Goal: Task Accomplishment & Management: Manage account settings

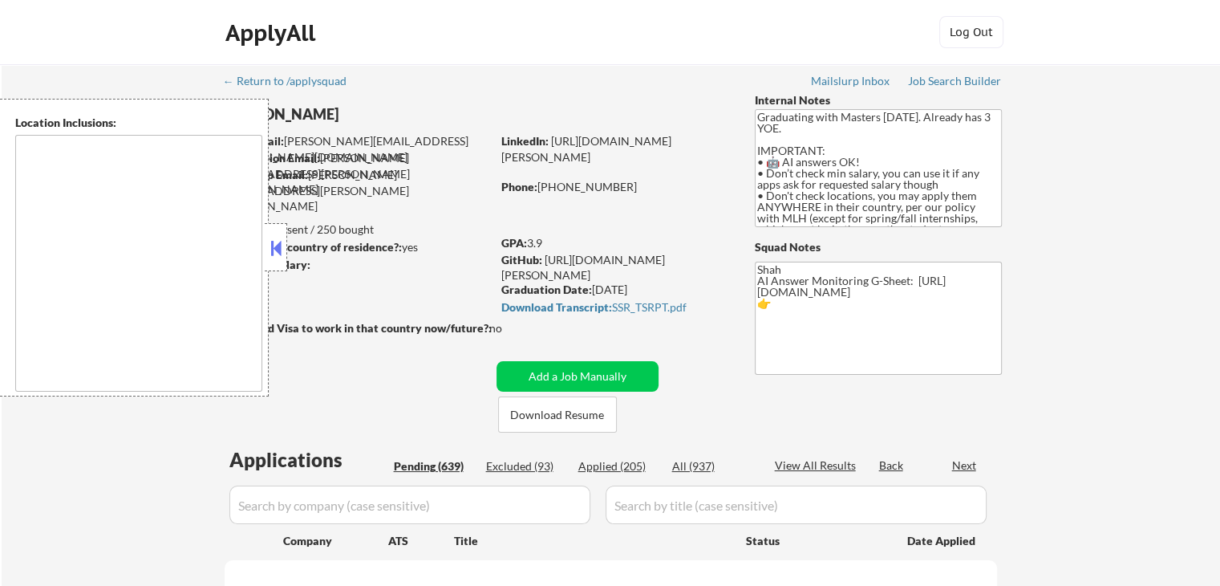
type textarea "country:[GEOGRAPHIC_DATA]"
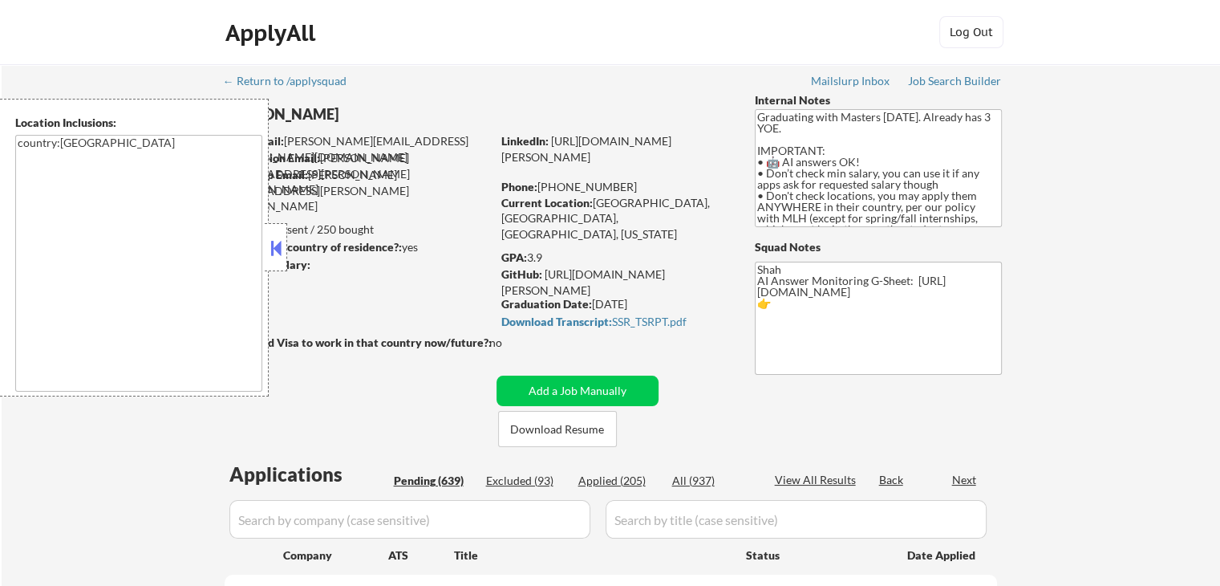
select select ""pending""
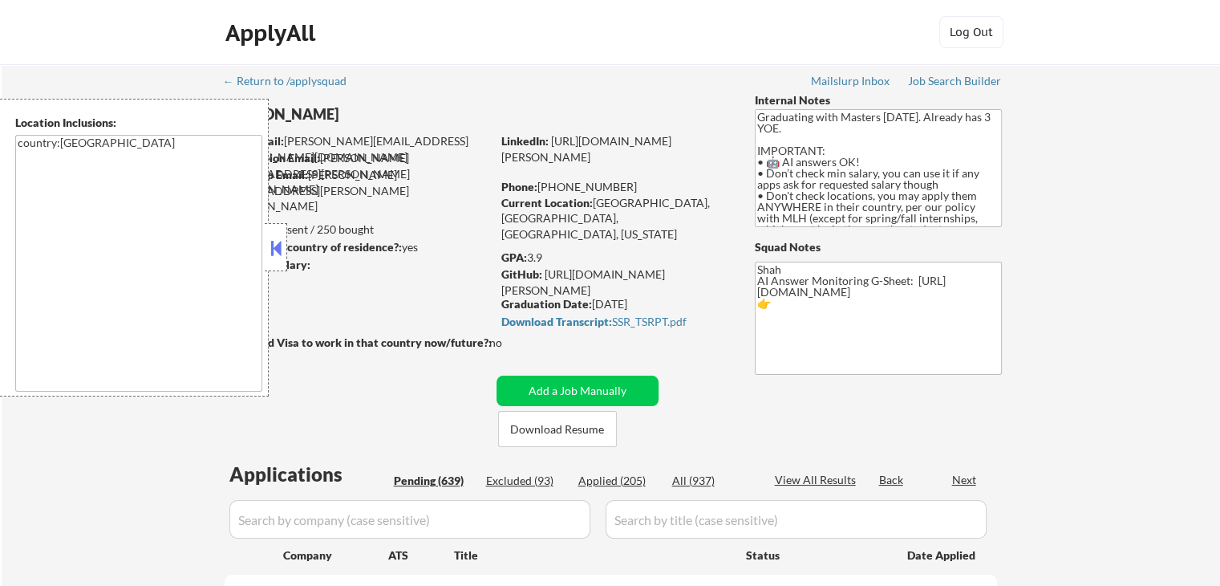
select select ""pending""
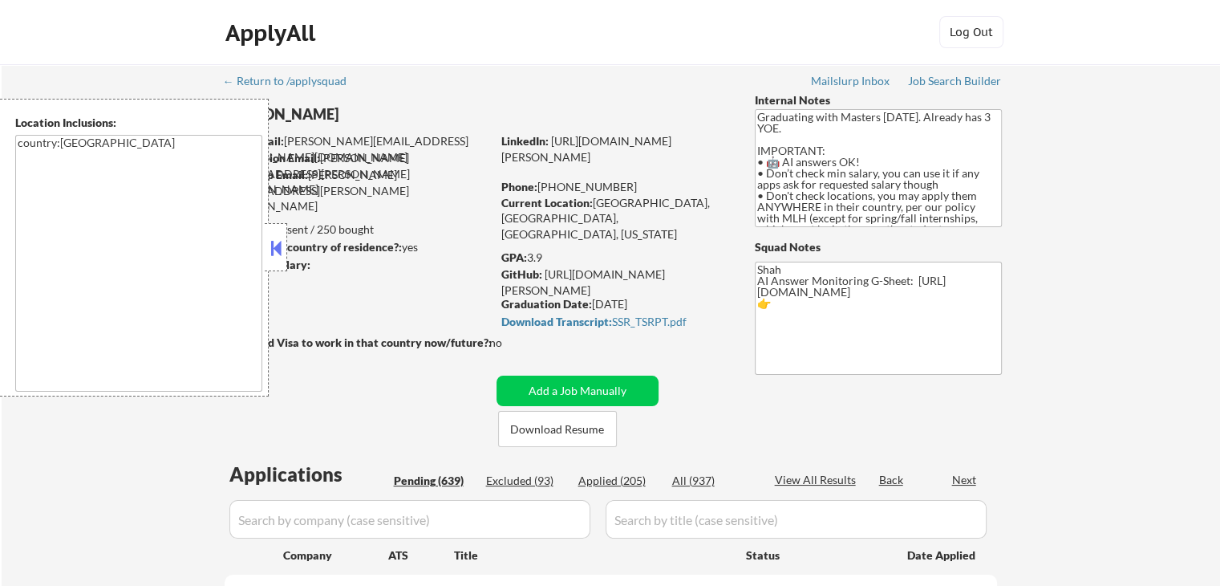
select select ""pending""
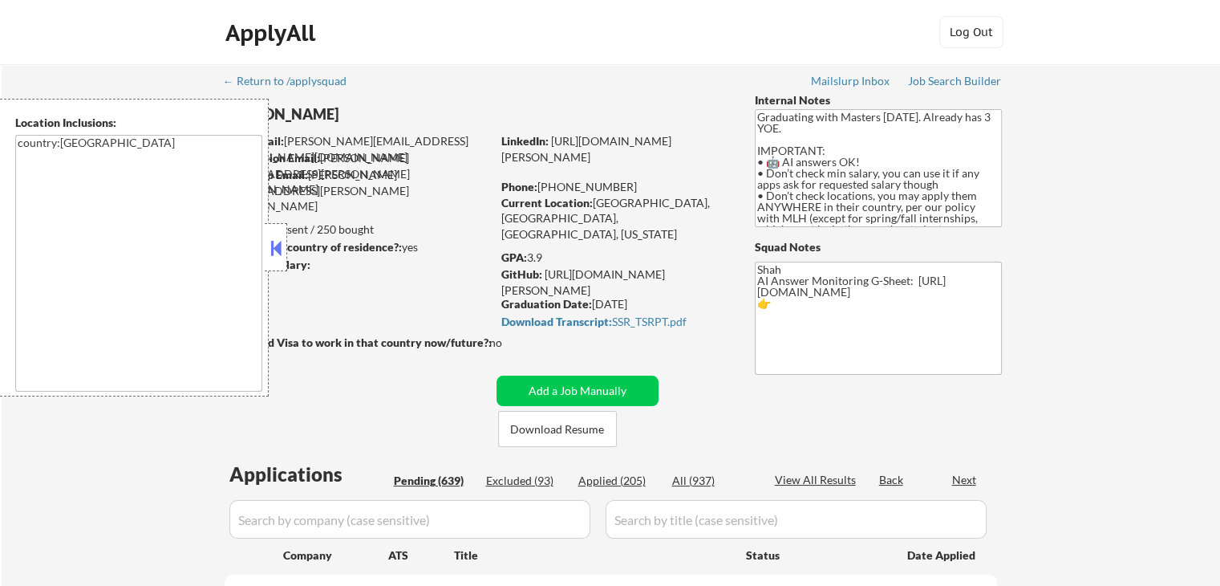
select select ""pending""
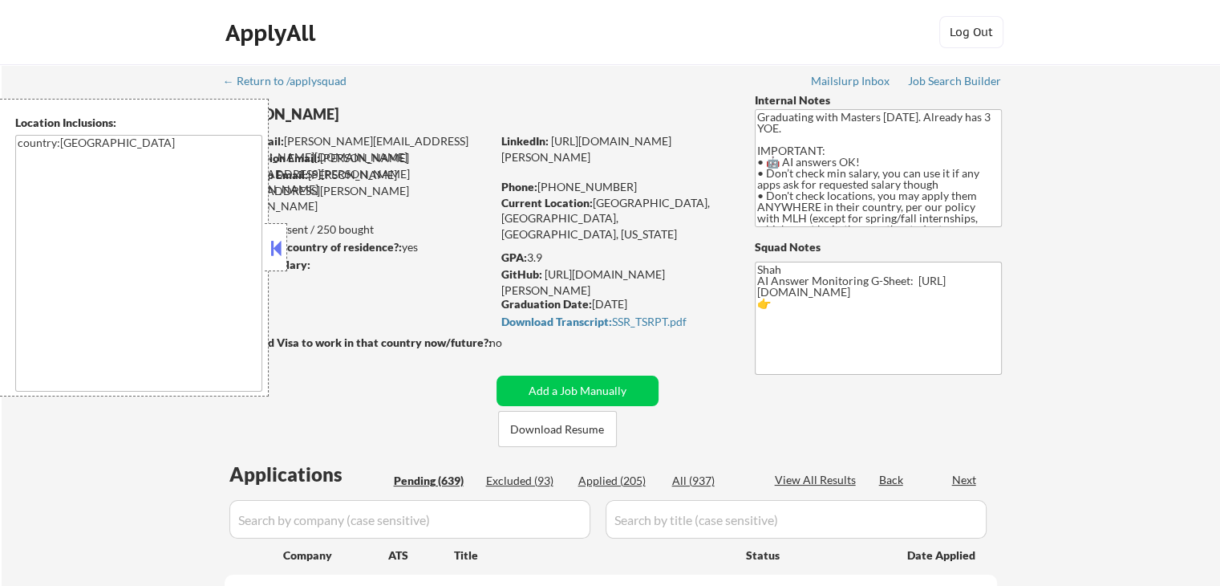
select select ""pending""
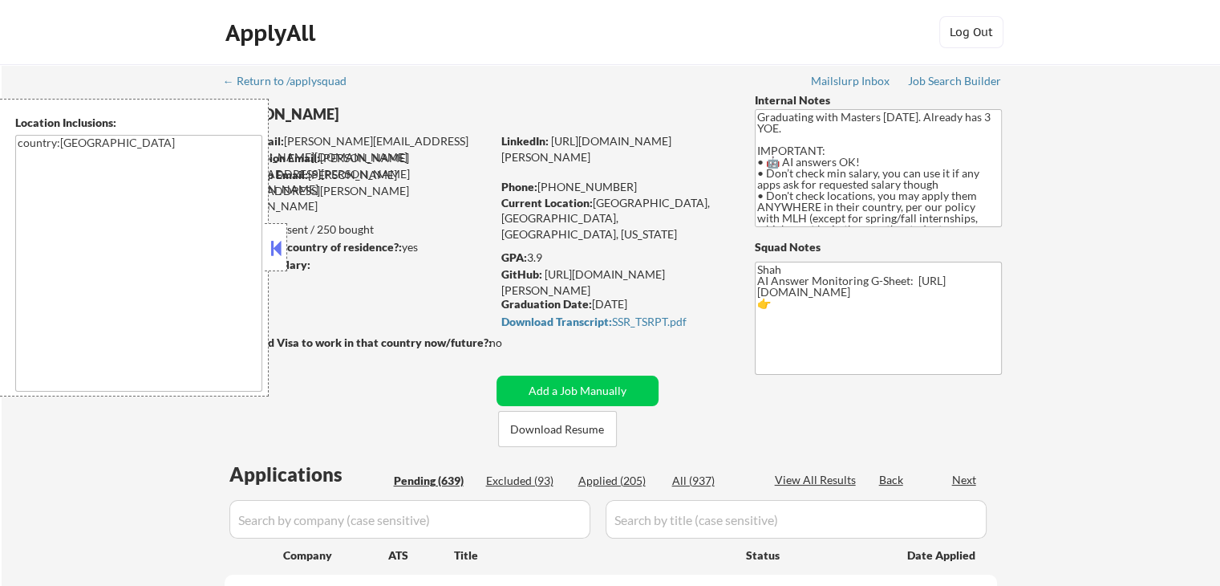
select select ""pending""
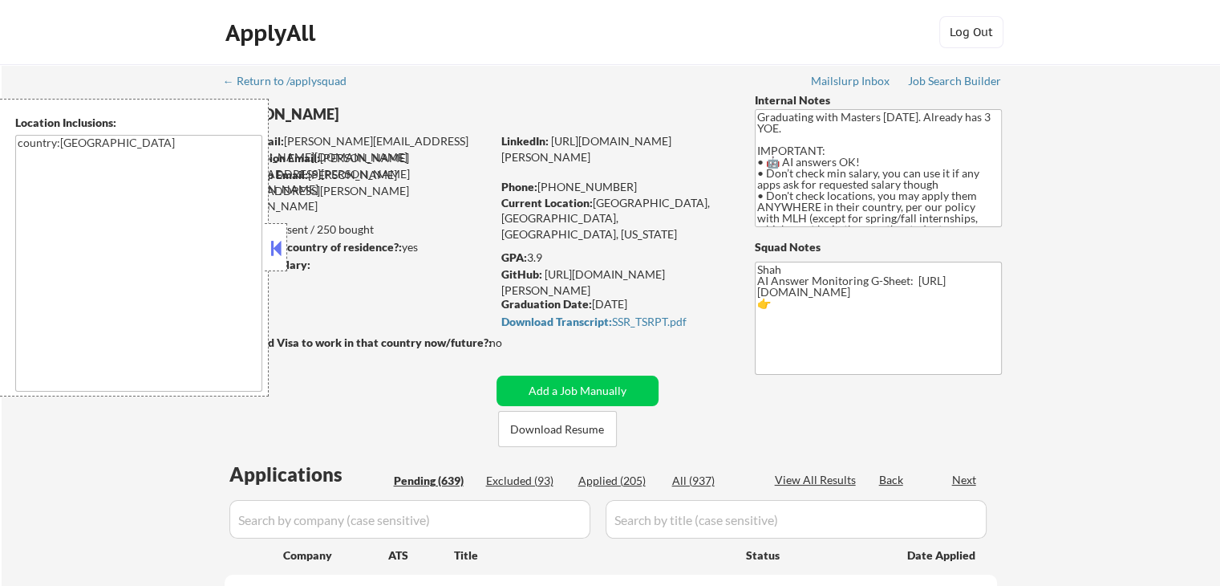
select select ""pending""
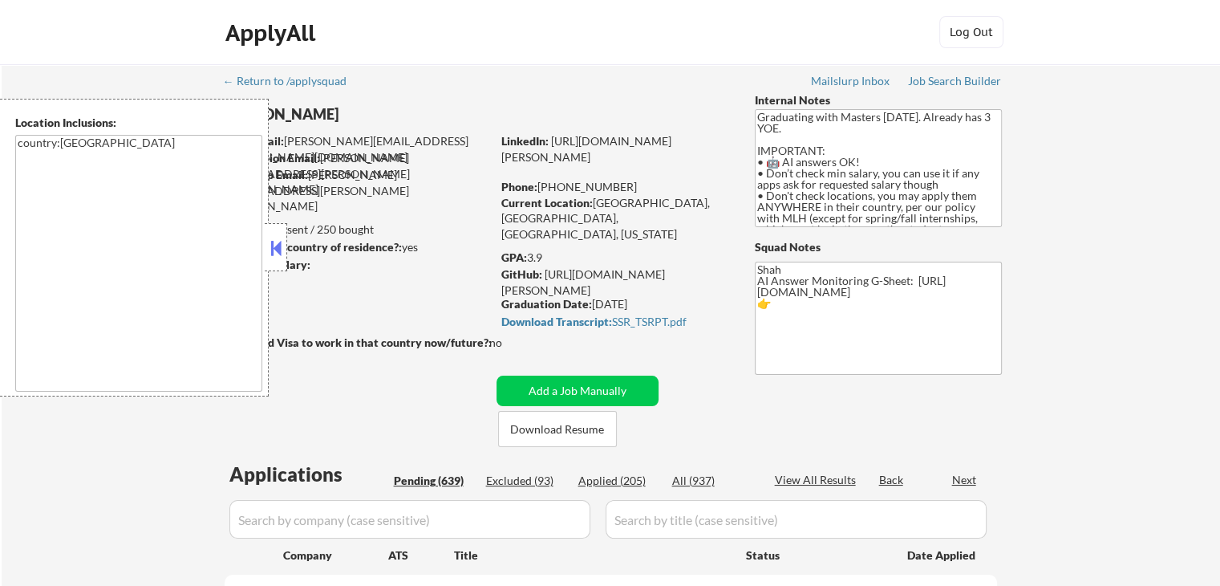
select select ""pending""
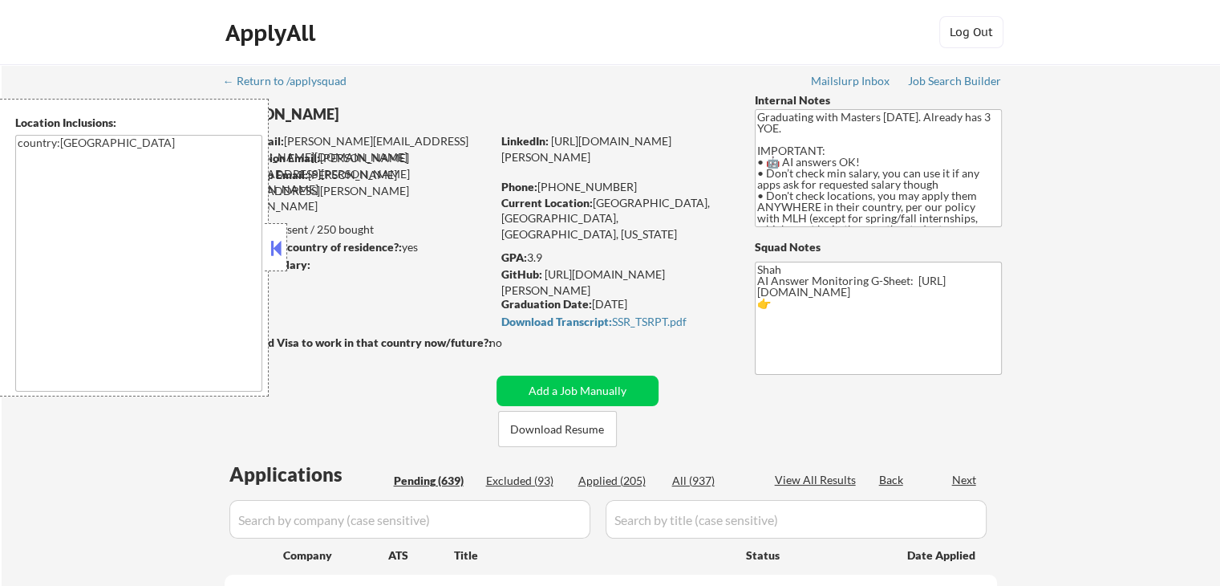
select select ""pending""
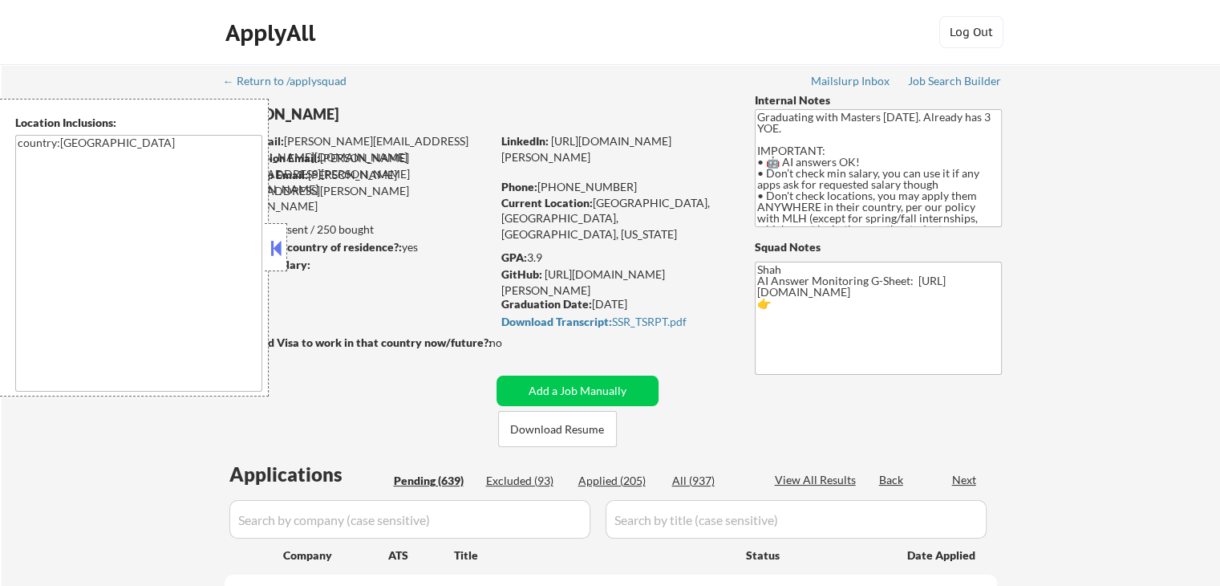
select select ""pending""
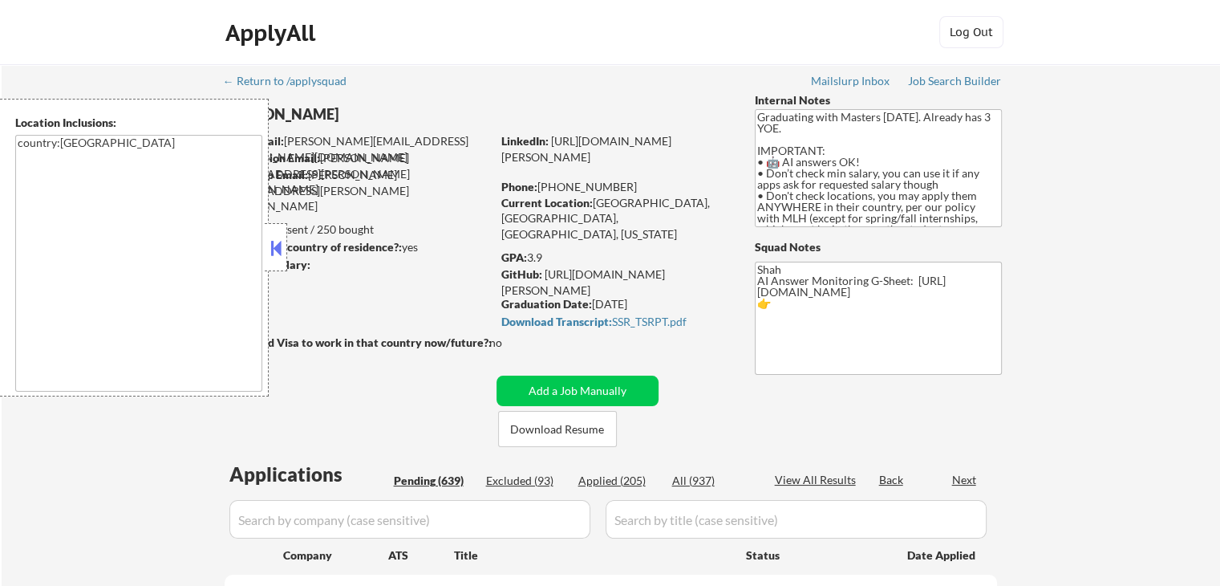
select select ""pending""
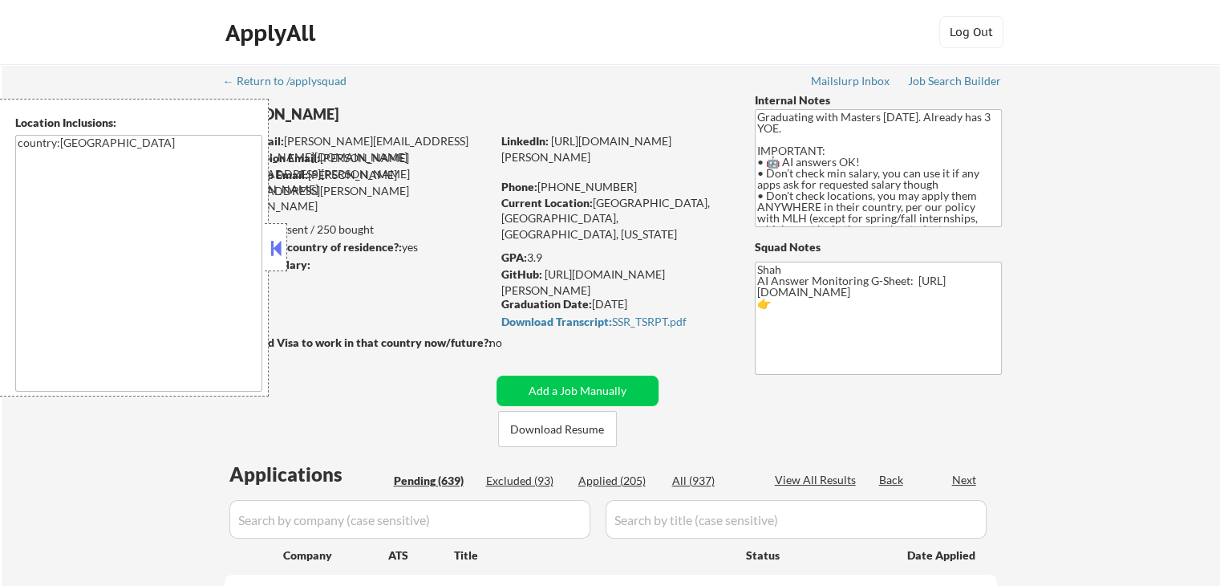
select select ""pending""
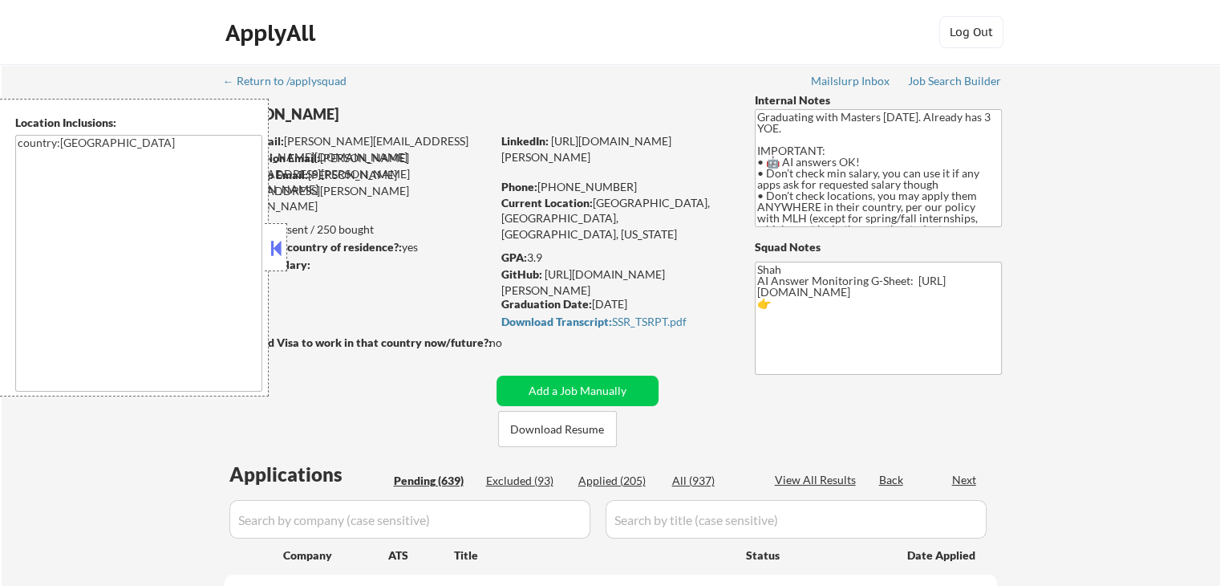
select select ""pending""
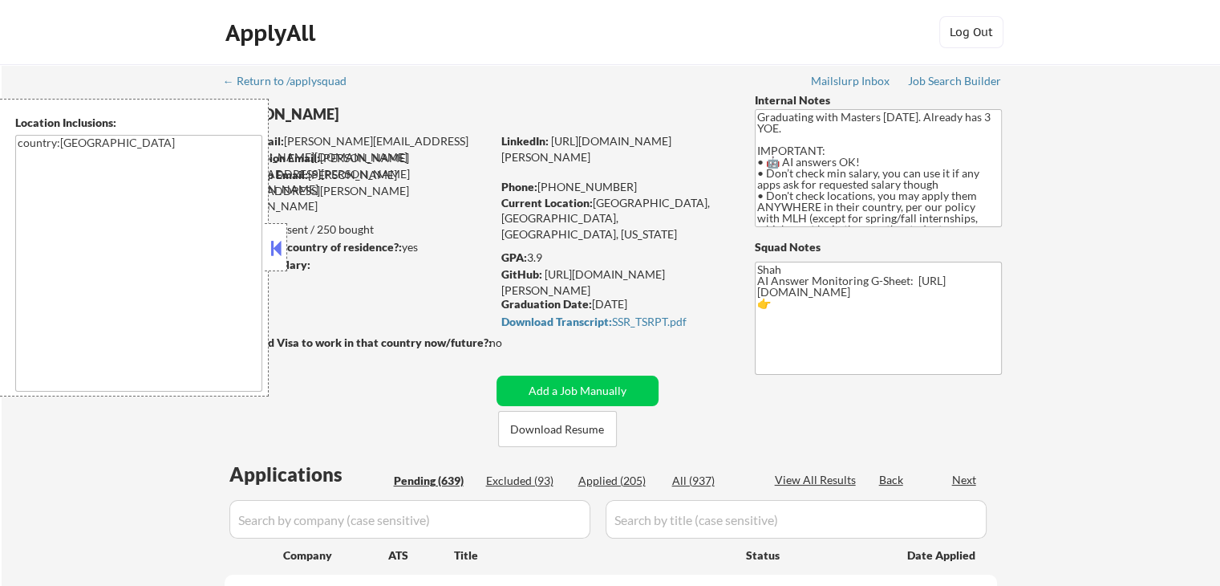
select select ""pending""
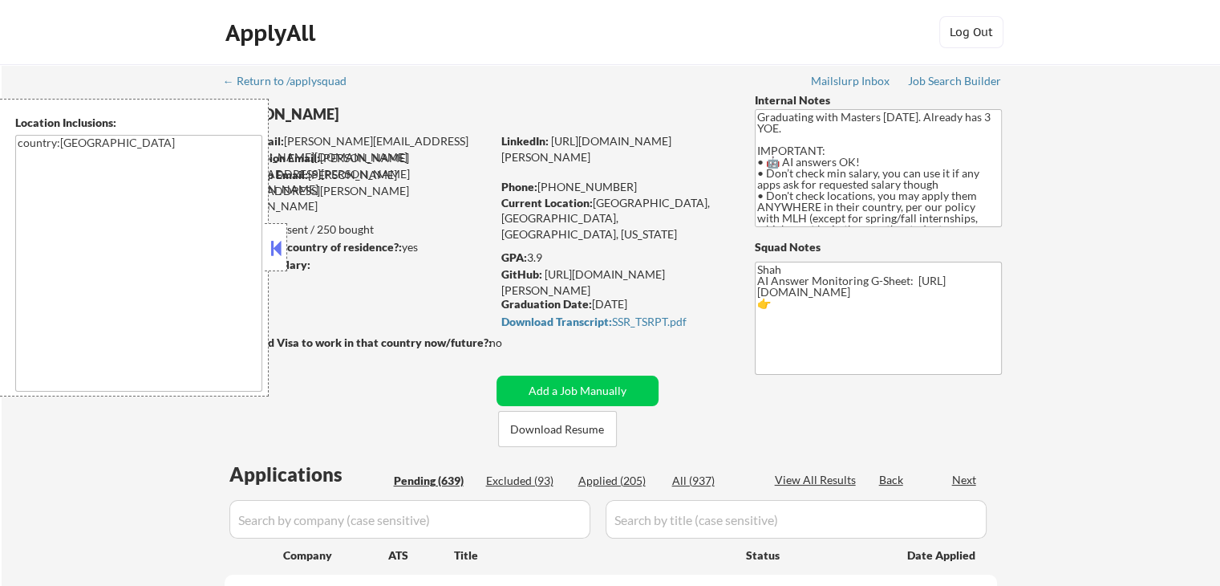
select select ""pending""
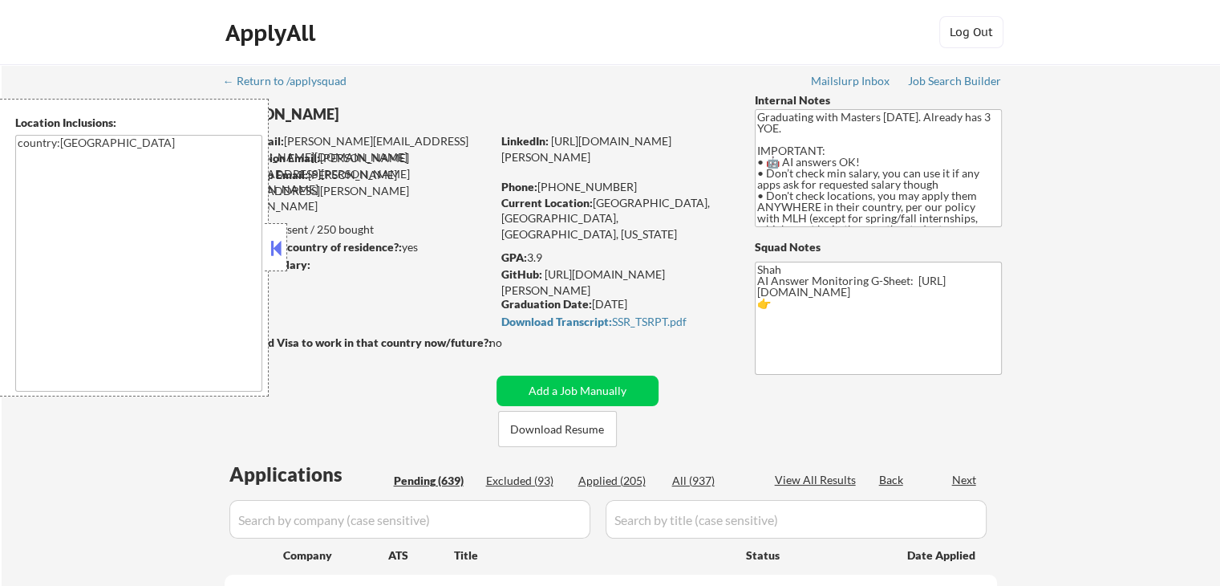
select select ""pending""
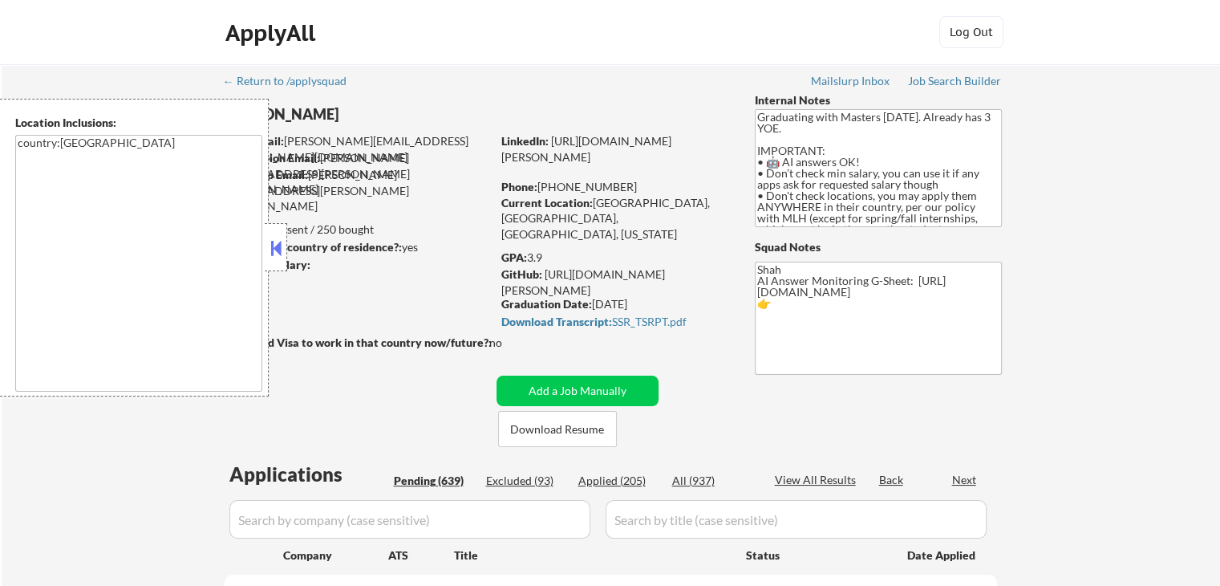
select select ""pending""
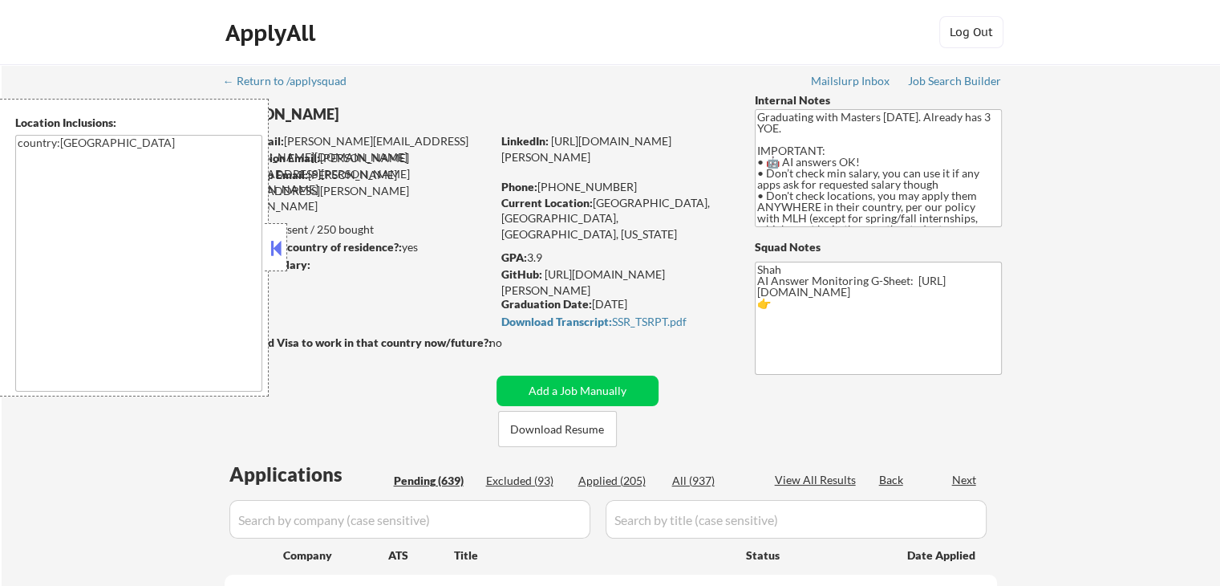
select select ""pending""
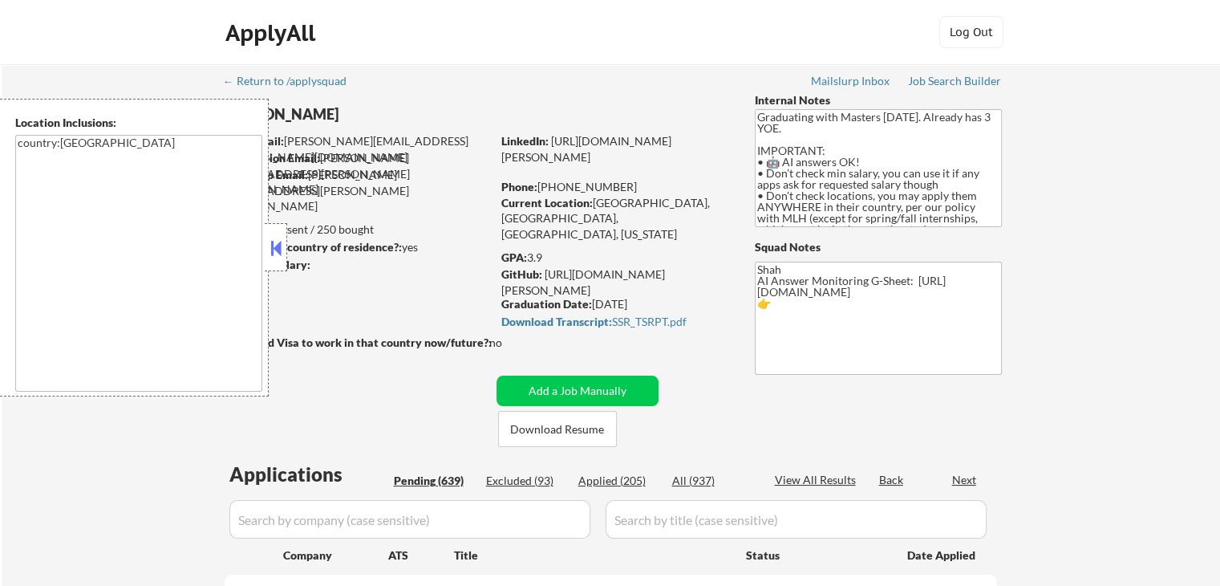
select select ""pending""
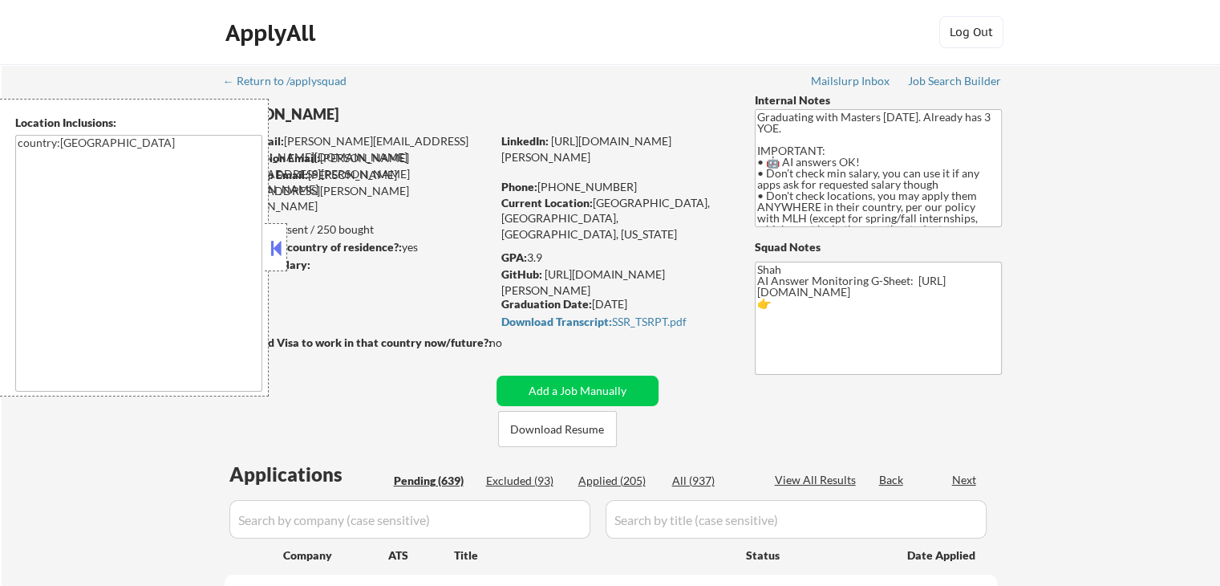
select select ""pending""
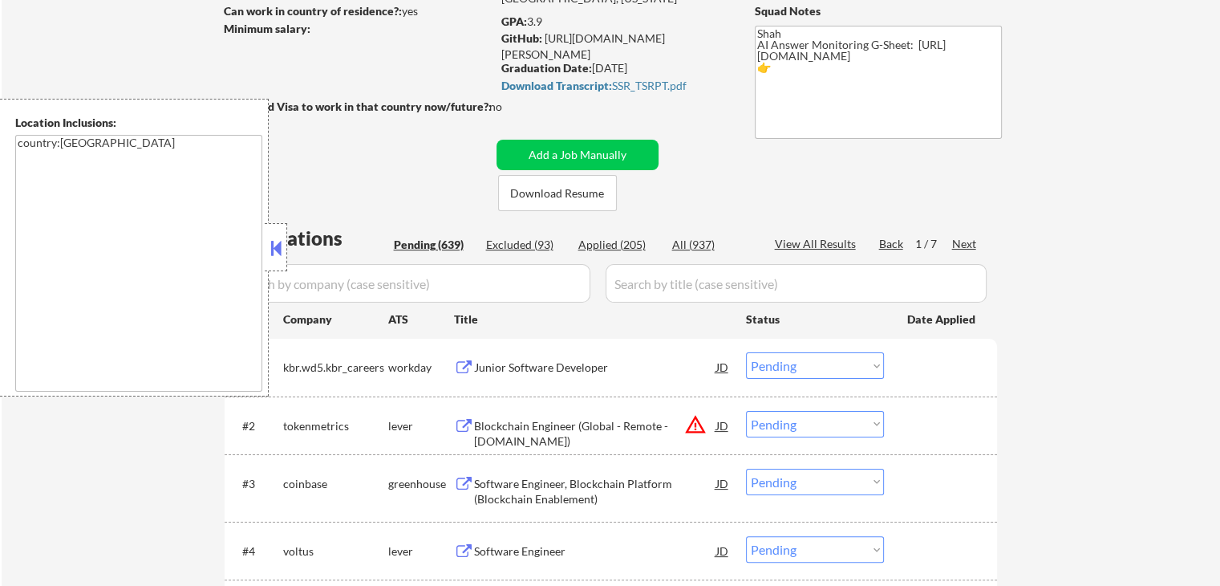
scroll to position [241, 0]
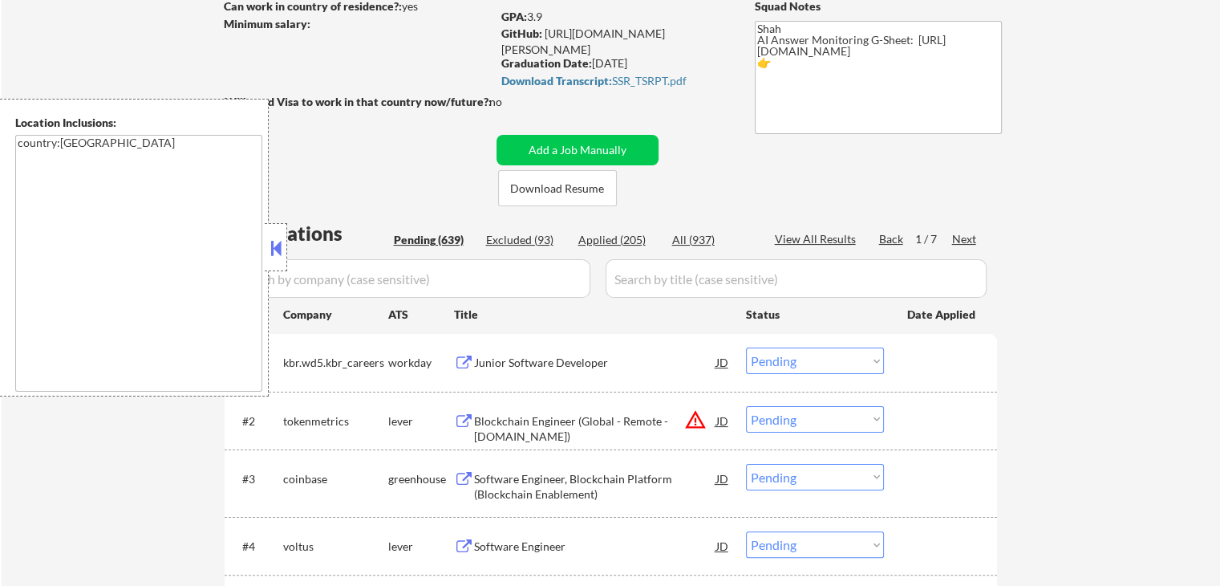
click at [273, 244] on button at bounding box center [276, 248] width 18 height 24
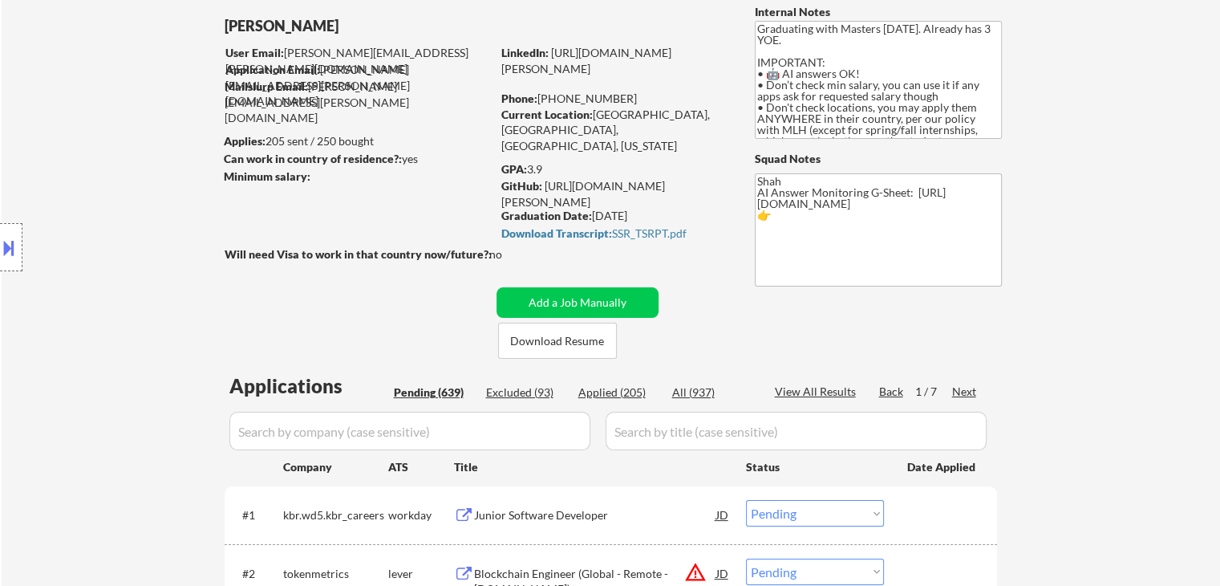
scroll to position [80, 0]
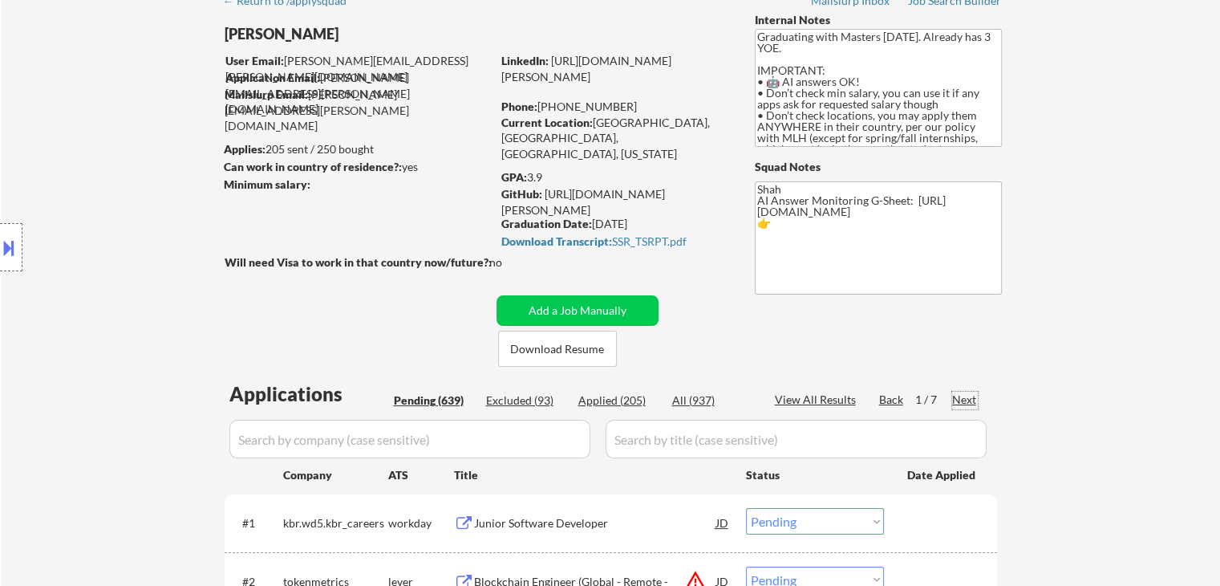
click at [963, 399] on div "Next" at bounding box center [965, 399] width 26 height 16
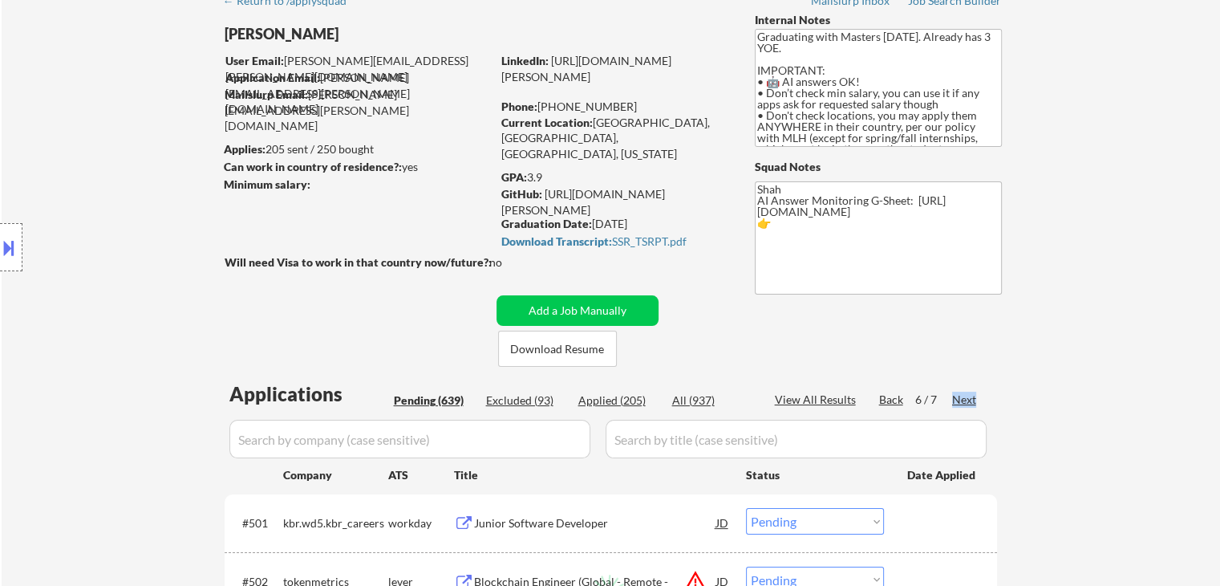
click at [963, 399] on div "Next" at bounding box center [965, 399] width 26 height 16
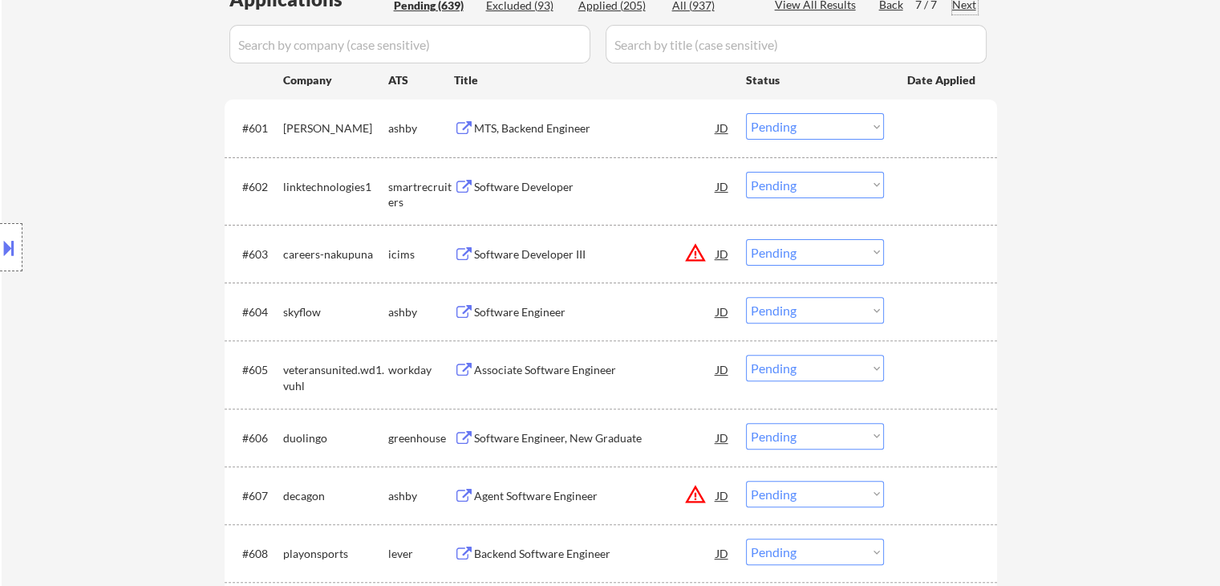
scroll to position [481, 0]
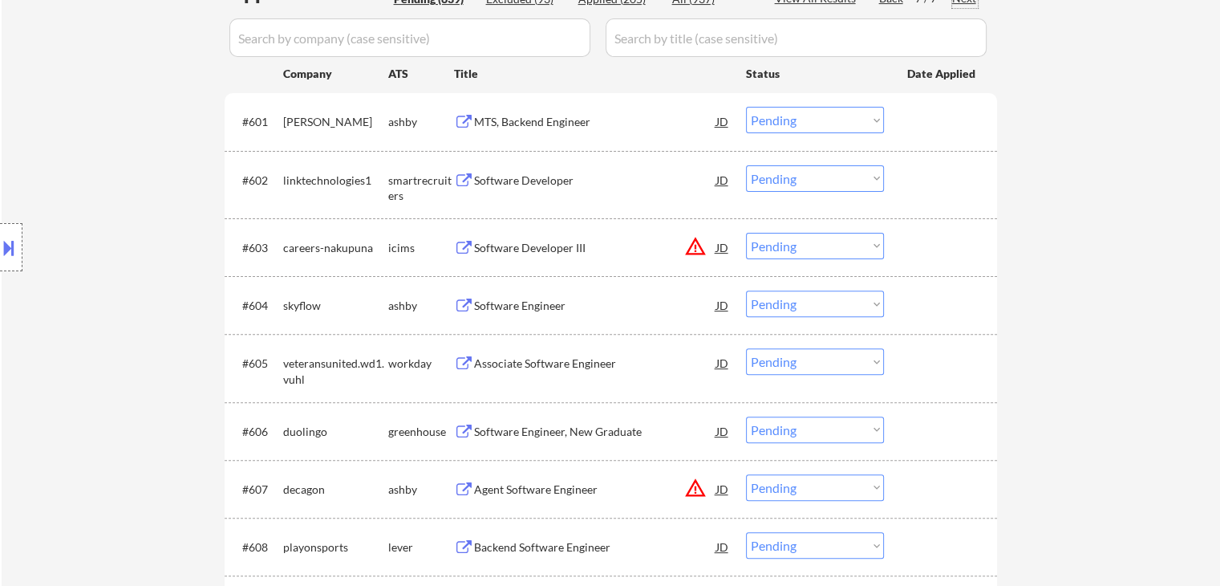
click at [493, 118] on div "MTS, Backend Engineer" at bounding box center [595, 122] width 242 height 16
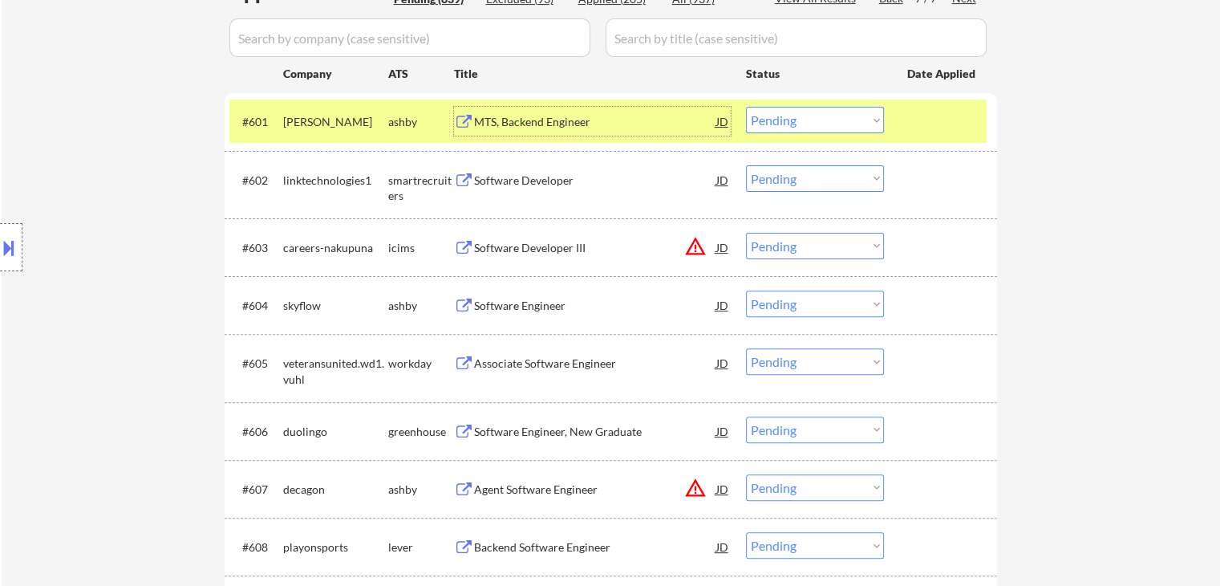
click at [845, 115] on select "Choose an option... Pending Applied Excluded (Questions) Excluded (Expired) Exc…" at bounding box center [815, 120] width 138 height 26
click at [746, 107] on select "Choose an option... Pending Applied Excluded (Questions) Excluded (Expired) Exc…" at bounding box center [815, 120] width 138 height 26
drag, startPoint x: 863, startPoint y: 112, endPoint x: 866, endPoint y: 126, distance: 14.0
click at [863, 112] on select "Choose an option... Pending Applied Excluded (Questions) Excluded (Expired) Exc…" at bounding box center [815, 120] width 138 height 26
select select ""pending""
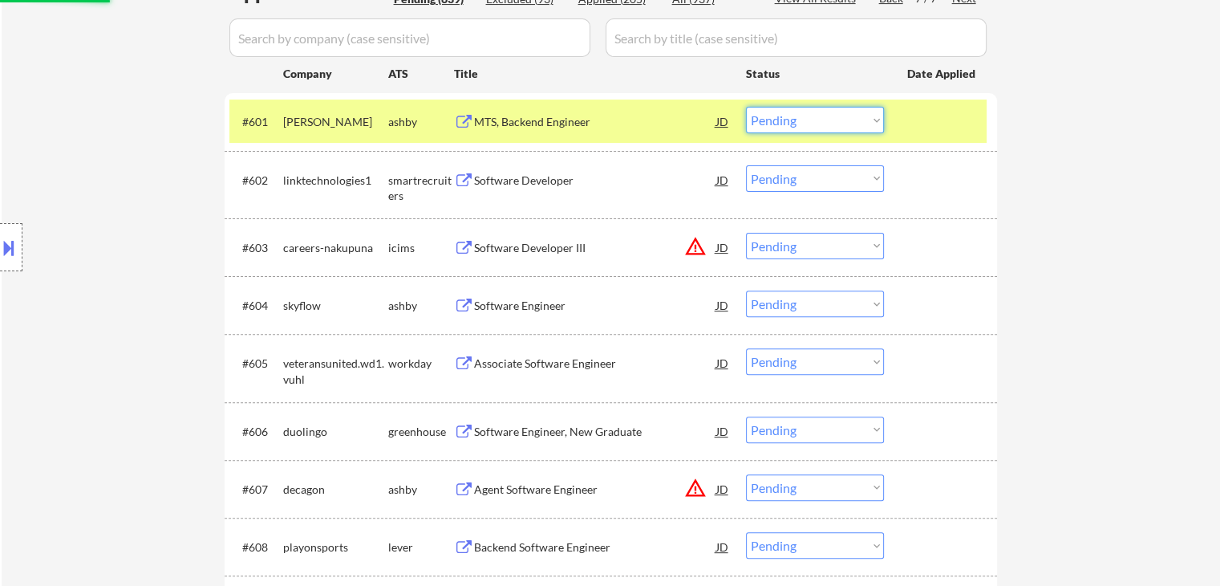
click at [746, 107] on select "Choose an option... Pending Applied Excluded (Questions) Excluded (Expired) Exc…" at bounding box center [815, 120] width 138 height 26
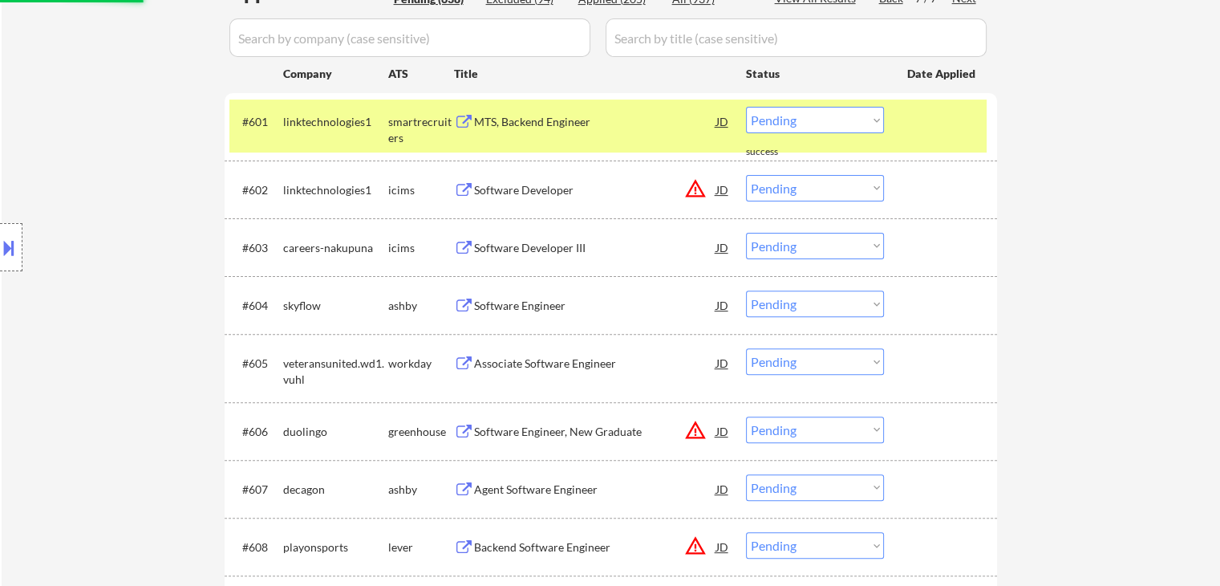
click at [521, 182] on div "Software Developer" at bounding box center [595, 190] width 242 height 16
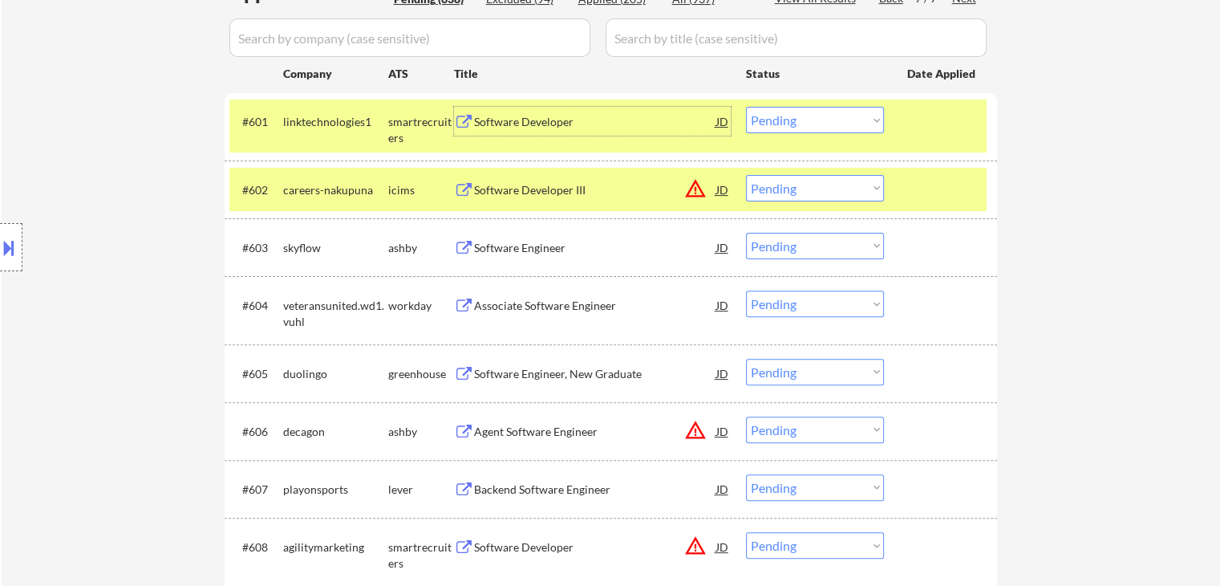
click at [518, 121] on div "Software Developer" at bounding box center [595, 122] width 242 height 16
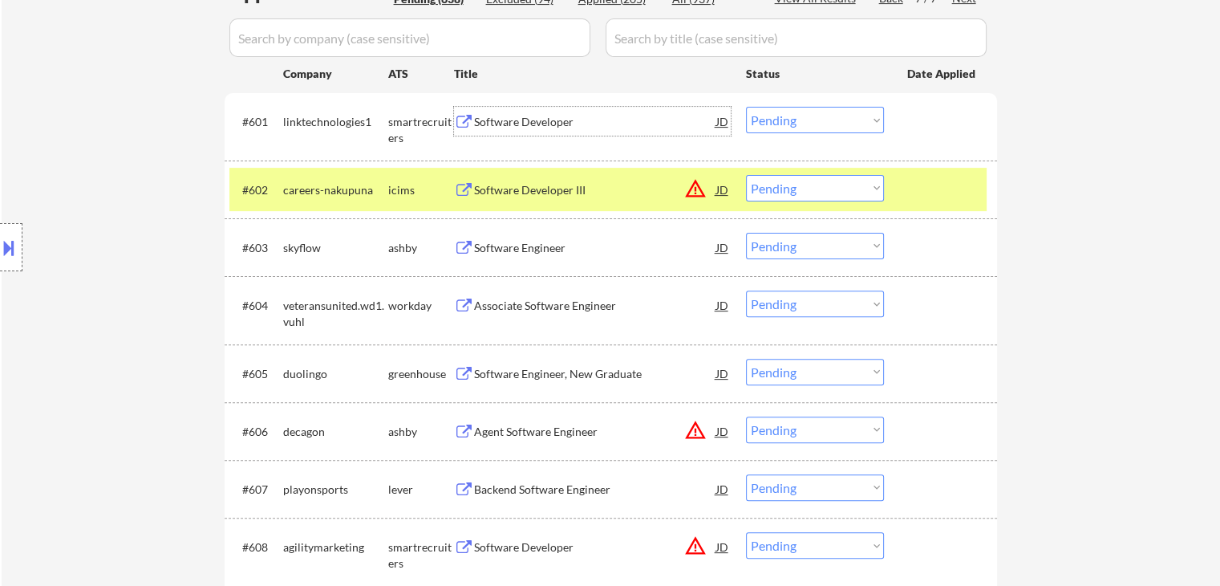
click at [476, 244] on div "Software Engineer" at bounding box center [595, 248] width 242 height 16
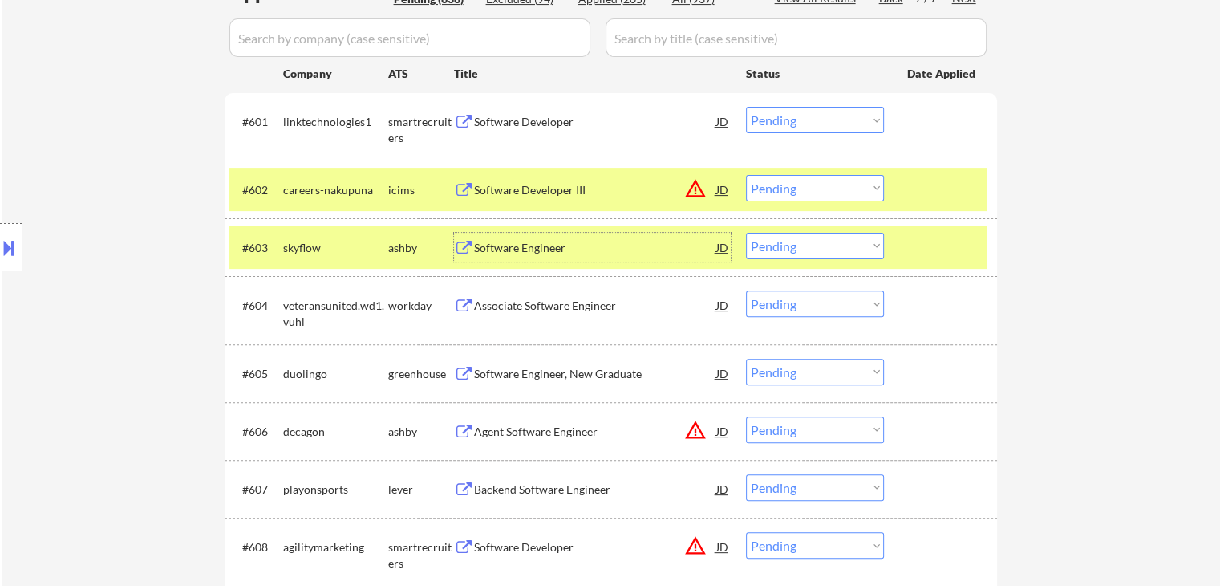
click at [831, 241] on select "Choose an option... Pending Applied Excluded (Questions) Excluded (Expired) Exc…" at bounding box center [815, 246] width 138 height 26
click at [746, 233] on select "Choose an option... Pending Applied Excluded (Questions) Excluded (Expired) Exc…" at bounding box center [815, 246] width 138 height 26
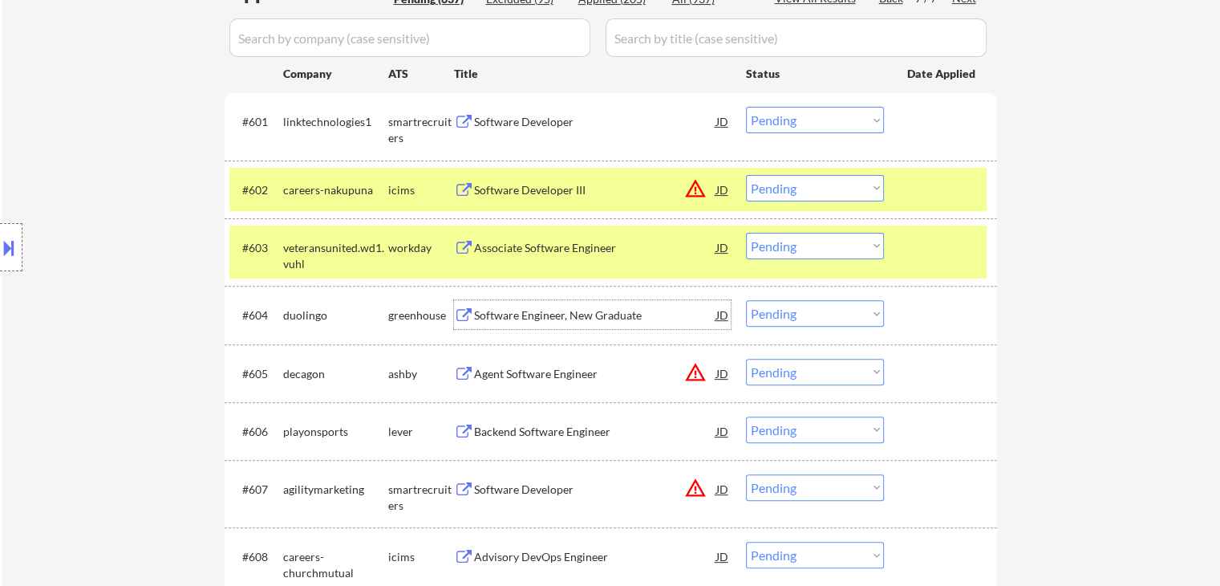
click at [489, 315] on div "Software Engineer, New Graduate" at bounding box center [595, 315] width 242 height 16
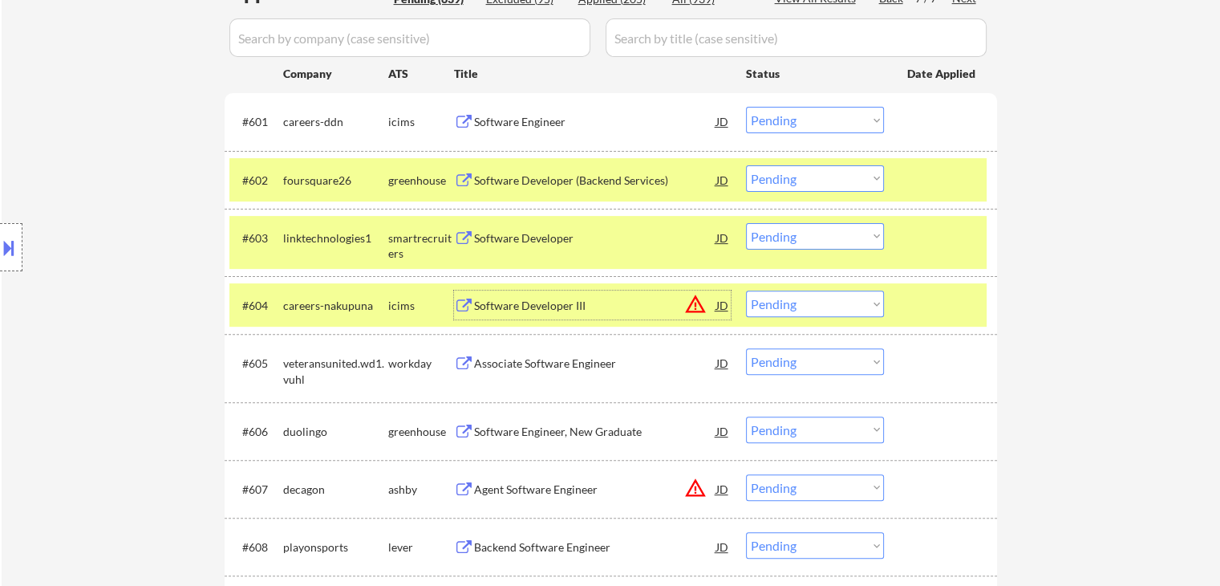
drag, startPoint x: 841, startPoint y: 235, endPoint x: 841, endPoint y: 244, distance: 8.8
click at [841, 235] on select "Choose an option... Pending Applied Excluded (Questions) Excluded (Expired) Exc…" at bounding box center [815, 236] width 138 height 26
click at [746, 223] on select "Choose an option... Pending Applied Excluded (Questions) Excluded (Expired) Exc…" at bounding box center [815, 236] width 138 height 26
click at [550, 176] on div "Software Developer (Backend Services)" at bounding box center [595, 180] width 242 height 16
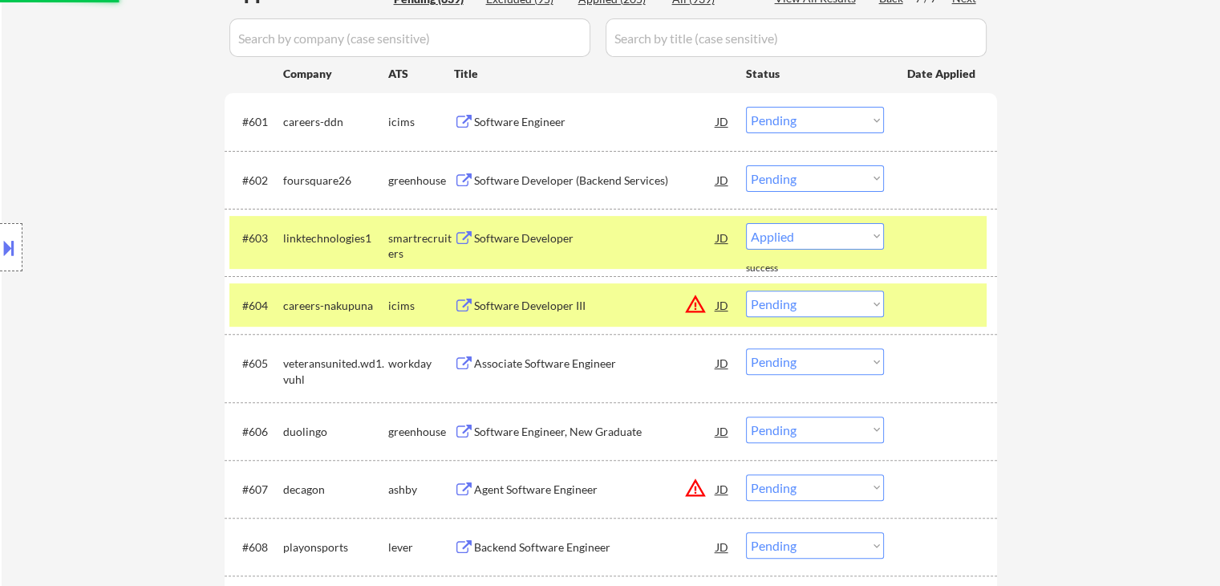
select select ""pending""
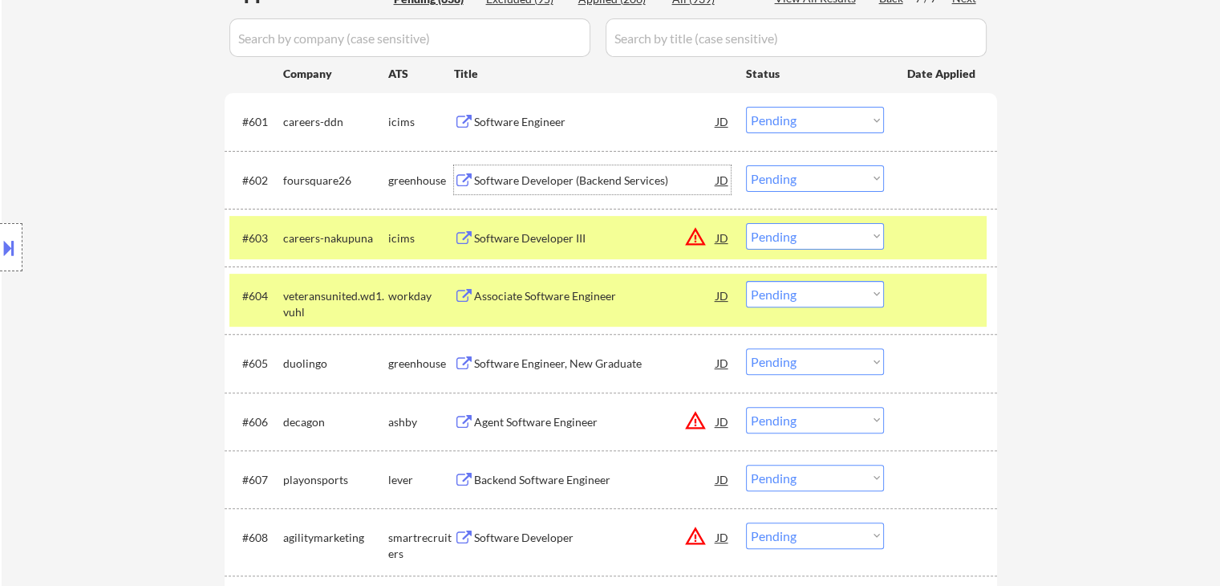
click at [821, 172] on select "Choose an option... Pending Applied Excluded (Questions) Excluded (Expired) Exc…" at bounding box center [815, 178] width 138 height 26
click at [746, 165] on select "Choose an option... Pending Applied Excluded (Questions) Excluded (Expired) Exc…" at bounding box center [815, 178] width 138 height 26
click at [497, 368] on div "Software Engineer, New Graduate" at bounding box center [595, 363] width 242 height 16
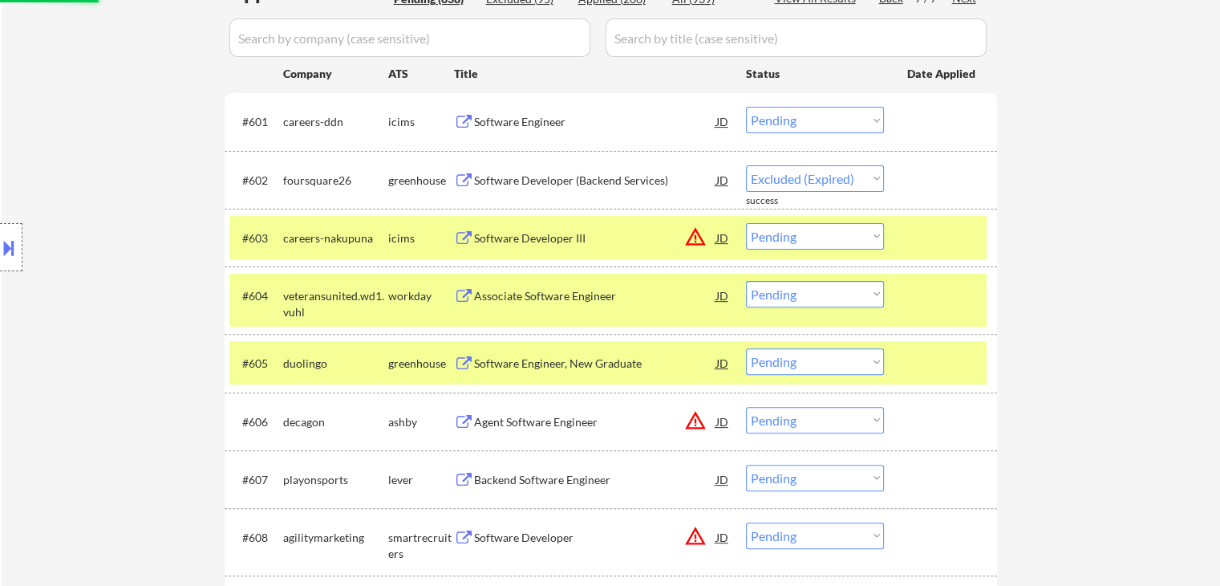
select select ""pending""
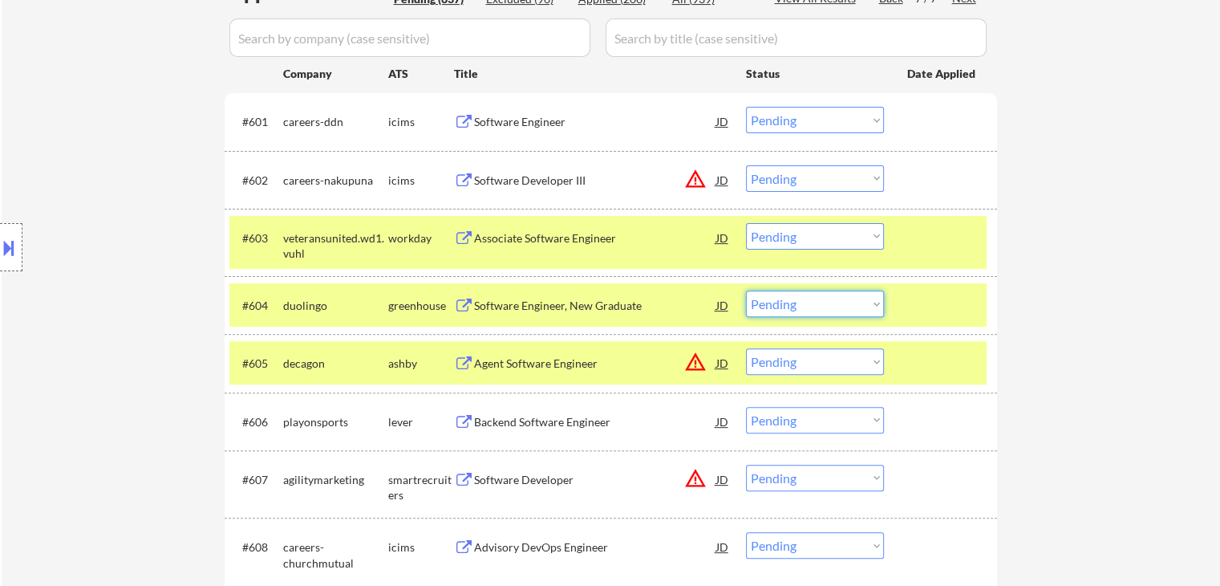
click at [847, 314] on select "Choose an option... Pending Applied Excluded (Questions) Excluded (Expired) Exc…" at bounding box center [815, 303] width 138 height 26
click at [746, 290] on select "Choose an option... Pending Applied Excluded (Questions) Excluded (Expired) Exc…" at bounding box center [815, 303] width 138 height 26
select select ""pending""
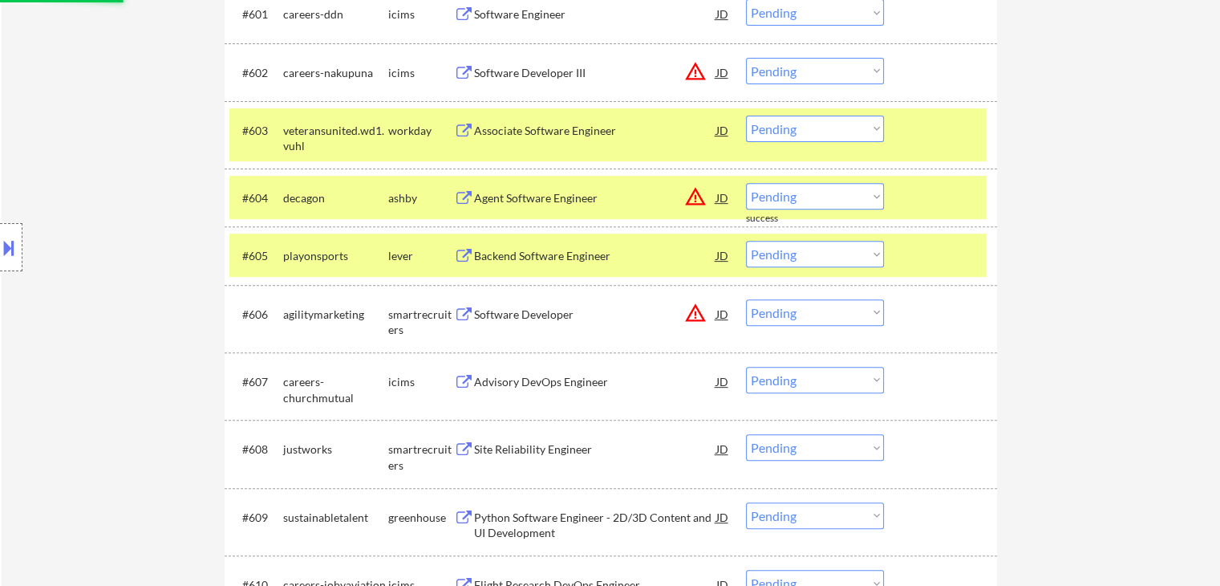
scroll to position [642, 0]
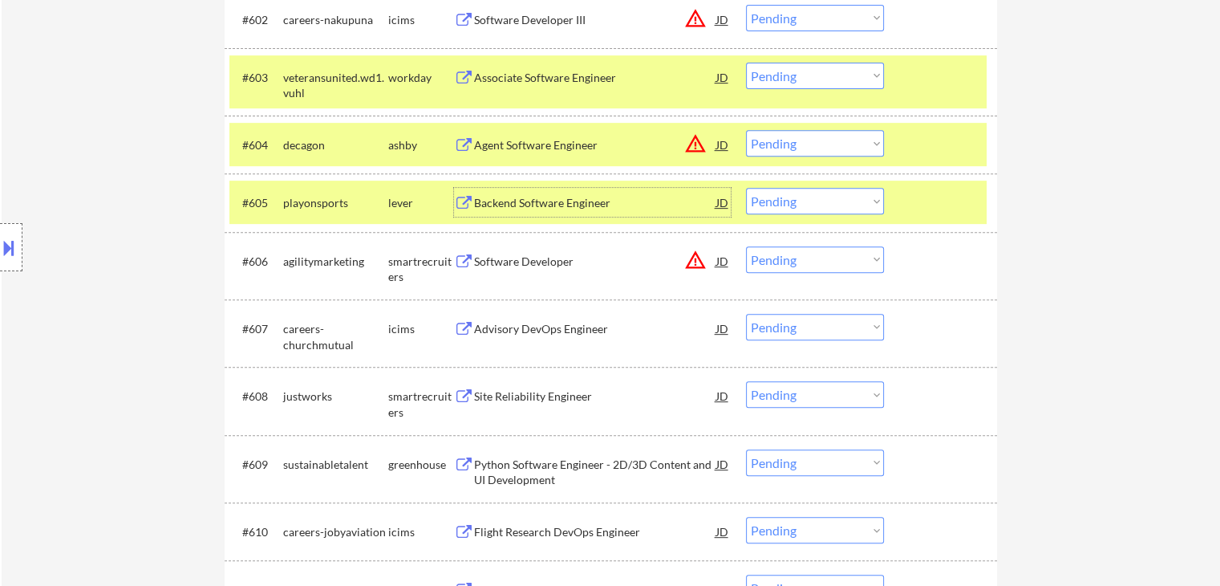
click at [501, 209] on div "Backend Software Engineer" at bounding box center [595, 203] width 242 height 16
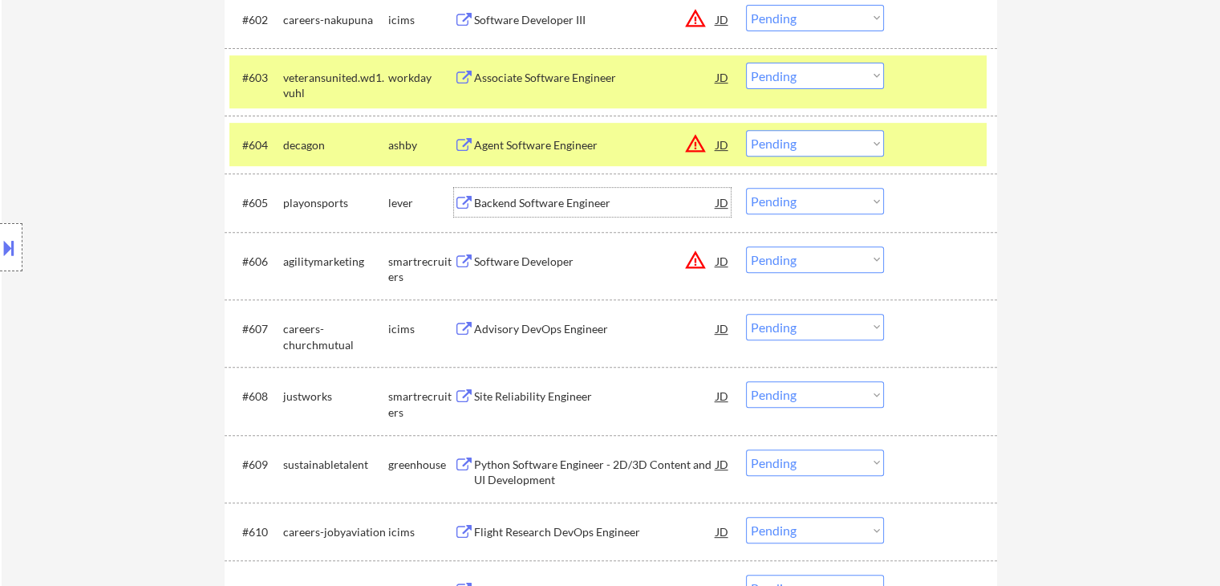
click at [557, 147] on div "Agent Software Engineer" at bounding box center [595, 145] width 242 height 16
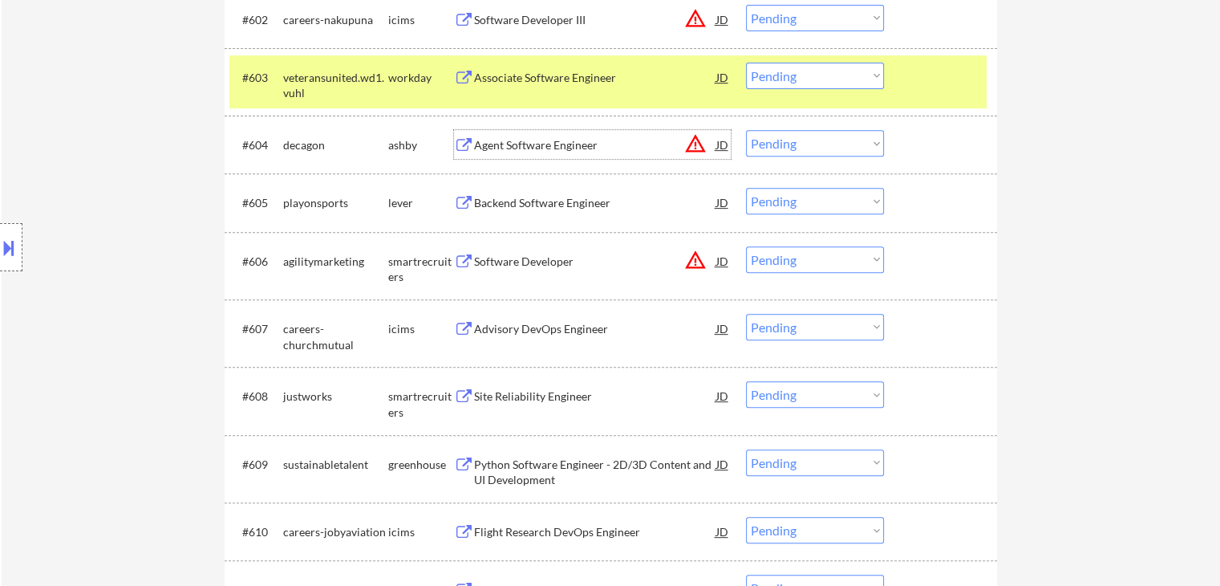
drag, startPoint x: 774, startPoint y: 201, endPoint x: 782, endPoint y: 206, distance: 9.4
click at [774, 201] on select "Choose an option... Pending Applied Excluded (Questions) Excluded (Expired) Exc…" at bounding box center [815, 201] width 138 height 26
click at [746, 188] on select "Choose an option... Pending Applied Excluded (Questions) Excluded (Expired) Exc…" at bounding box center [815, 201] width 138 height 26
click at [496, 263] on div "Software Developer" at bounding box center [595, 261] width 242 height 16
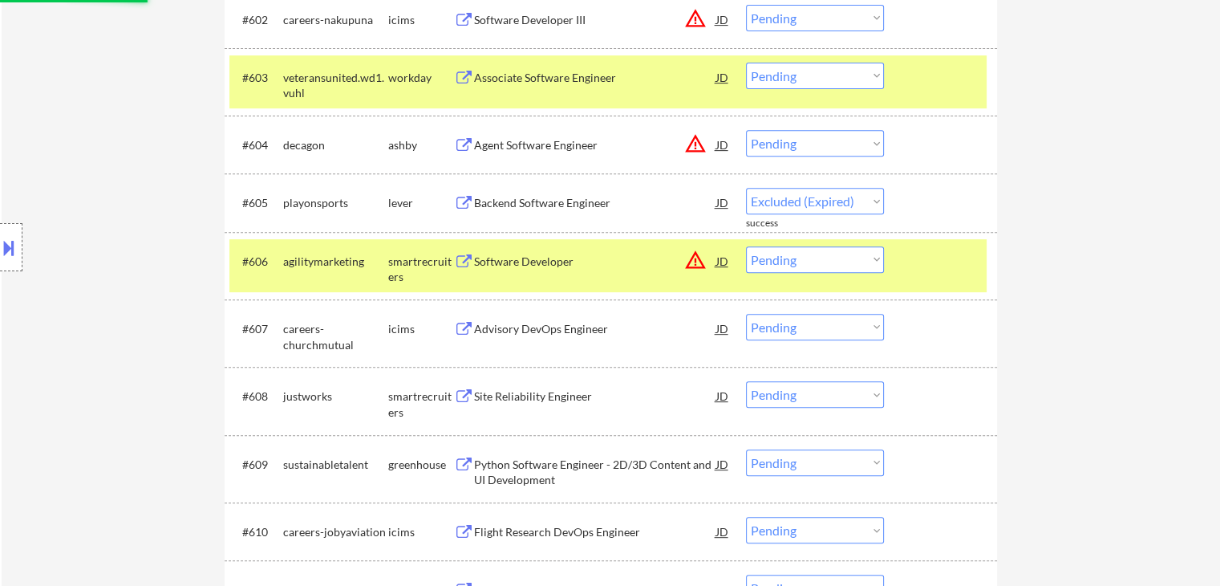
select select ""pending""
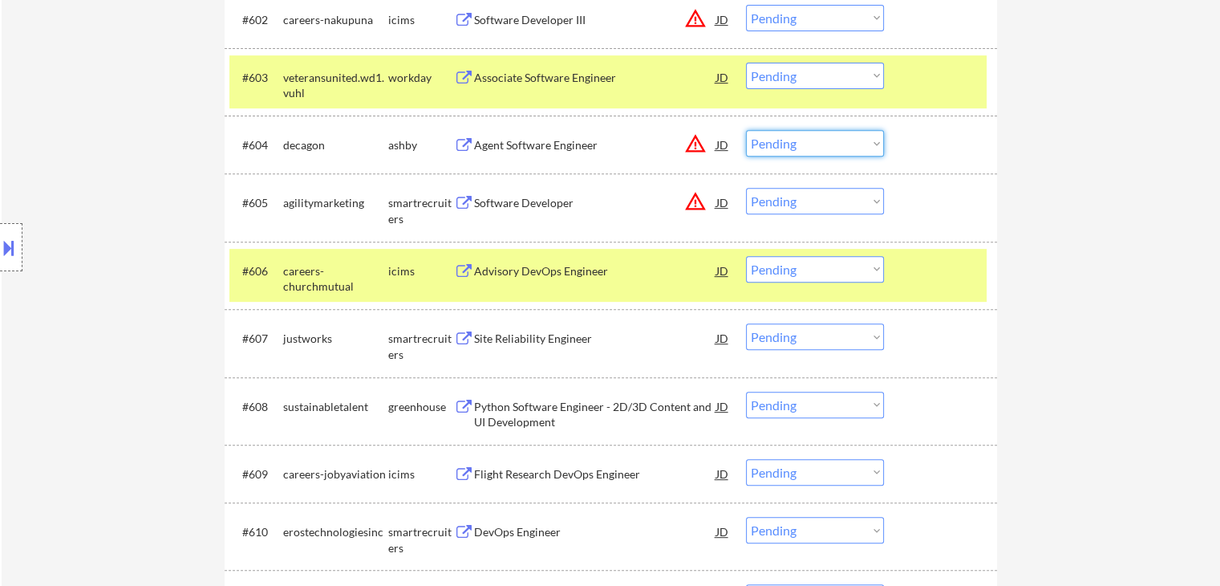
drag, startPoint x: 834, startPoint y: 146, endPoint x: 835, endPoint y: 155, distance: 8.9
click at [834, 146] on select "Choose an option... Pending Applied Excluded (Questions) Excluded (Expired) Exc…" at bounding box center [815, 143] width 138 height 26
click at [746, 130] on select "Choose an option... Pending Applied Excluded (Questions) Excluded (Expired) Exc…" at bounding box center [815, 143] width 138 height 26
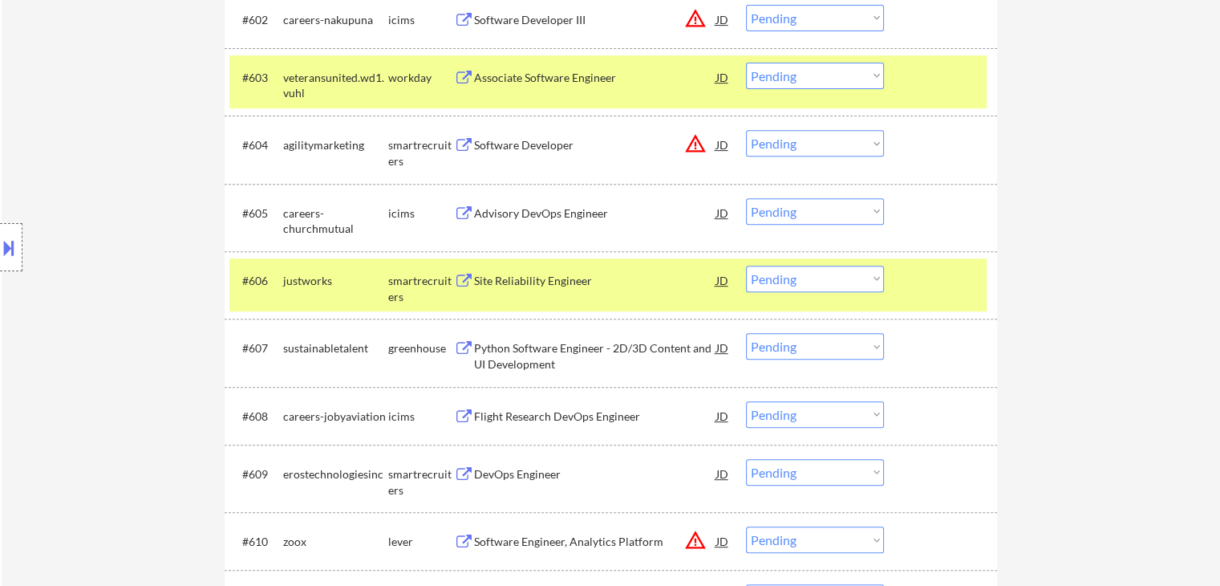
drag, startPoint x: 782, startPoint y: 142, endPoint x: 784, endPoint y: 152, distance: 9.9
click at [783, 142] on select "Choose an option... Pending Applied Excluded (Questions) Excluded (Expired) Exc…" at bounding box center [815, 143] width 138 height 26
click at [746, 130] on select "Choose an option... Pending Applied Excluded (Questions) Excluded (Expired) Exc…" at bounding box center [815, 143] width 138 height 26
click at [492, 285] on div "Site Reliability Engineer" at bounding box center [595, 281] width 242 height 16
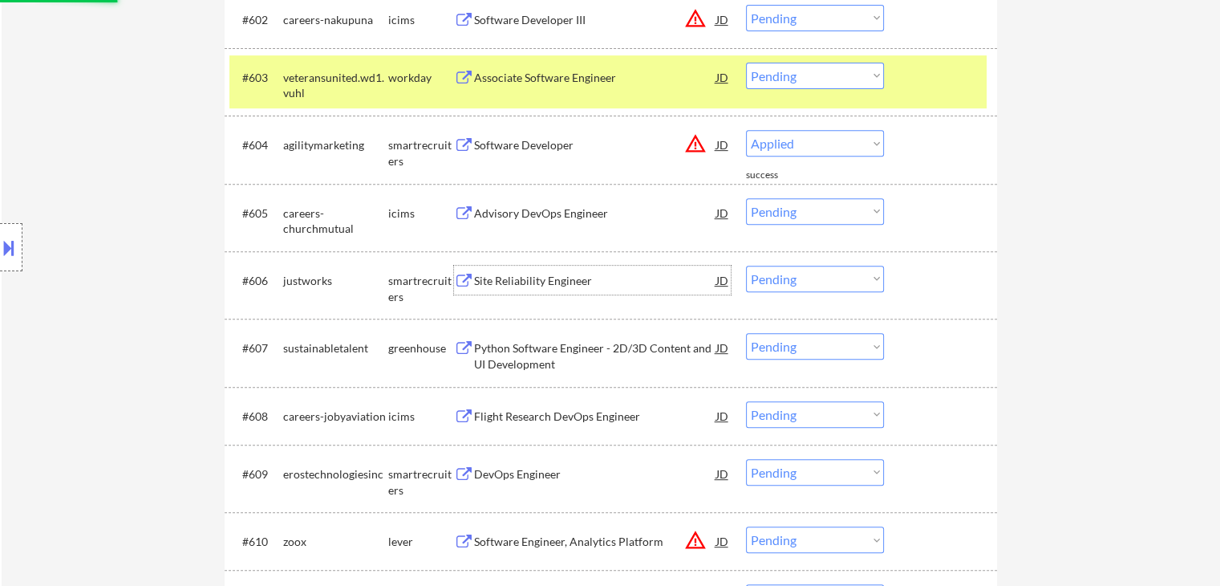
select select ""pending""
click at [483, 360] on div "Python Software Engineer - 2D/3D Content and UI Development" at bounding box center [595, 355] width 242 height 31
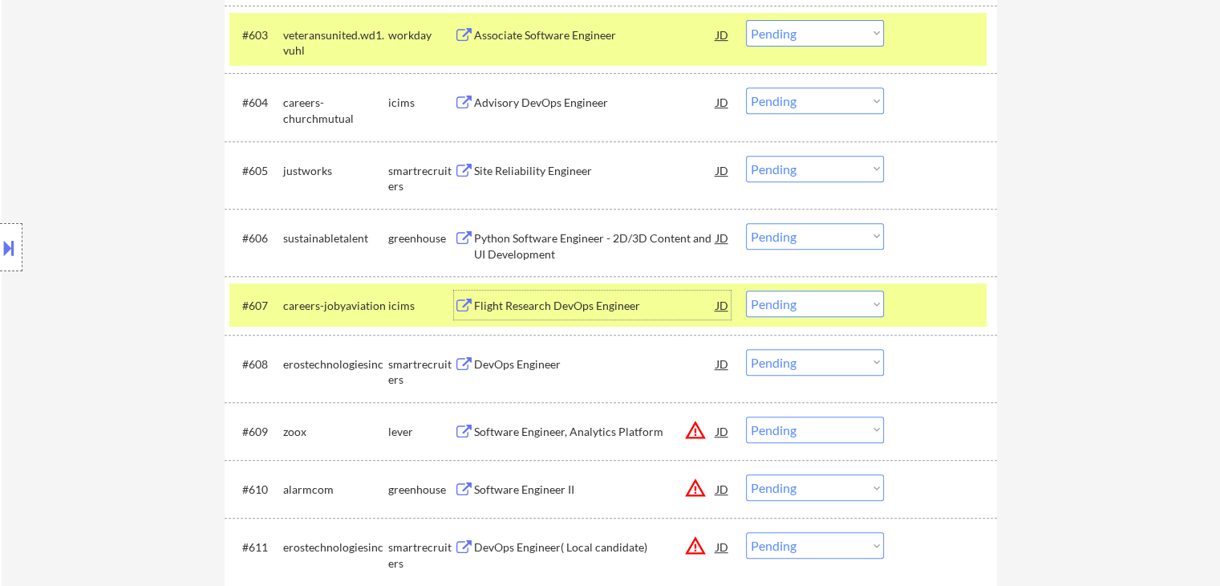
scroll to position [722, 0]
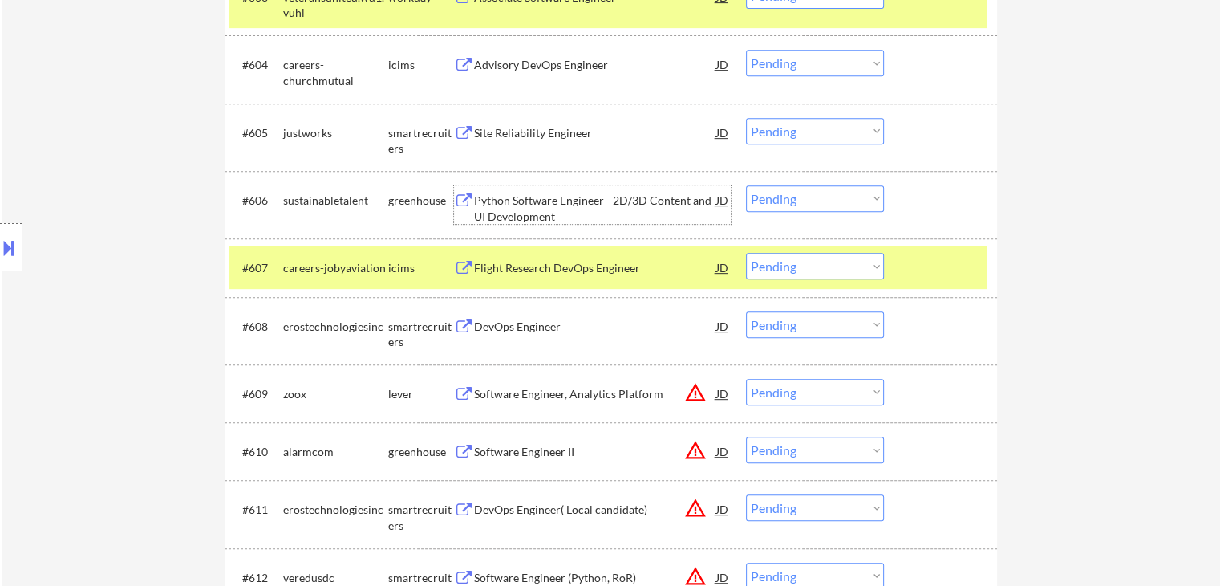
click at [501, 203] on div "Python Software Engineer - 2D/3D Content and UI Development" at bounding box center [595, 208] width 242 height 31
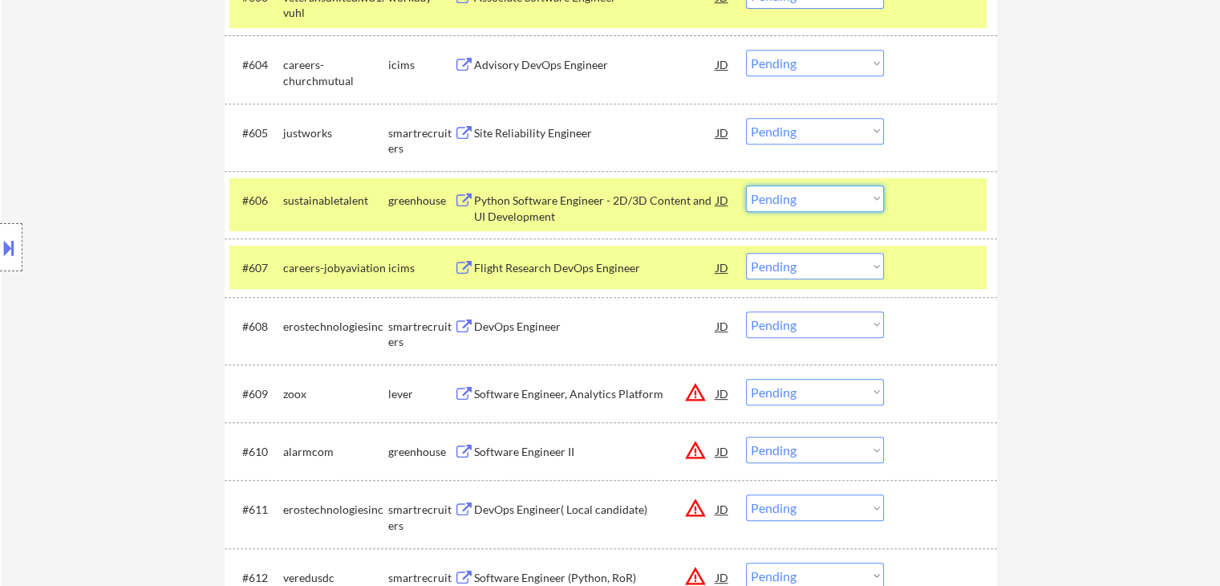
click at [816, 207] on select "Choose an option... Pending Applied Excluded (Questions) Excluded (Expired) Exc…" at bounding box center [815, 198] width 138 height 26
click at [746, 185] on select "Choose an option... Pending Applied Excluded (Questions) Excluded (Expired) Exc…" at bounding box center [815, 198] width 138 height 26
select select ""pending""
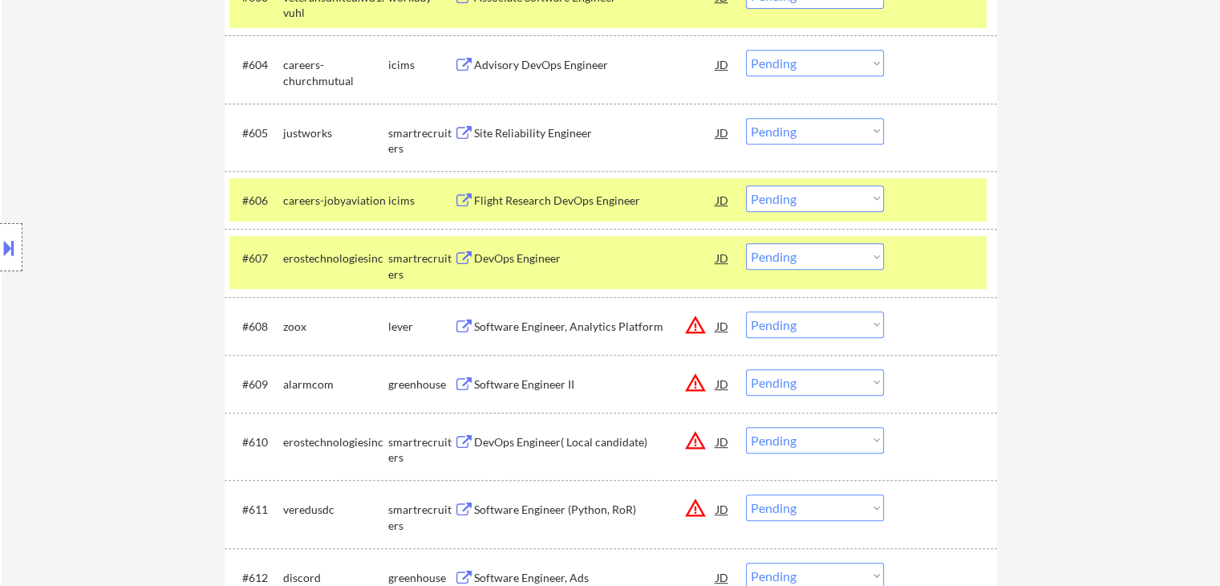
click at [810, 129] on select "Choose an option... Pending Applied Excluded (Questions) Excluded (Expired) Exc…" at bounding box center [815, 131] width 138 height 26
click at [746, 118] on select "Choose an option... Pending Applied Excluded (Questions) Excluded (Expired) Exc…" at bounding box center [815, 131] width 138 height 26
select select ""pending""
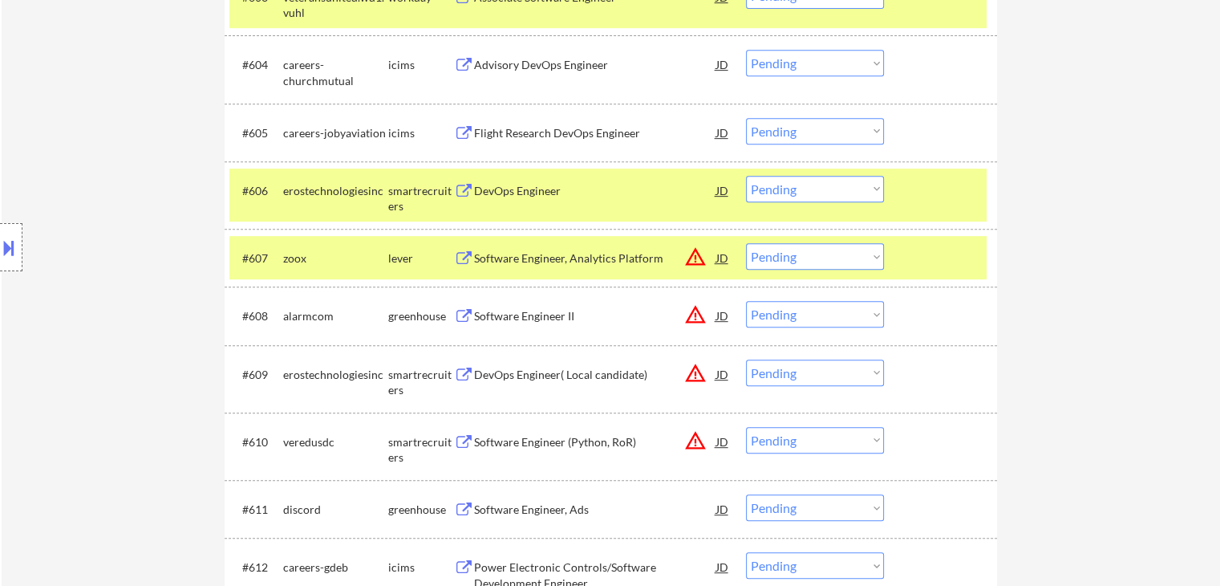
click at [476, 191] on div "DevOps Engineer" at bounding box center [595, 191] width 242 height 16
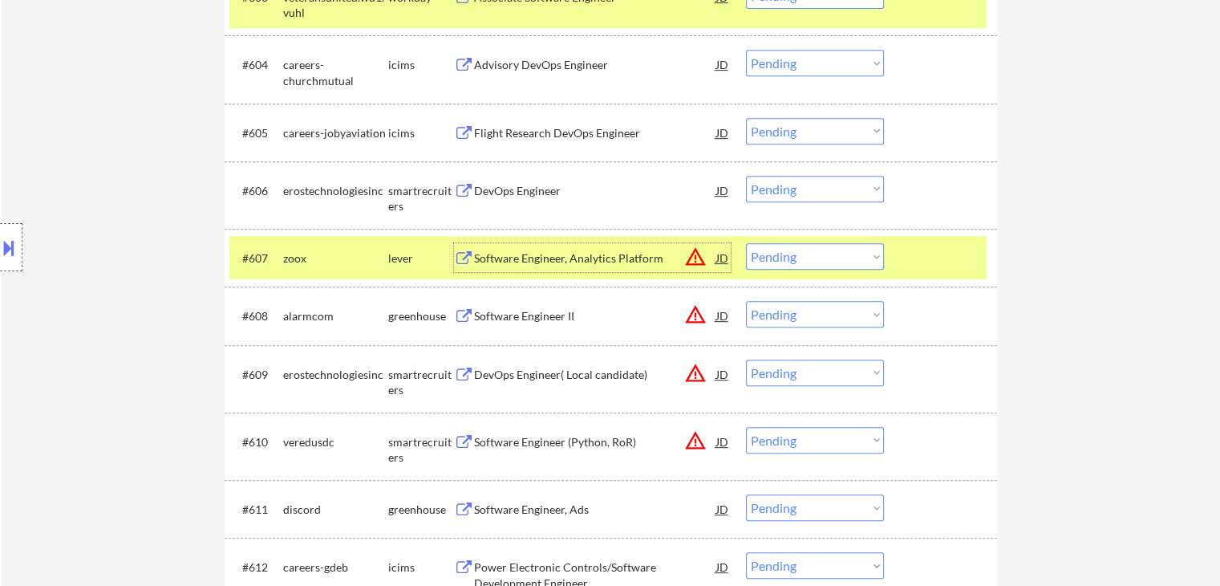
click at [477, 264] on div "Software Engineer, Analytics Platform" at bounding box center [595, 258] width 242 height 16
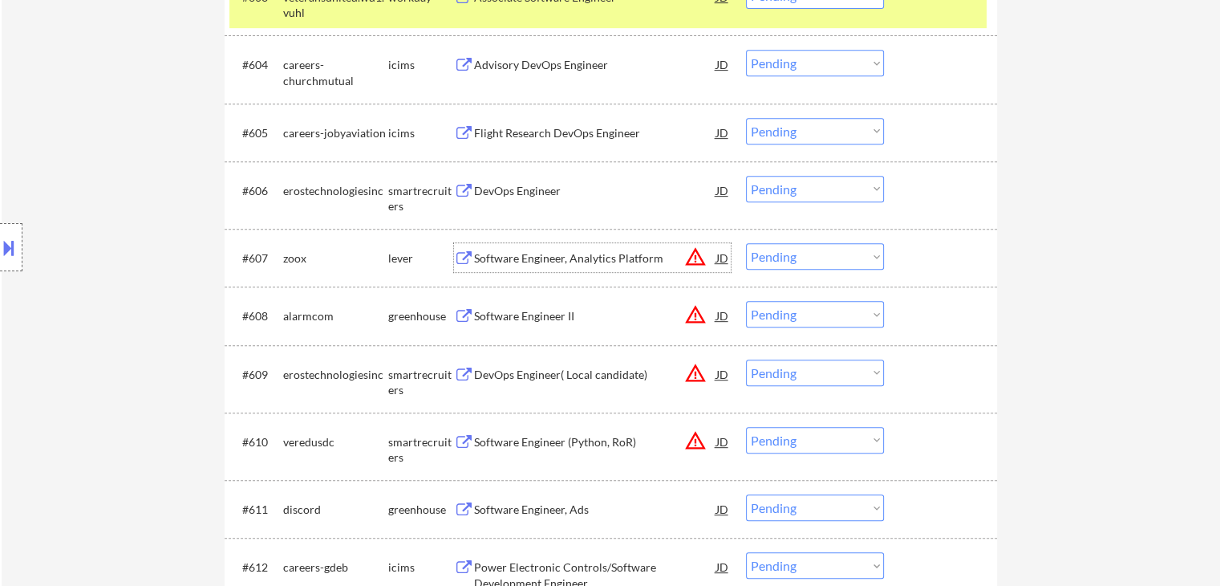
click at [812, 190] on select "Choose an option... Pending Applied Excluded (Questions) Excluded (Expired) Exc…" at bounding box center [815, 189] width 138 height 26
click at [746, 176] on select "Choose an option... Pending Applied Excluded (Questions) Excluded (Expired) Exc…" at bounding box center [815, 189] width 138 height 26
select select ""pending""
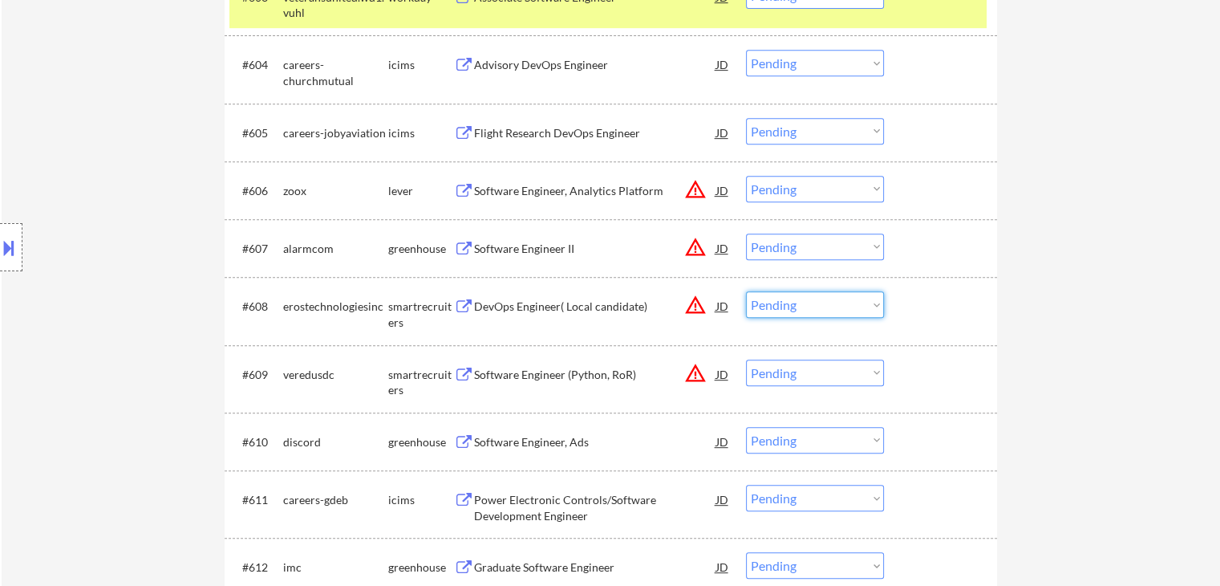
click at [776, 302] on select "Choose an option... Pending Applied Excluded (Questions) Excluded (Expired) Exc…" at bounding box center [815, 304] width 138 height 26
click at [746, 291] on select "Choose an option... Pending Applied Excluded (Questions) Excluded (Expired) Exc…" at bounding box center [815, 304] width 138 height 26
select select ""pending""
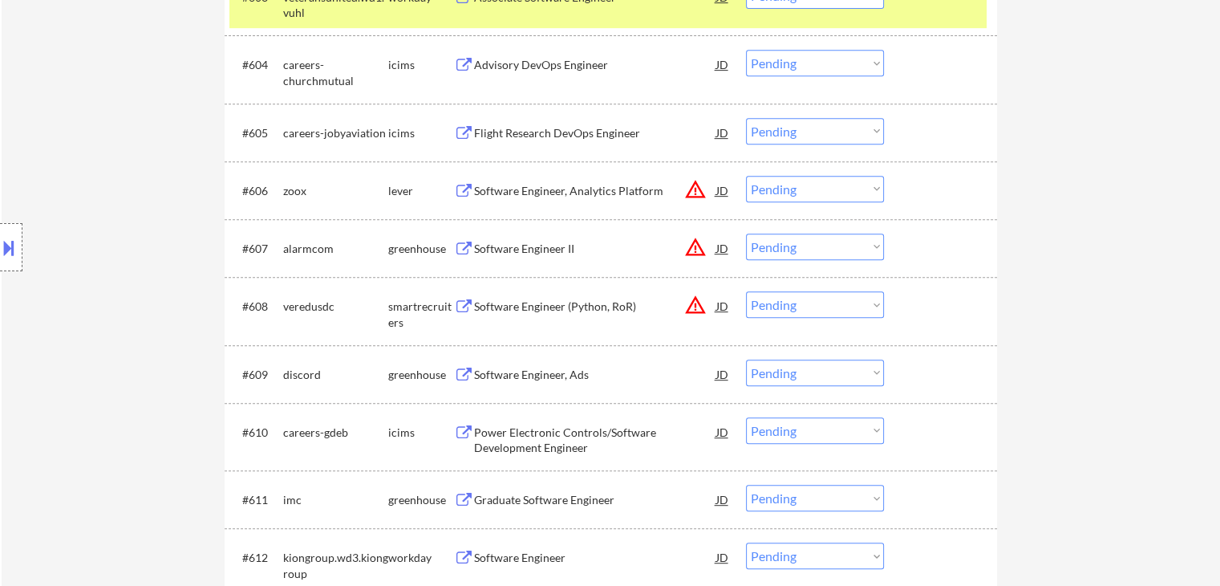
click at [496, 192] on div "Software Engineer, Analytics Platform" at bounding box center [595, 191] width 242 height 16
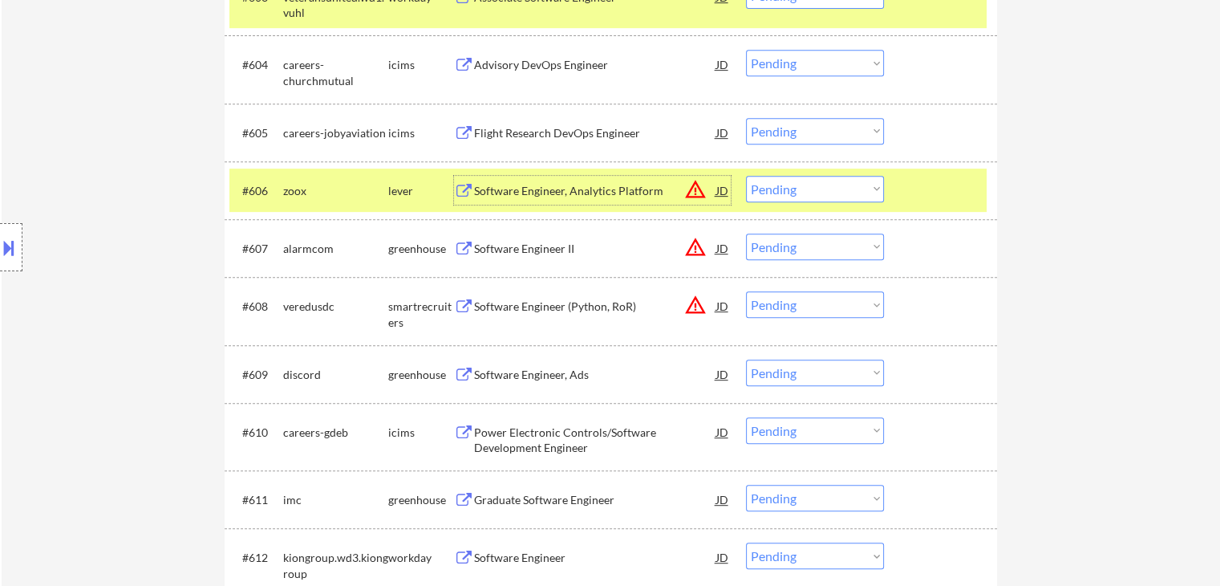
drag, startPoint x: 800, startPoint y: 185, endPoint x: 809, endPoint y: 200, distance: 17.4
click at [805, 189] on select "Choose an option... Pending Applied Excluded (Questions) Excluded (Expired) Exc…" at bounding box center [815, 189] width 138 height 26
click at [746, 176] on select "Choose an option... Pending Applied Excluded (Questions) Excluded (Expired) Exc…" at bounding box center [815, 189] width 138 height 26
click at [484, 255] on div "Software Engineer II" at bounding box center [595, 249] width 242 height 16
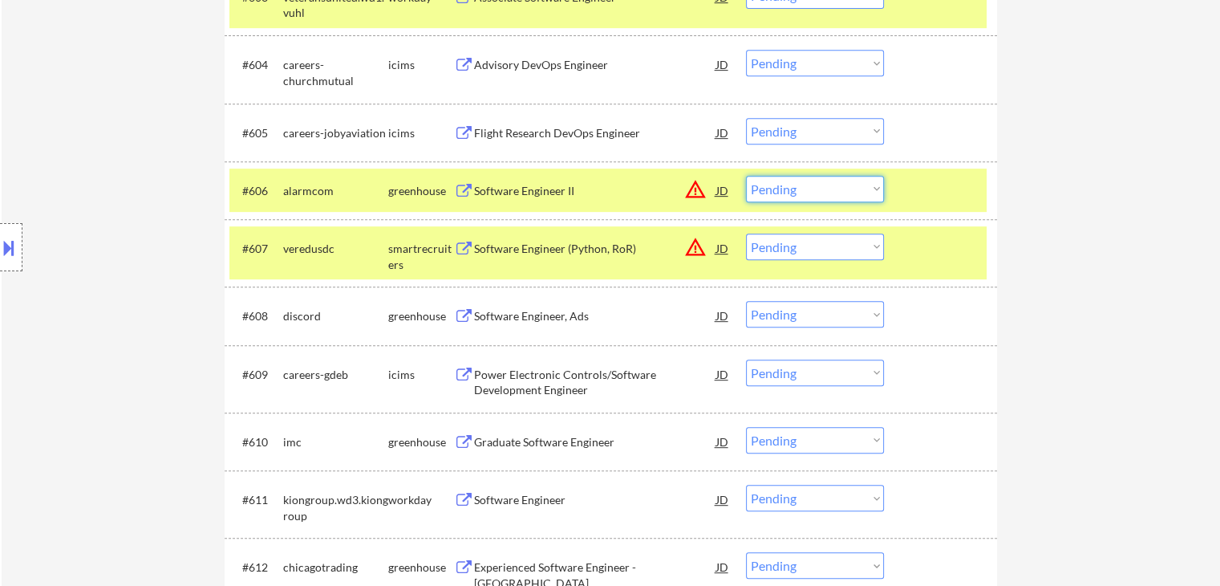
drag, startPoint x: 808, startPoint y: 176, endPoint x: 809, endPoint y: 187, distance: 11.3
click at [808, 176] on select "Choose an option... Pending Applied Excluded (Questions) Excluded (Expired) Exc…" at bounding box center [815, 189] width 138 height 26
click at [746, 176] on select "Choose an option... Pending Applied Excluded (Questions) Excluded (Expired) Exc…" at bounding box center [815, 189] width 138 height 26
click at [506, 239] on div "Software Engineer (Python, RoR)" at bounding box center [595, 247] width 242 height 29
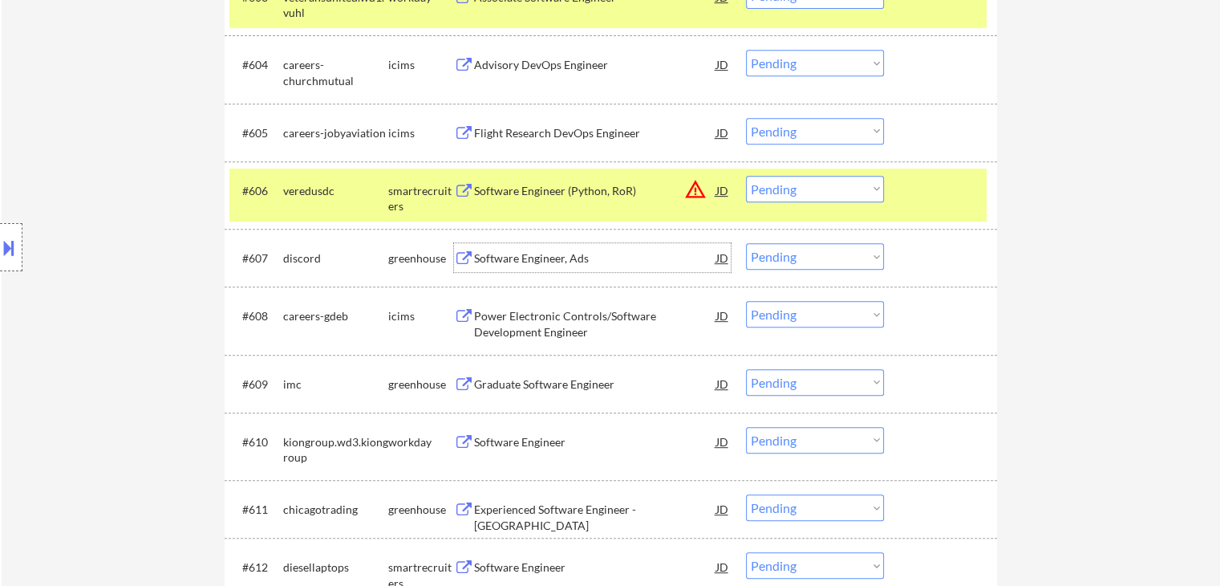
click at [784, 197] on select "Choose an option... Pending Applied Excluded (Questions) Excluded (Expired) Exc…" at bounding box center [815, 189] width 138 height 26
click at [746, 176] on select "Choose an option... Pending Applied Excluded (Questions) Excluded (Expired) Exc…" at bounding box center [815, 189] width 138 height 26
select select ""pending""
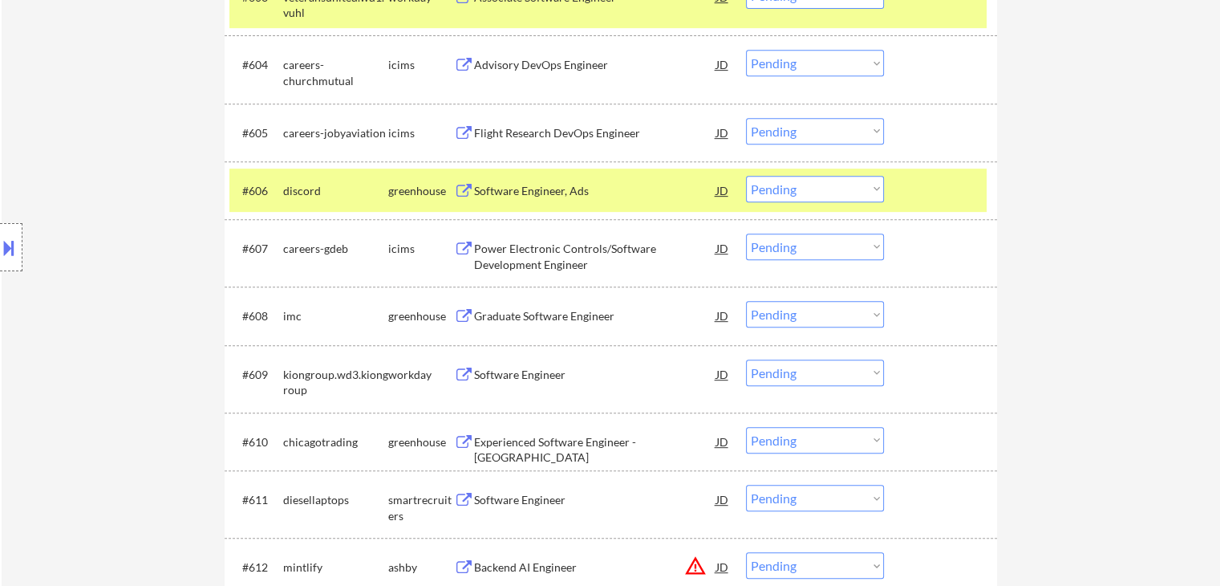
click at [504, 192] on div "Software Engineer, Ads" at bounding box center [595, 191] width 242 height 16
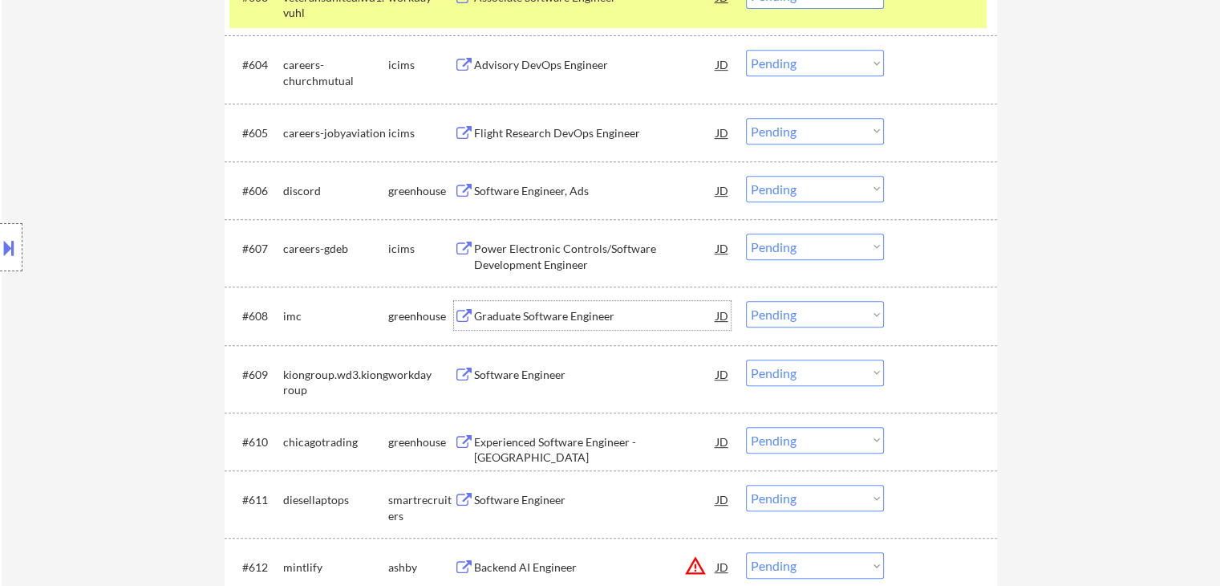
click at [491, 309] on div "Graduate Software Engineer" at bounding box center [595, 316] width 242 height 16
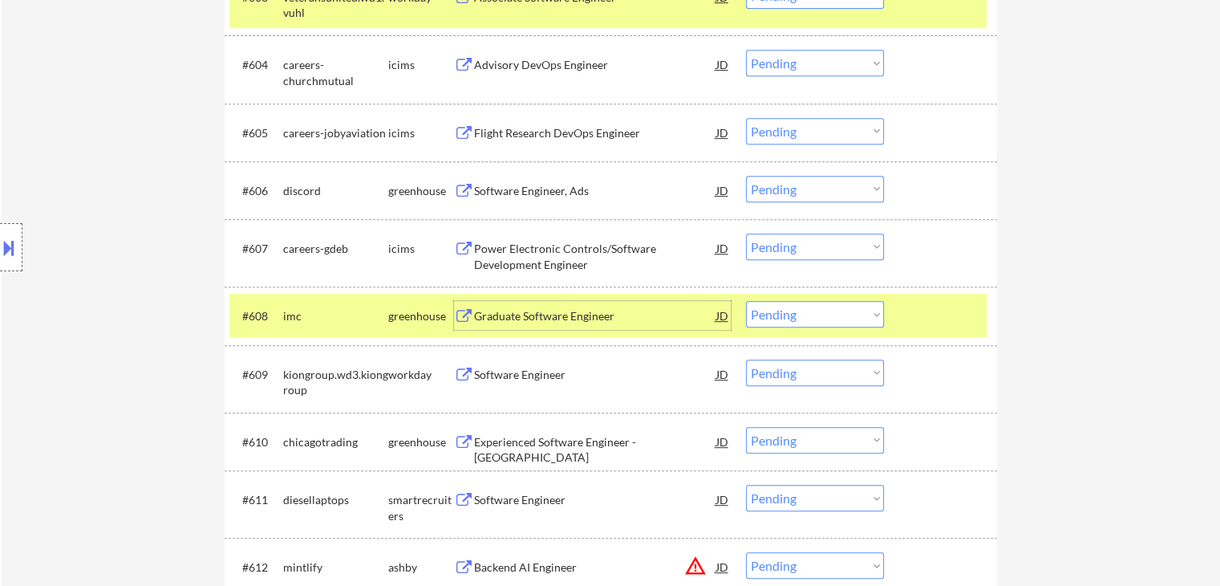
click at [481, 443] on div "Experienced Software Engineer - [GEOGRAPHIC_DATA]" at bounding box center [595, 449] width 242 height 31
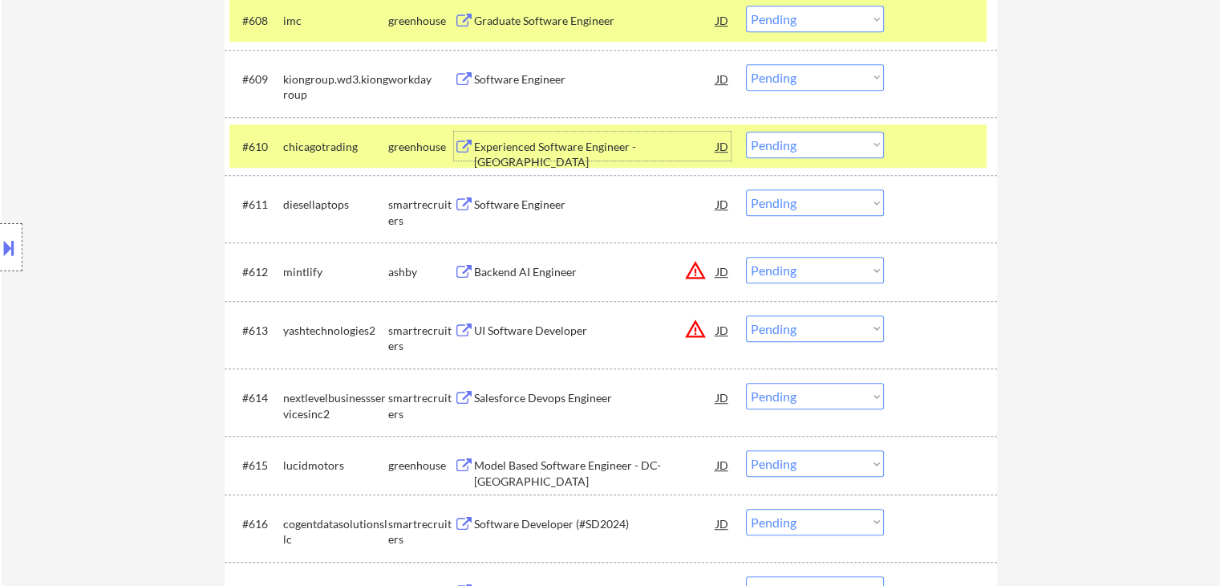
scroll to position [1043, 0]
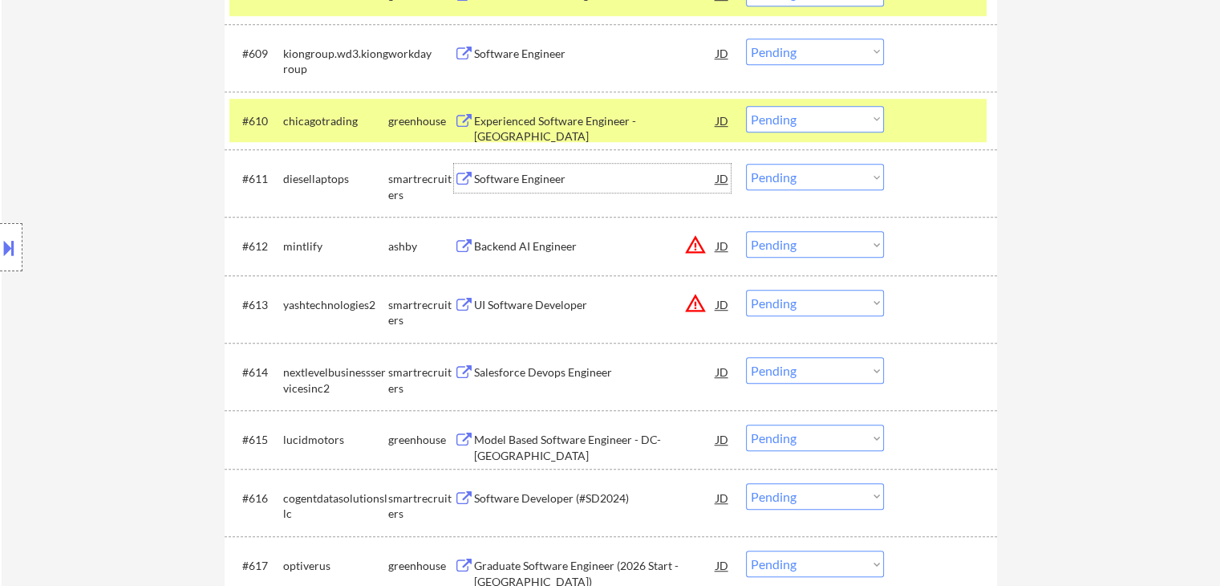
click at [494, 178] on div "Software Engineer" at bounding box center [595, 179] width 242 height 16
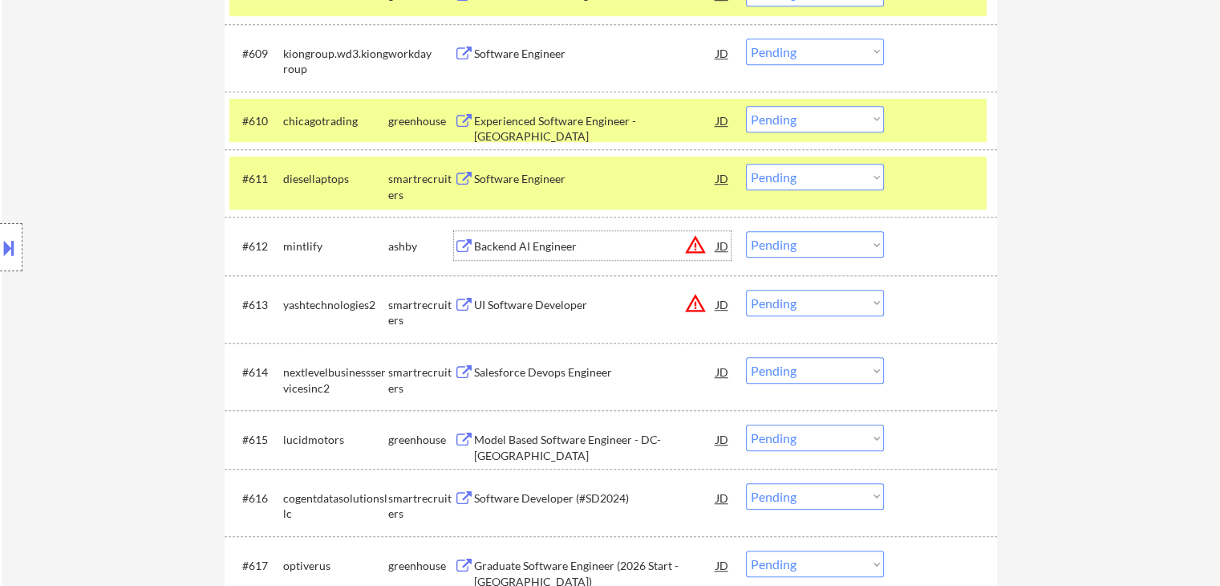
click at [509, 245] on div "Backend AI Engineer" at bounding box center [595, 246] width 242 height 16
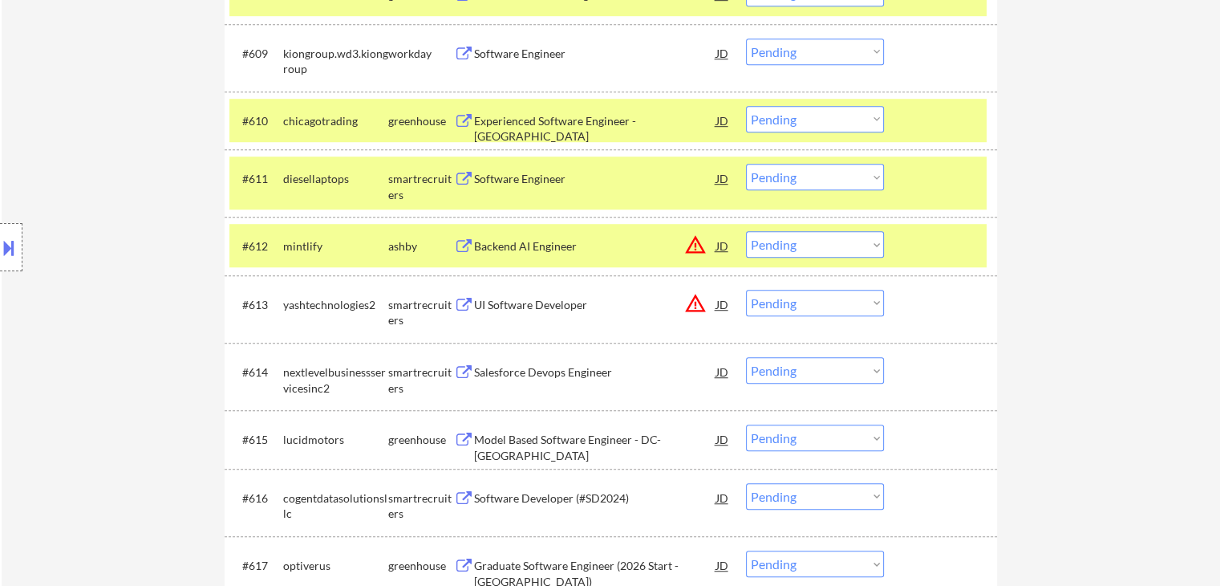
click at [493, 302] on div "UI Software Developer" at bounding box center [595, 305] width 242 height 16
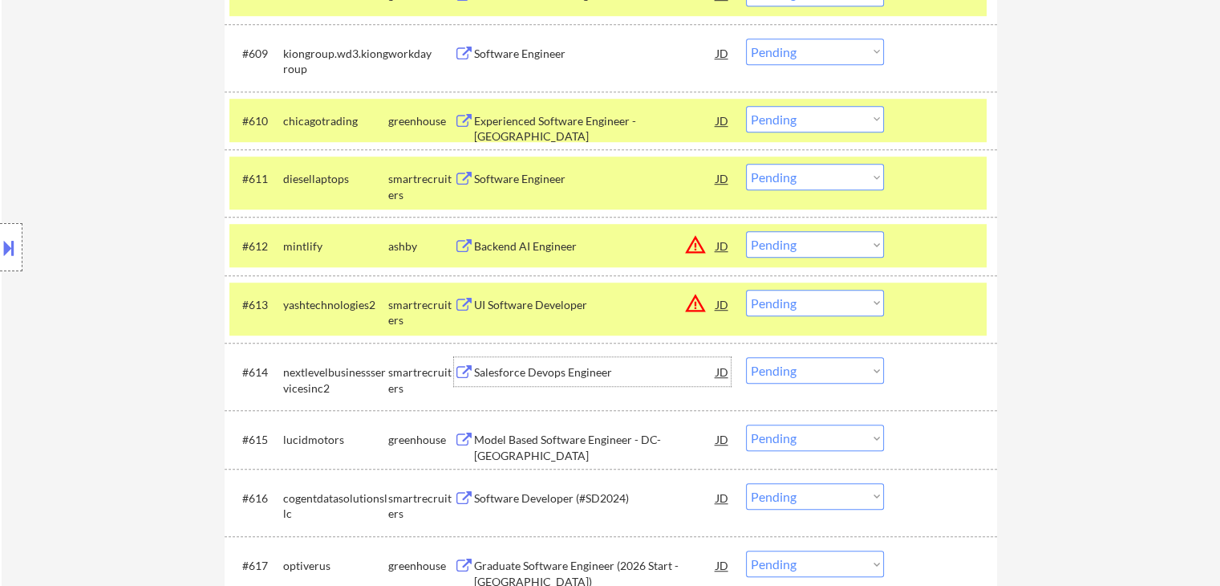
click at [477, 370] on div "Salesforce Devops Engineer" at bounding box center [595, 372] width 242 height 16
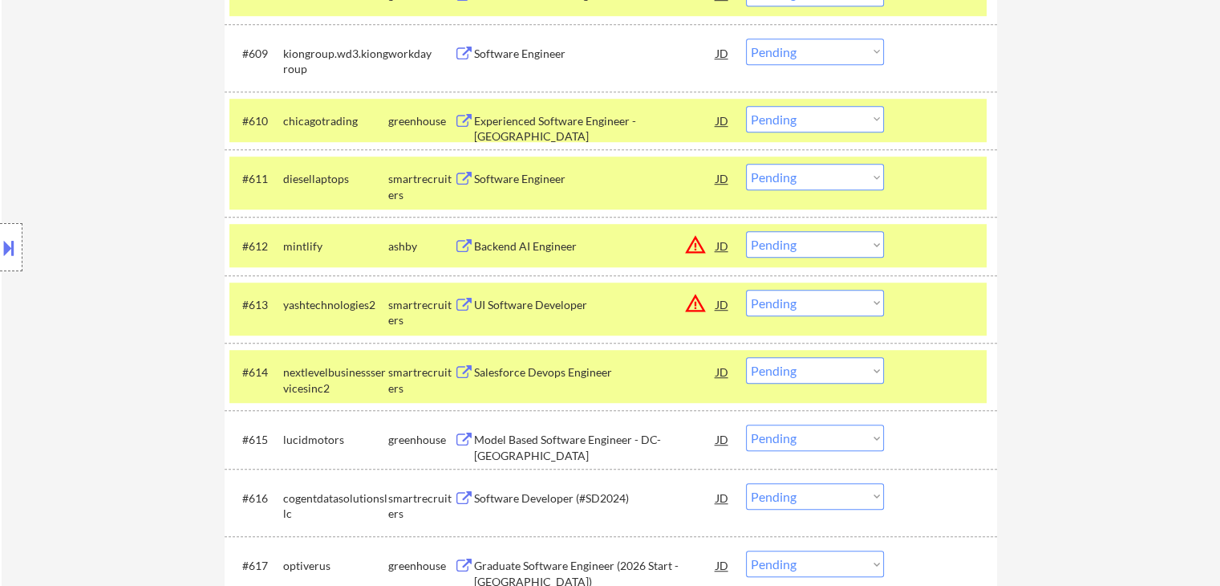
click at [476, 435] on div "Model Based Software Engineer - DC-[GEOGRAPHIC_DATA]" at bounding box center [595, 447] width 242 height 31
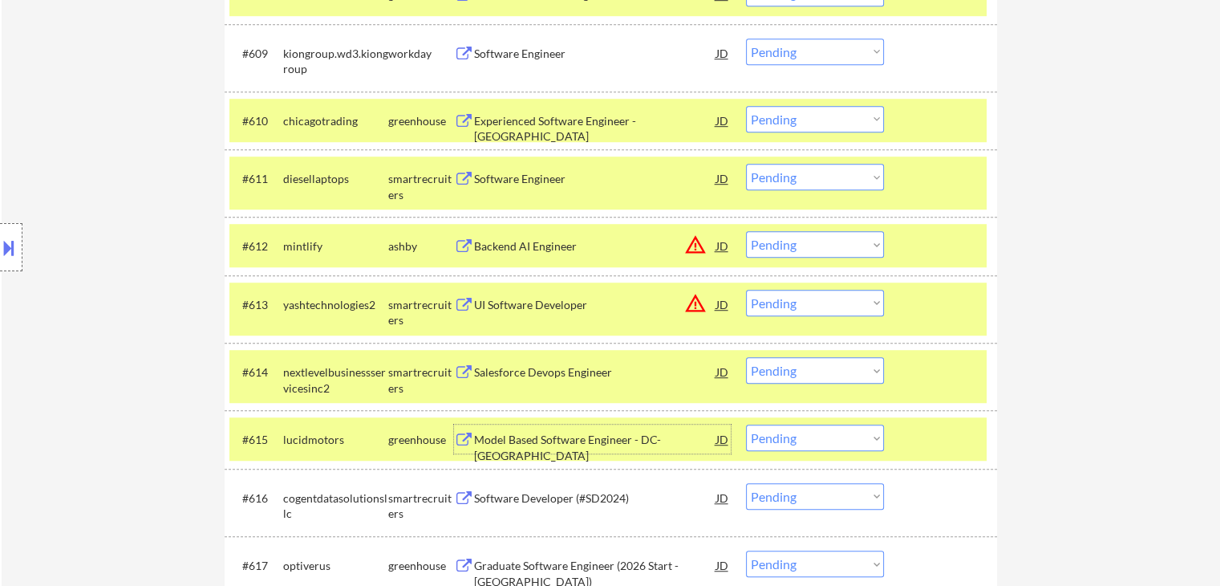
click at [786, 243] on select "Choose an option... Pending Applied Excluded (Questions) Excluded (Expired) Exc…" at bounding box center [815, 244] width 138 height 26
click at [746, 231] on select "Choose an option... Pending Applied Excluded (Questions) Excluded (Expired) Exc…" at bounding box center [815, 244] width 138 height 26
select select ""pending""
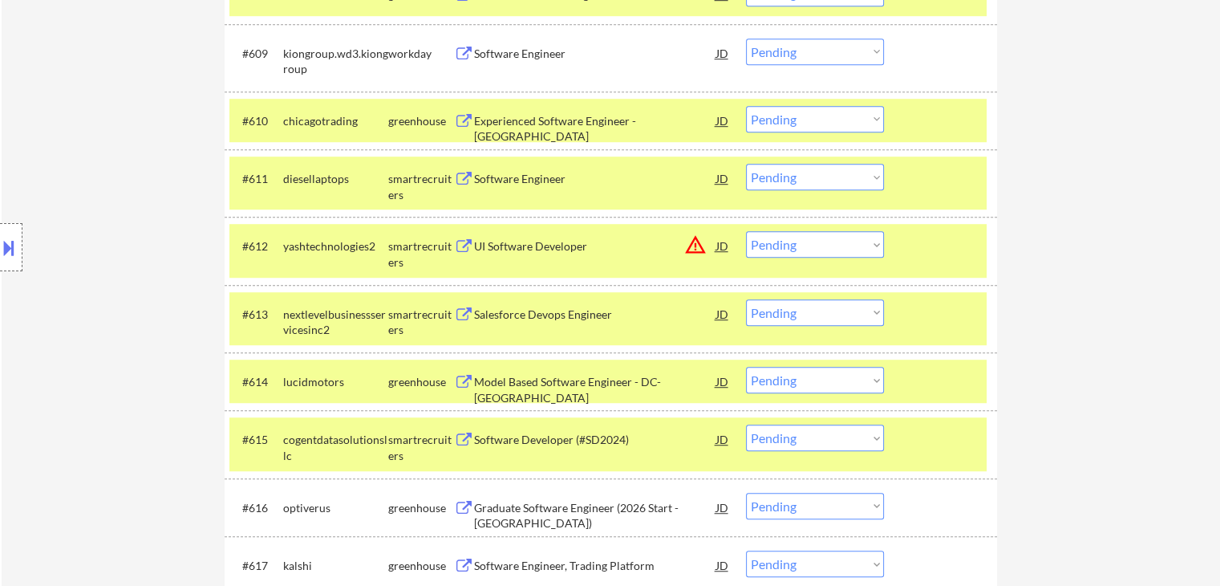
click at [786, 172] on select "Choose an option... Pending Applied Excluded (Questions) Excluded (Expired) Exc…" at bounding box center [815, 177] width 138 height 26
click at [746, 164] on select "Choose an option... Pending Applied Excluded (Questions) Excluded (Expired) Exc…" at bounding box center [815, 177] width 138 height 26
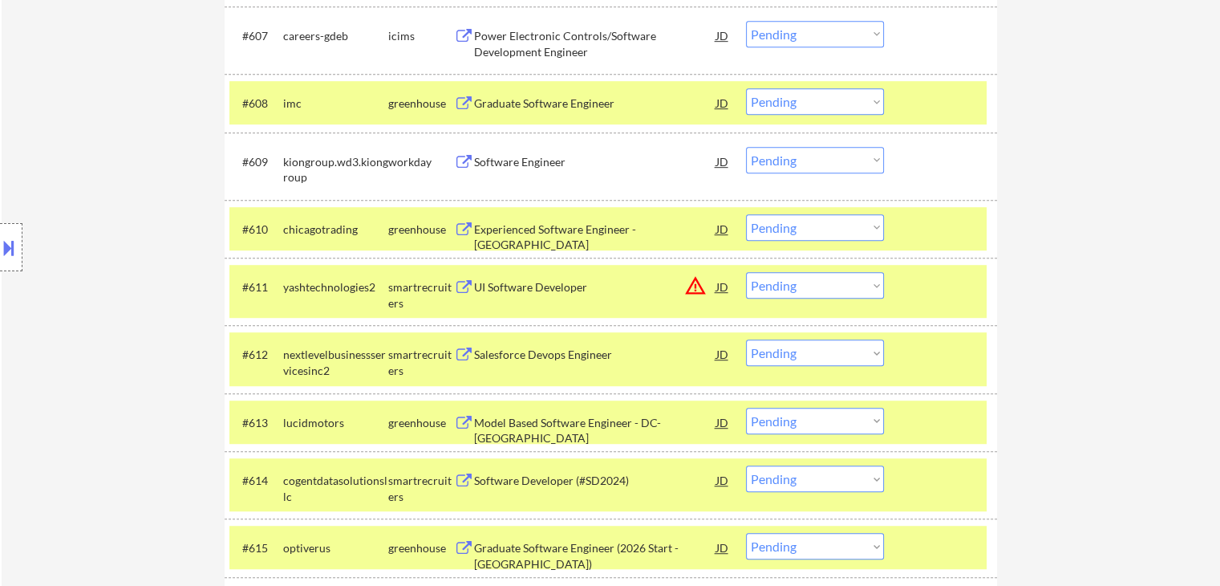
scroll to position [963, 0]
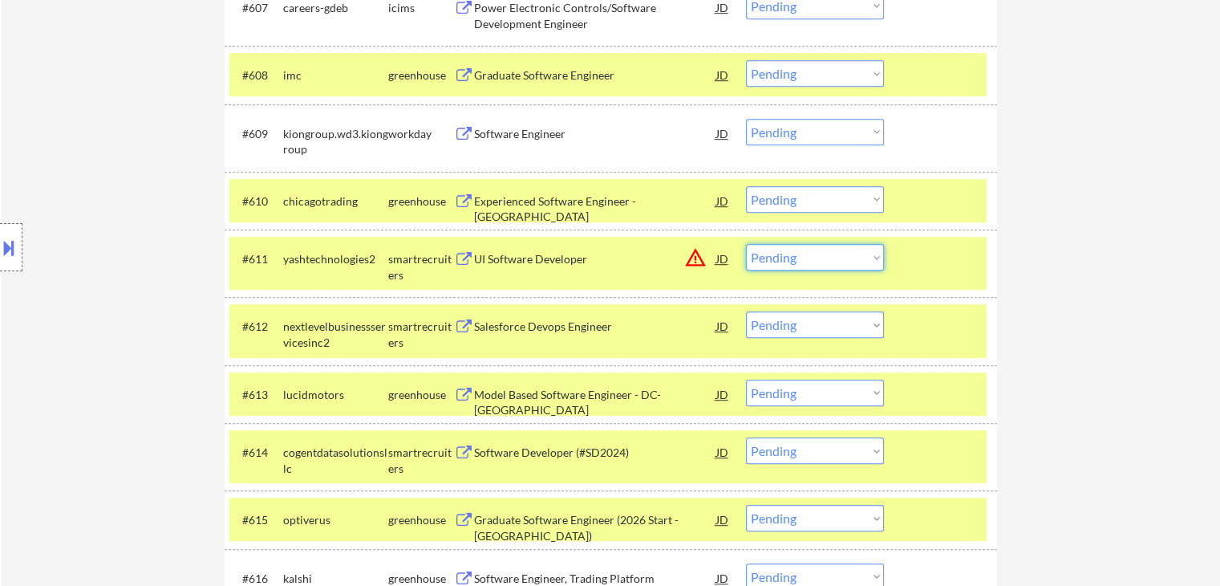
click at [802, 264] on select "Choose an option... Pending Applied Excluded (Questions) Excluded (Expired) Exc…" at bounding box center [815, 257] width 138 height 26
click at [746, 244] on select "Choose an option... Pending Applied Excluded (Questions) Excluded (Expired) Exc…" at bounding box center [815, 257] width 138 height 26
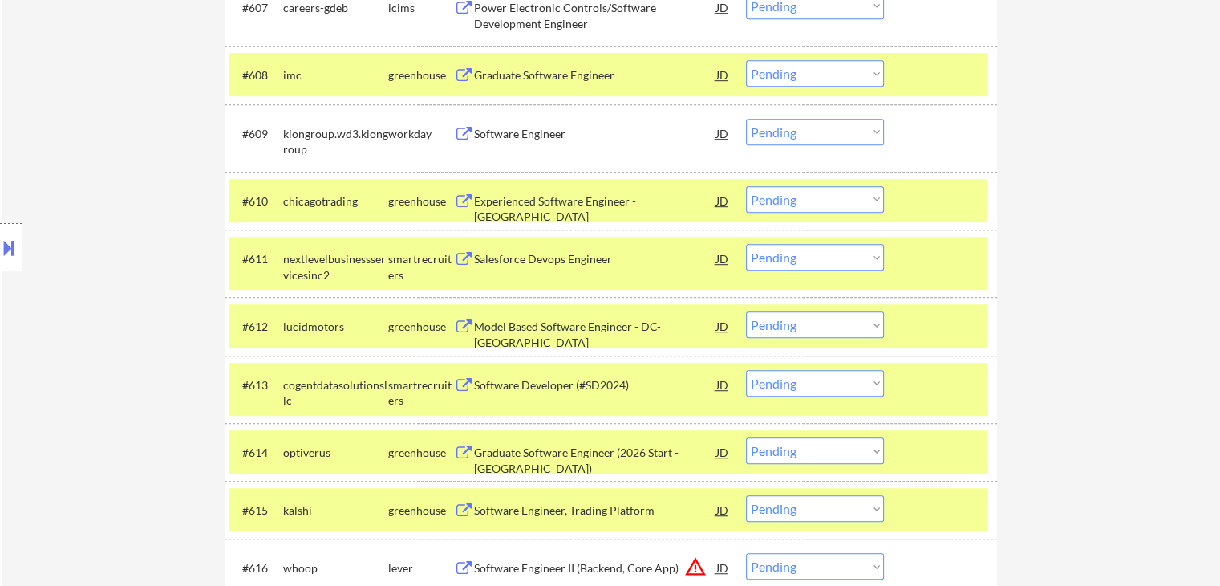
scroll to position [1043, 0]
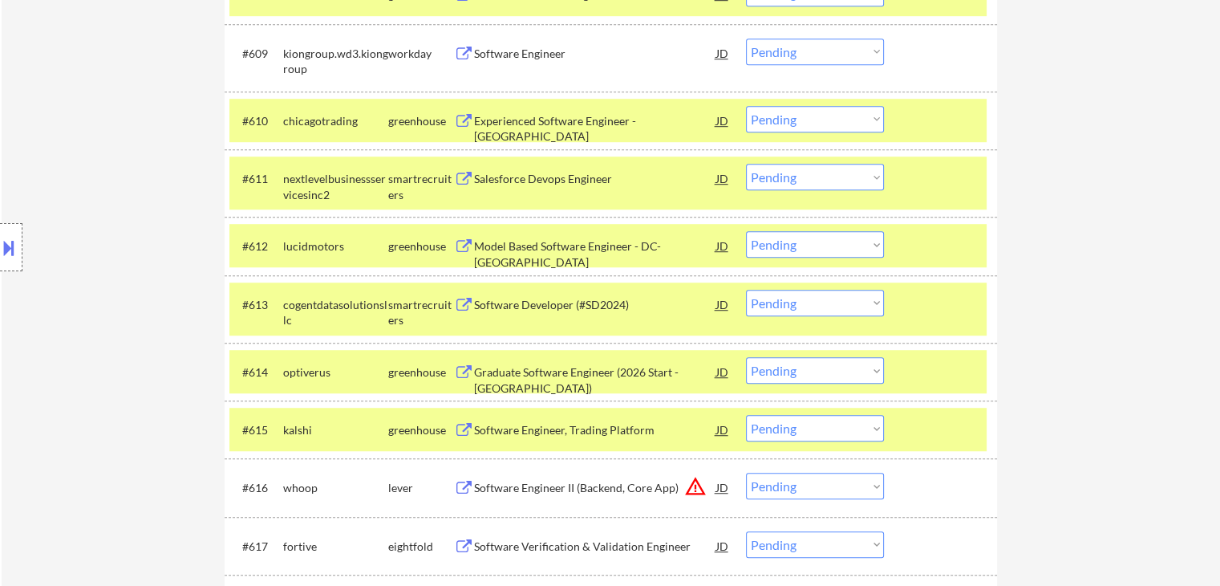
drag, startPoint x: 813, startPoint y: 173, endPoint x: 815, endPoint y: 186, distance: 12.9
click at [814, 173] on select "Choose an option... Pending Applied Excluded (Questions) Excluded (Expired) Exc…" at bounding box center [815, 177] width 138 height 26
click at [746, 164] on select "Choose an option... Pending Applied Excluded (Questions) Excluded (Expired) Exc…" at bounding box center [815, 177] width 138 height 26
select select ""pending""
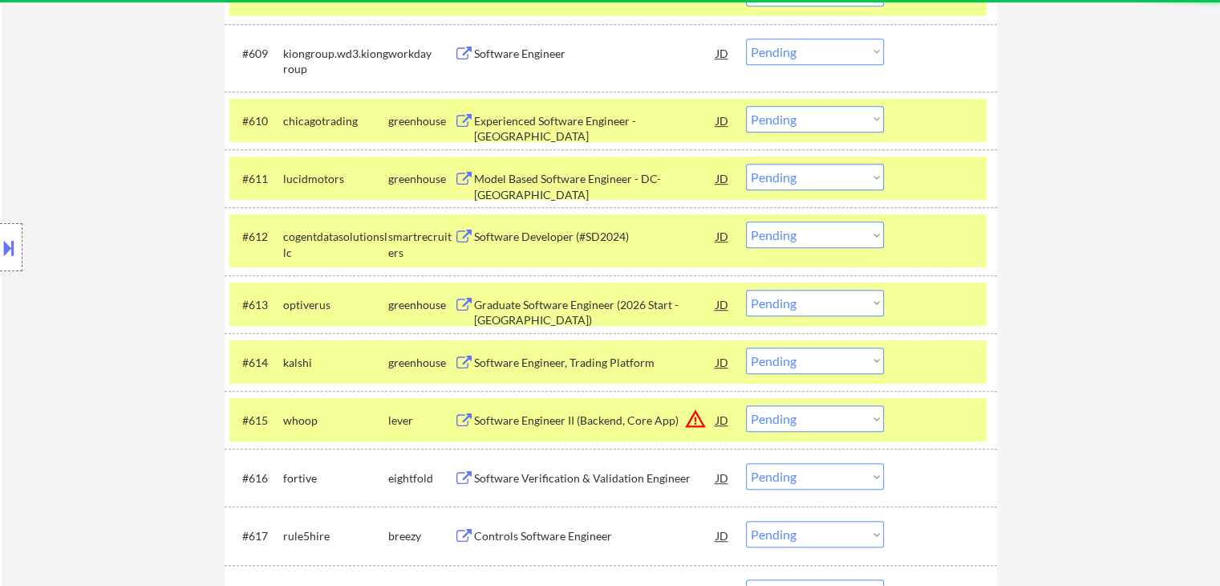
drag, startPoint x: 967, startPoint y: 180, endPoint x: 946, endPoint y: 136, distance: 48.8
click at [968, 180] on div at bounding box center [942, 178] width 71 height 29
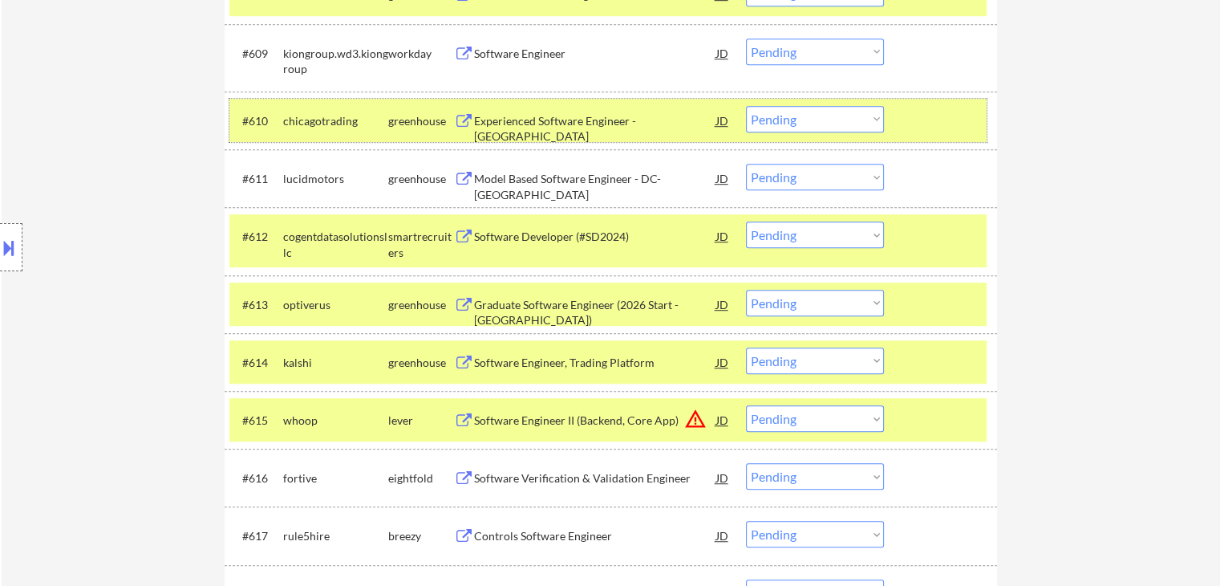
click at [946, 130] on div at bounding box center [942, 120] width 71 height 29
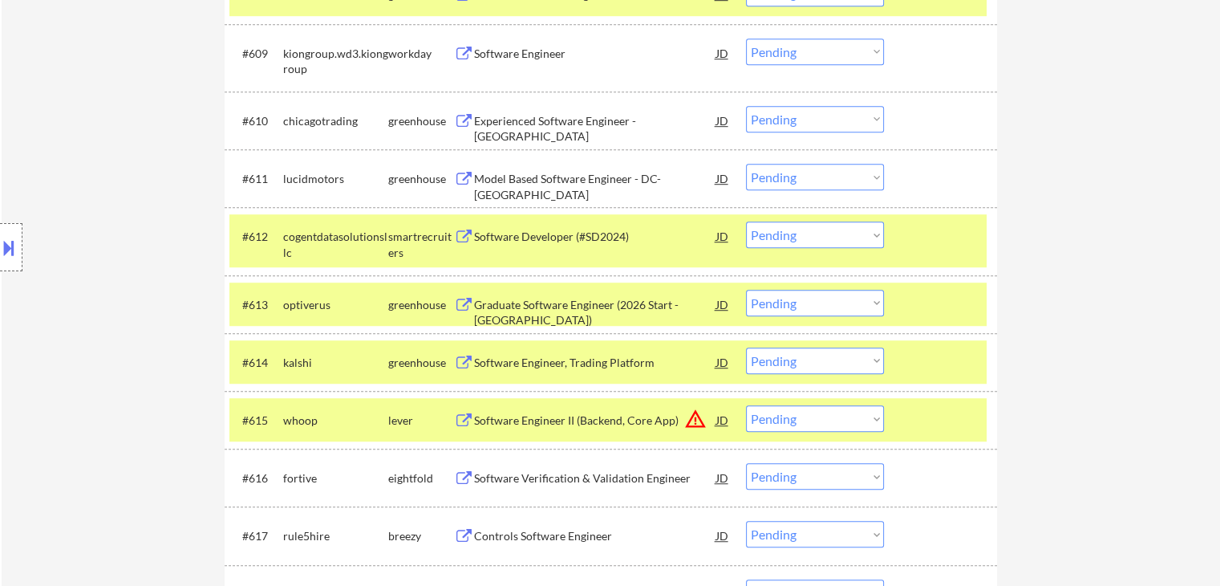
scroll to position [1123, 0]
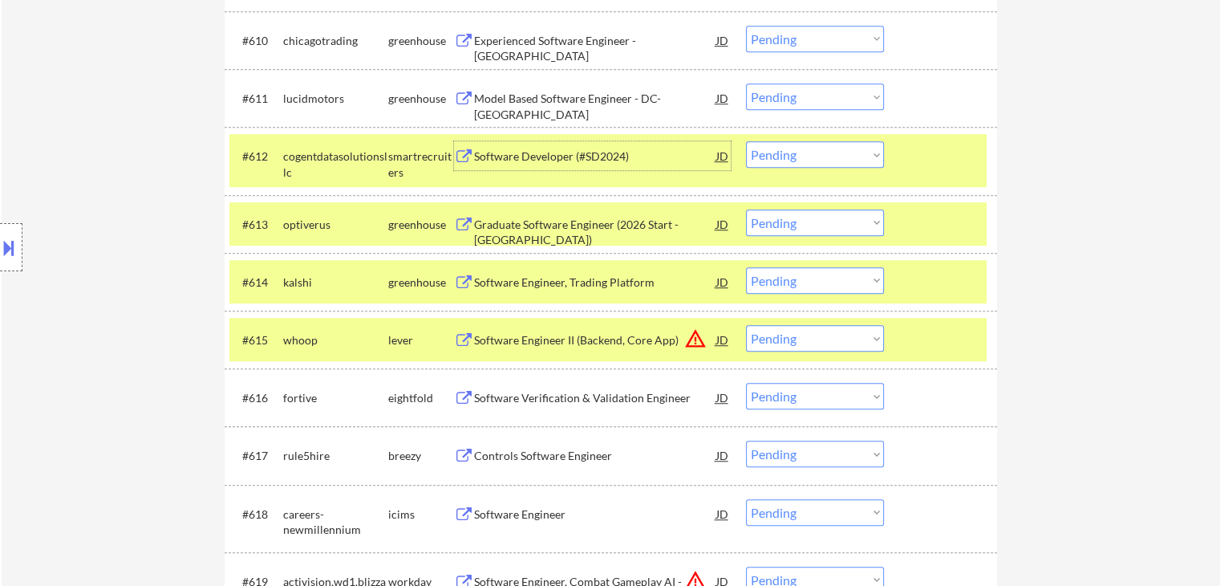
click at [480, 153] on div "Software Developer (#SD2024)" at bounding box center [595, 156] width 242 height 16
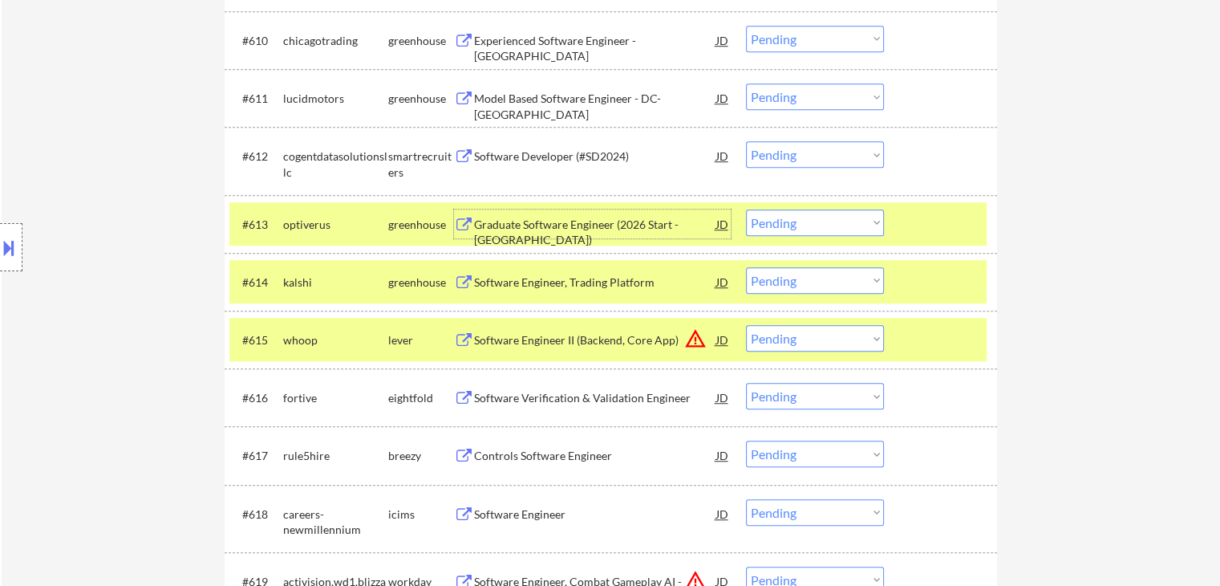
click at [483, 224] on div "Graduate Software Engineer (2026 Start - [GEOGRAPHIC_DATA])" at bounding box center [595, 232] width 242 height 31
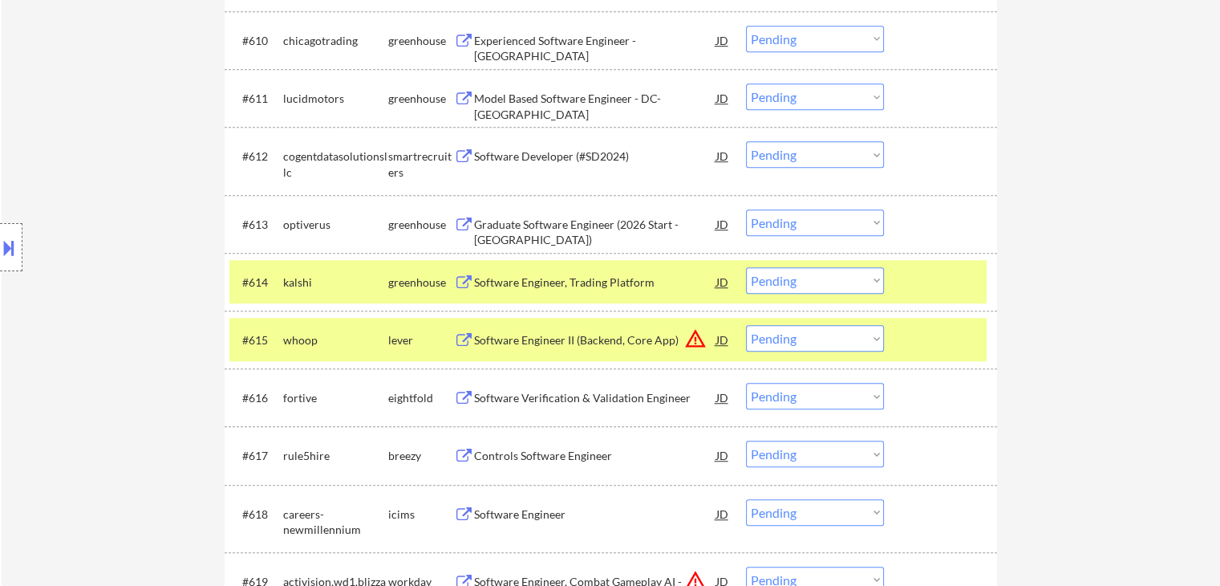
click at [491, 286] on div "Software Engineer, Trading Platform" at bounding box center [595, 282] width 242 height 16
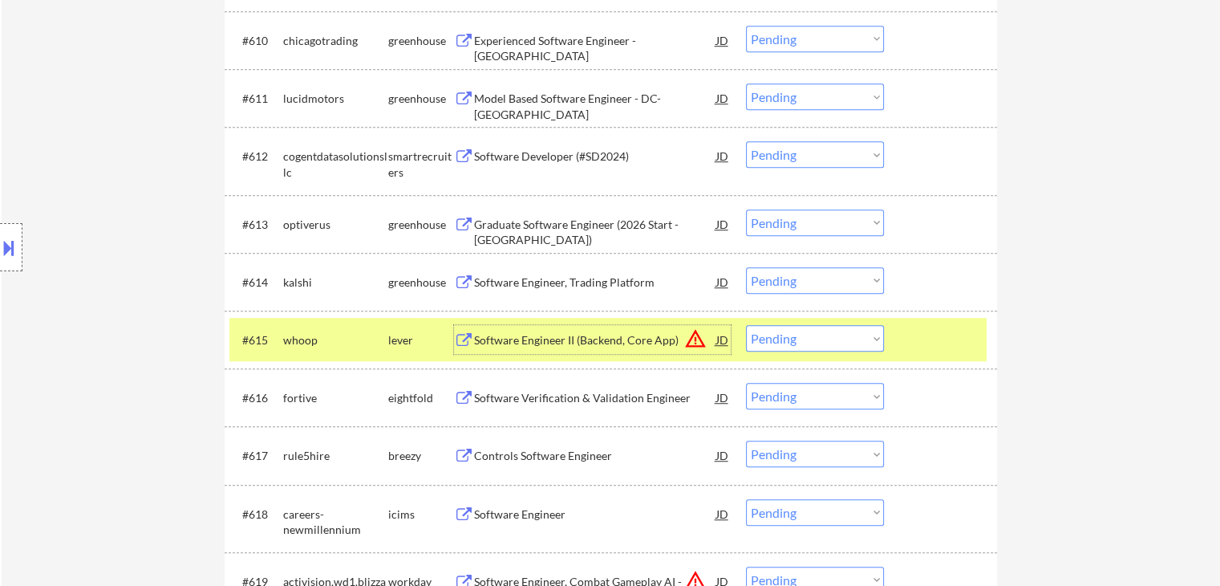
click at [494, 340] on div "Software Engineer II (Backend, Core App)" at bounding box center [595, 340] width 242 height 16
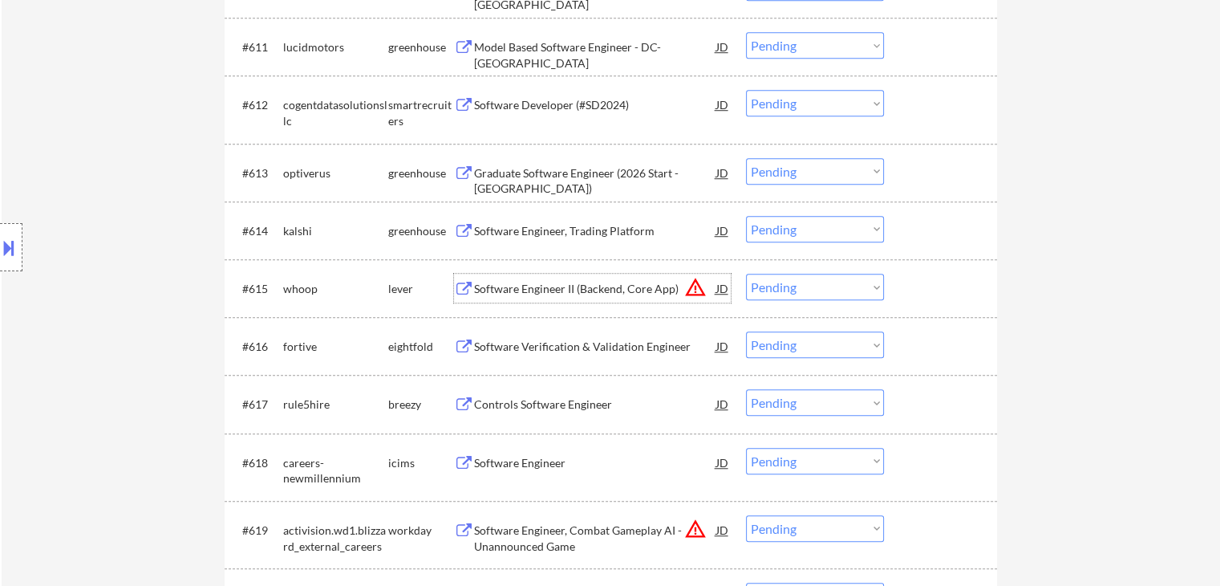
scroll to position [1203, 0]
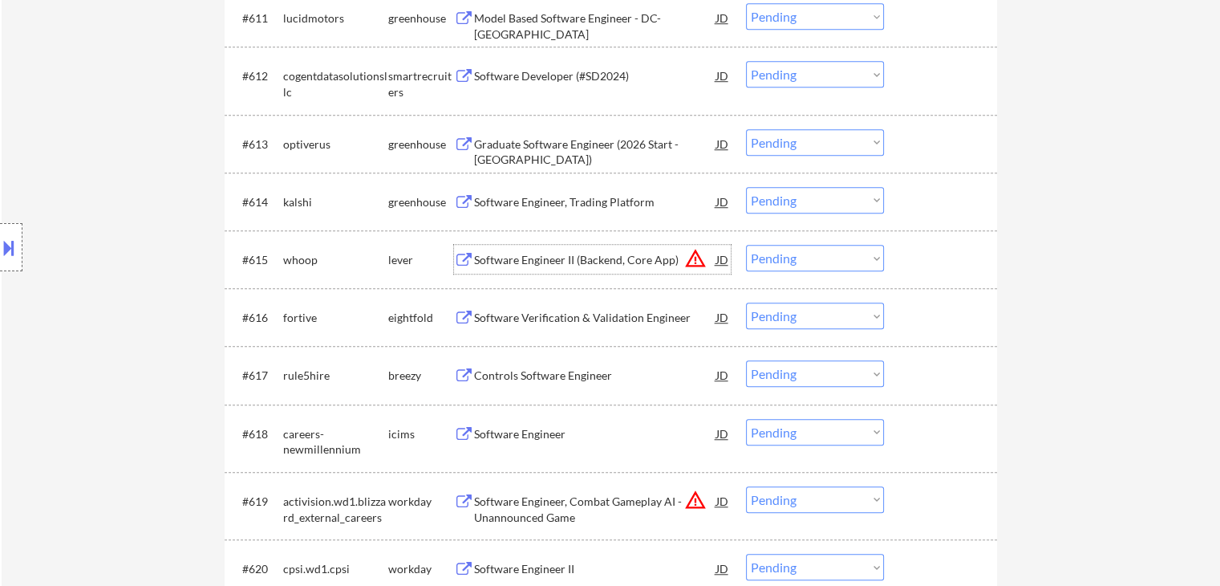
drag, startPoint x: 813, startPoint y: 254, endPoint x: 816, endPoint y: 269, distance: 14.6
click at [813, 254] on select "Choose an option... Pending Applied Excluded (Questions) Excluded (Expired) Exc…" at bounding box center [815, 258] width 138 height 26
click at [746, 245] on select "Choose an option... Pending Applied Excluded (Questions) Excluded (Expired) Exc…" at bounding box center [815, 258] width 138 height 26
select select ""pending""
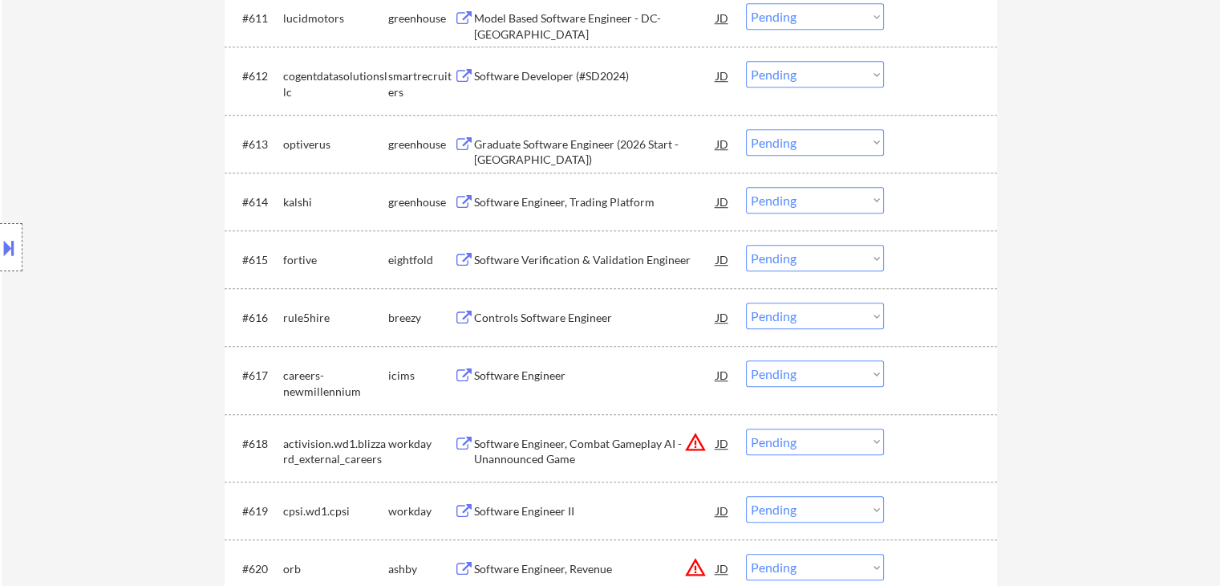
click at [462, 142] on button at bounding box center [464, 144] width 20 height 15
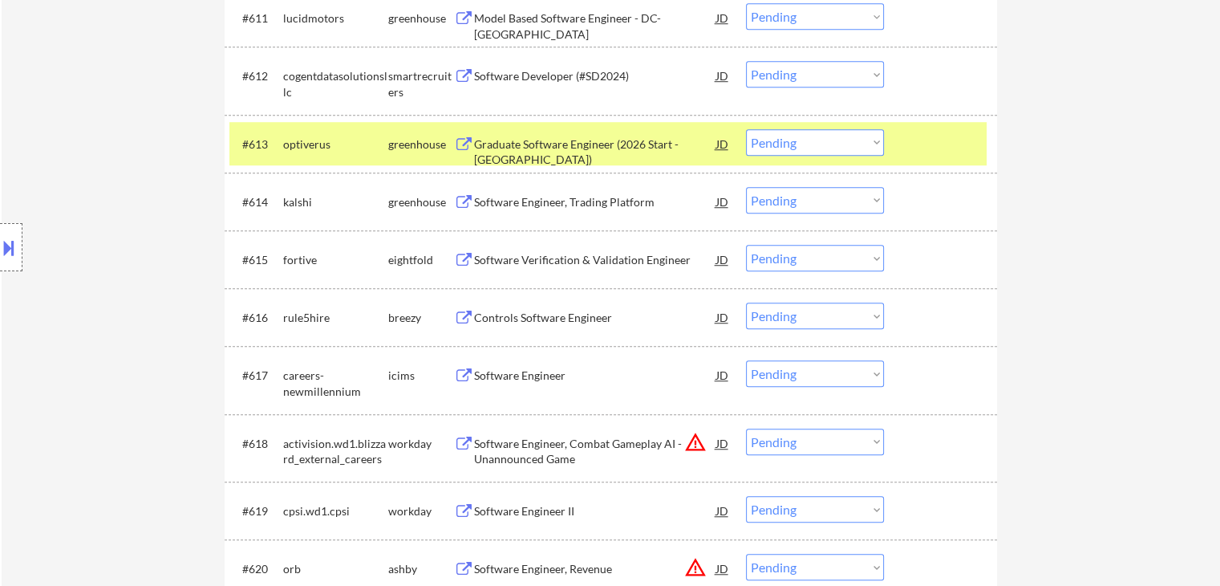
click at [476, 310] on div "Controls Software Engineer" at bounding box center [595, 318] width 242 height 16
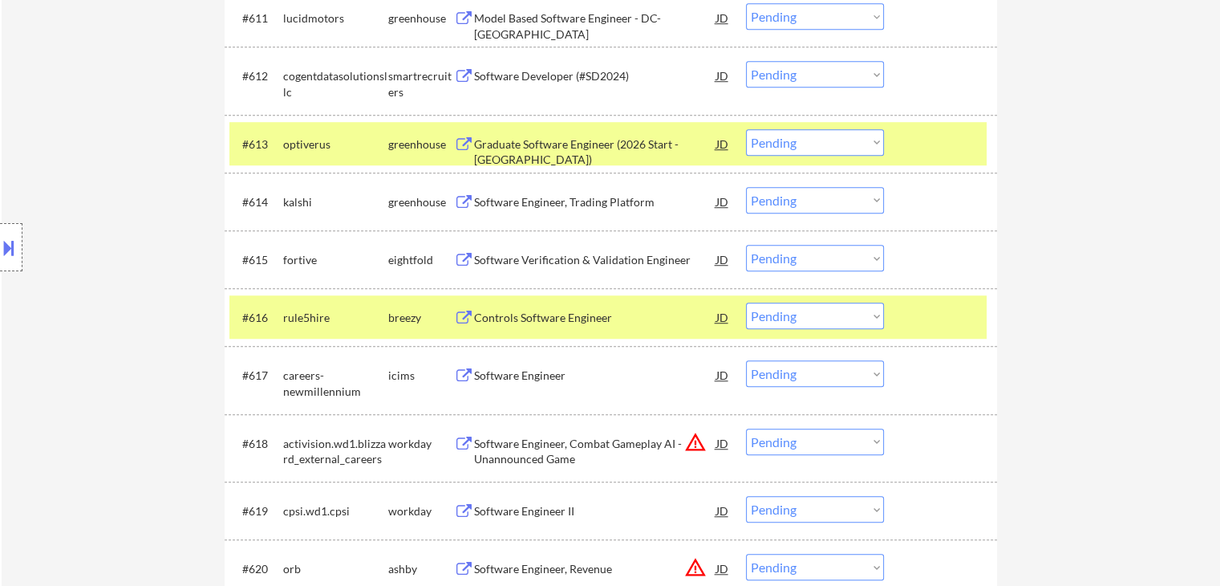
scroll to position [1283, 0]
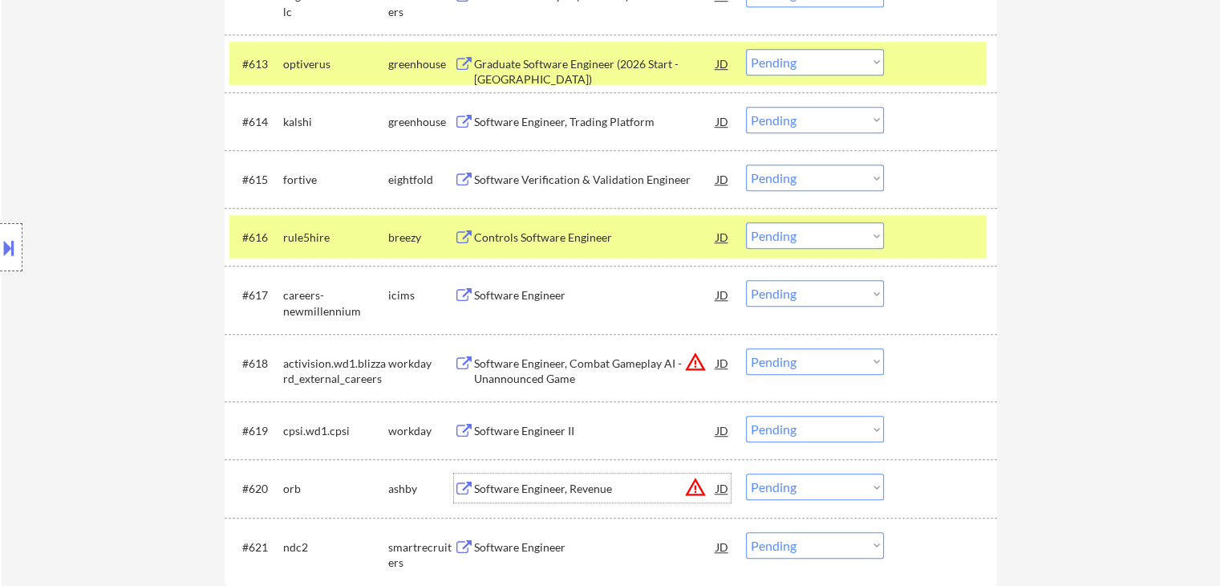
click at [494, 491] on div "Software Engineer, Revenue" at bounding box center [595, 488] width 242 height 16
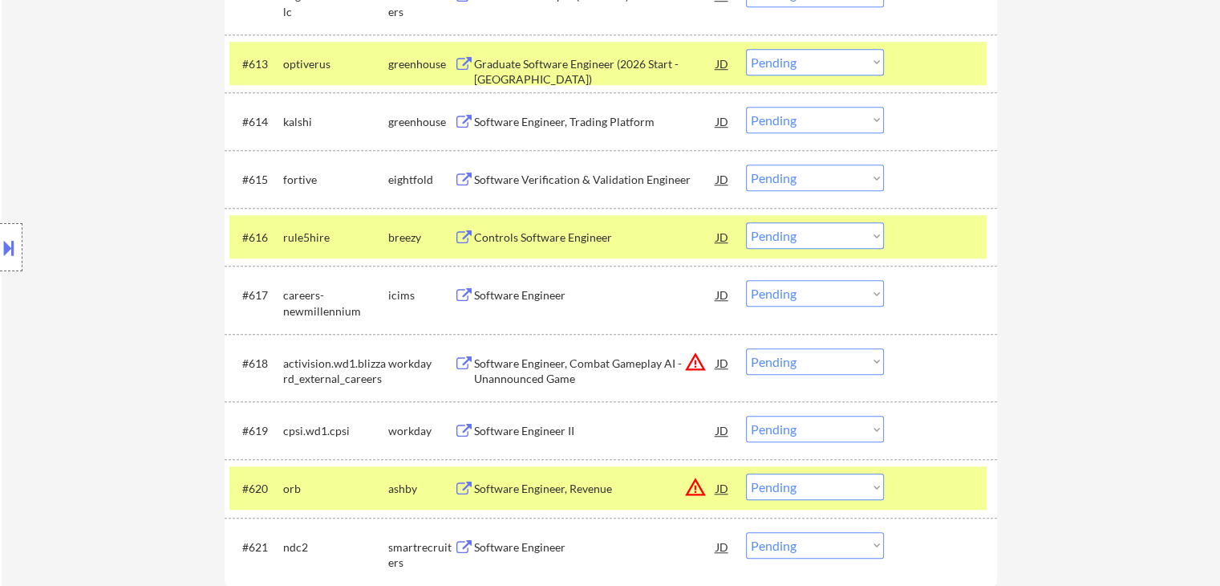
click at [459, 536] on div "Software Engineer JD warning_amber" at bounding box center [592, 546] width 277 height 29
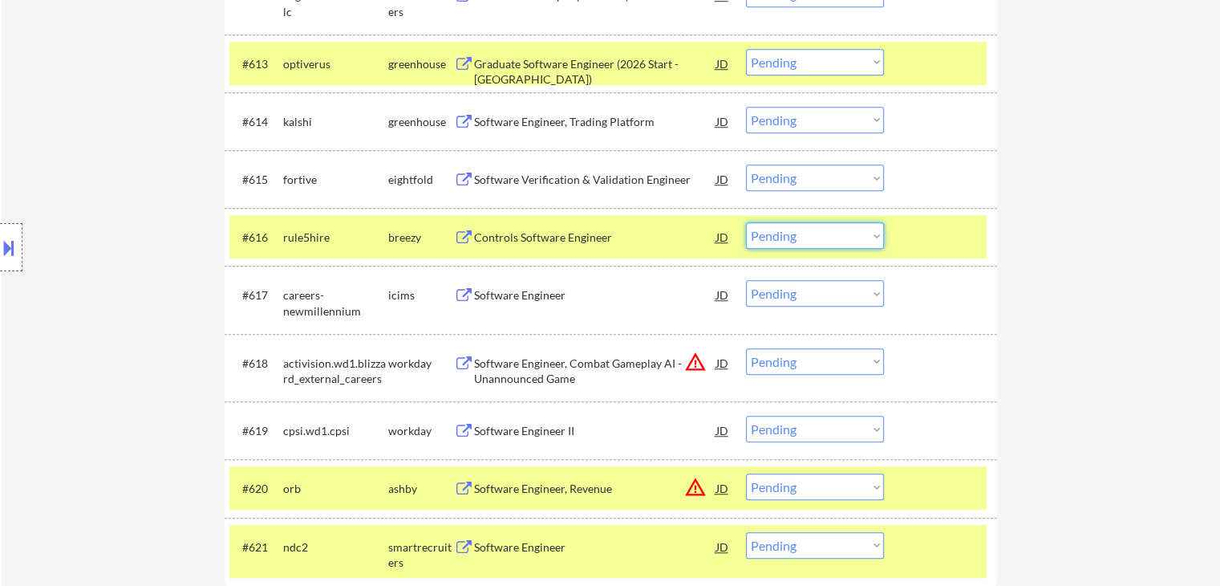
drag, startPoint x: 809, startPoint y: 235, endPoint x: 809, endPoint y: 248, distance: 12.9
click at [809, 236] on select "Choose an option... Pending Applied Excluded (Questions) Excluded (Expired) Exc…" at bounding box center [815, 235] width 138 height 26
click at [746, 222] on select "Choose an option... Pending Applied Excluded (Questions) Excluded (Expired) Exc…" at bounding box center [815, 235] width 138 height 26
select select ""pending""
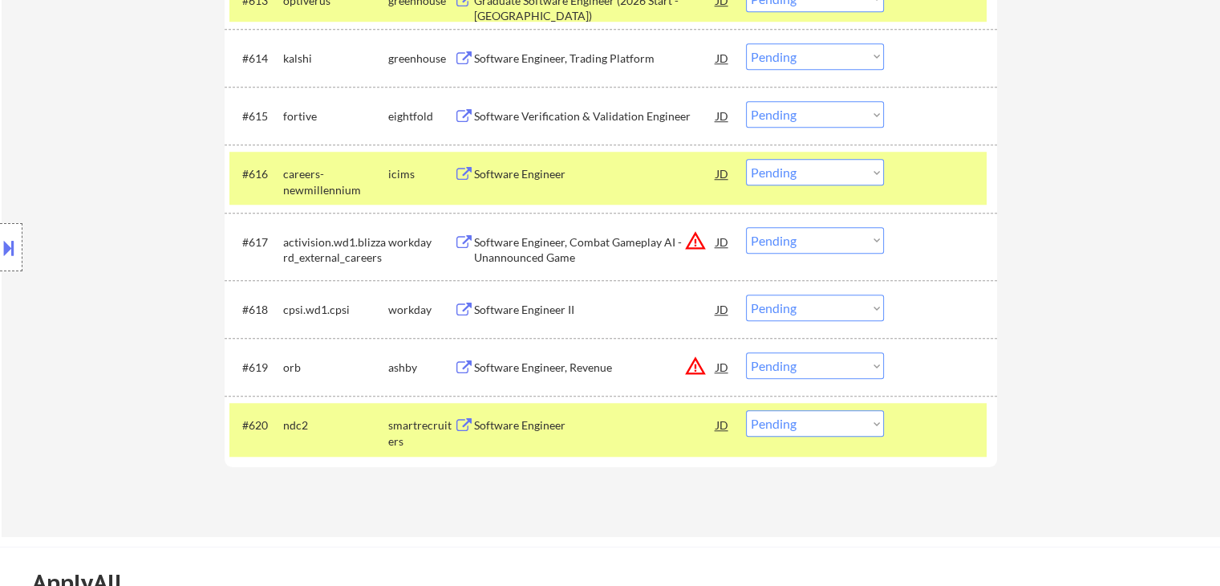
scroll to position [1524, 0]
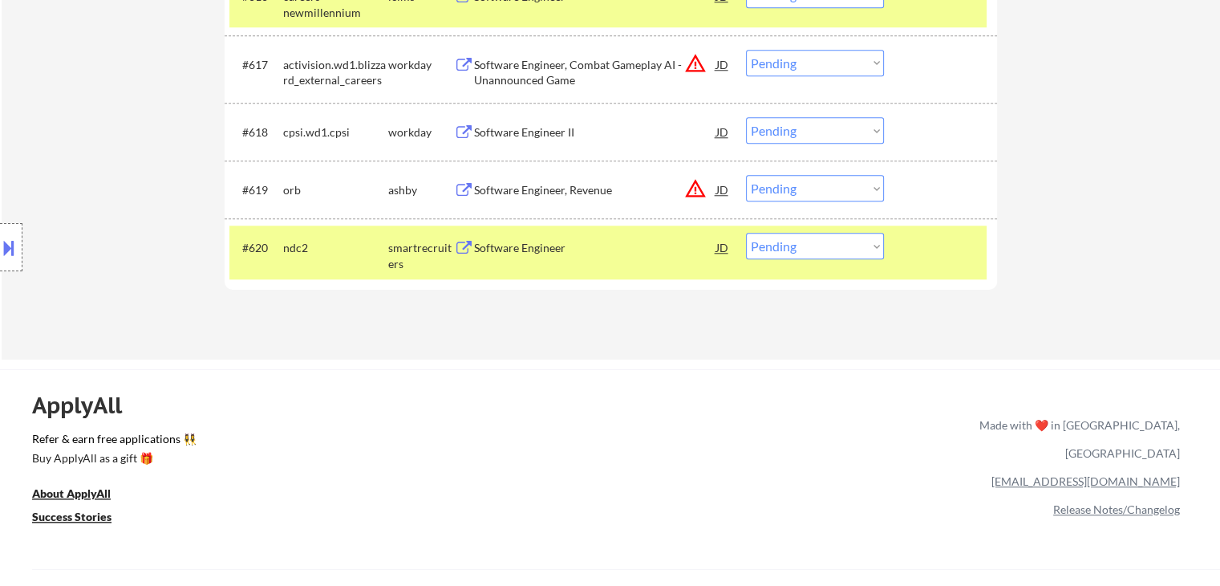
drag, startPoint x: 780, startPoint y: 188, endPoint x: 783, endPoint y: 199, distance: 11.5
click at [783, 190] on select "Choose an option... Pending Applied Excluded (Questions) Excluded (Expired) Exc…" at bounding box center [815, 188] width 138 height 26
click at [746, 175] on select "Choose an option... Pending Applied Excluded (Questions) Excluded (Expired) Exc…" at bounding box center [815, 188] width 138 height 26
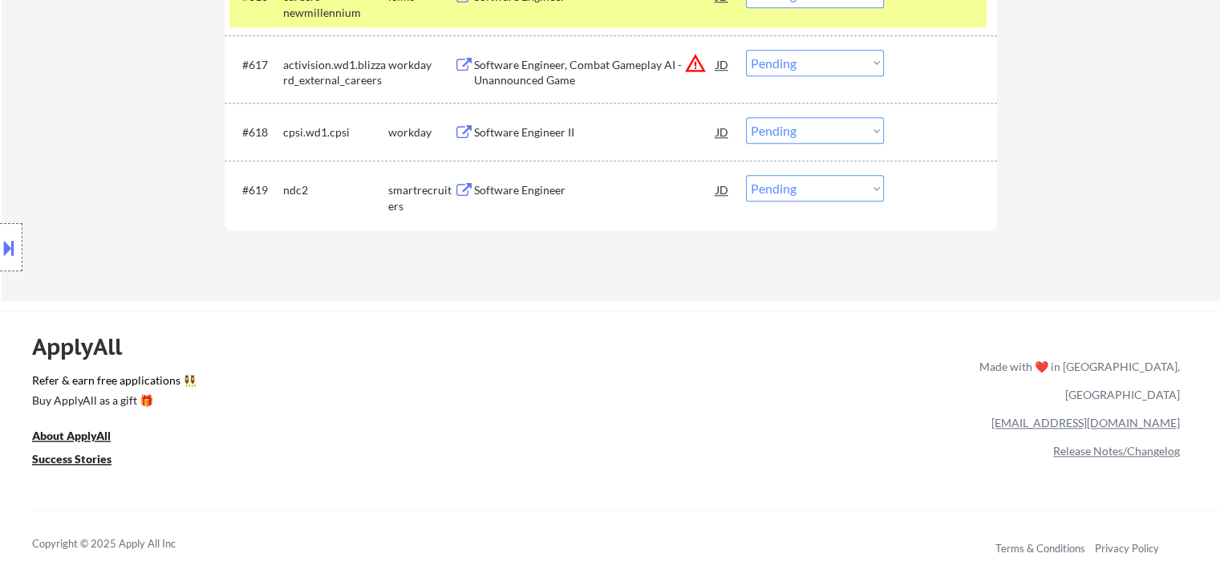
drag, startPoint x: 800, startPoint y: 177, endPoint x: 802, endPoint y: 200, distance: 22.5
click at [801, 177] on select "Choose an option... Pending Applied Excluded (Questions) Excluded (Expired) Exc…" at bounding box center [815, 188] width 138 height 26
click at [746, 175] on select "Choose an option... Pending Applied Excluded (Questions) Excluded (Expired) Exc…" at bounding box center [815, 188] width 138 height 26
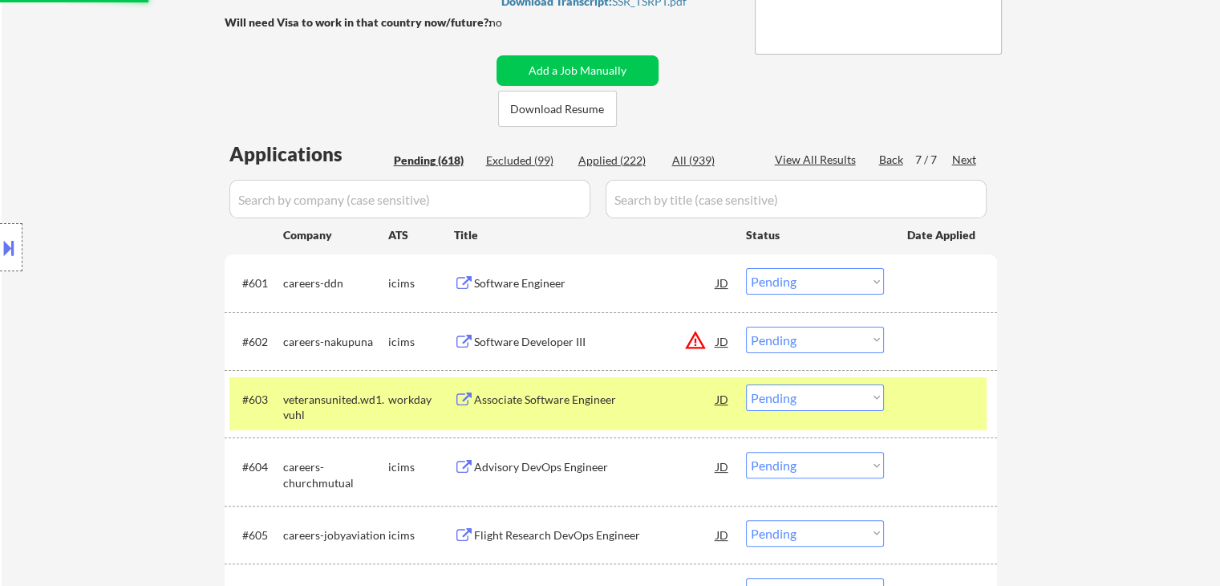
scroll to position [321, 0]
click at [891, 159] on div "Back" at bounding box center [892, 159] width 26 height 16
select select ""pending""
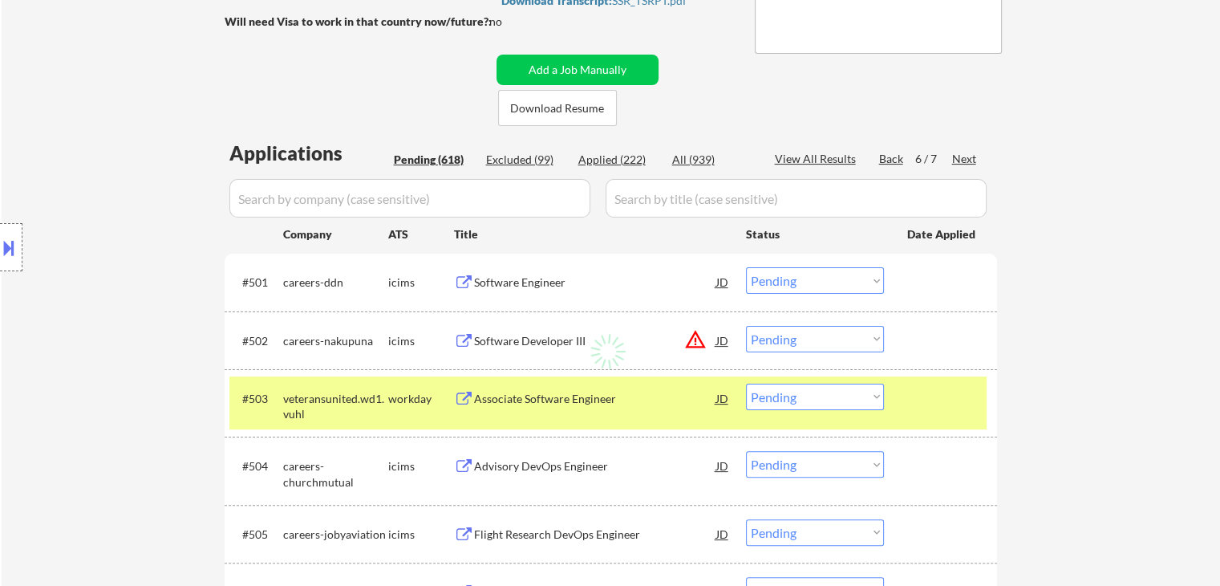
select select ""pending""
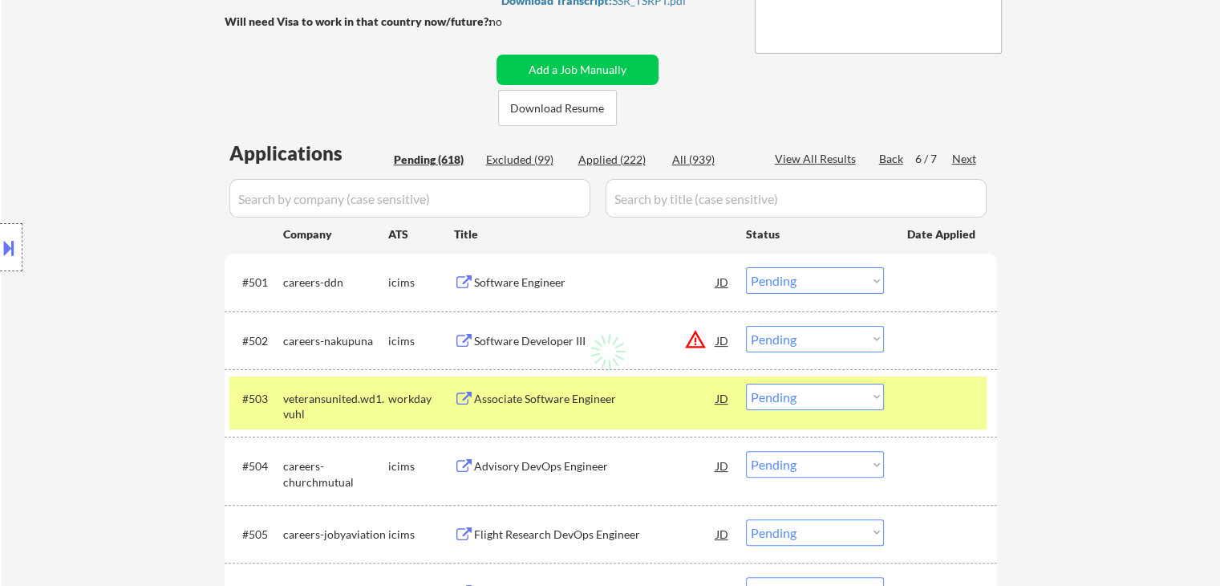
select select ""pending""
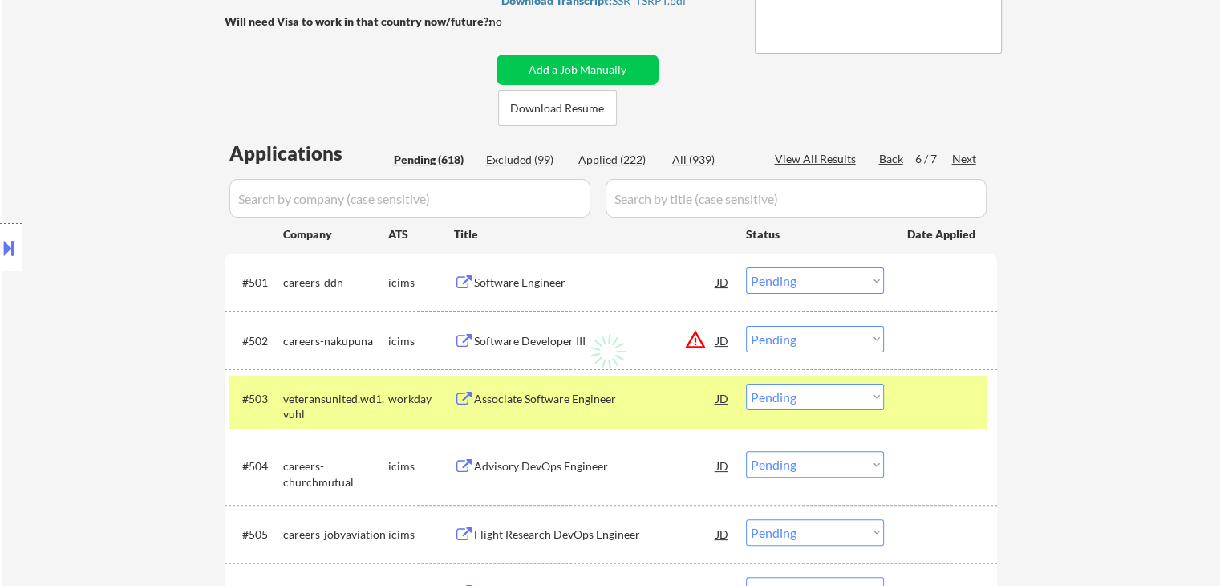
select select ""pending""
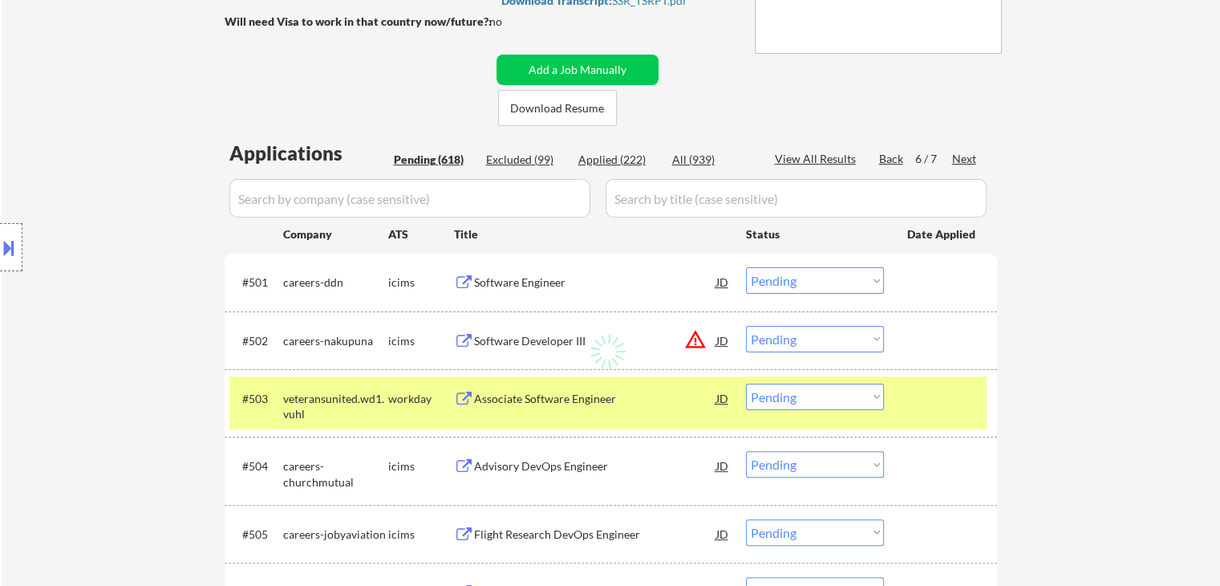
select select ""pending""
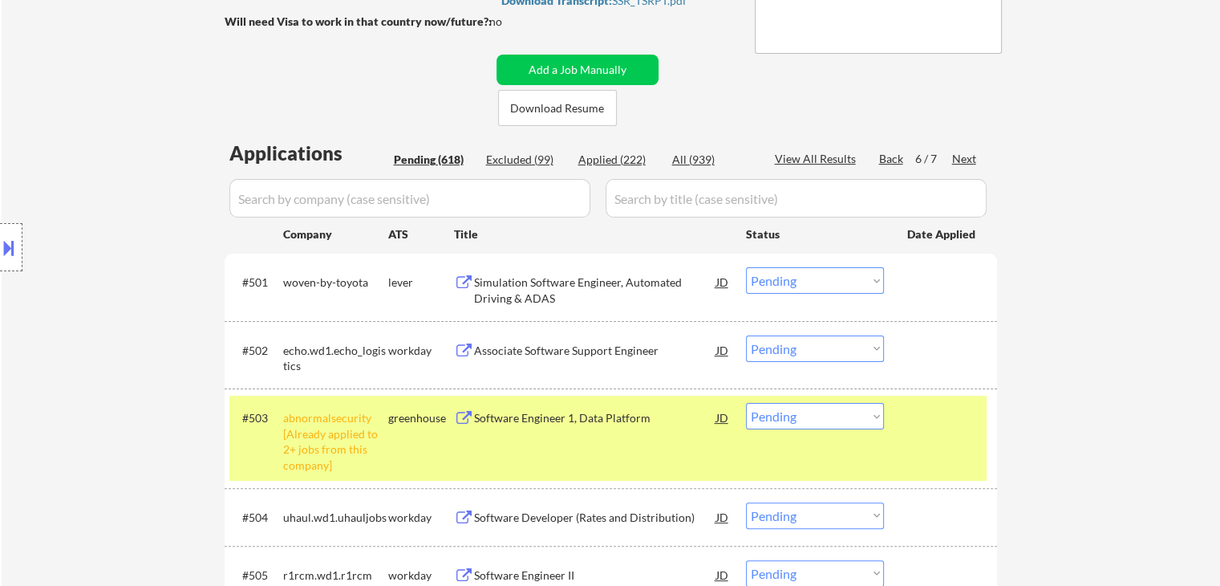
click at [549, 284] on div "Simulation Software Engineer, Automated Driving & ADAS" at bounding box center [595, 289] width 242 height 31
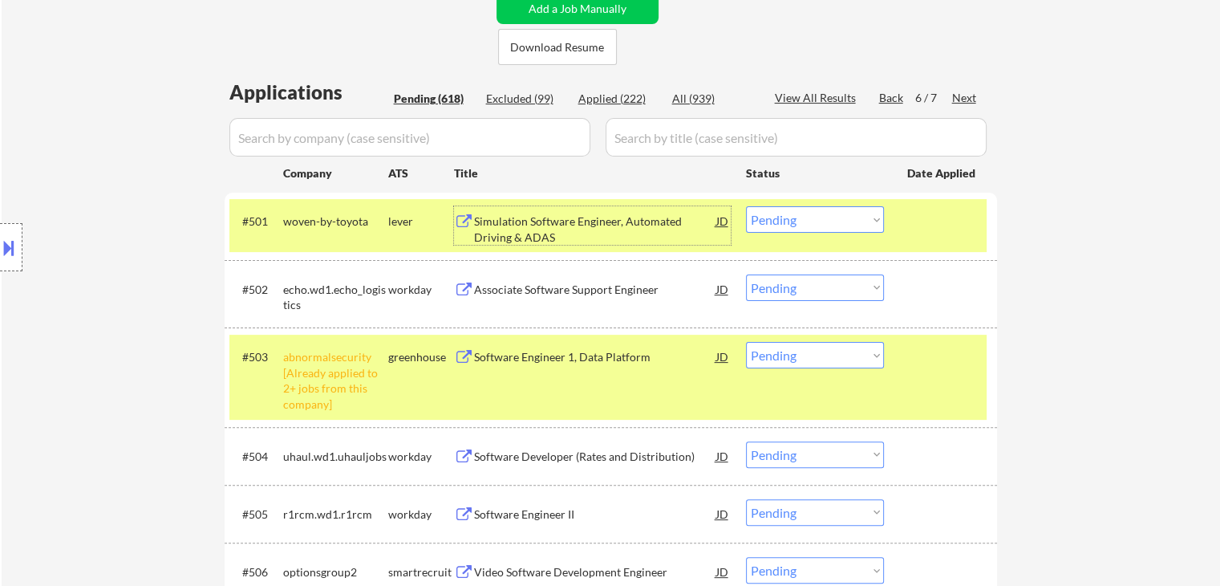
scroll to position [481, 0]
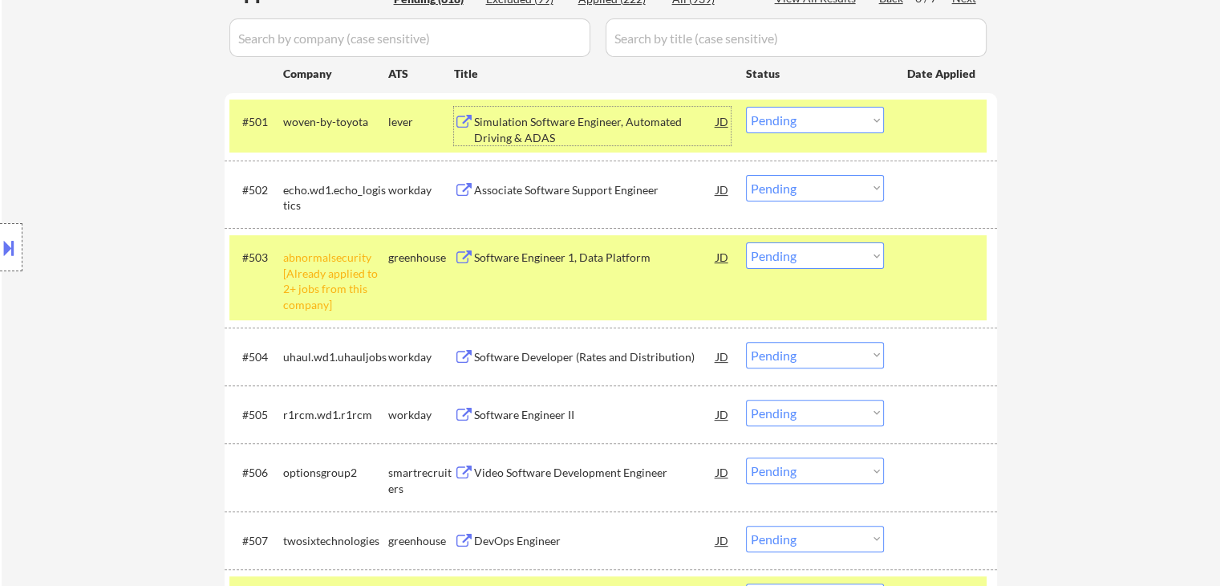
click at [805, 258] on select "Choose an option... Pending Applied Excluded (Questions) Excluded (Expired) Exc…" at bounding box center [815, 255] width 138 height 26
click at [746, 242] on select "Choose an option... Pending Applied Excluded (Questions) Excluded (Expired) Exc…" at bounding box center [815, 255] width 138 height 26
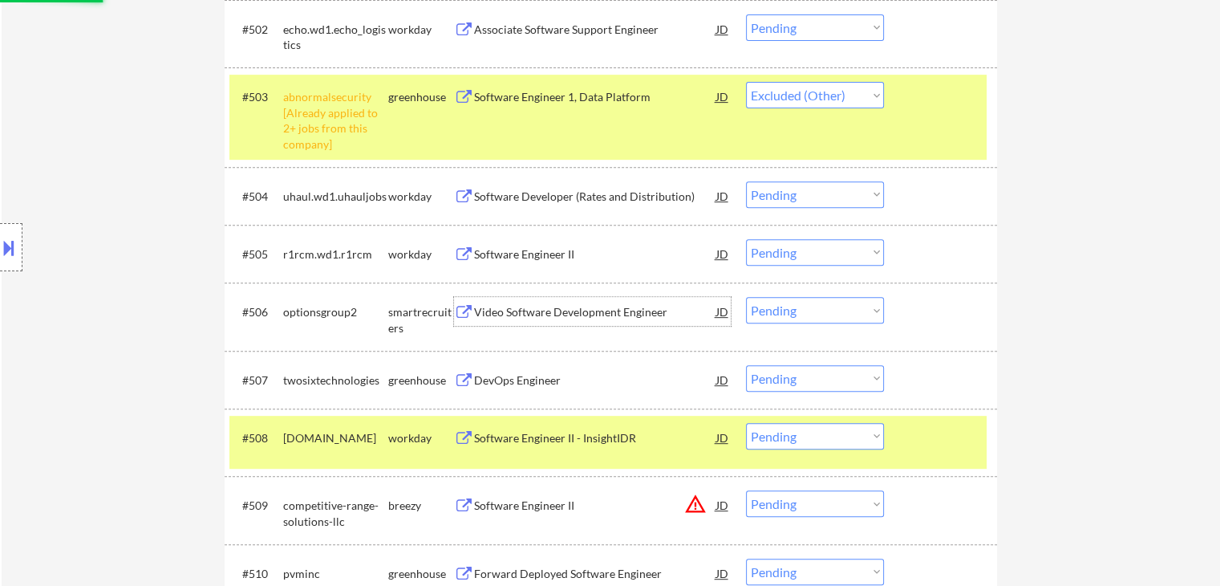
click at [527, 309] on div "Video Software Development Engineer" at bounding box center [595, 312] width 242 height 16
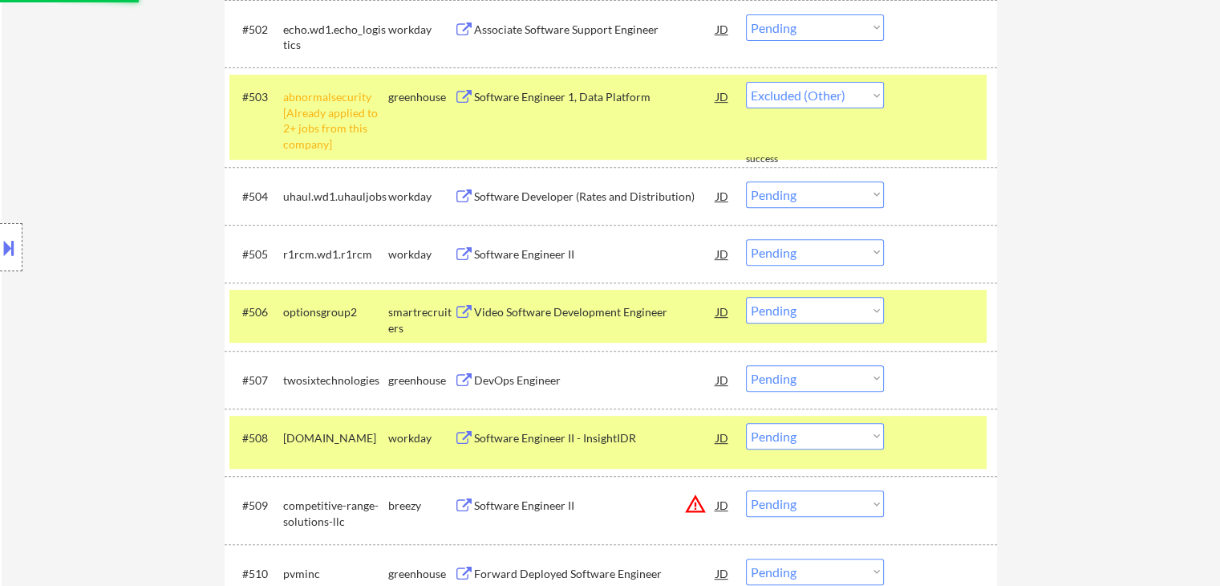
select select ""pending""
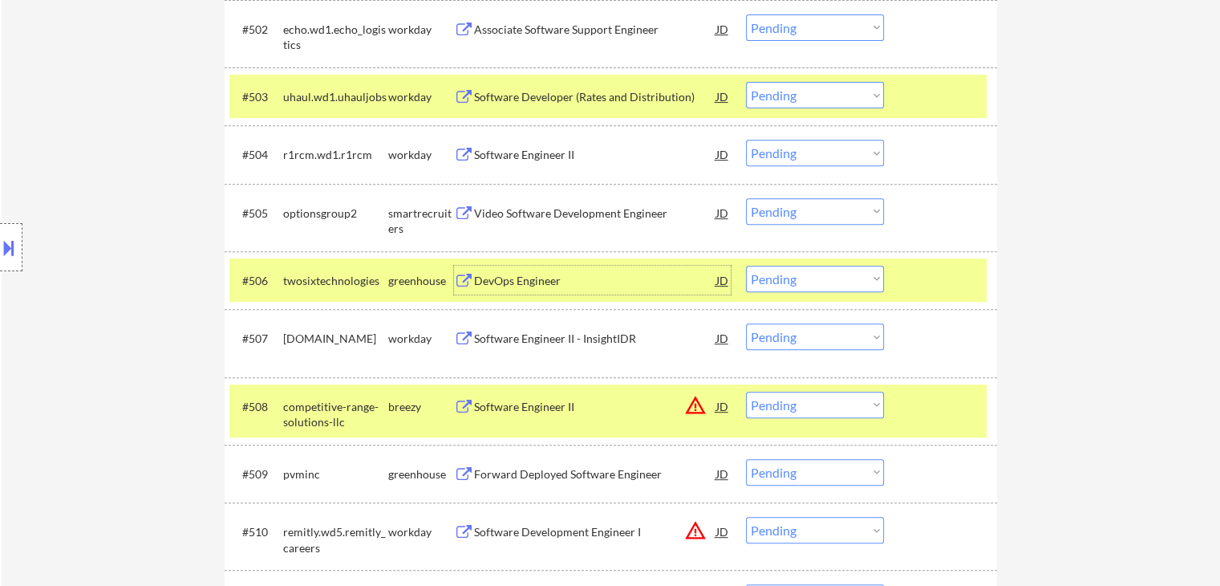
drag, startPoint x: 833, startPoint y: 206, endPoint x: 825, endPoint y: 222, distance: 17.9
click at [833, 206] on select "Choose an option... Pending Applied Excluded (Questions) Excluded (Expired) Exc…" at bounding box center [815, 211] width 138 height 26
click at [746, 198] on select "Choose an option... Pending Applied Excluded (Questions) Excluded (Expired) Exc…" at bounding box center [815, 211] width 138 height 26
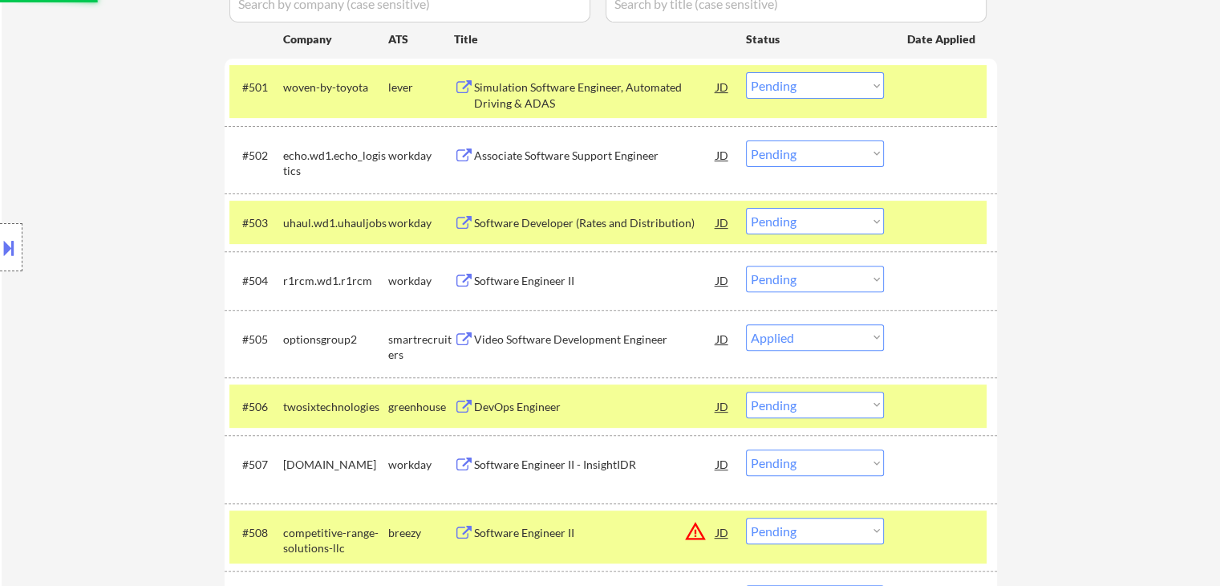
scroll to position [481, 0]
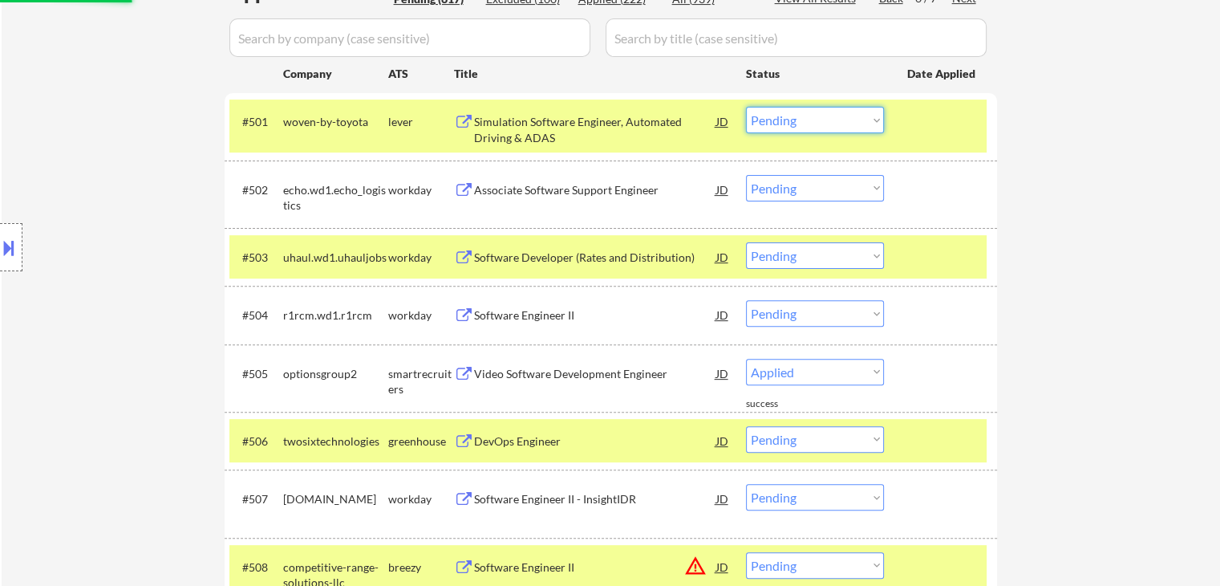
click at [794, 117] on select "Choose an option... Pending Applied Excluded (Questions) Excluded (Expired) Exc…" at bounding box center [815, 120] width 138 height 26
select select ""pending""
click at [746, 107] on select "Choose an option... Pending Applied Excluded (Questions) Excluded (Expired) Exc…" at bounding box center [815, 120] width 138 height 26
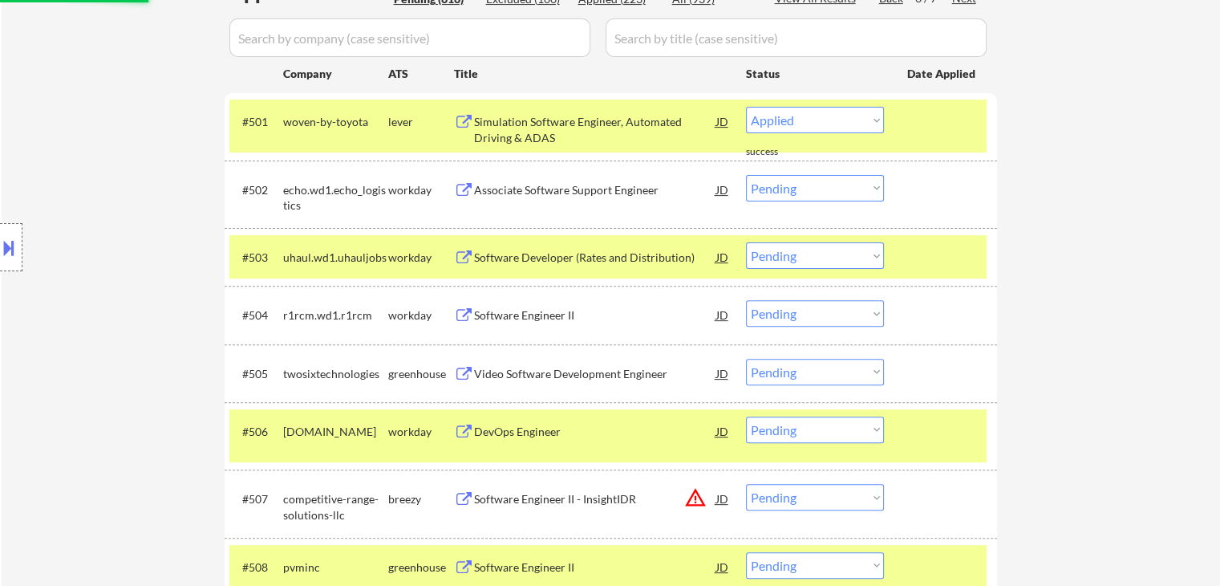
select select ""pending""
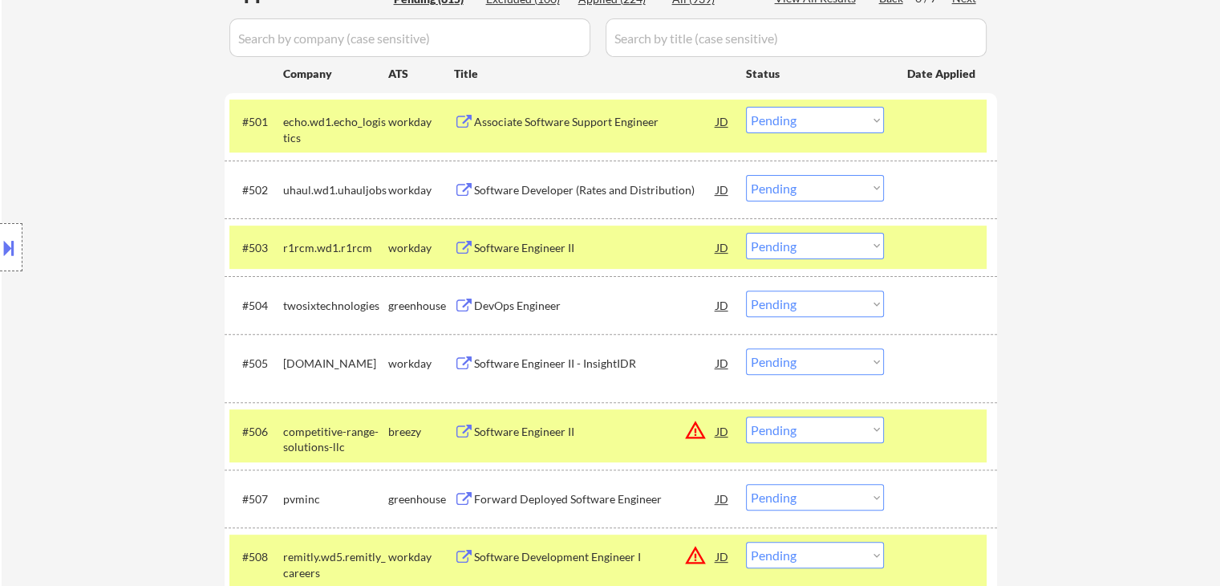
click at [488, 307] on div "DevOps Engineer" at bounding box center [595, 306] width 242 height 16
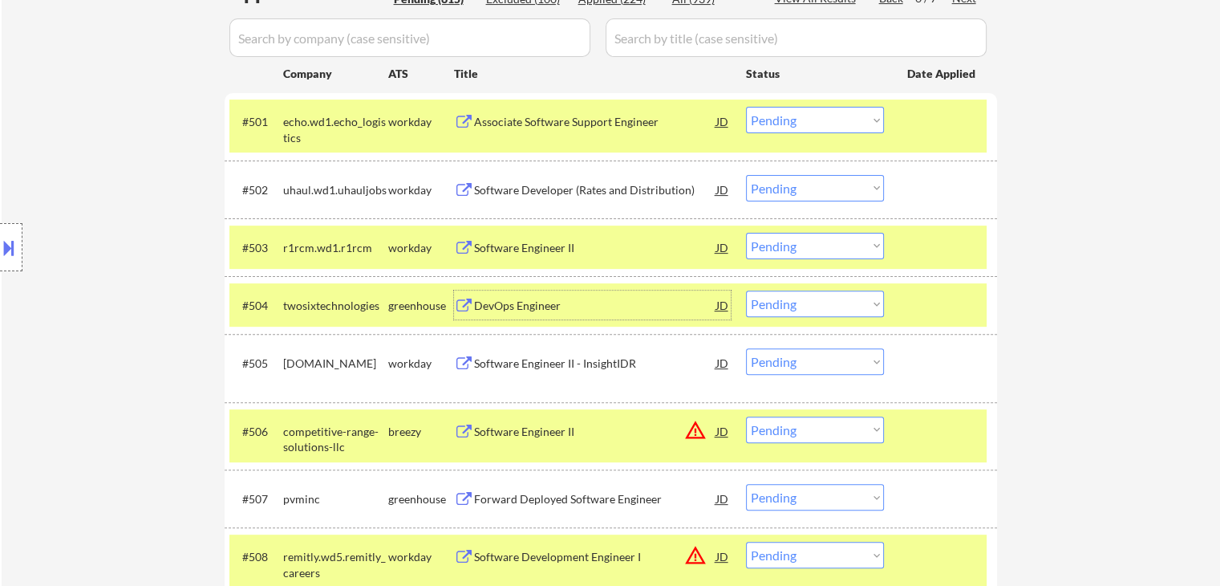
click at [481, 432] on div "Software Engineer II" at bounding box center [595, 432] width 242 height 16
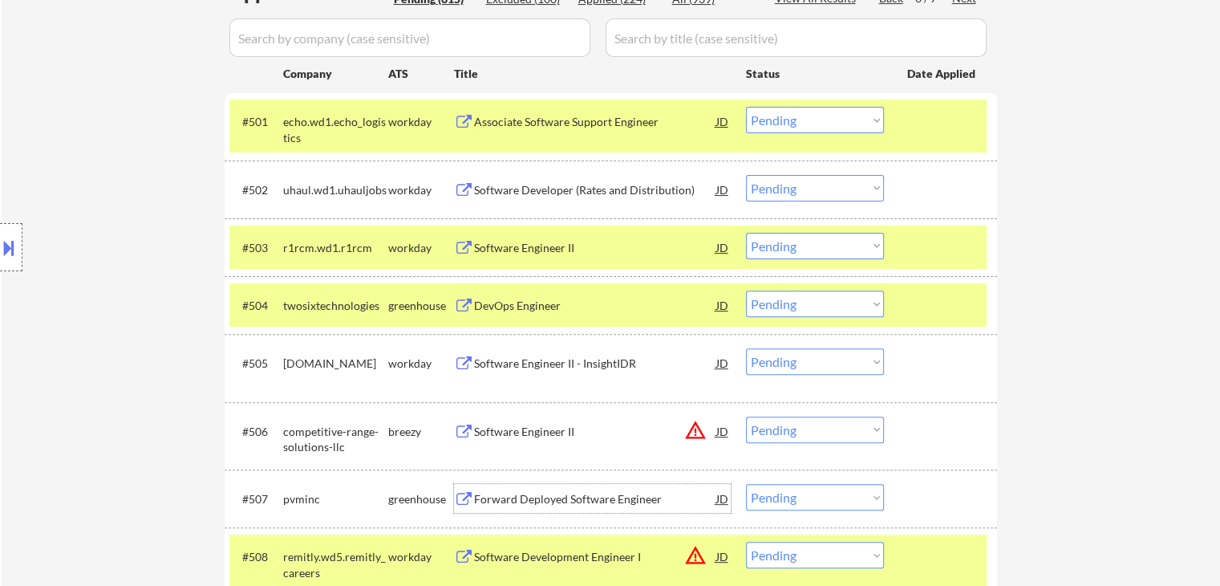
click at [511, 492] on div "Forward Deployed Software Engineer" at bounding box center [595, 499] width 242 height 16
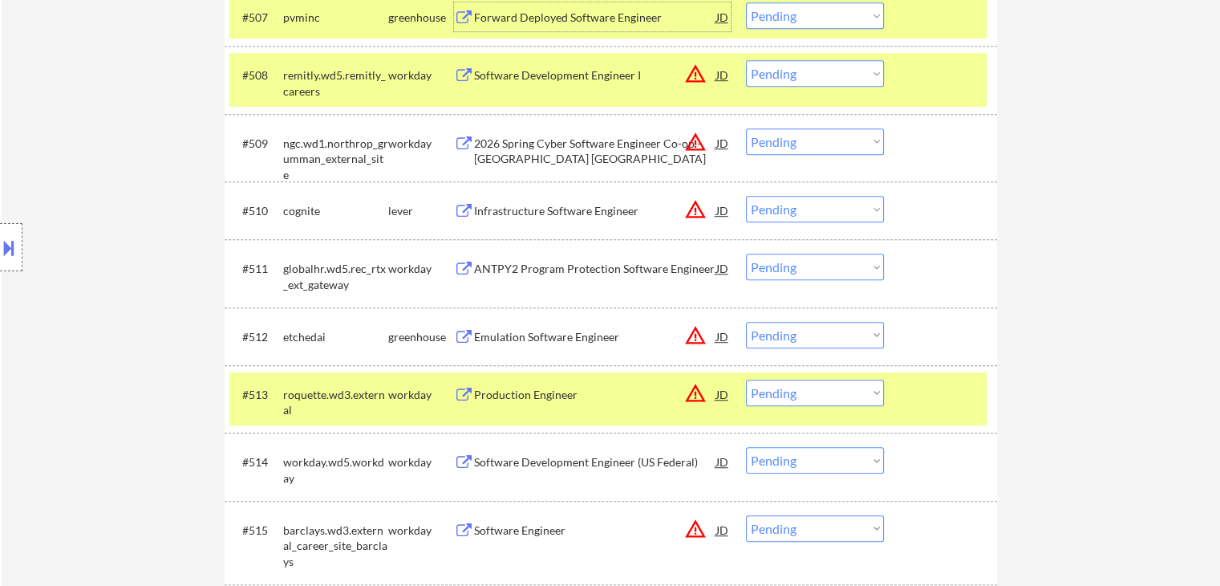
scroll to position [1043, 0]
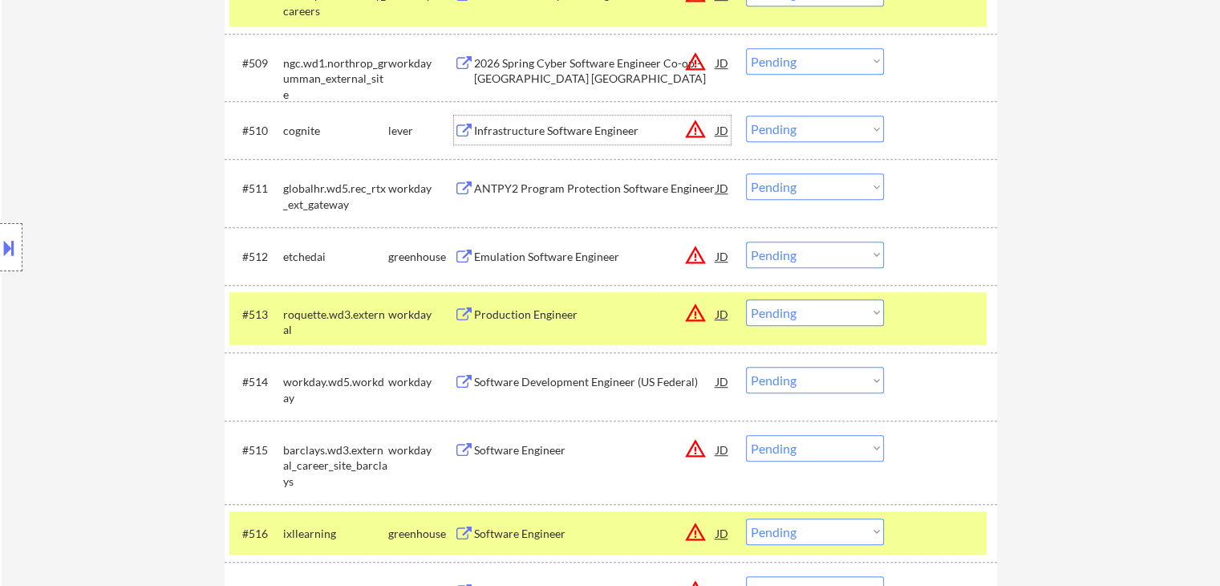
click at [507, 126] on div "Infrastructure Software Engineer" at bounding box center [595, 131] width 242 height 16
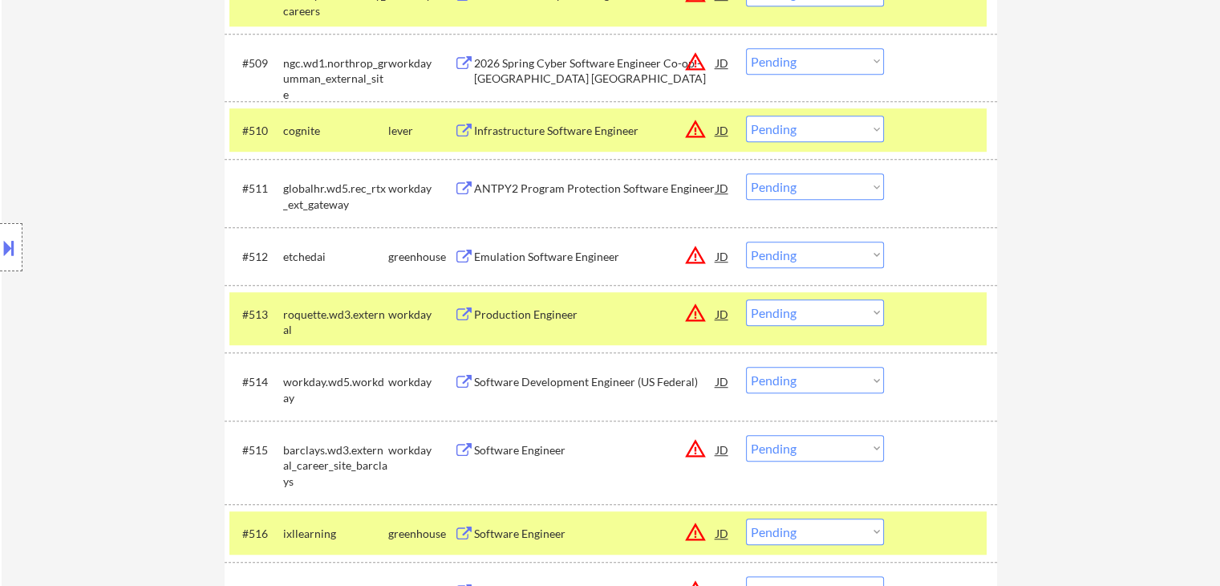
click at [482, 257] on div "Emulation Software Engineer" at bounding box center [595, 257] width 242 height 16
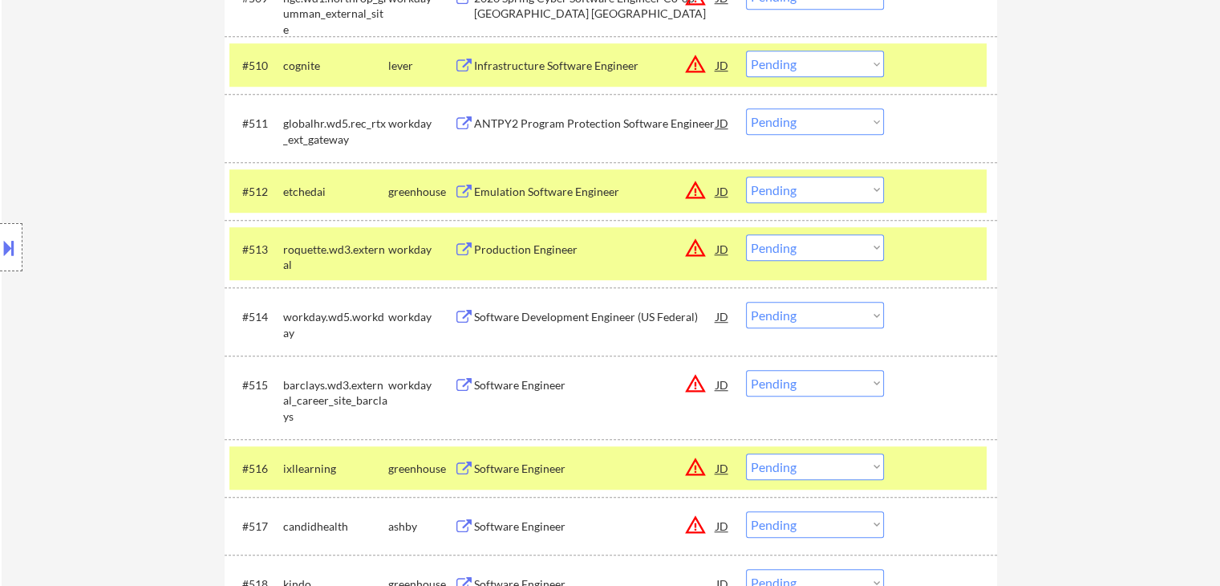
scroll to position [1203, 0]
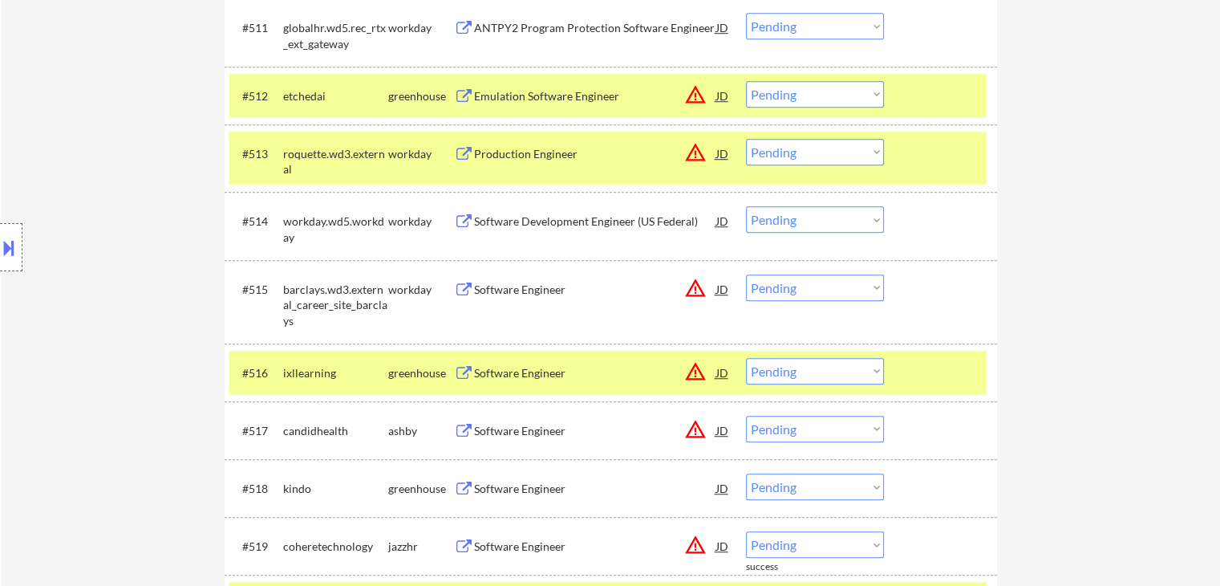
click at [481, 370] on div "Software Engineer" at bounding box center [595, 373] width 242 height 16
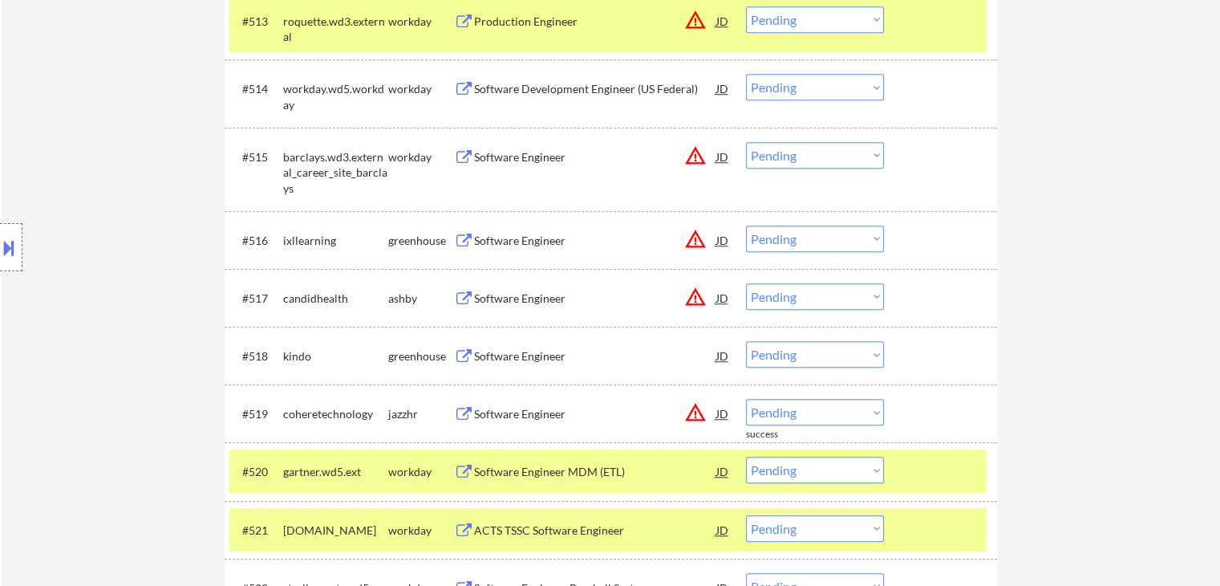
scroll to position [1364, 0]
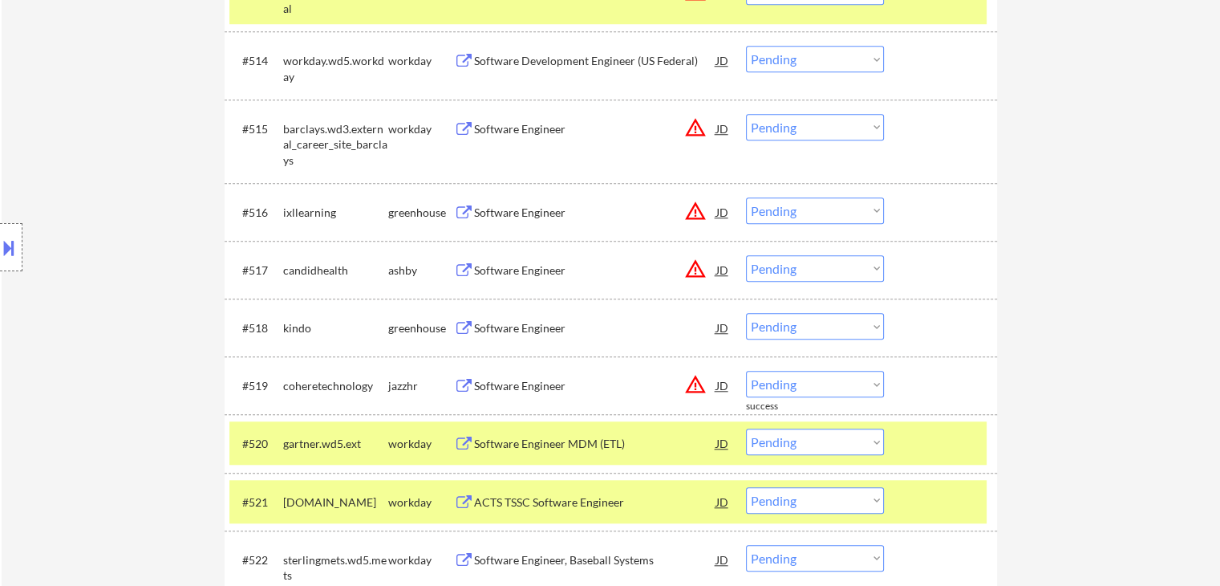
click at [466, 263] on button at bounding box center [464, 270] width 20 height 15
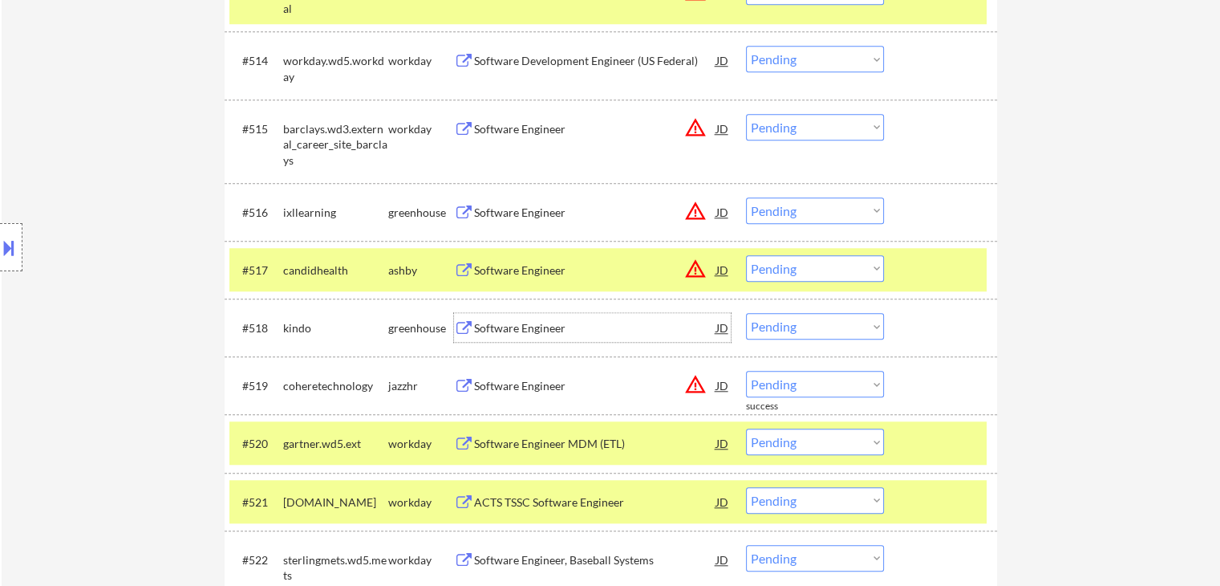
click at [476, 328] on div "Software Engineer" at bounding box center [595, 328] width 242 height 16
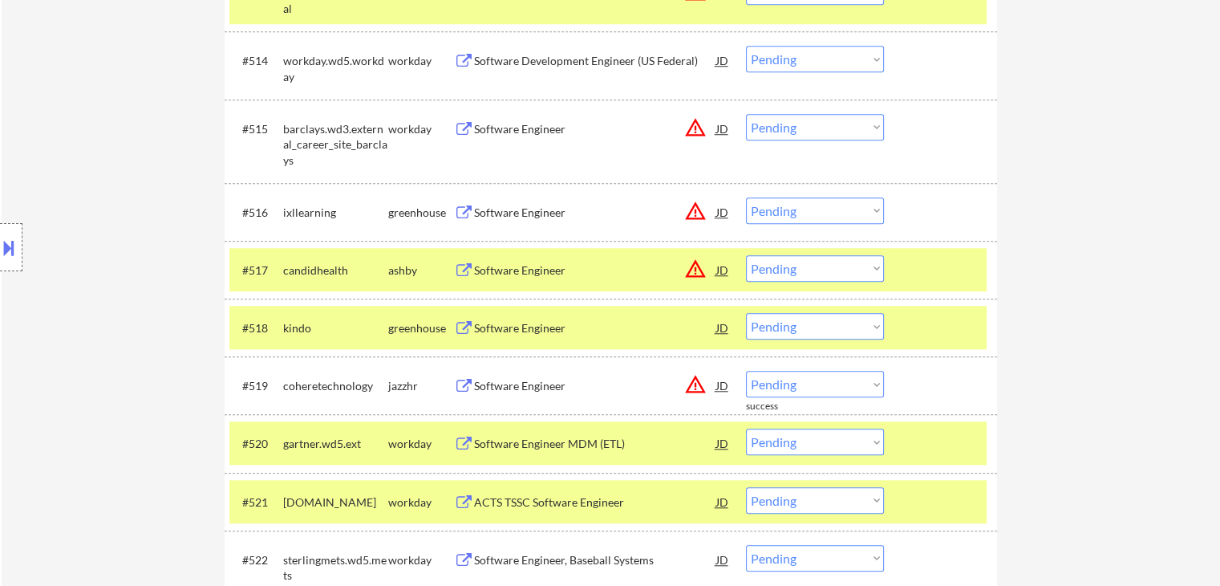
click at [484, 387] on div "Software Engineer" at bounding box center [595, 386] width 242 height 16
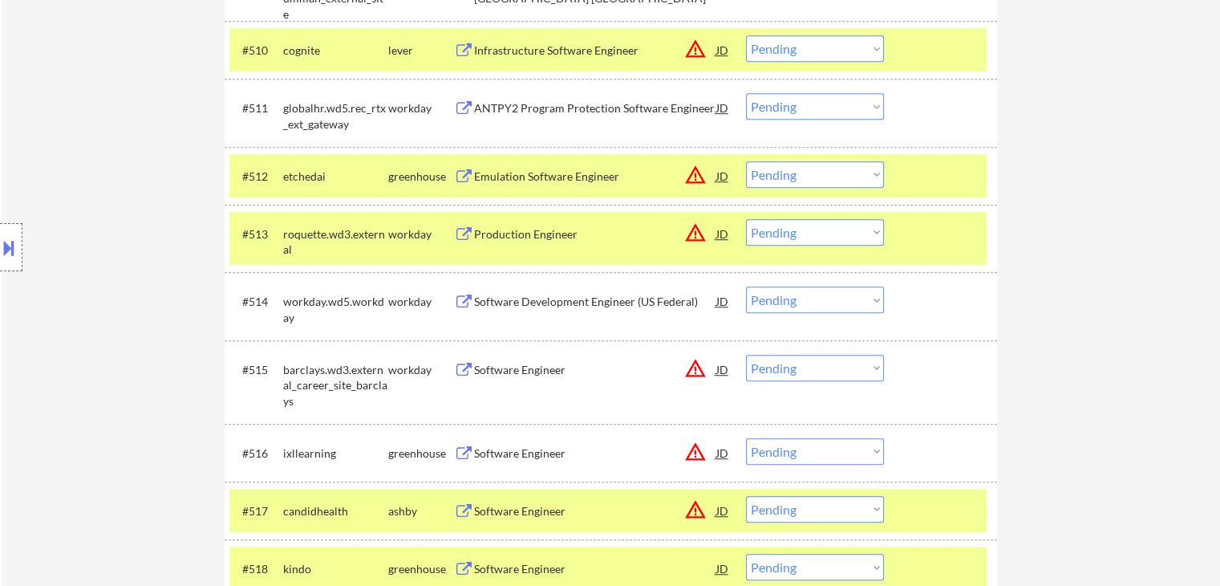
scroll to position [1043, 0]
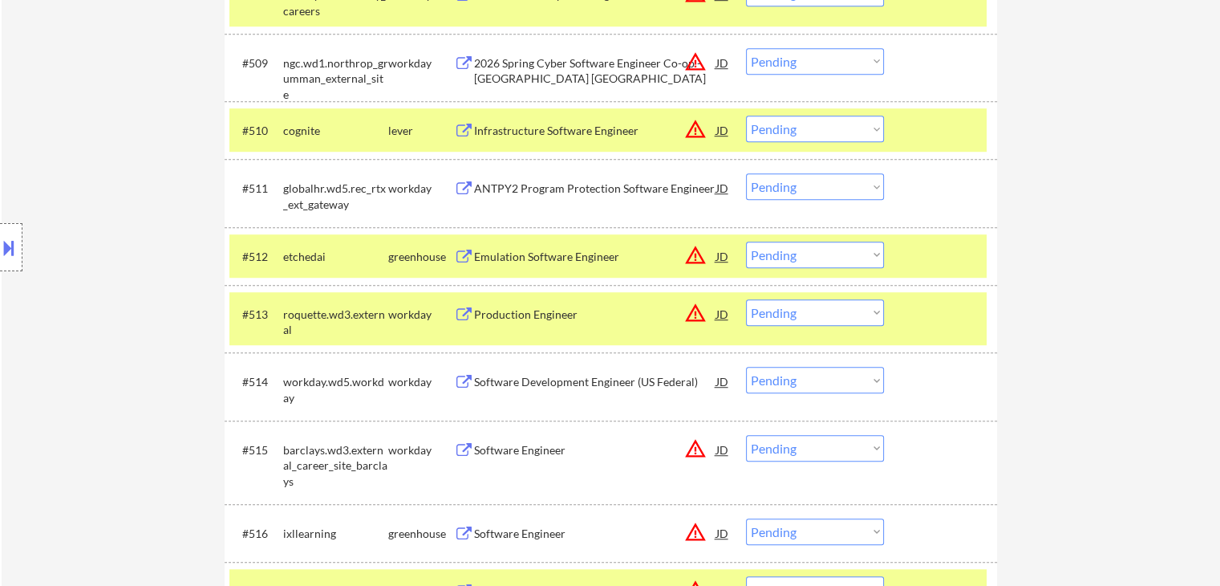
click at [813, 128] on select "Choose an option... Pending Applied Excluded (Questions) Excluded (Expired) Exc…" at bounding box center [815, 129] width 138 height 26
click at [746, 116] on select "Choose an option... Pending Applied Excluded (Questions) Excluded (Expired) Exc…" at bounding box center [815, 129] width 138 height 26
select select ""pending""
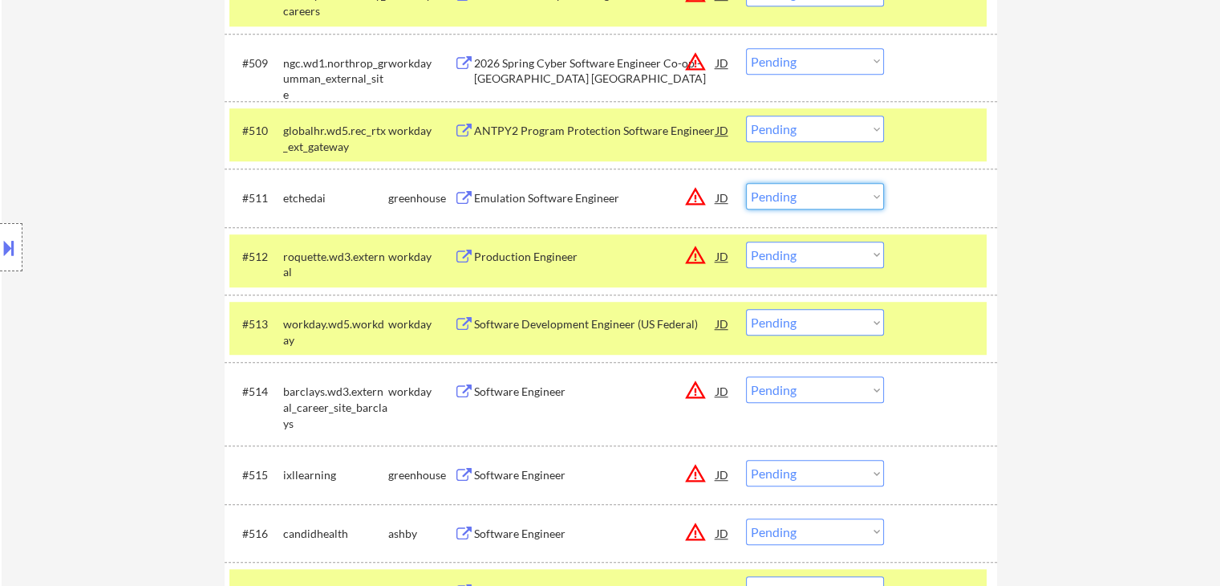
drag, startPoint x: 806, startPoint y: 198, endPoint x: 802, endPoint y: 206, distance: 9.0
click at [806, 198] on select "Choose an option... Pending Applied Excluded (Questions) Excluded (Expired) Exc…" at bounding box center [815, 196] width 138 height 26
click at [746, 183] on select "Choose an option... Pending Applied Excluded (Questions) Excluded (Expired) Exc…" at bounding box center [815, 196] width 138 height 26
select select ""pending""
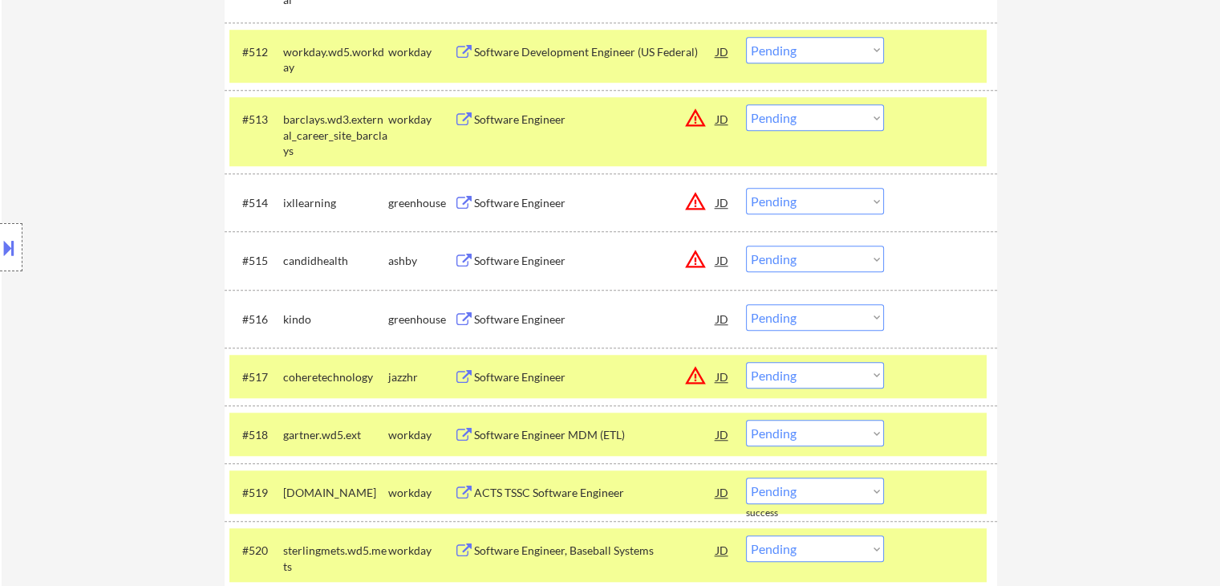
scroll to position [1283, 0]
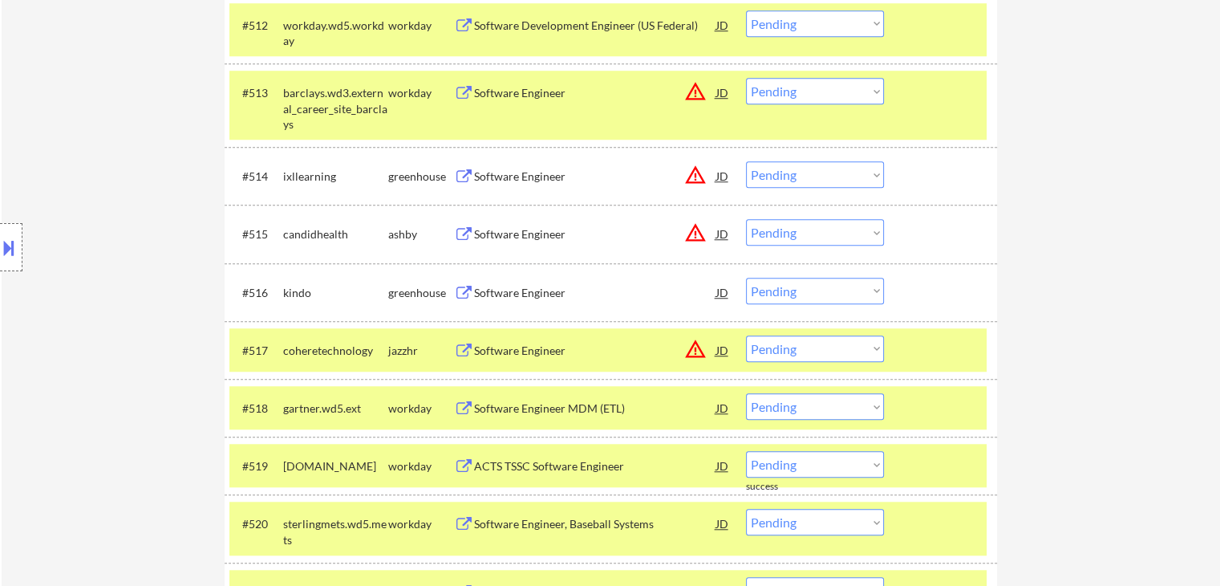
drag, startPoint x: 796, startPoint y: 234, endPoint x: 799, endPoint y: 244, distance: 10.1
click at [798, 236] on select "Choose an option... Pending Applied Excluded (Questions) Excluded (Expired) Exc…" at bounding box center [815, 232] width 138 height 26
click at [746, 219] on select "Choose an option... Pending Applied Excluded (Questions) Excluded (Expired) Exc…" at bounding box center [815, 232] width 138 height 26
select select ""pending""
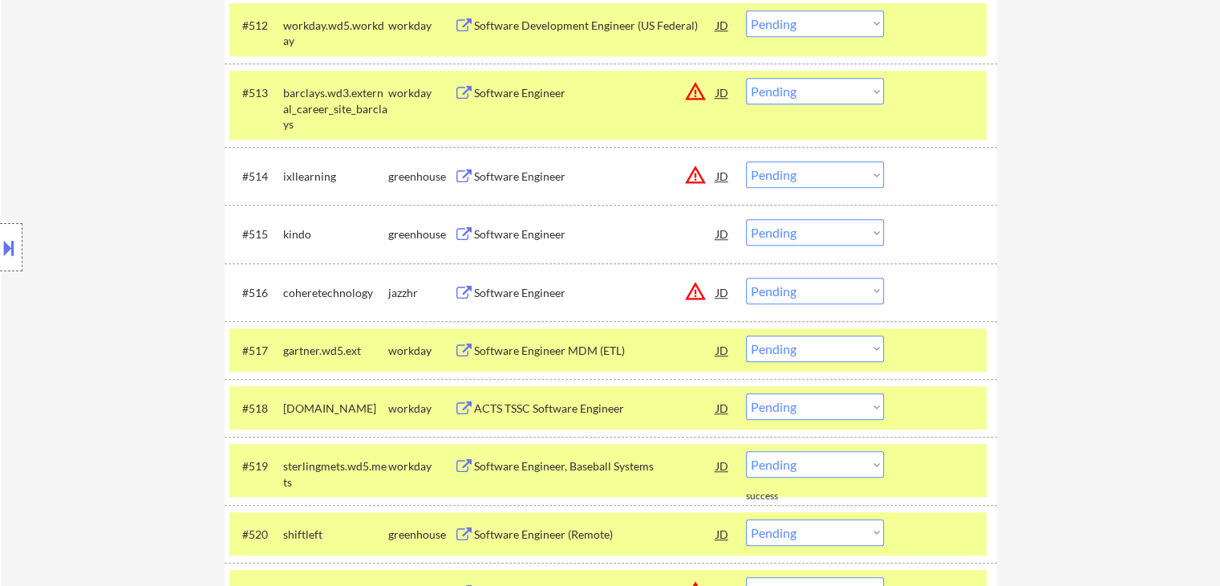
click at [723, 180] on div "JD" at bounding box center [723, 175] width 16 height 29
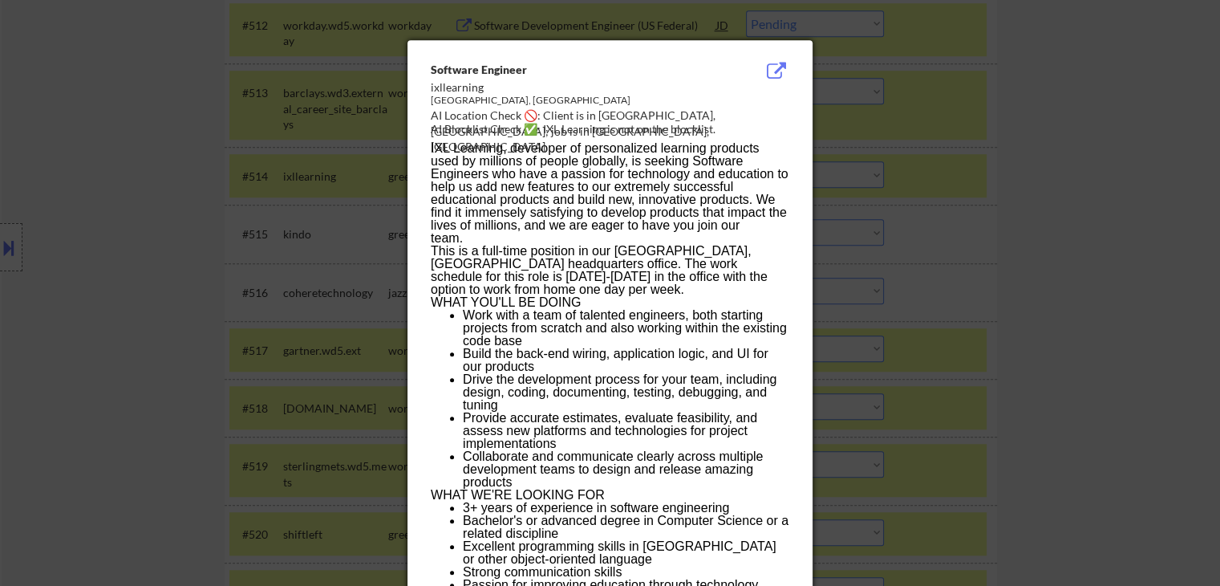
click at [1058, 232] on div at bounding box center [610, 293] width 1220 height 586
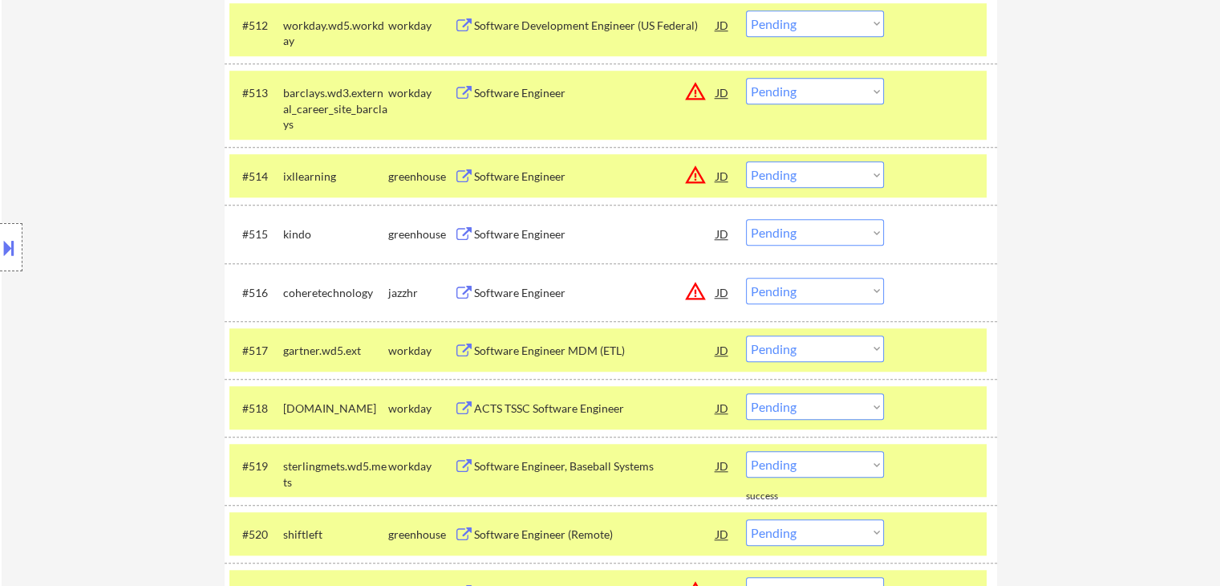
click at [805, 176] on select "Choose an option... Pending Applied Excluded (Questions) Excluded (Expired) Exc…" at bounding box center [815, 174] width 138 height 26
click at [746, 161] on select "Choose an option... Pending Applied Excluded (Questions) Excluded (Expired) Exc…" at bounding box center [815, 174] width 138 height 26
select select ""pending""
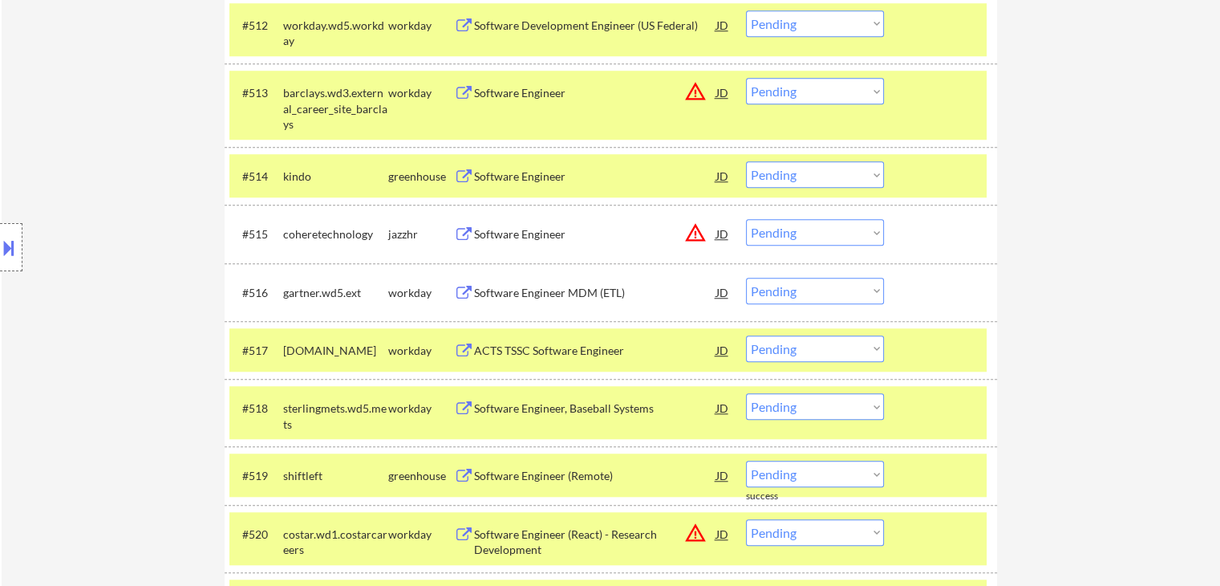
click at [796, 233] on select "Choose an option... Pending Applied Excluded (Questions) Excluded (Expired) Exc…" at bounding box center [815, 232] width 138 height 26
click at [746, 219] on select "Choose an option... Pending Applied Excluded (Questions) Excluded (Expired) Exc…" at bounding box center [815, 232] width 138 height 26
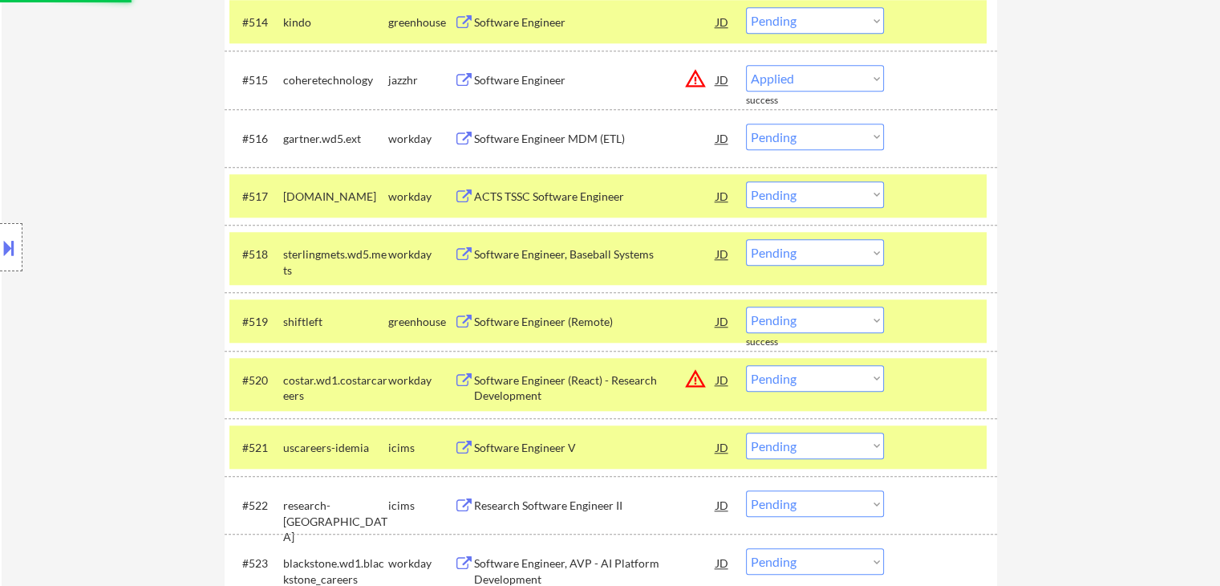
select select ""pending""
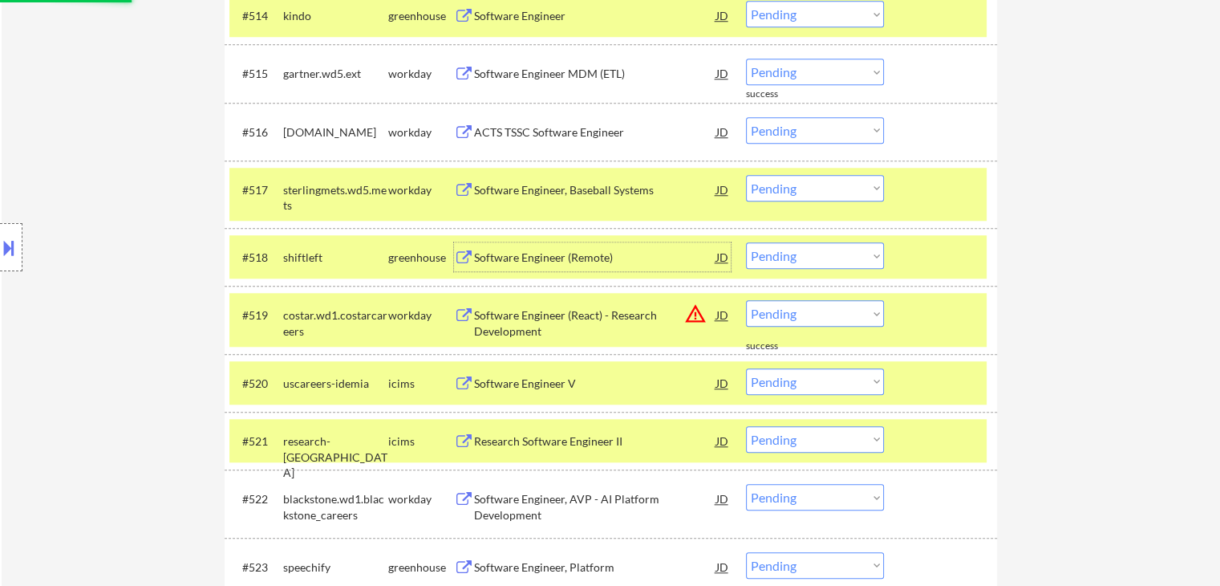
click at [480, 249] on div "Software Engineer (Remote)" at bounding box center [595, 257] width 242 height 16
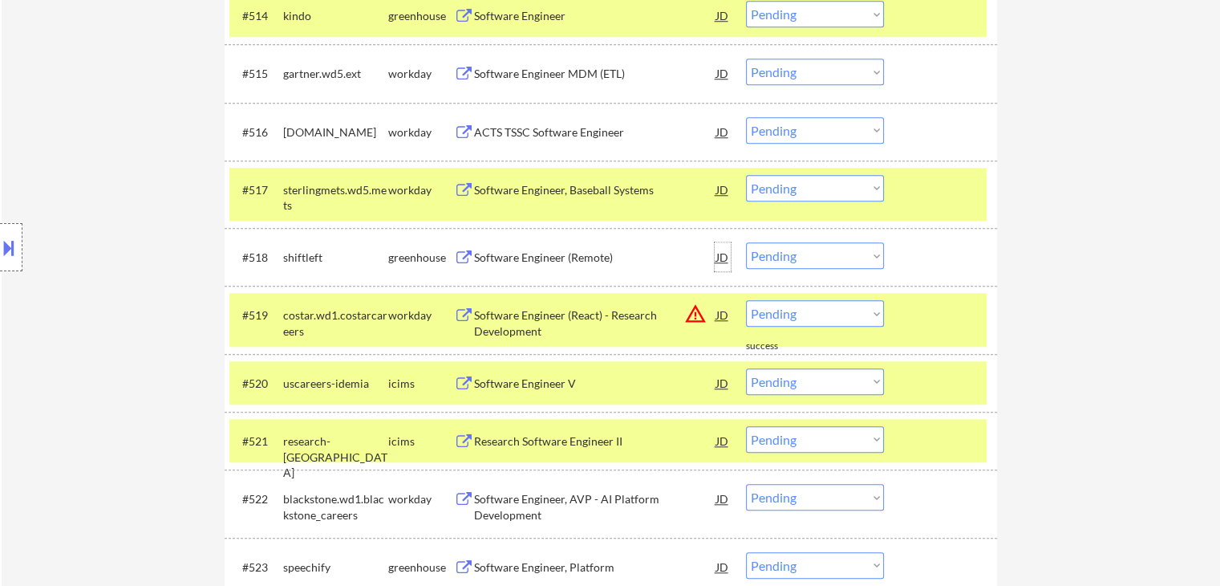
click at [716, 256] on div "JD" at bounding box center [723, 256] width 16 height 29
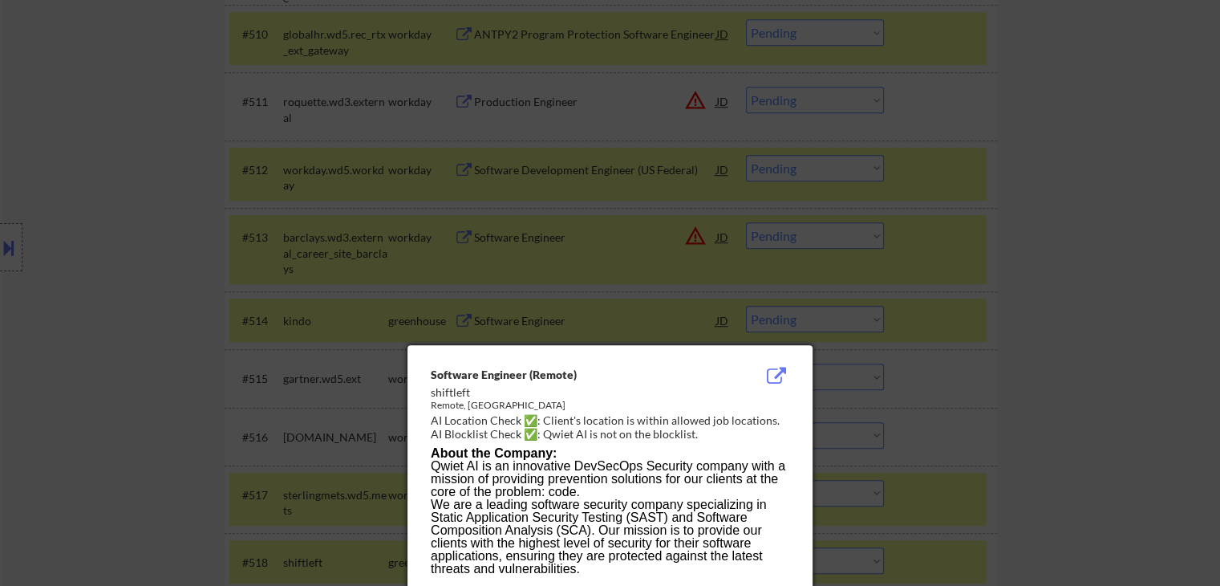
scroll to position [1123, 0]
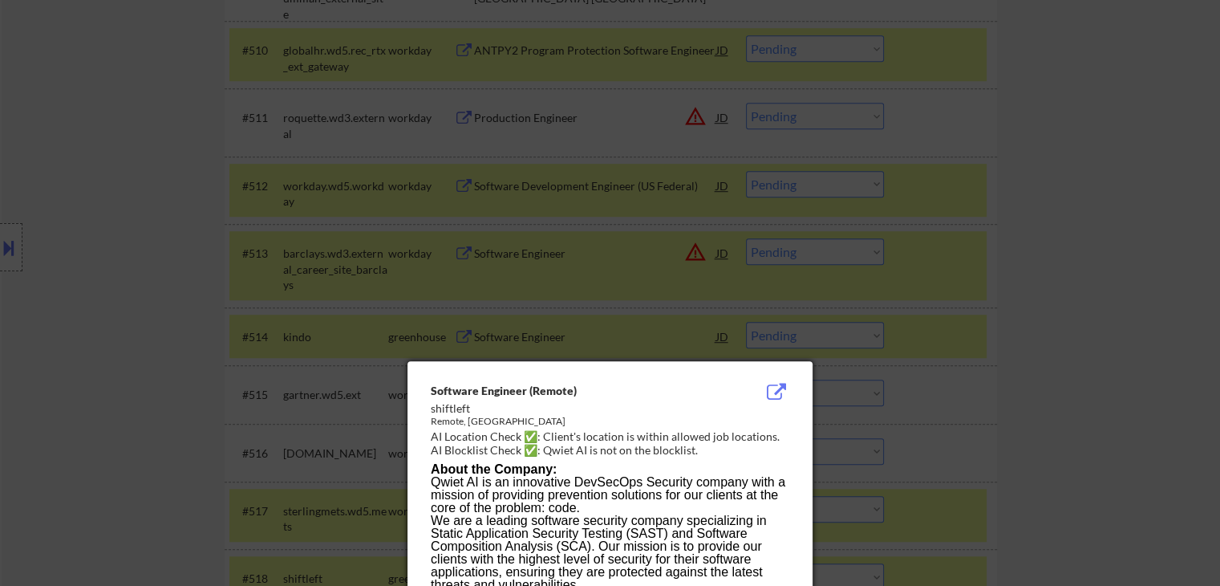
click at [1149, 418] on div at bounding box center [610, 293] width 1220 height 586
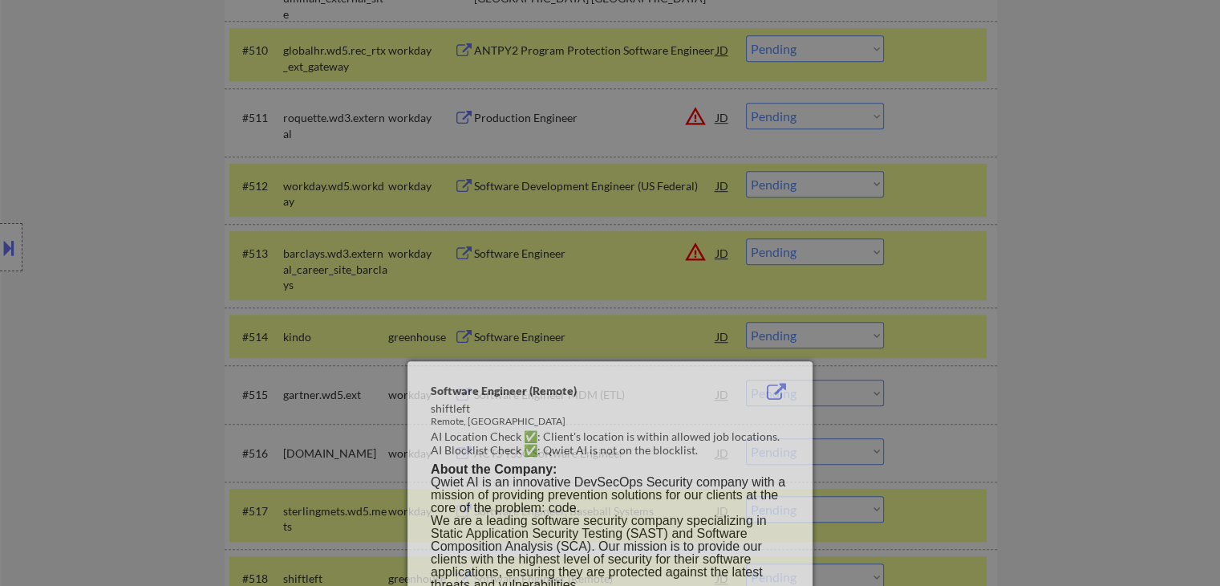
click at [1044, 328] on div at bounding box center [610, 293] width 1220 height 586
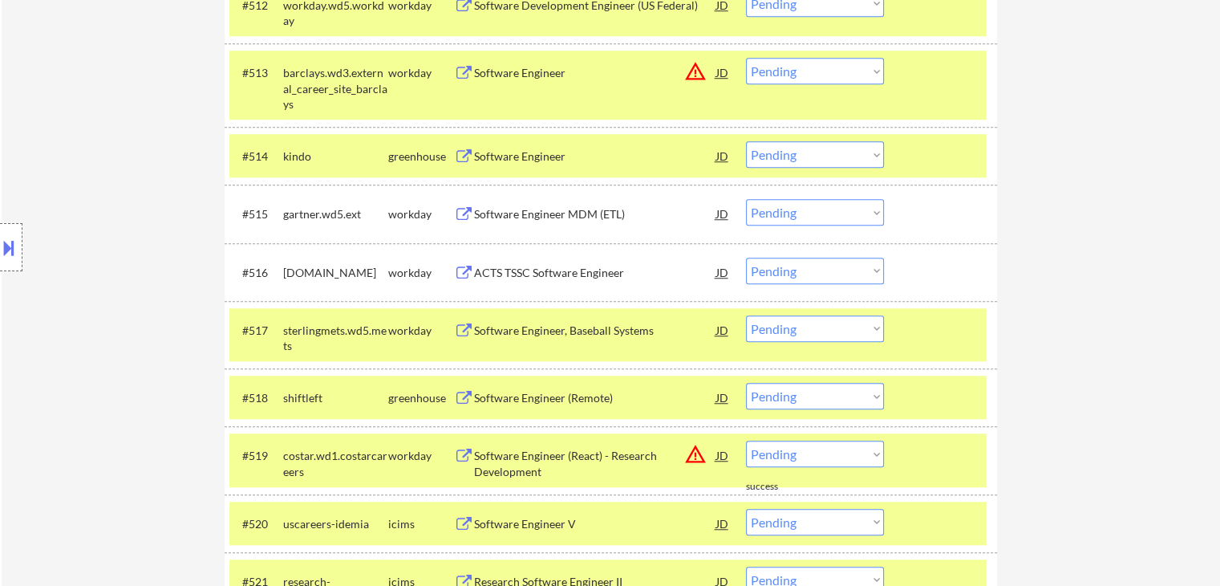
scroll to position [1444, 0]
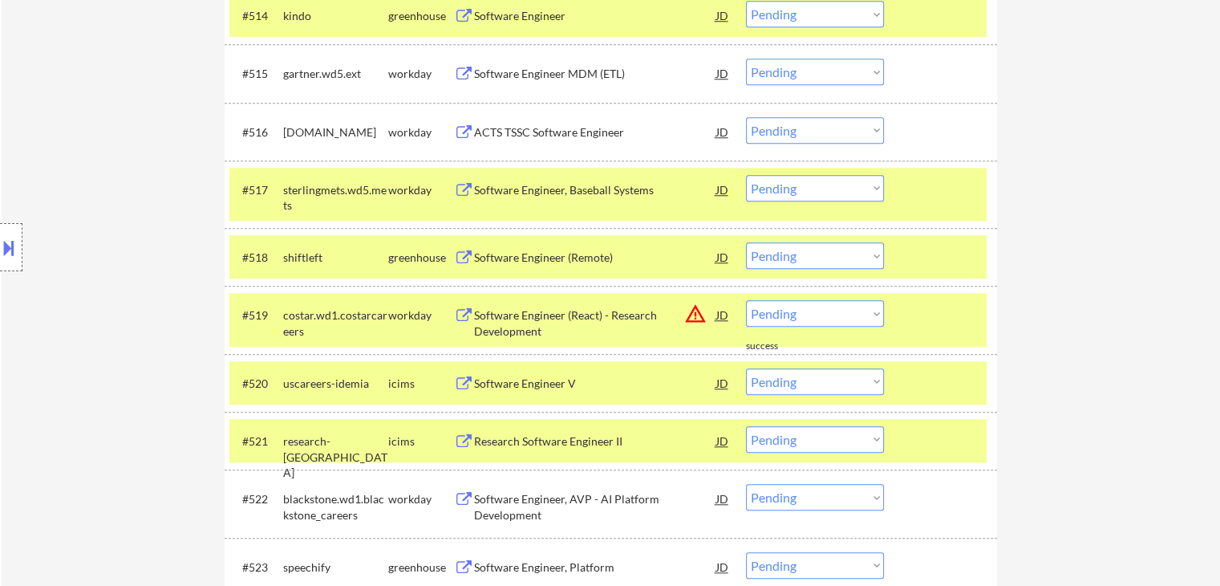
click at [788, 261] on select "Choose an option... Pending Applied Excluded (Questions) Excluded (Expired) Exc…" at bounding box center [815, 255] width 138 height 26
click at [746, 242] on select "Choose an option... Pending Applied Excluded (Questions) Excluded (Expired) Exc…" at bounding box center [815, 255] width 138 height 26
select select ""pending""
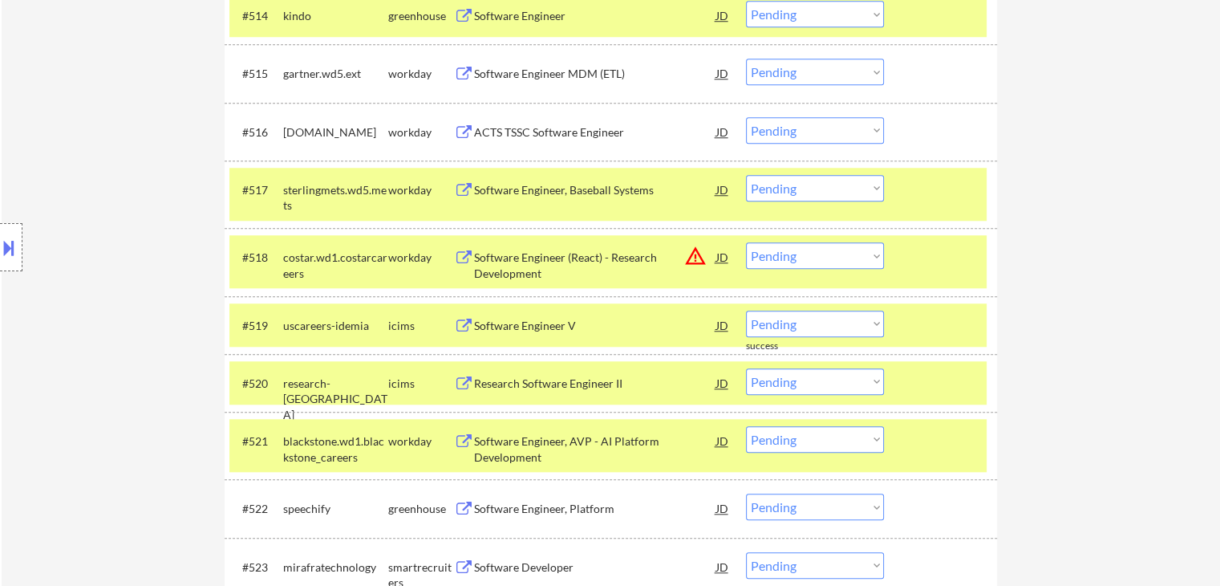
click at [929, 193] on div at bounding box center [942, 189] width 71 height 29
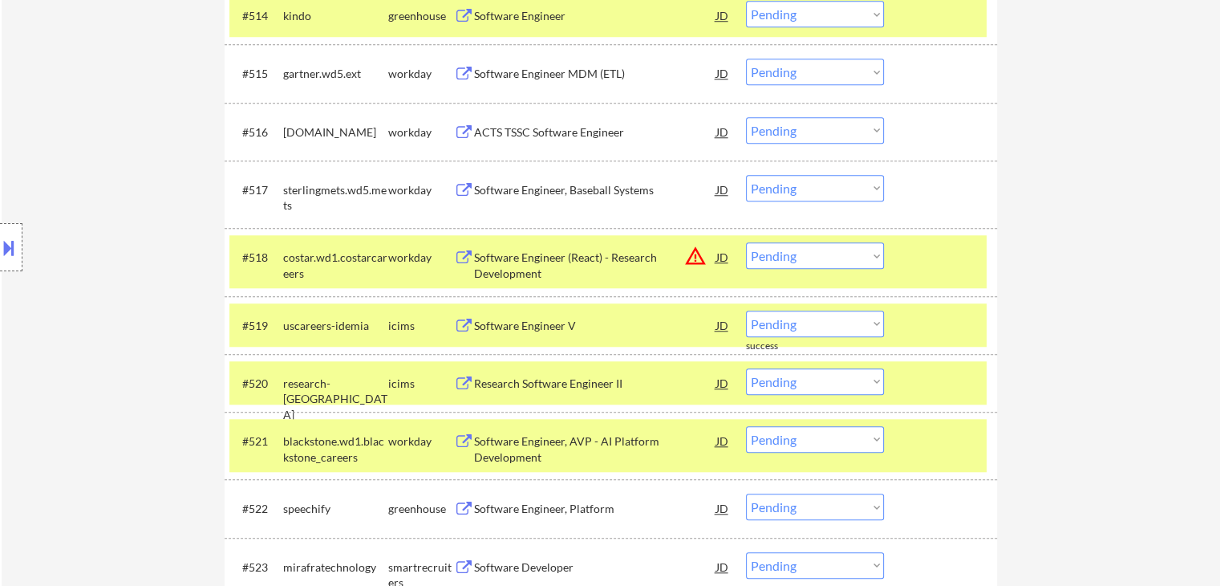
drag, startPoint x: 935, startPoint y: 243, endPoint x: 945, endPoint y: 265, distance: 23.7
click at [936, 244] on div at bounding box center [942, 256] width 71 height 29
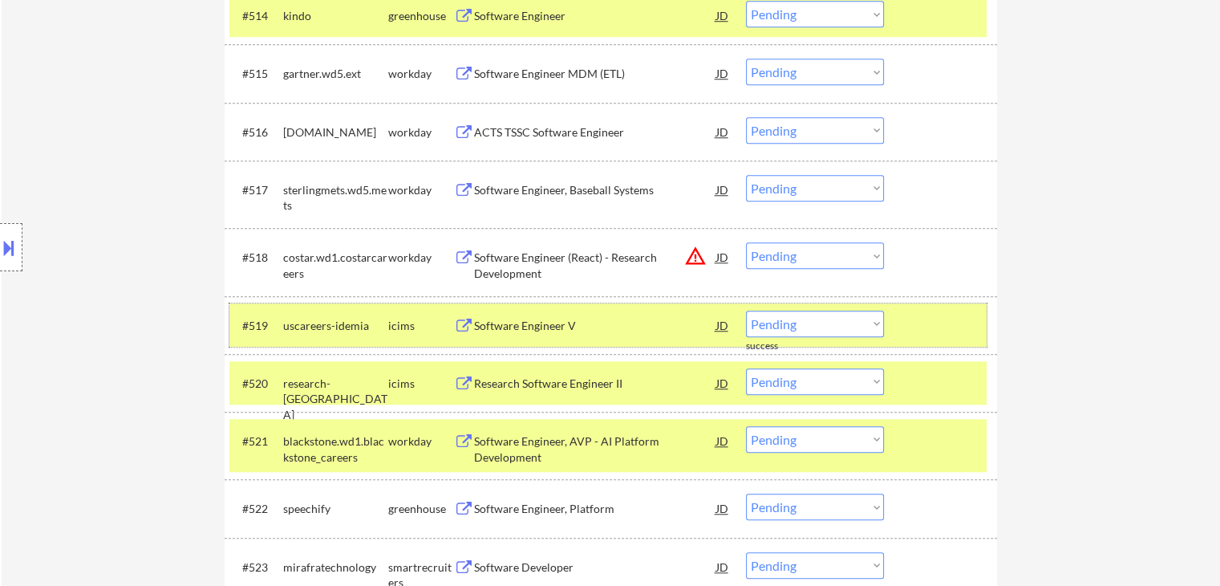
click at [954, 320] on div at bounding box center [942, 324] width 71 height 29
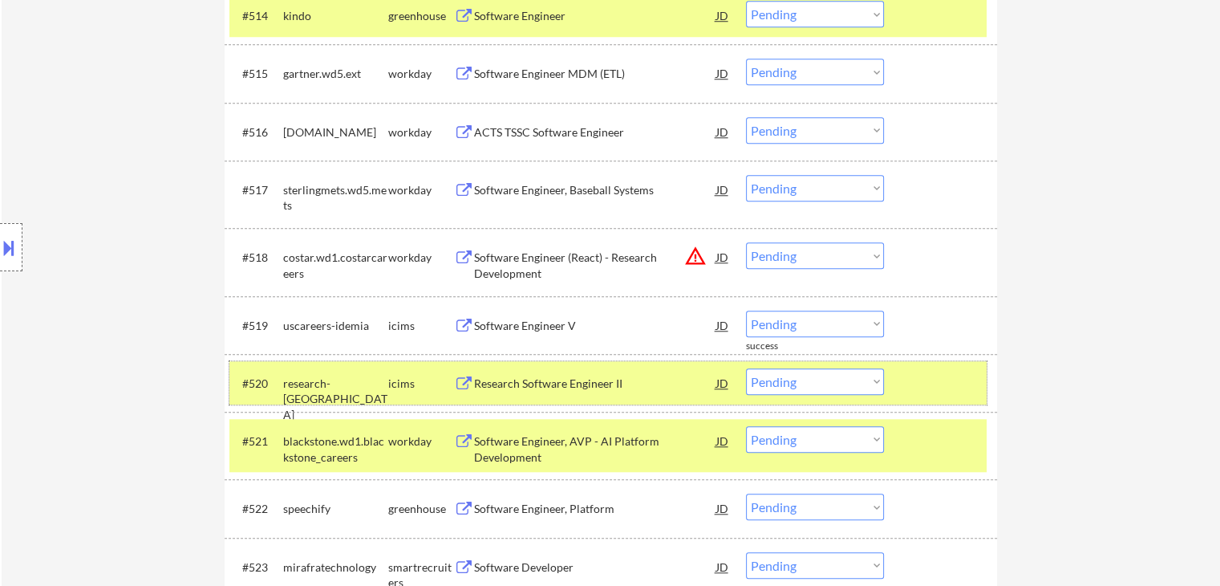
click at [956, 377] on div at bounding box center [942, 382] width 71 height 29
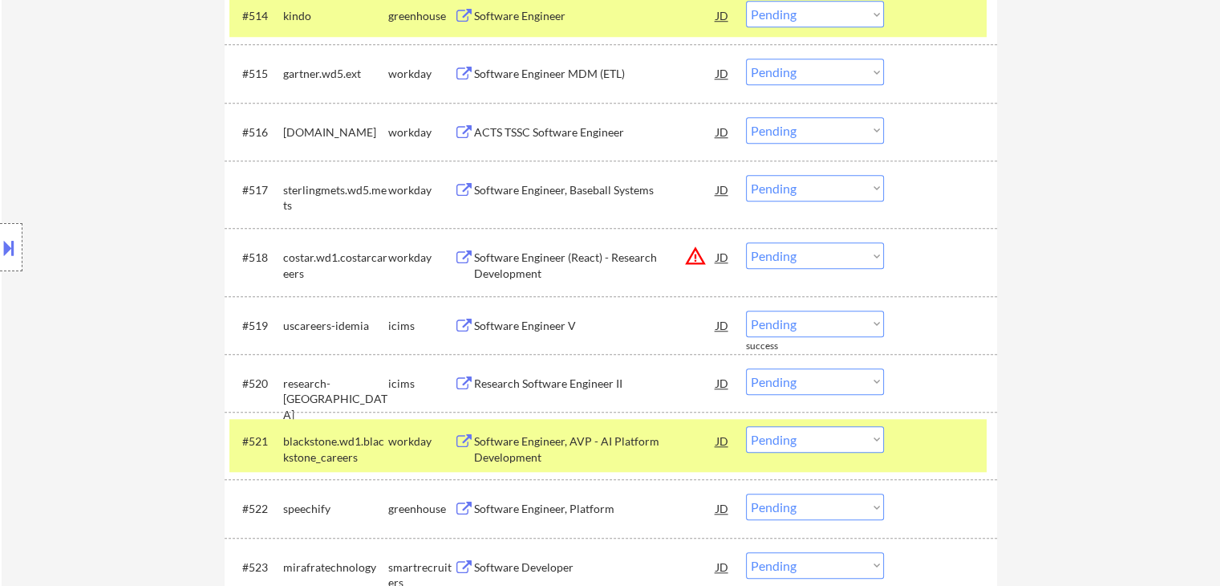
click at [942, 431] on div at bounding box center [942, 440] width 71 height 29
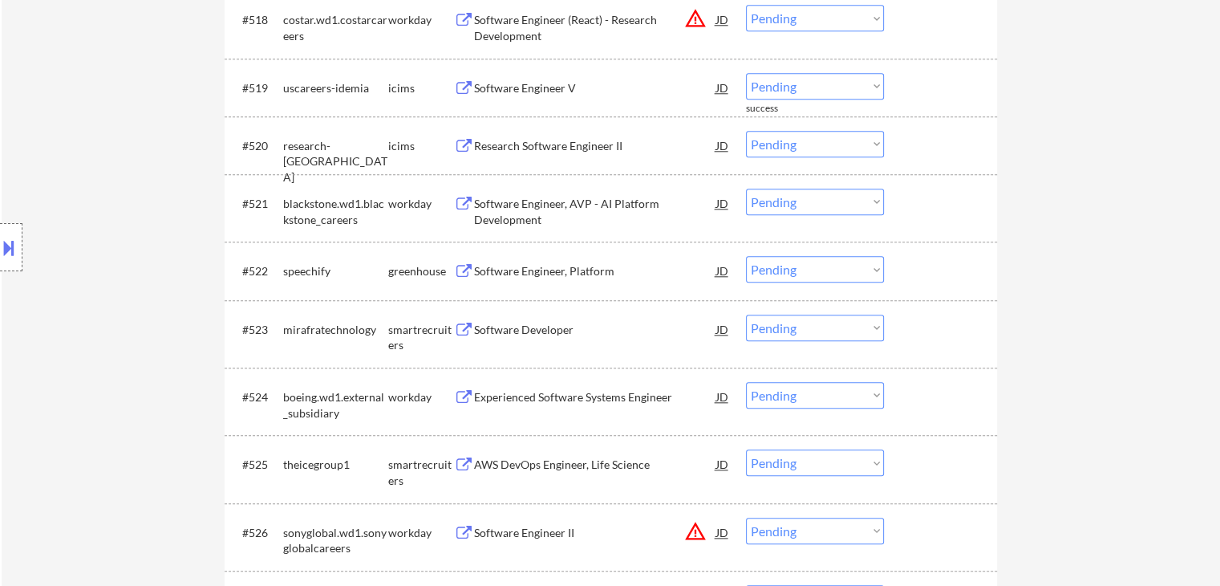
scroll to position [1684, 0]
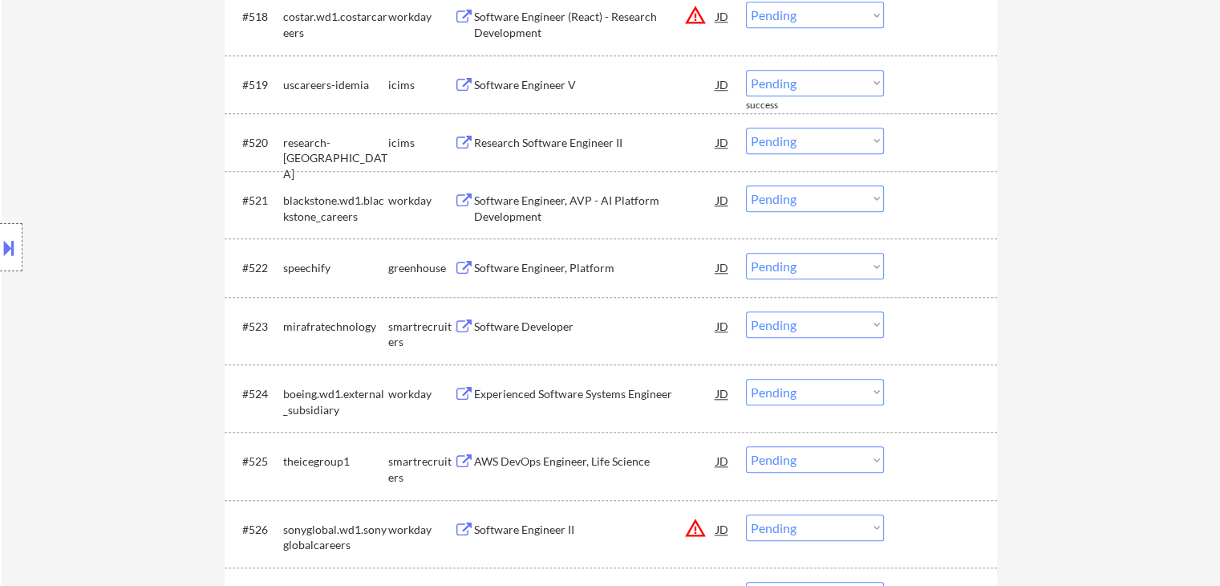
click at [510, 257] on div "Software Engineer, Platform" at bounding box center [595, 267] width 242 height 29
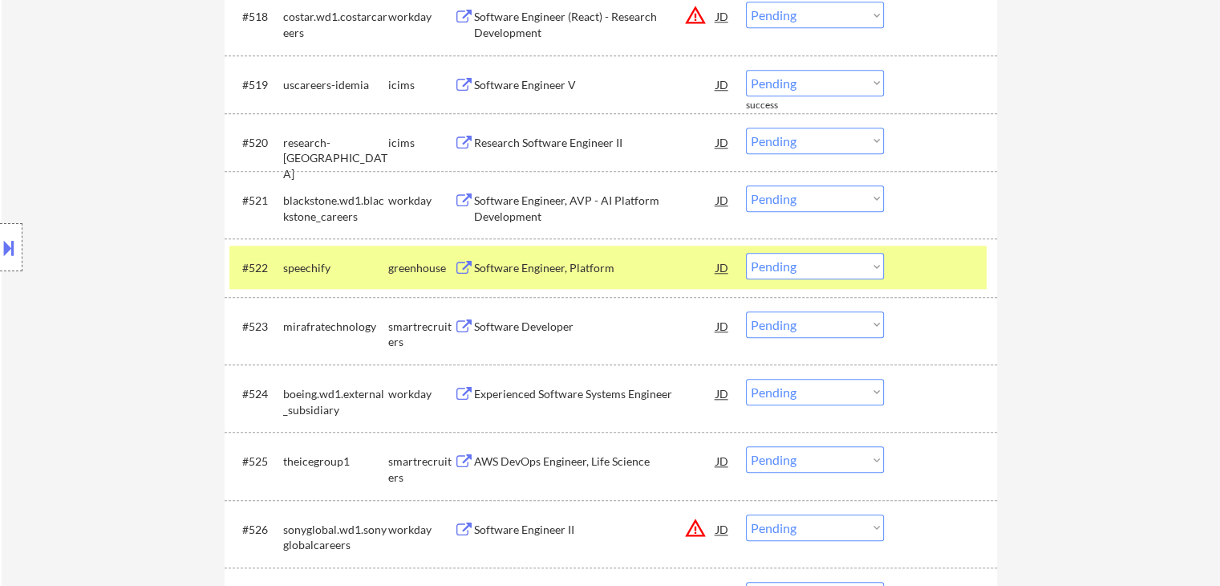
click at [492, 333] on div "Software Developer" at bounding box center [595, 326] width 242 height 16
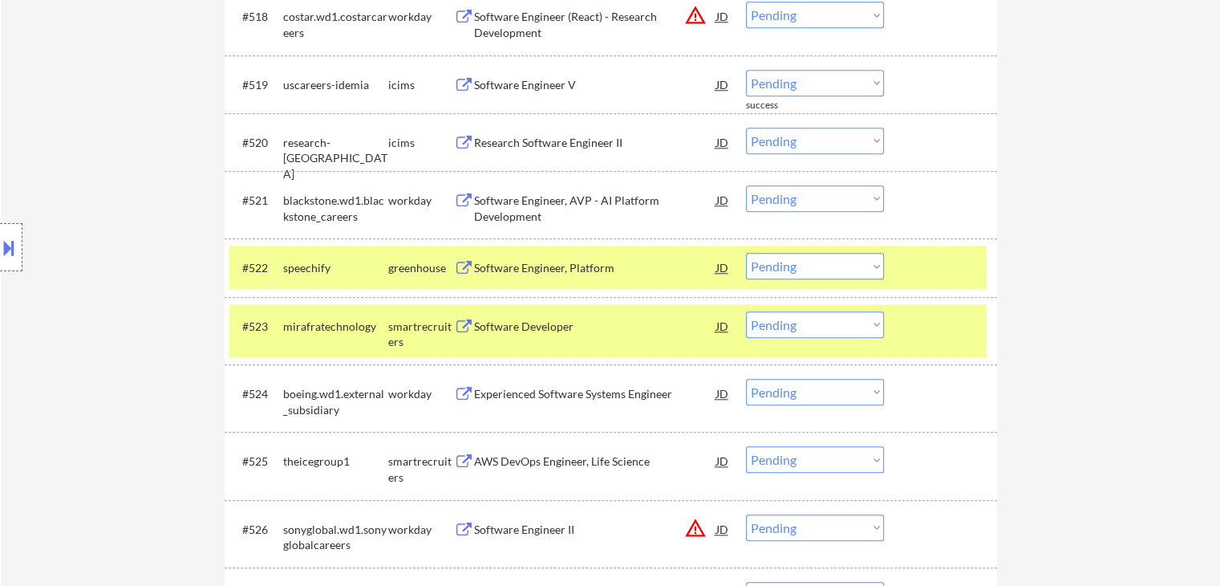
drag, startPoint x: 479, startPoint y: 460, endPoint x: 487, endPoint y: 449, distance: 13.2
click at [480, 460] on div "AWS DevOps Engineer, Life Science" at bounding box center [595, 461] width 242 height 16
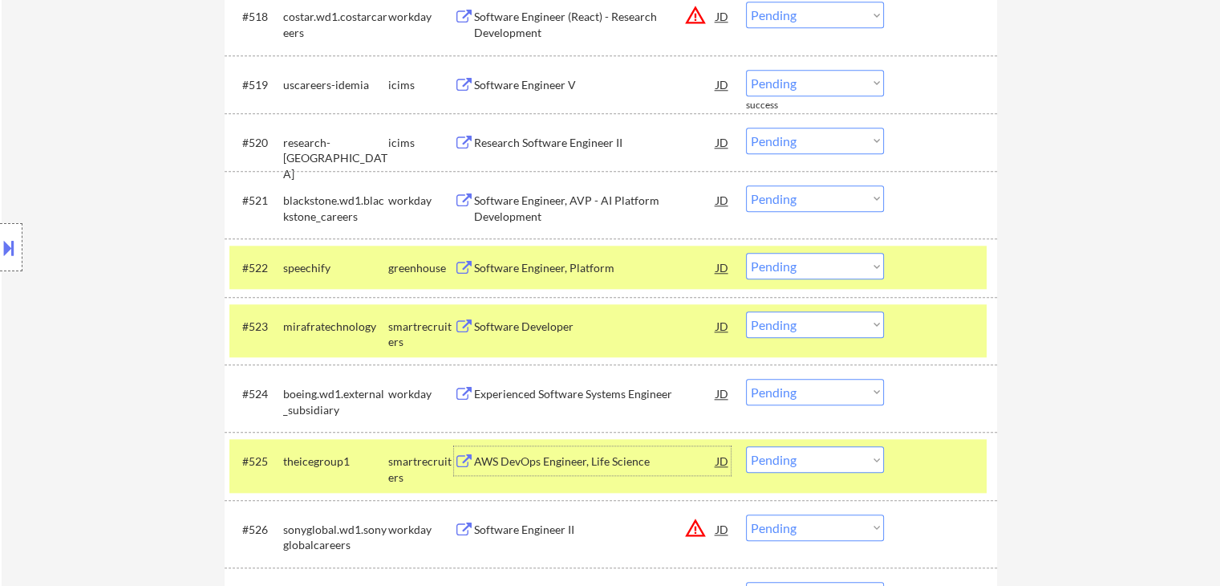
scroll to position [1845, 0]
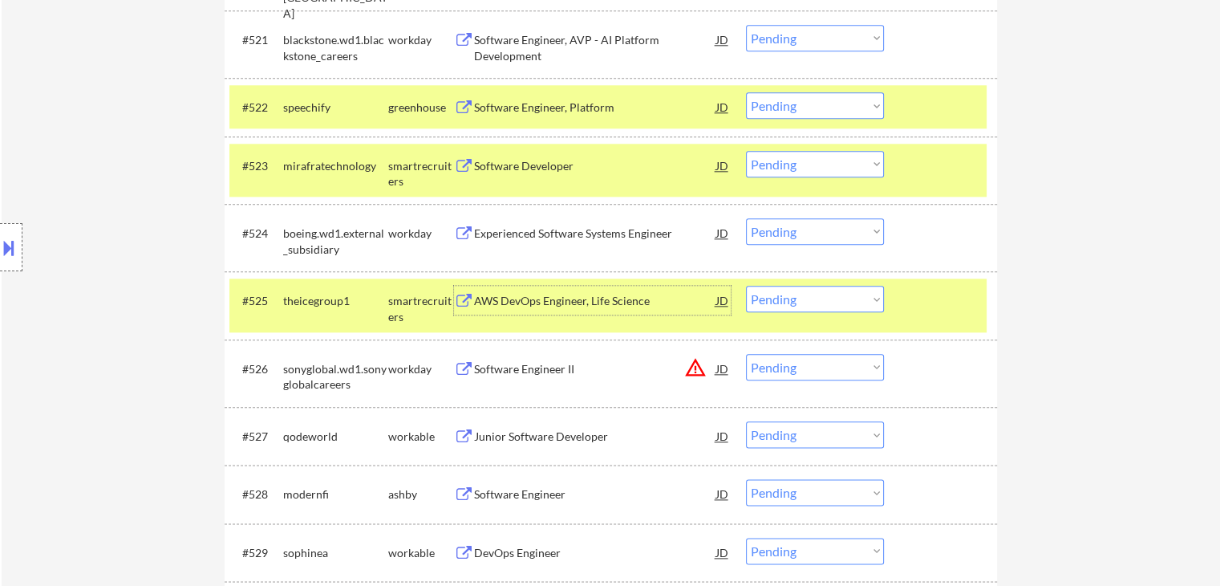
click at [812, 177] on div "#523 mirafratechnology smartrecruiters Software Developer JD warning_amber Choo…" at bounding box center [607, 170] width 757 height 53
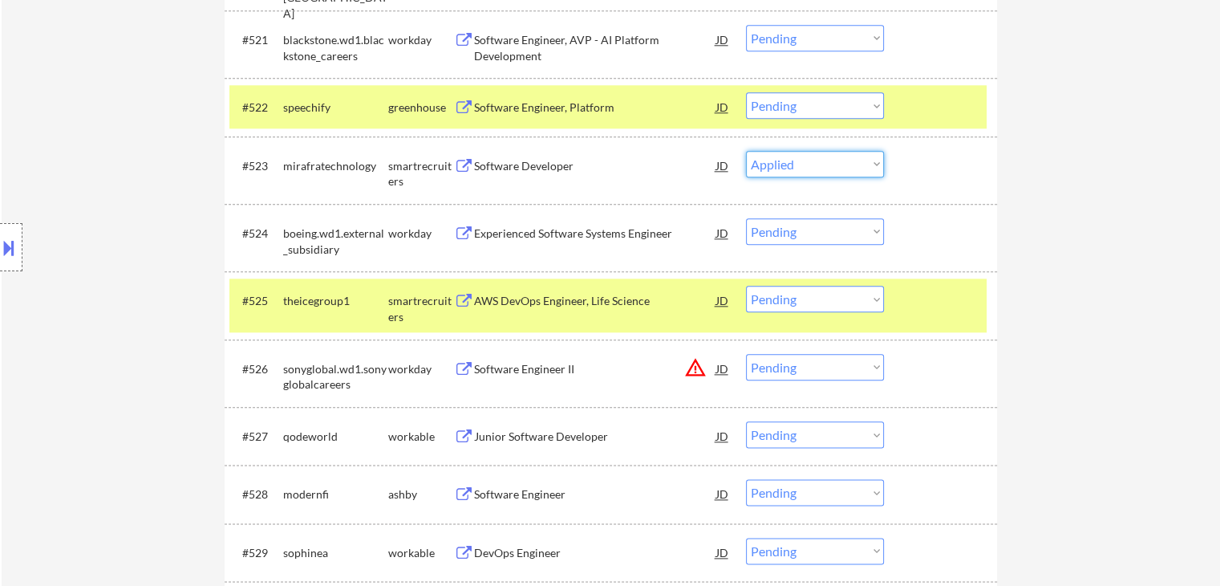
click at [746, 151] on select "Choose an option... Pending Applied Excluded (Questions) Excluded (Expired) Exc…" at bounding box center [815, 164] width 138 height 26
select select ""pending""
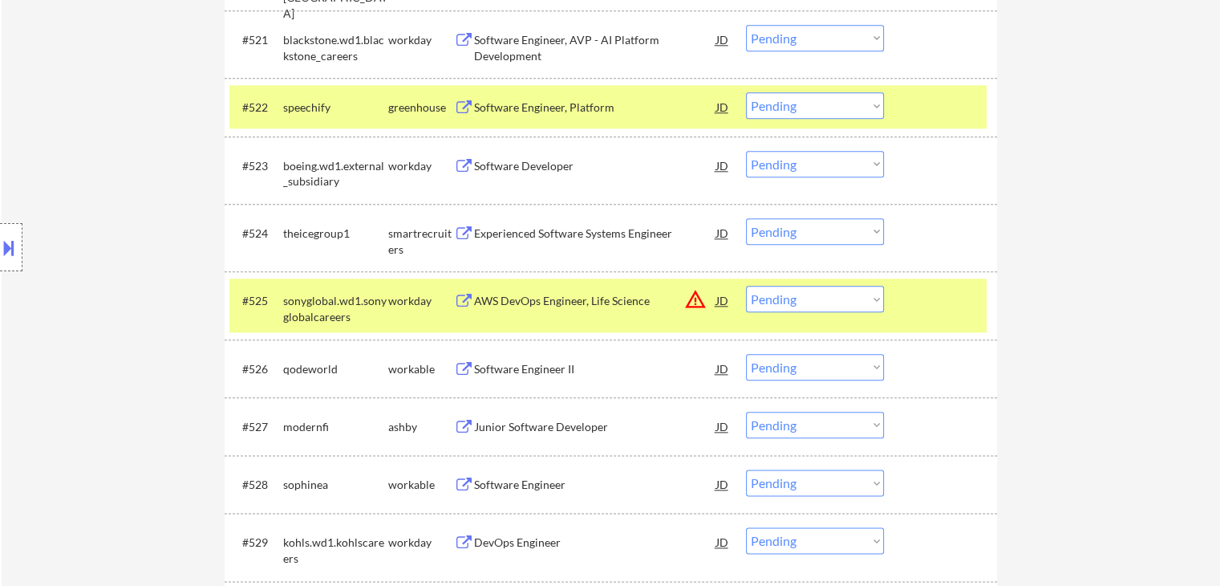
click at [826, 221] on select "Choose an option... Pending Applied Excluded (Questions) Excluded (Expired) Exc…" at bounding box center [815, 231] width 138 height 26
click at [746, 218] on select "Choose an option... Pending Applied Excluded (Questions) Excluded (Expired) Exc…" at bounding box center [815, 231] width 138 height 26
select select ""pending""
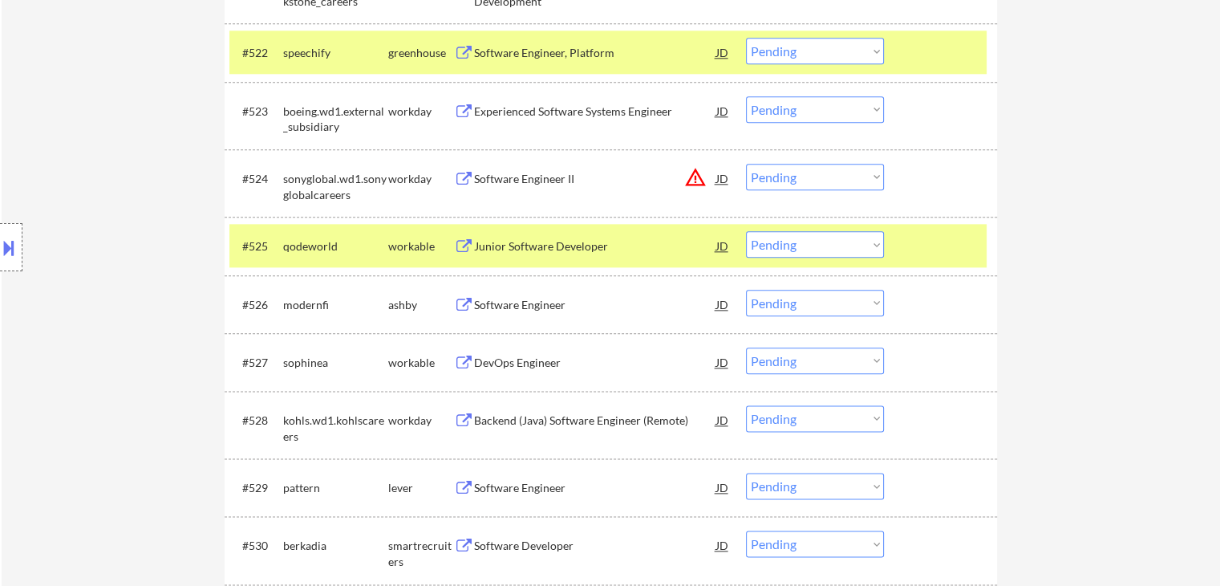
scroll to position [1925, 0]
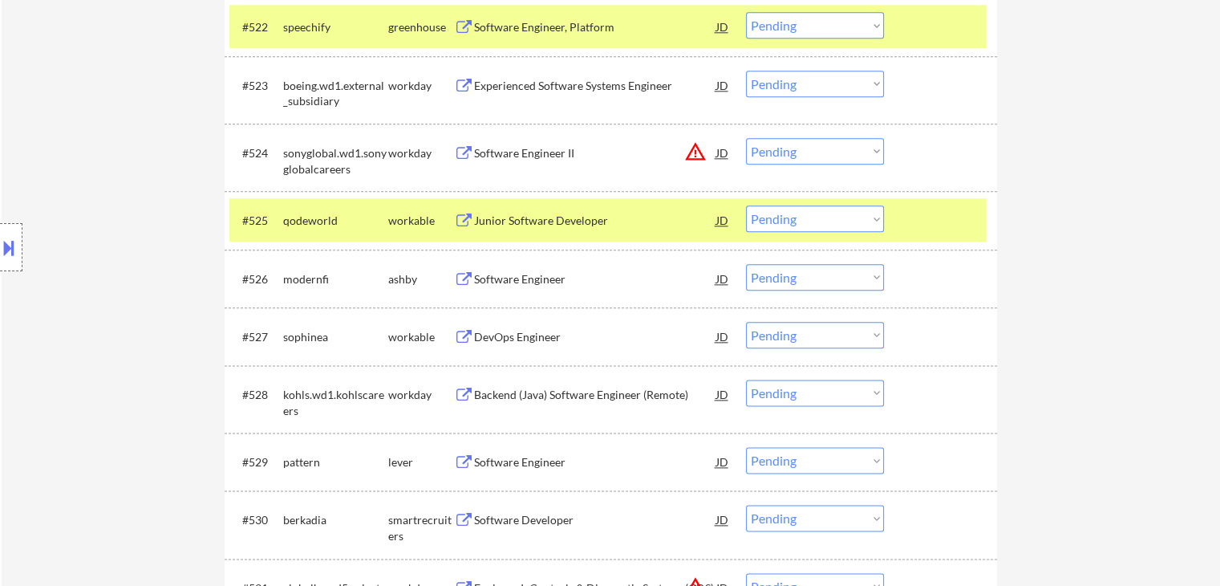
click at [494, 226] on div "Junior Software Developer" at bounding box center [595, 221] width 242 height 16
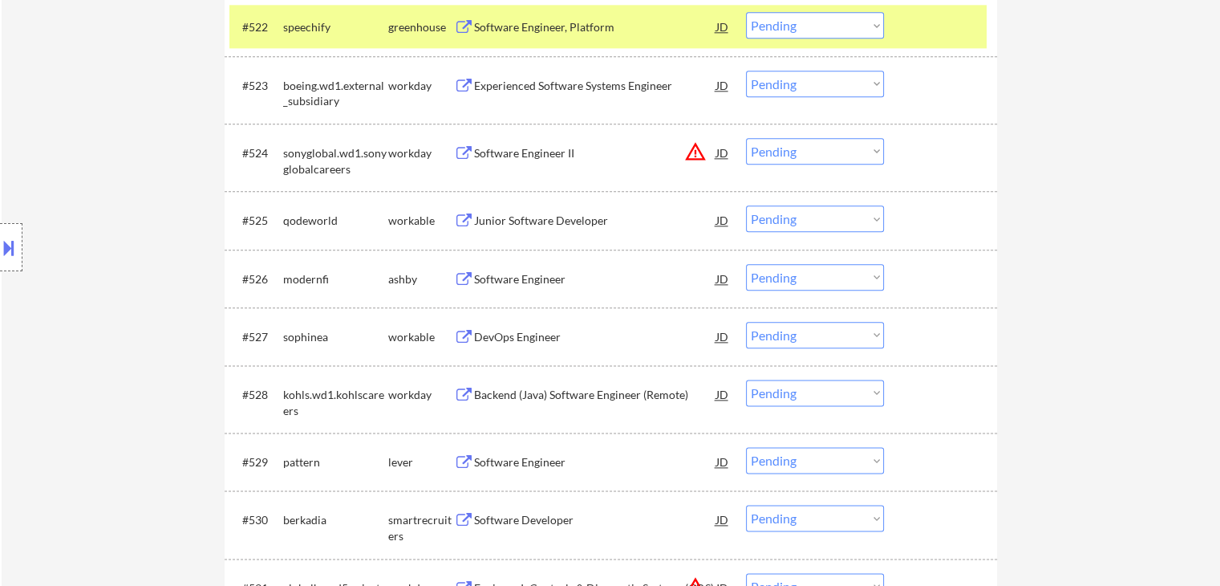
click at [494, 271] on div "Software Engineer" at bounding box center [595, 279] width 242 height 16
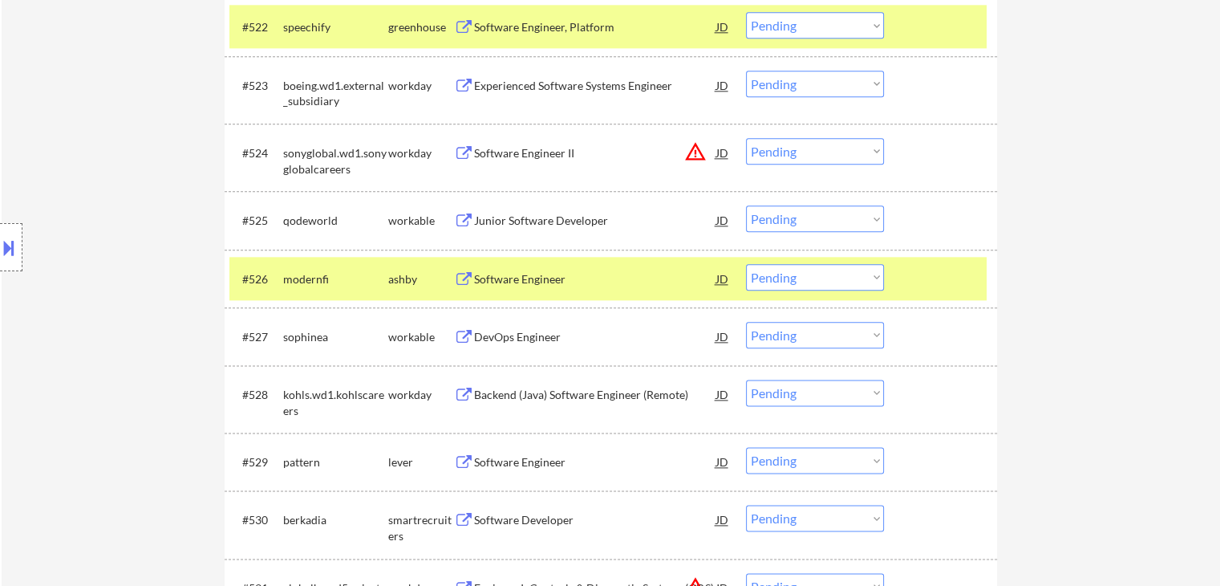
click at [468, 328] on div "DevOps Engineer JD warning_amber" at bounding box center [592, 336] width 277 height 29
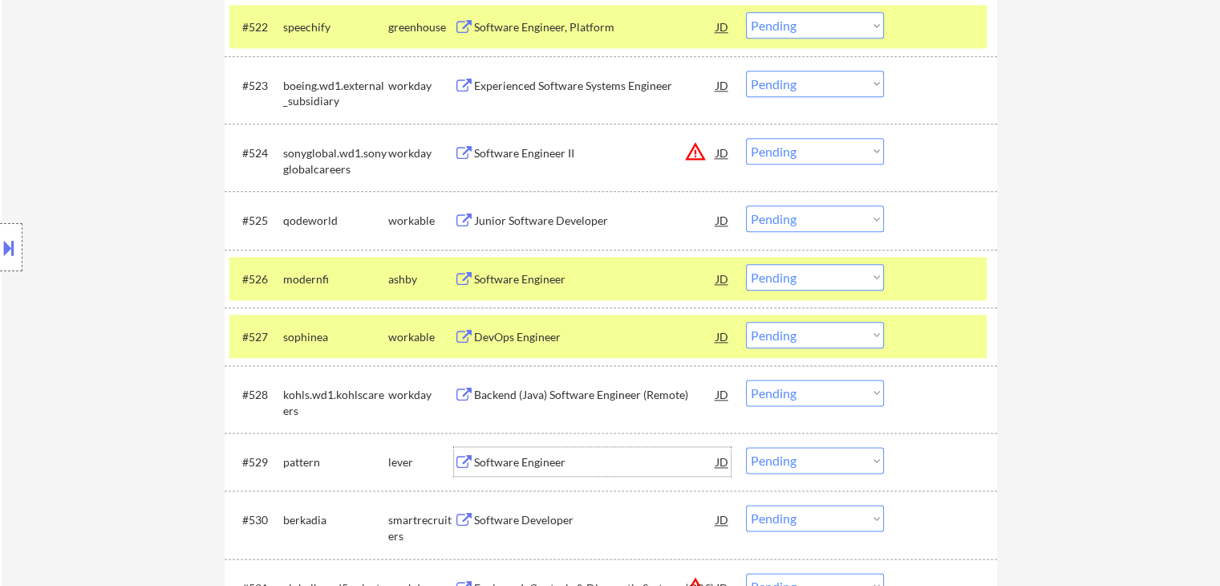
click at [478, 460] on div "Software Engineer" at bounding box center [595, 462] width 242 height 16
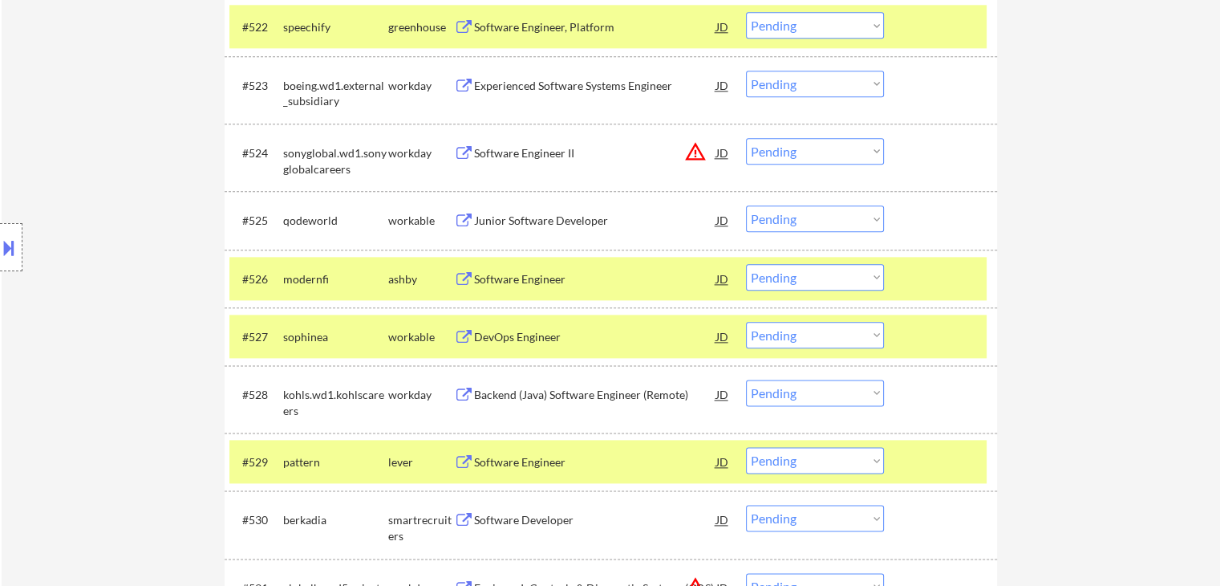
click at [472, 525] on button at bounding box center [464, 520] width 20 height 15
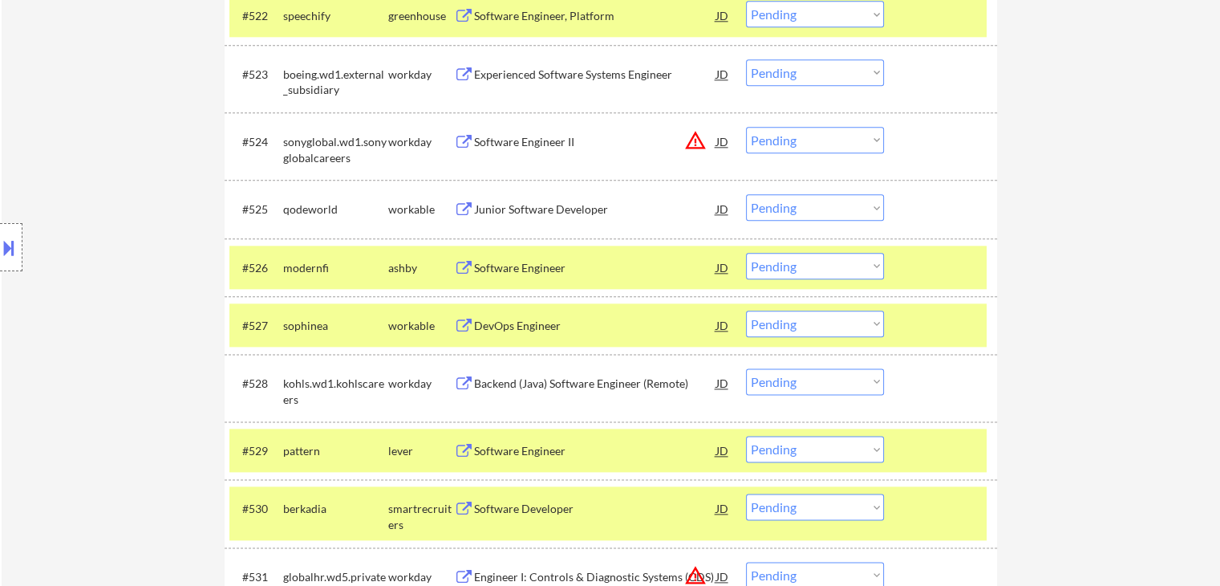
scroll to position [2005, 0]
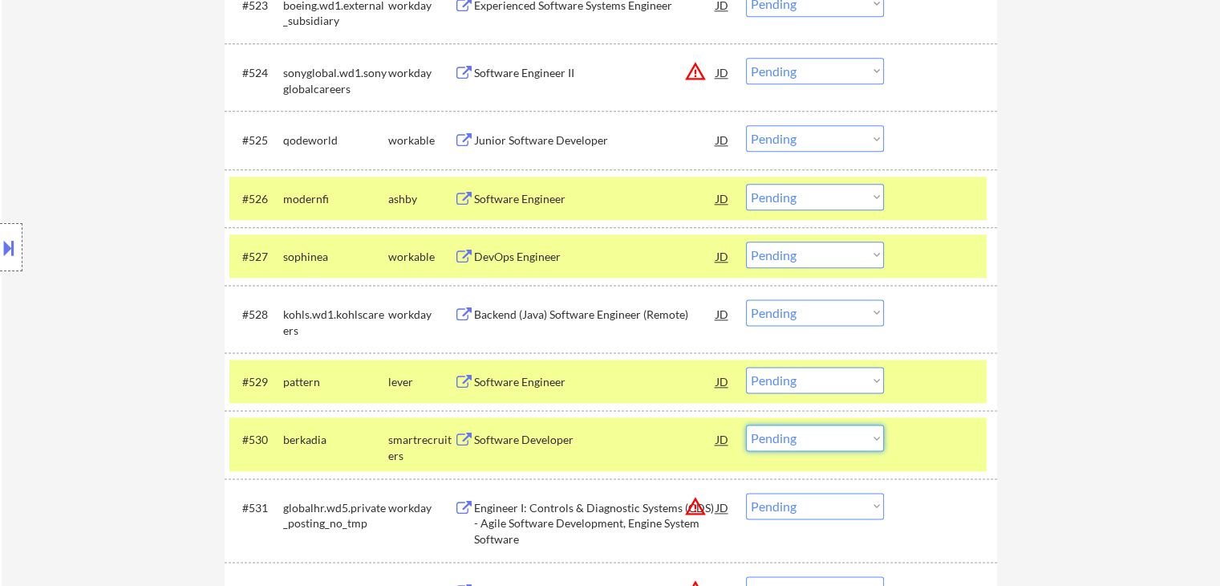
click at [809, 447] on select "Choose an option... Pending Applied Excluded (Questions) Excluded (Expired) Exc…" at bounding box center [815, 437] width 138 height 26
click at [746, 424] on select "Choose an option... Pending Applied Excluded (Questions) Excluded (Expired) Exc…" at bounding box center [815, 437] width 138 height 26
select select ""pending""
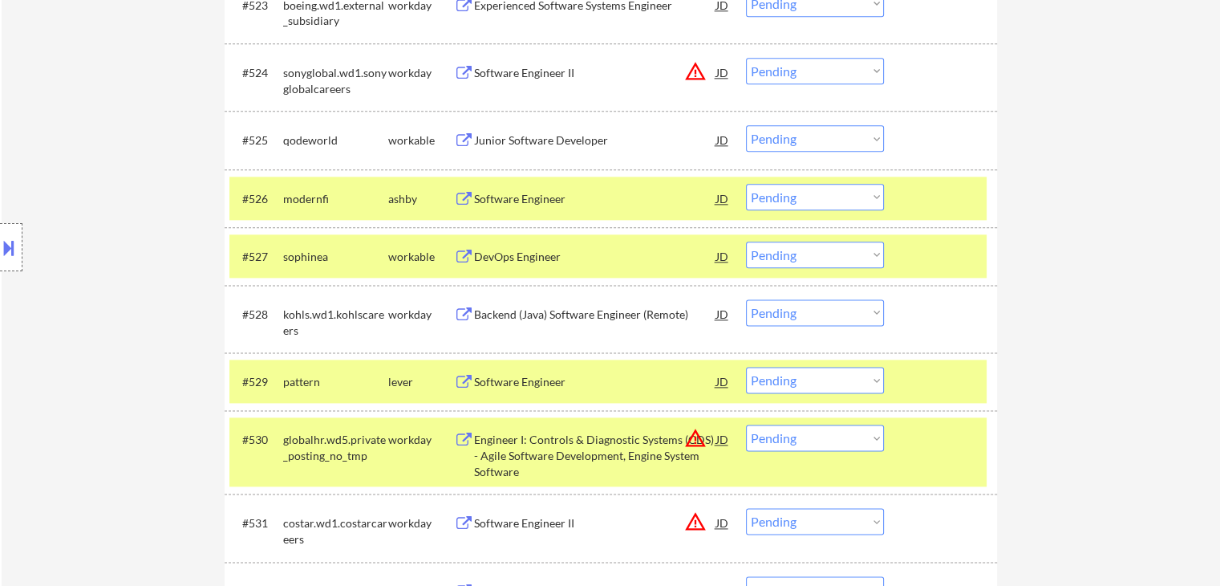
click at [825, 241] on select "Choose an option... Pending Applied Excluded (Questions) Excluded (Expired) Exc…" at bounding box center [815, 254] width 138 height 26
click at [746, 241] on select "Choose an option... Pending Applied Excluded (Questions) Excluded (Expired) Exc…" at bounding box center [815, 254] width 138 height 26
select select ""pending""
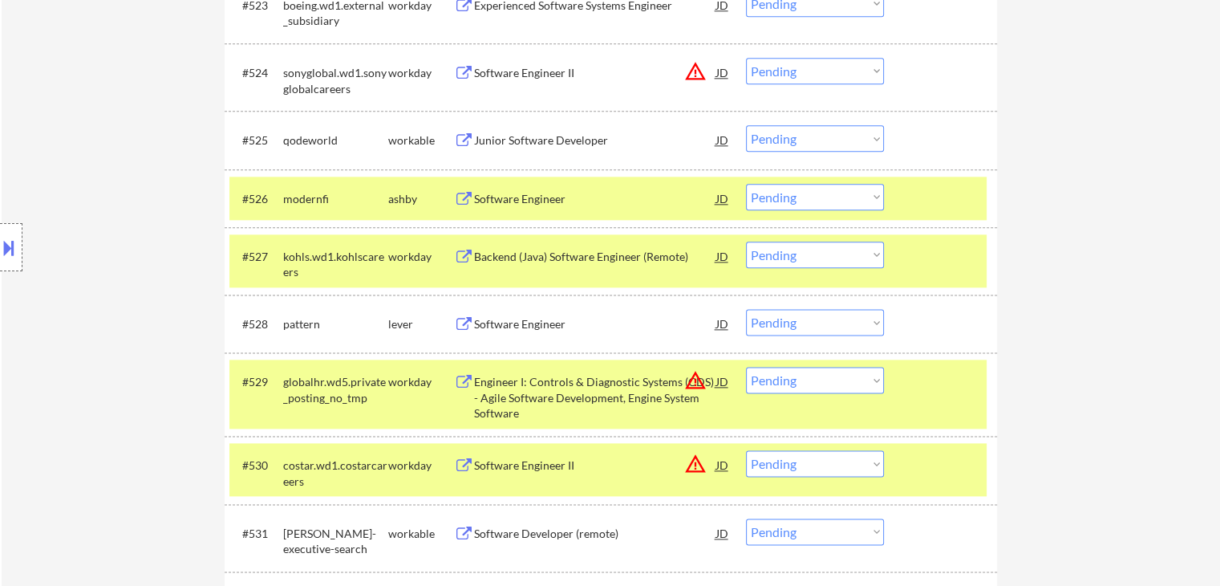
click at [521, 198] on div "Software Engineer" at bounding box center [595, 199] width 242 height 16
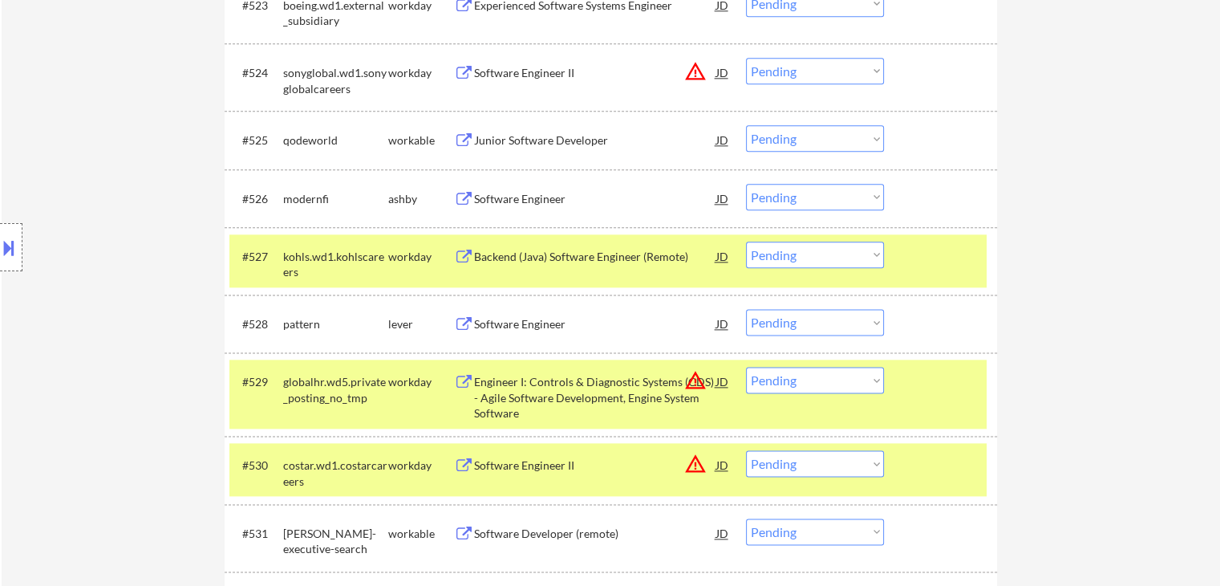
click at [465, 327] on button at bounding box center [464, 324] width 20 height 15
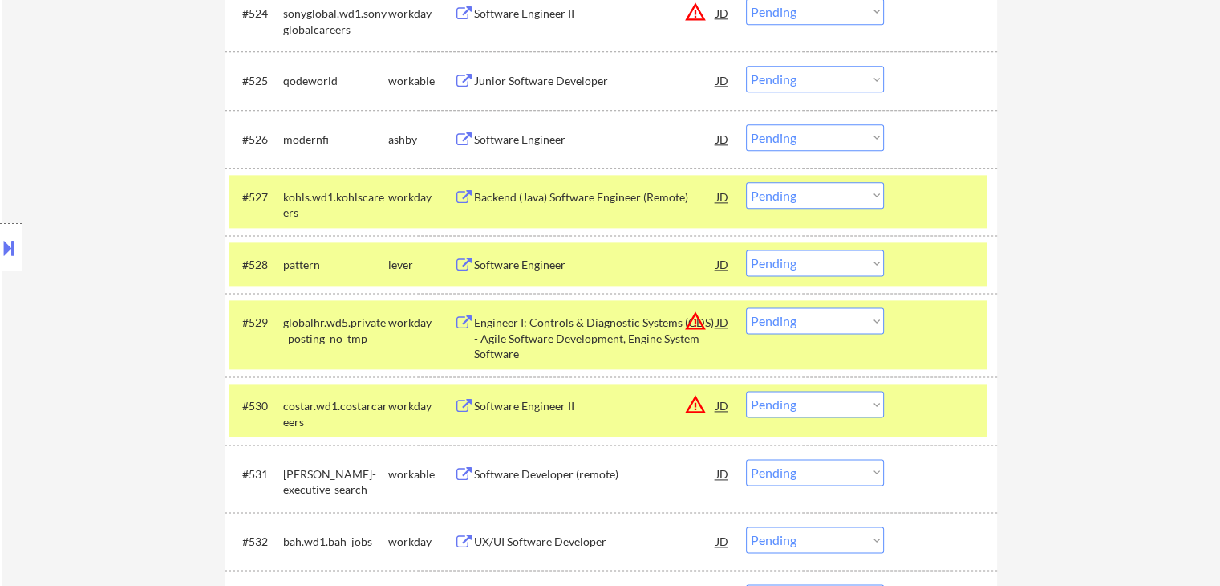
scroll to position [2246, 0]
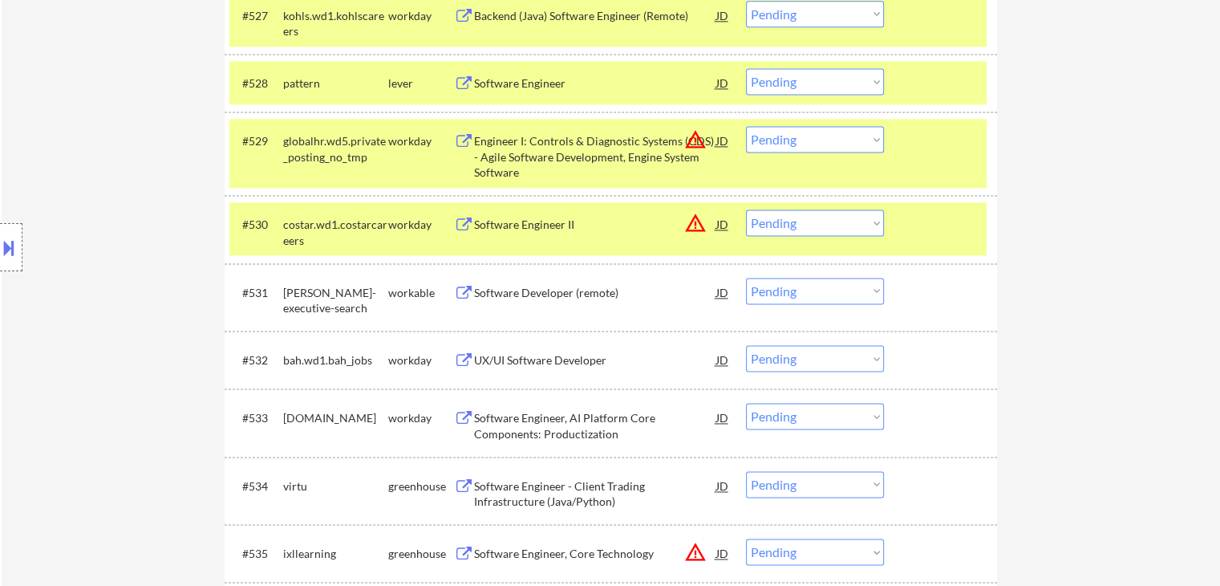
click at [962, 231] on div at bounding box center [942, 223] width 71 height 29
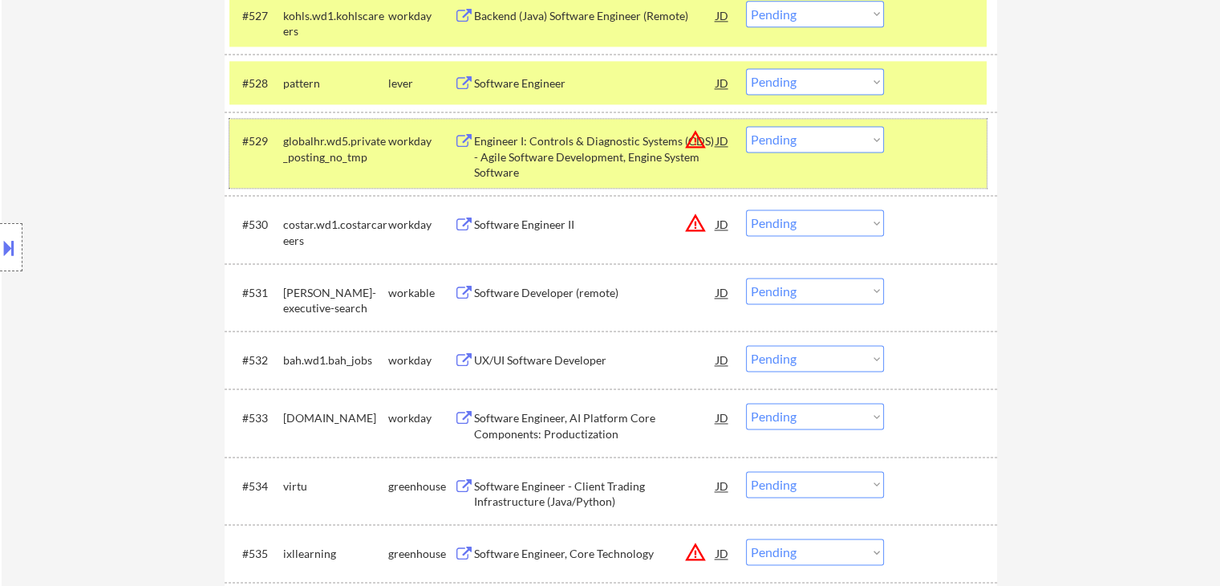
click at [959, 173] on div "#529 globalhr.wd5.private_posting_no_tmp workday Engineer I: Controls & Diagnos…" at bounding box center [607, 153] width 757 height 69
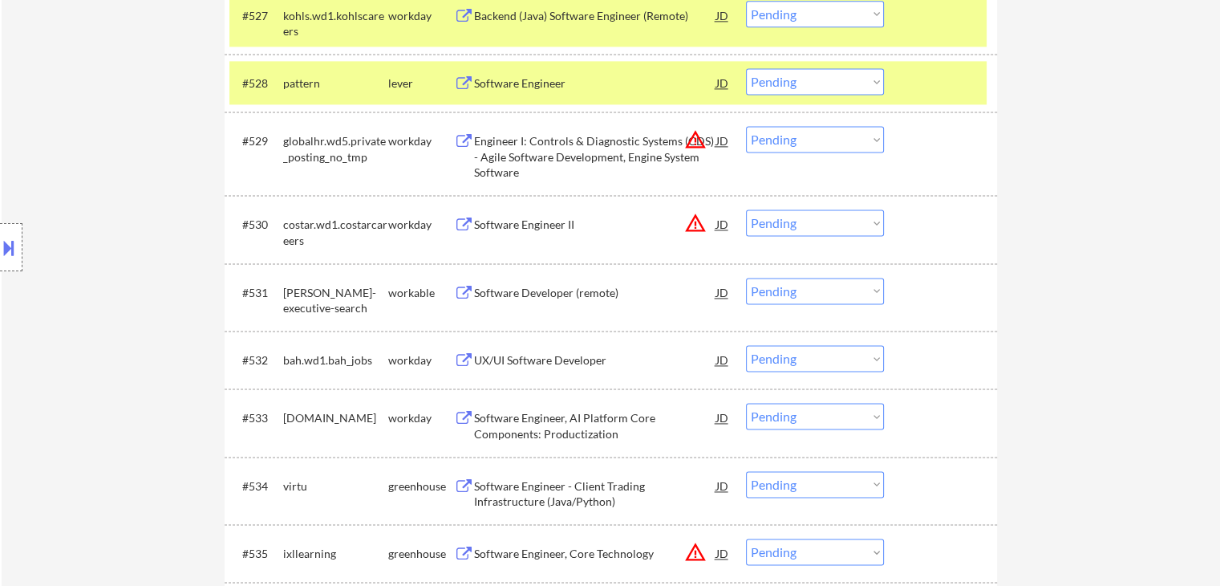
click at [955, 106] on div "#528 pattern lever Software Engineer JD warning_amber Choose an option... Pendi…" at bounding box center [611, 83] width 772 height 58
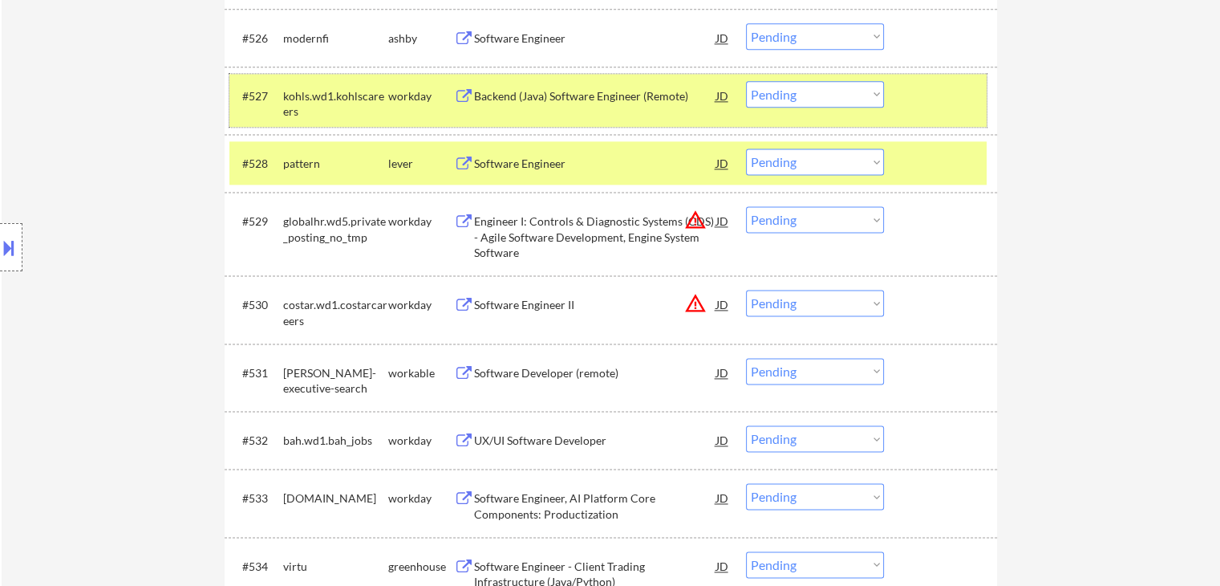
click at [946, 98] on div at bounding box center [942, 95] width 71 height 29
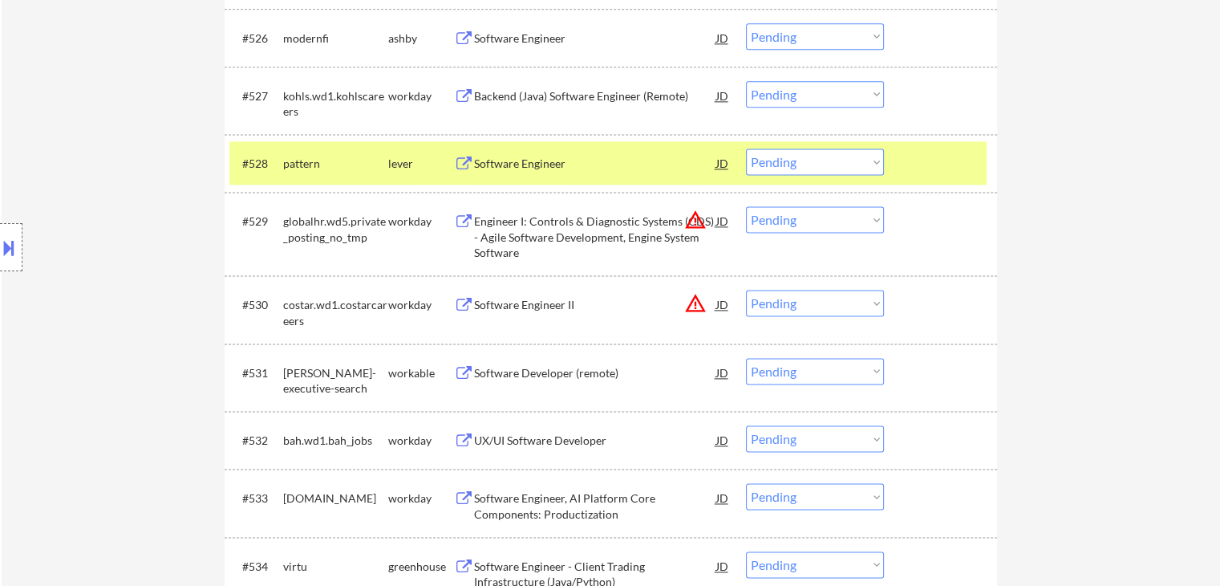
click at [950, 153] on div at bounding box center [942, 162] width 71 height 29
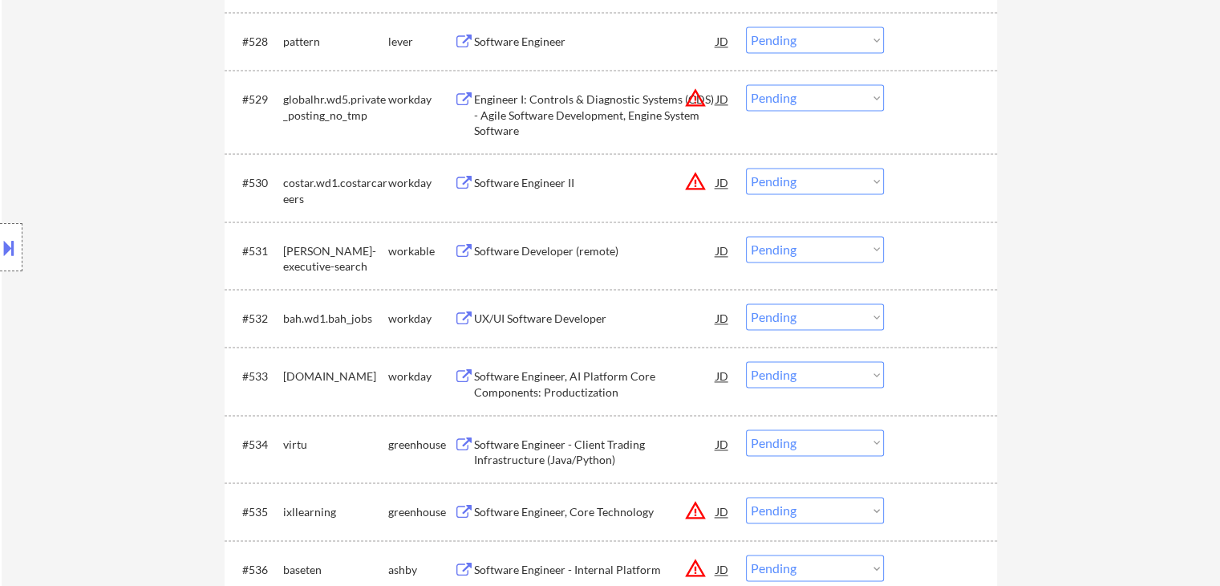
scroll to position [2326, 0]
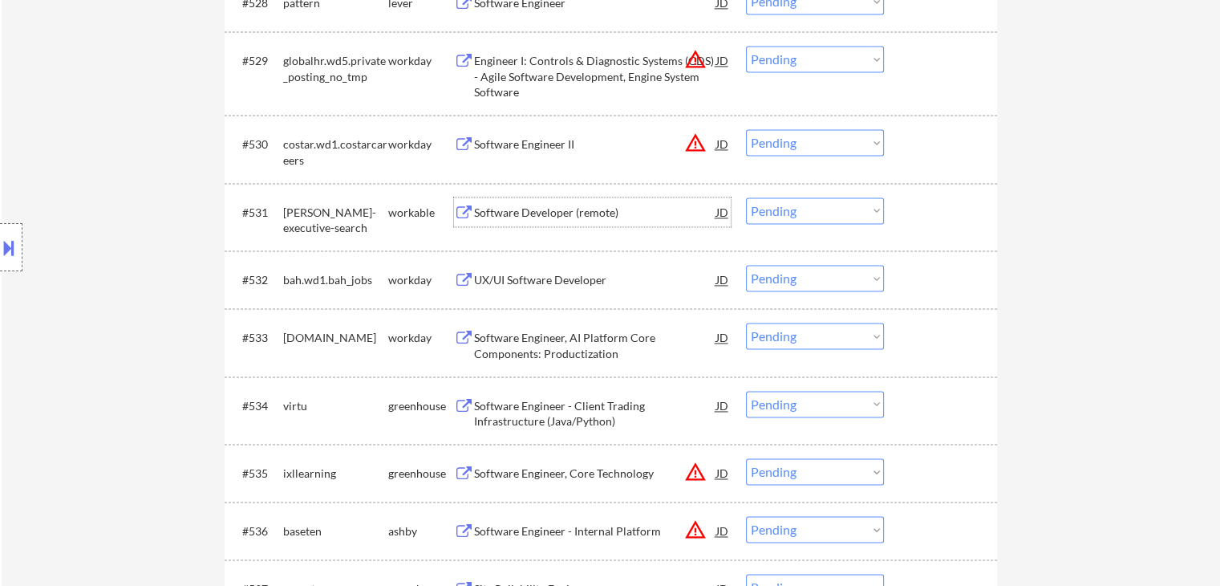
click at [496, 215] on div "Software Developer (remote)" at bounding box center [595, 213] width 242 height 16
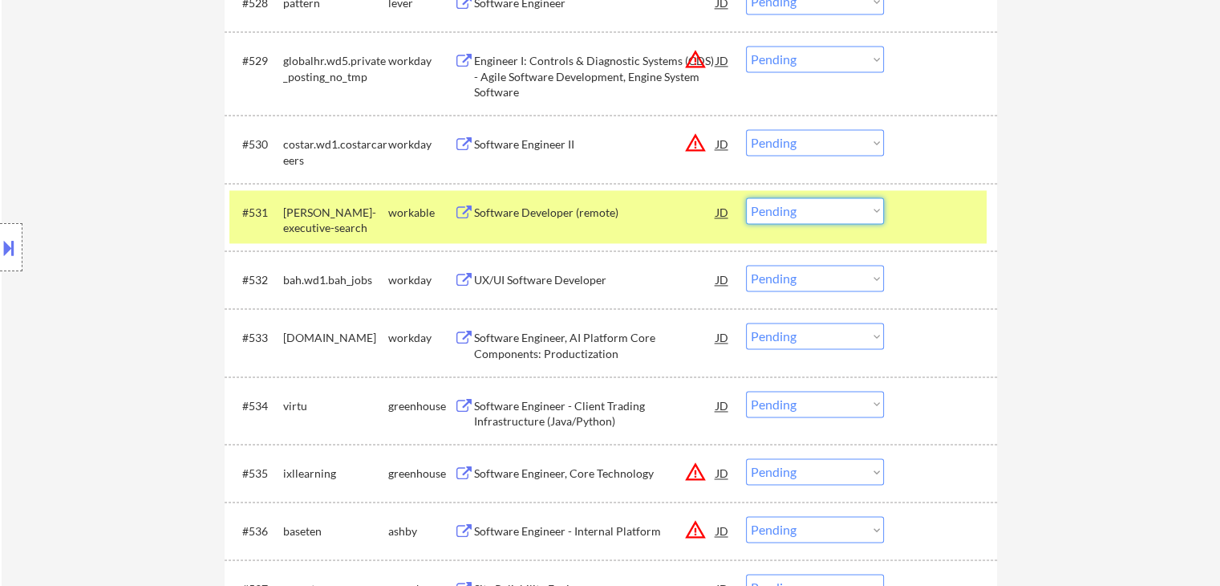
click at [826, 221] on select "Choose an option... Pending Applied Excluded (Questions) Excluded (Expired) Exc…" at bounding box center [815, 210] width 138 height 26
click at [746, 197] on select "Choose an option... Pending Applied Excluded (Questions) Excluded (Expired) Exc…" at bounding box center [815, 210] width 138 height 26
click at [509, 399] on div "Software Engineer - Client Trading Infrastructure (Java/Python)" at bounding box center [595, 413] width 242 height 31
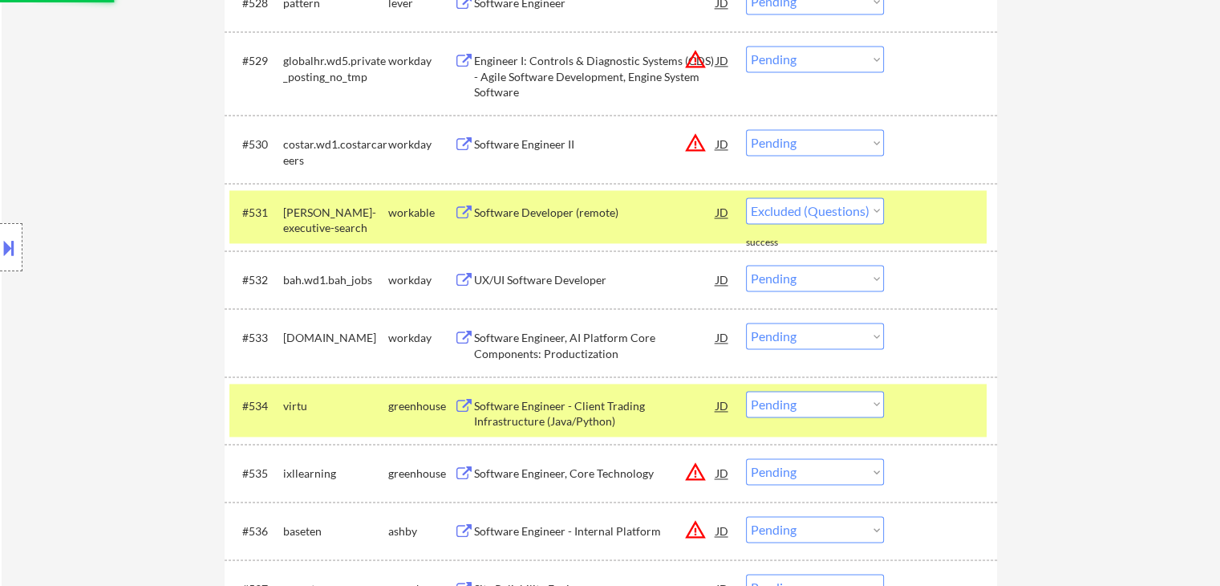
select select ""pending""
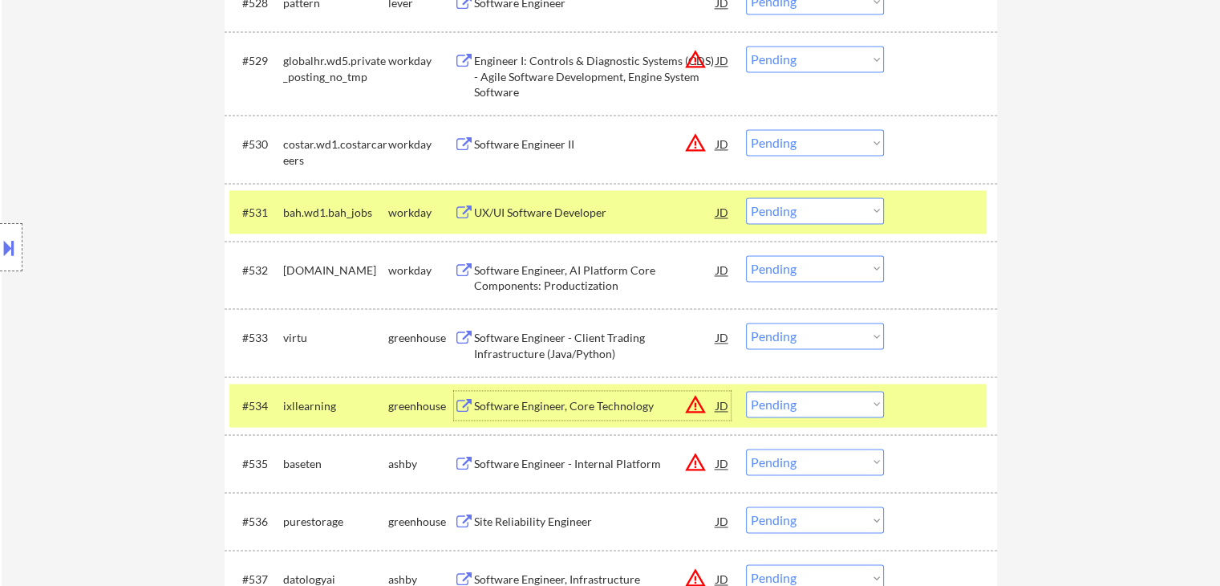
click at [817, 341] on select "Choose an option... Pending Applied Excluded (Questions) Excluded (Expired) Exc…" at bounding box center [815, 335] width 138 height 26
click at [746, 322] on select "Choose an option... Pending Applied Excluded (Questions) Excluded (Expired) Exc…" at bounding box center [815, 335] width 138 height 26
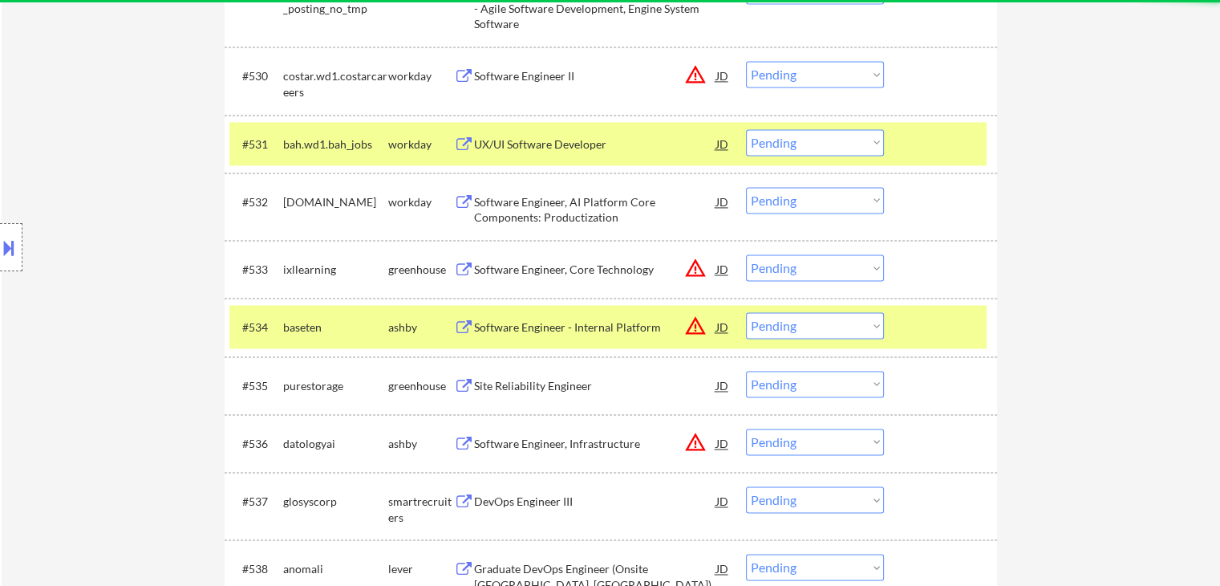
scroll to position [2487, 0]
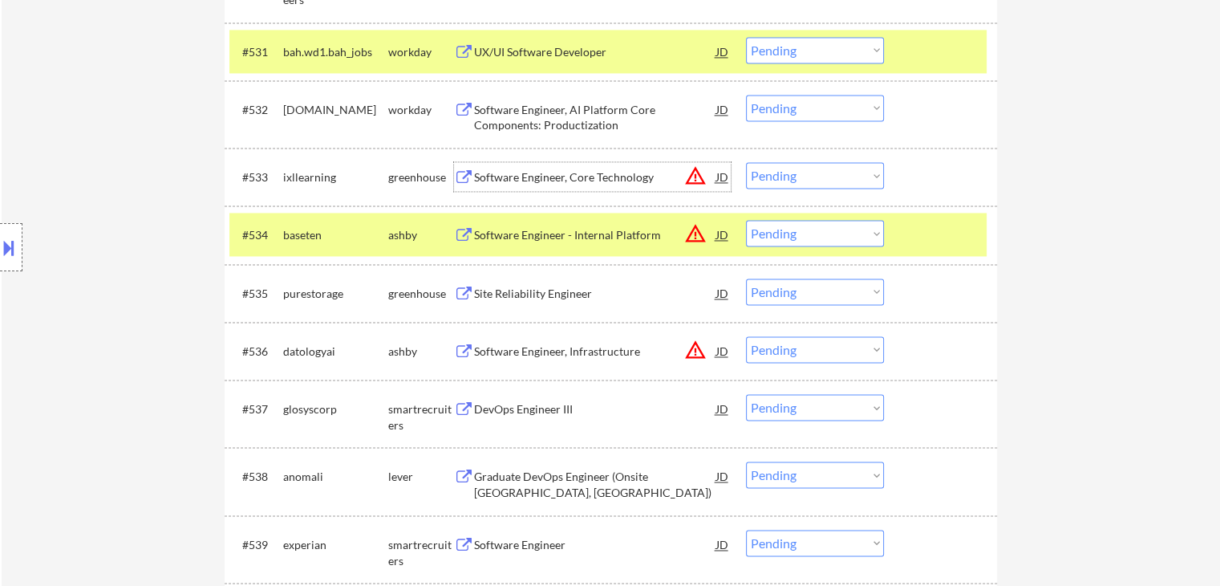
click at [514, 176] on div "Software Engineer, Core Technology" at bounding box center [595, 177] width 242 height 16
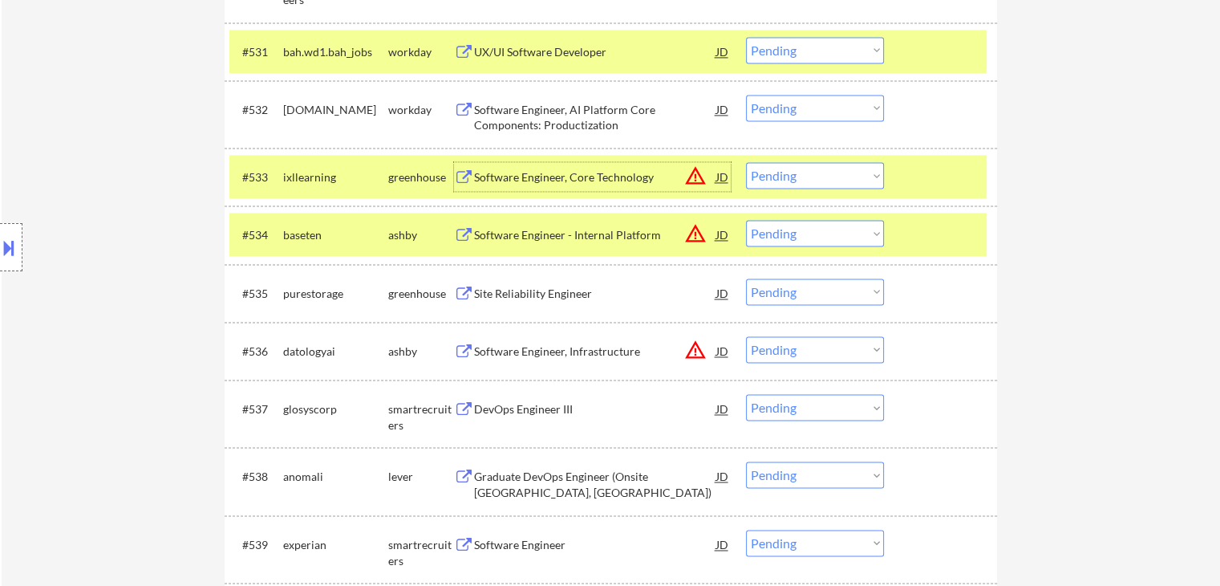
click at [620, 238] on div "Software Engineer - Internal Platform" at bounding box center [595, 235] width 242 height 16
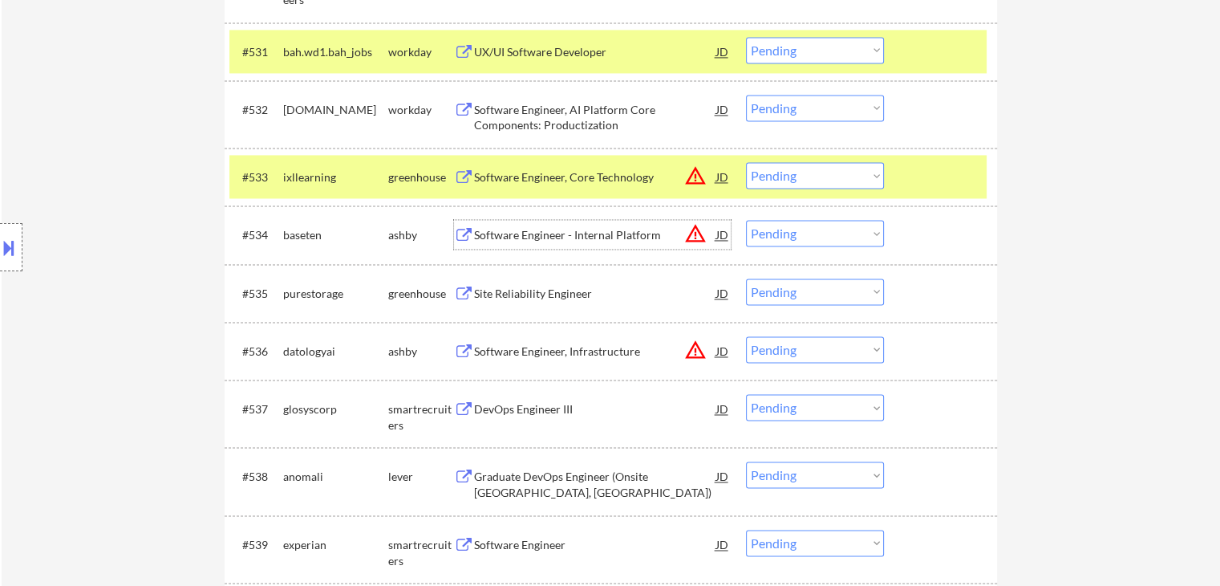
drag, startPoint x: 798, startPoint y: 168, endPoint x: 805, endPoint y: 186, distance: 19.8
click at [799, 168] on select "Choose an option... Pending Applied Excluded (Questions) Excluded (Expired) Exc…" at bounding box center [815, 175] width 138 height 26
click at [746, 162] on select "Choose an option... Pending Applied Excluded (Questions) Excluded (Expired) Exc…" at bounding box center [815, 175] width 138 height 26
click at [521, 296] on div "Site Reliability Engineer" at bounding box center [595, 294] width 242 height 16
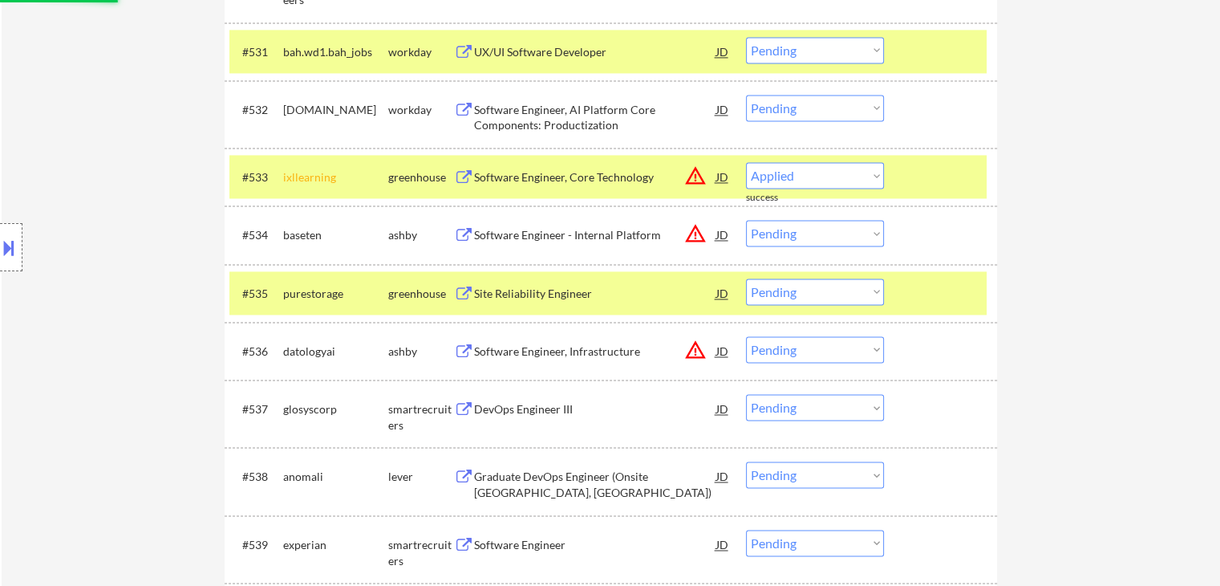
select select ""pending""
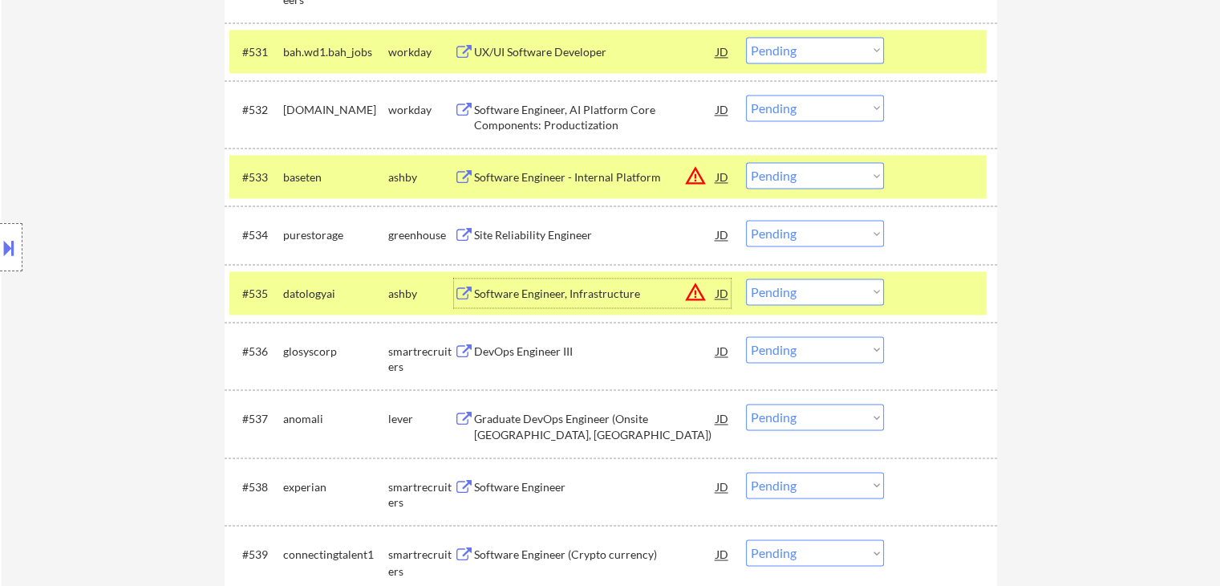
click at [508, 299] on div "Software Engineer, Infrastructure" at bounding box center [595, 294] width 242 height 16
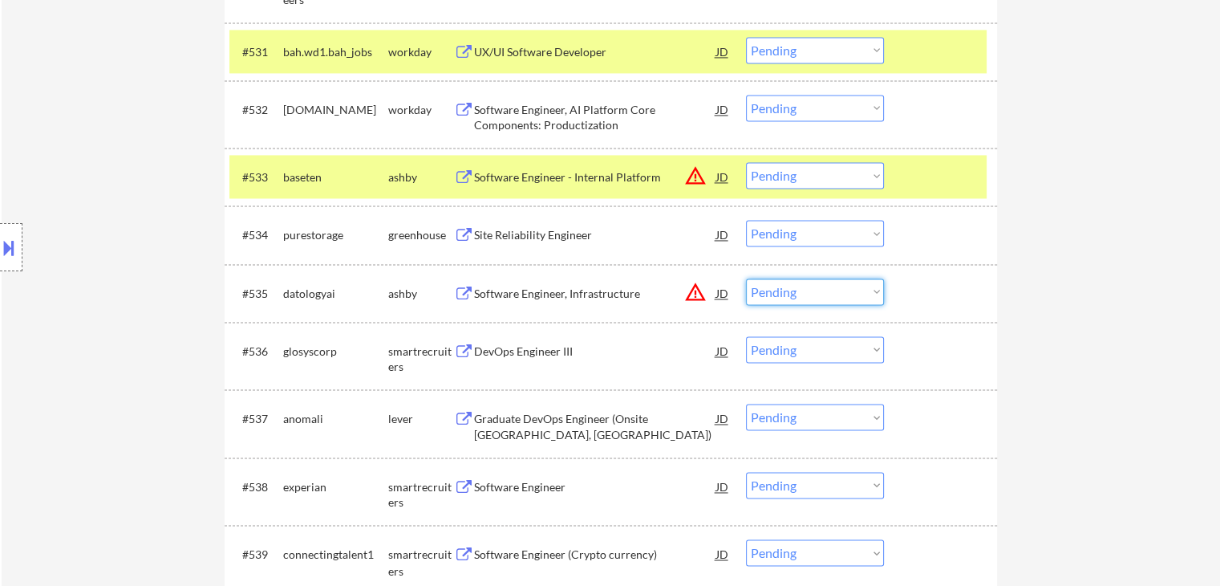
click at [810, 298] on select "Choose an option... Pending Applied Excluded (Questions) Excluded (Expired) Exc…" at bounding box center [815, 291] width 138 height 26
click at [746, 278] on select "Choose an option... Pending Applied Excluded (Questions) Excluded (Expired) Exc…" at bounding box center [815, 291] width 138 height 26
select select ""pending""
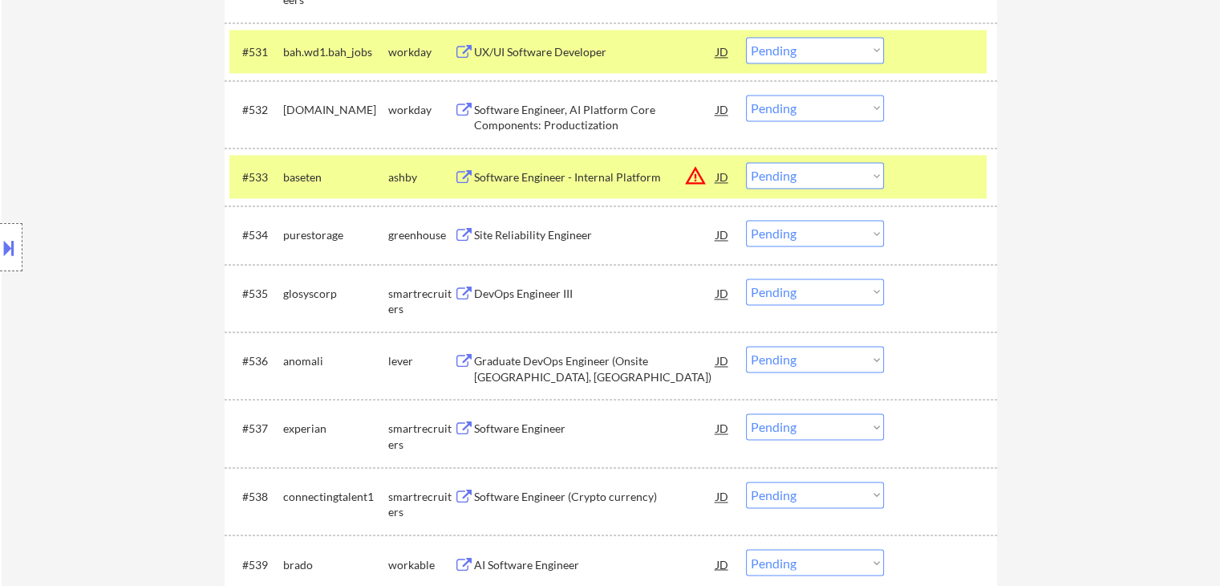
click at [817, 241] on select "Choose an option... Pending Applied Excluded (Questions) Excluded (Expired) Exc…" at bounding box center [815, 233] width 138 height 26
click at [746, 220] on select "Choose an option... Pending Applied Excluded (Questions) Excluded (Expired) Exc…" at bounding box center [815, 233] width 138 height 26
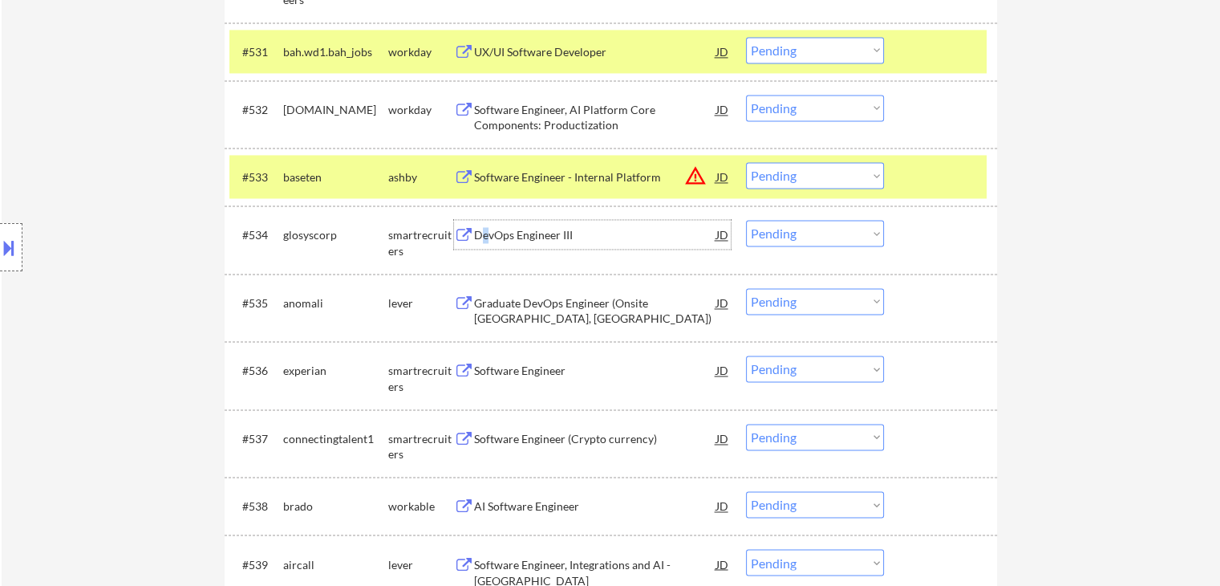
click at [484, 241] on div "DevOps Engineer III" at bounding box center [595, 235] width 242 height 16
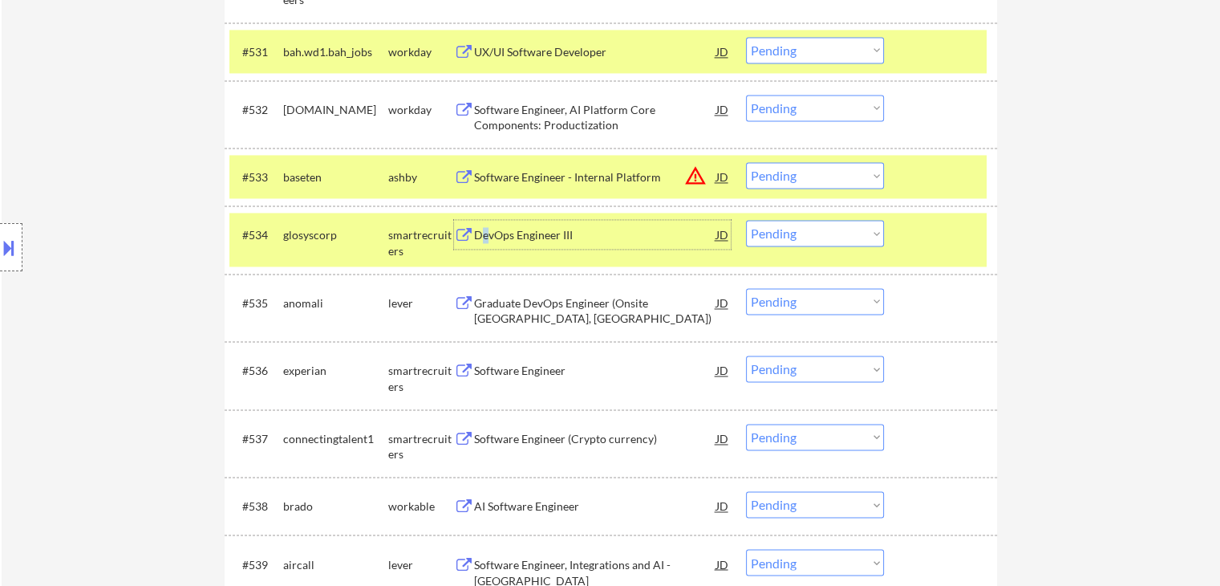
drag, startPoint x: 776, startPoint y: 235, endPoint x: 774, endPoint y: 245, distance: 9.8
click at [776, 235] on select "Choose an option... Pending Applied Excluded (Questions) Excluded (Expired) Exc…" at bounding box center [815, 233] width 138 height 26
click at [746, 220] on select "Choose an option... Pending Applied Excluded (Questions) Excluded (Expired) Exc…" at bounding box center [815, 233] width 138 height 26
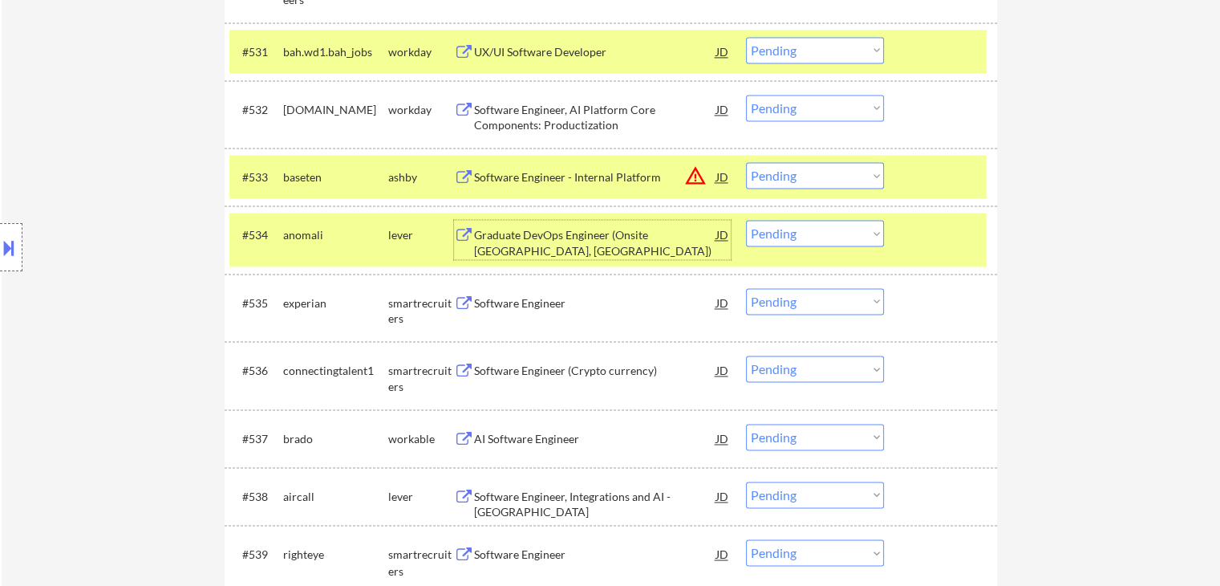
click at [505, 234] on div "Graduate DevOps Engineer (Onsite [GEOGRAPHIC_DATA], [GEOGRAPHIC_DATA])" at bounding box center [595, 242] width 242 height 31
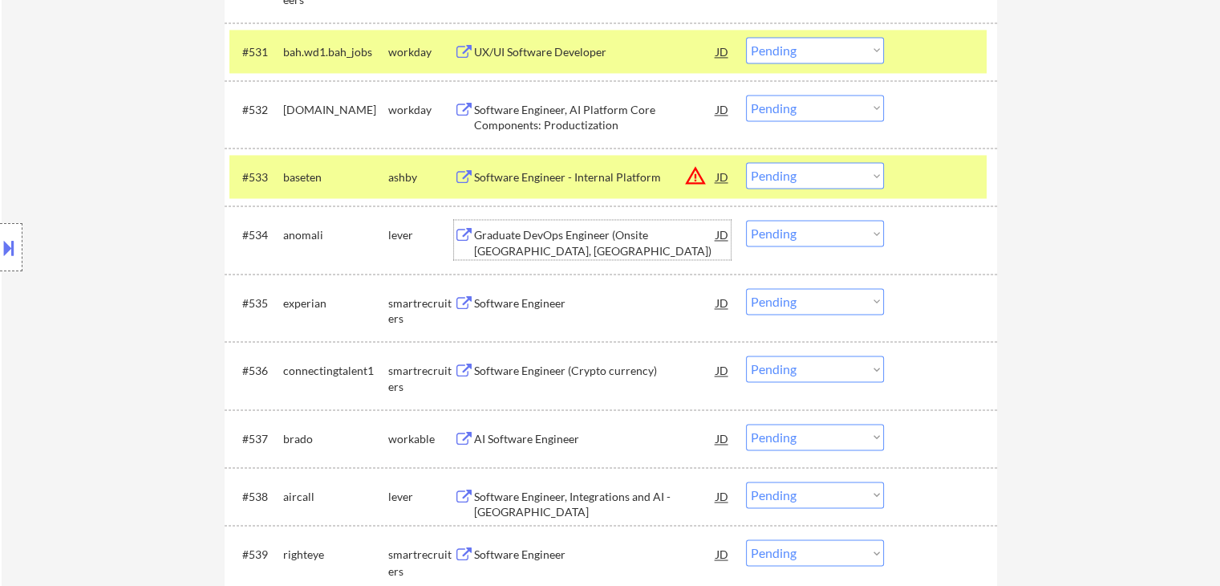
click at [561, 175] on div "Software Engineer - Internal Platform" at bounding box center [595, 177] width 242 height 16
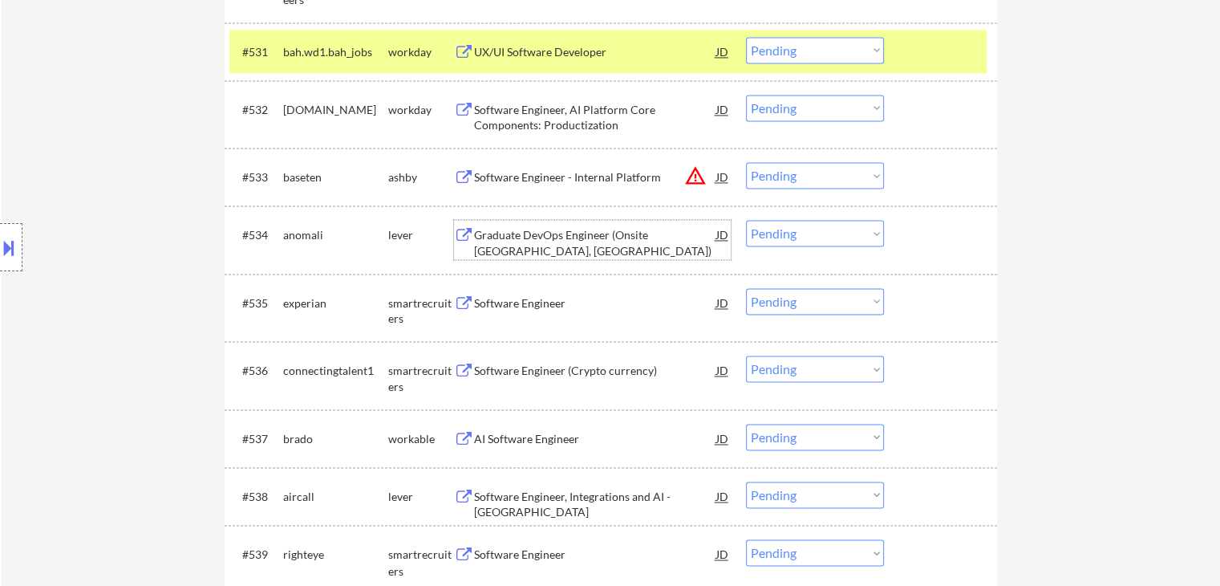
click at [520, 239] on div "Graduate DevOps Engineer (Onsite [GEOGRAPHIC_DATA], [GEOGRAPHIC_DATA])" at bounding box center [595, 242] width 242 height 31
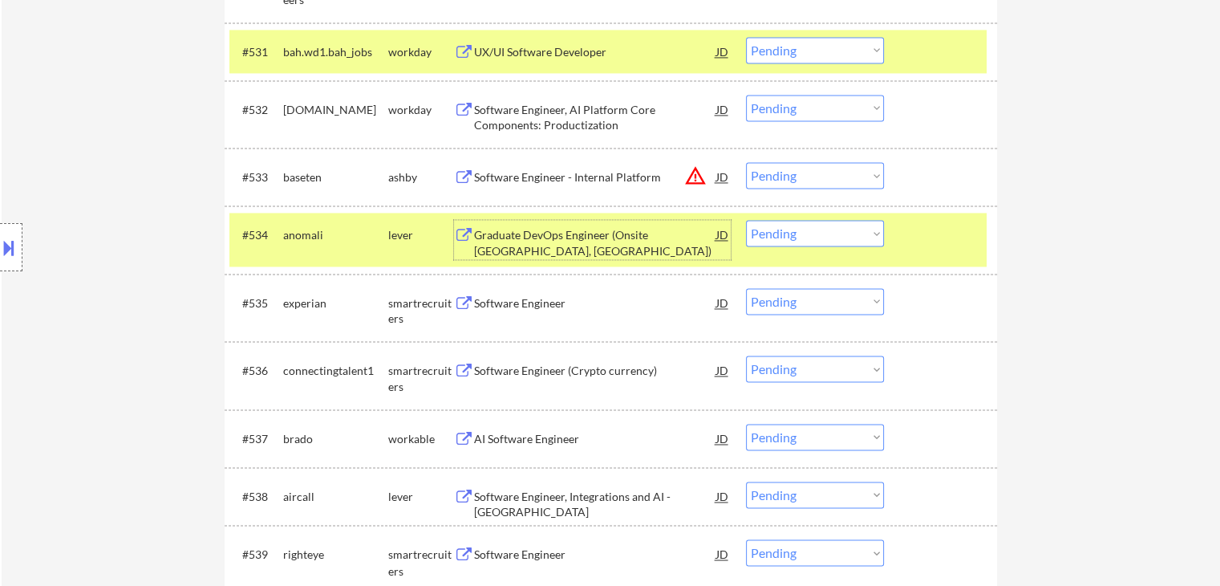
click at [826, 237] on select "Choose an option... Pending Applied Excluded (Questions) Excluded (Expired) Exc…" at bounding box center [815, 233] width 138 height 26
click at [746, 220] on select "Choose an option... Pending Applied Excluded (Questions) Excluded (Expired) Exc…" at bounding box center [815, 233] width 138 height 26
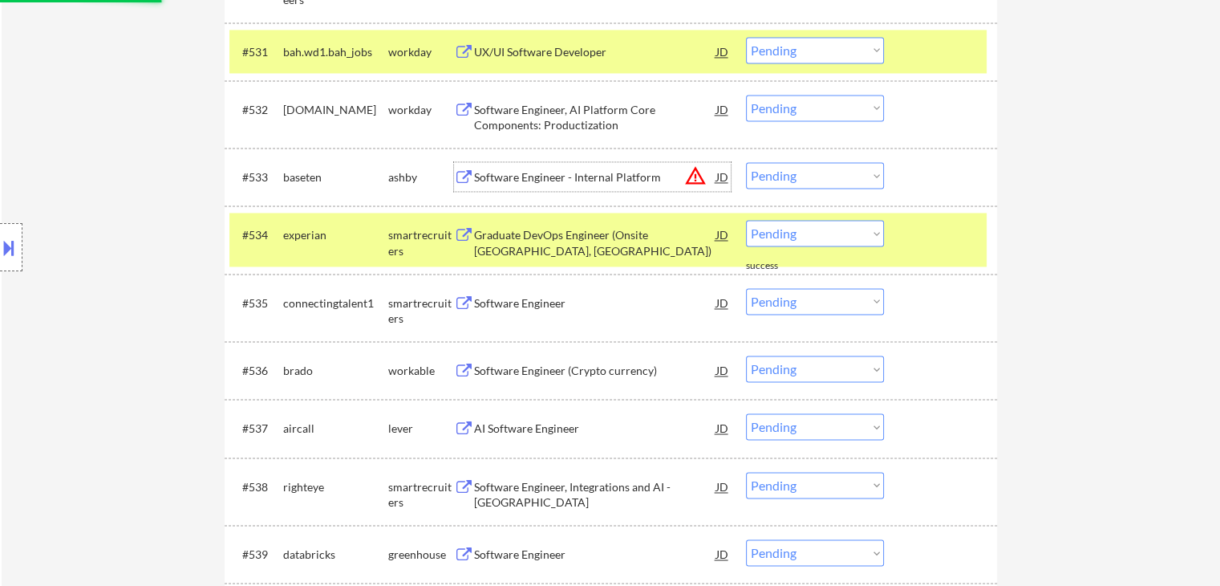
click at [497, 177] on div "Software Engineer - Internal Platform" at bounding box center [595, 177] width 242 height 16
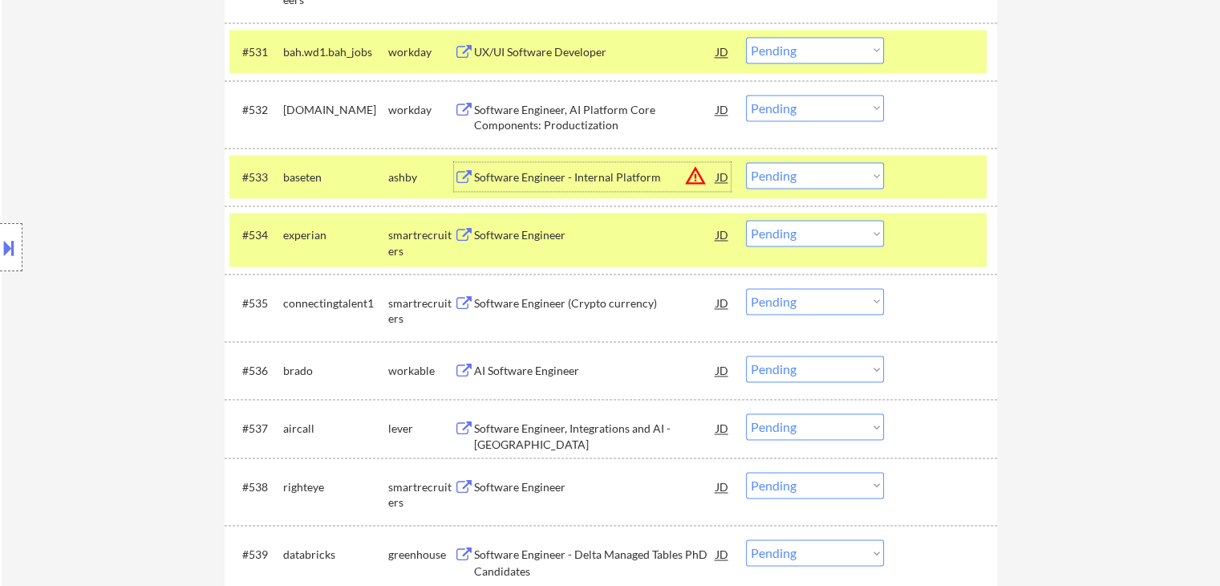
click at [477, 231] on div "Software Engineer" at bounding box center [595, 235] width 242 height 16
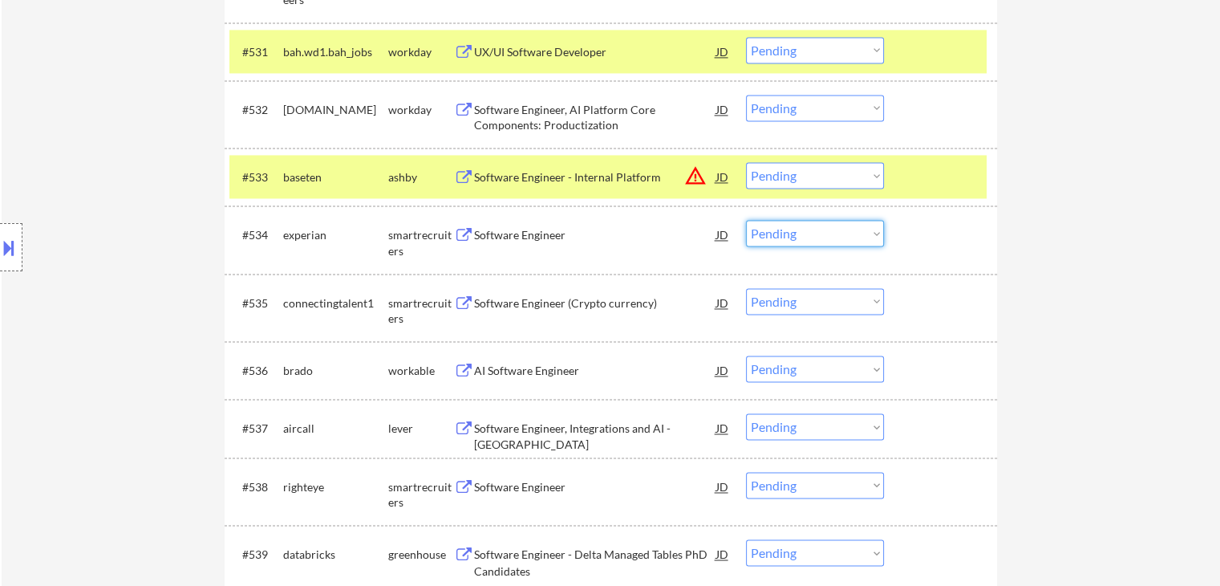
click at [817, 225] on select "Choose an option... Pending Applied Excluded (Questions) Excluded (Expired) Exc…" at bounding box center [815, 233] width 138 height 26
click at [746, 220] on select "Choose an option... Pending Applied Excluded (Questions) Excluded (Expired) Exc…" at bounding box center [815, 233] width 138 height 26
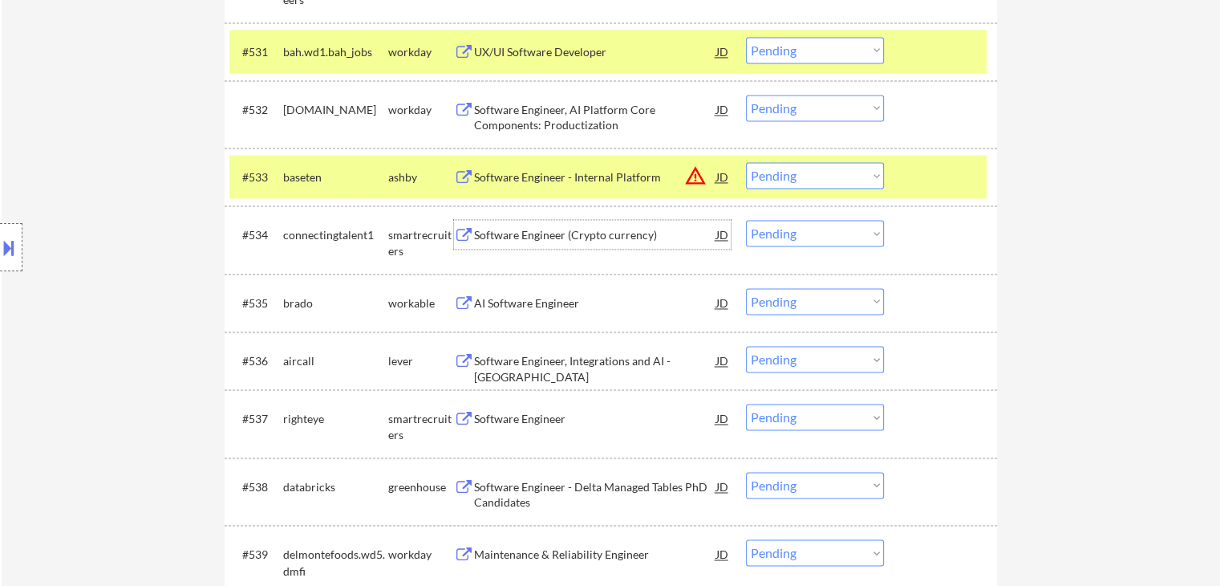
click at [525, 230] on div "Software Engineer (Crypto currency)" at bounding box center [595, 235] width 242 height 16
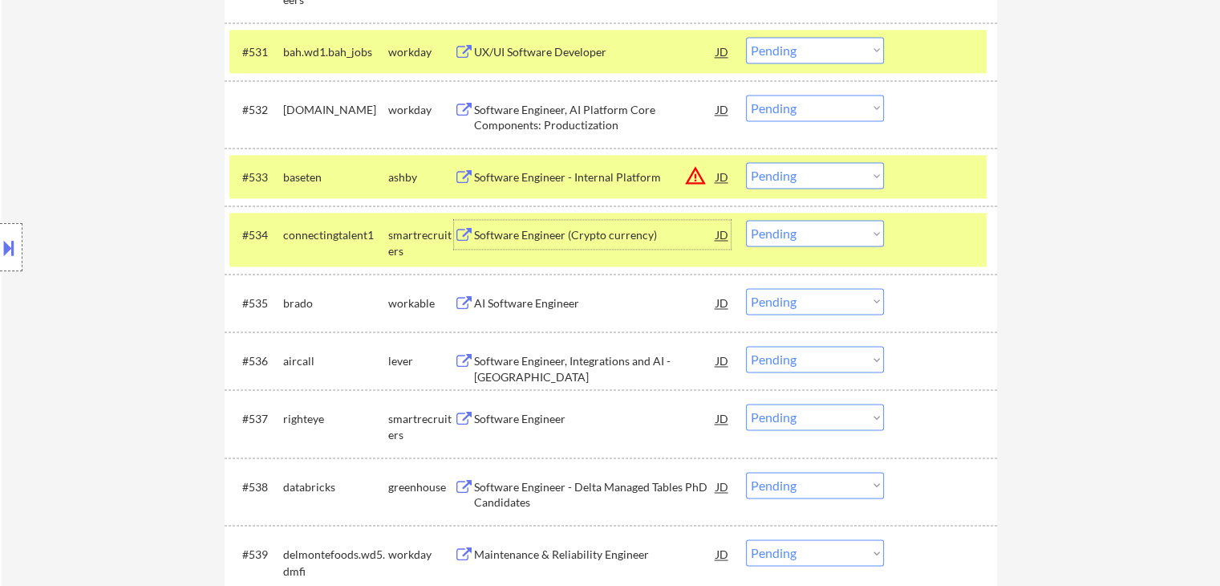
click at [816, 247] on div "#534 connectingtalent1 smartrecruiters Software Engineer (Crypto currency) JD w…" at bounding box center [607, 239] width 757 height 53
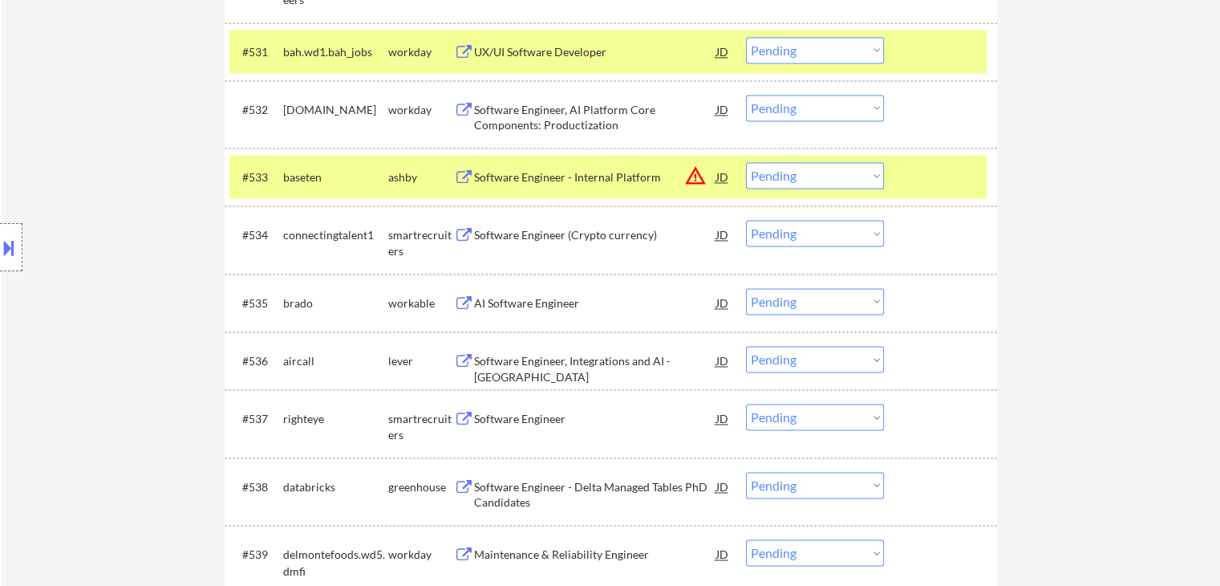
click at [796, 233] on select "Choose an option... Pending Applied Excluded (Questions) Excluded (Expired) Exc…" at bounding box center [815, 233] width 138 height 26
click at [746, 220] on select "Choose an option... Pending Applied Excluded (Questions) Excluded (Expired) Exc…" at bounding box center [815, 233] width 138 height 26
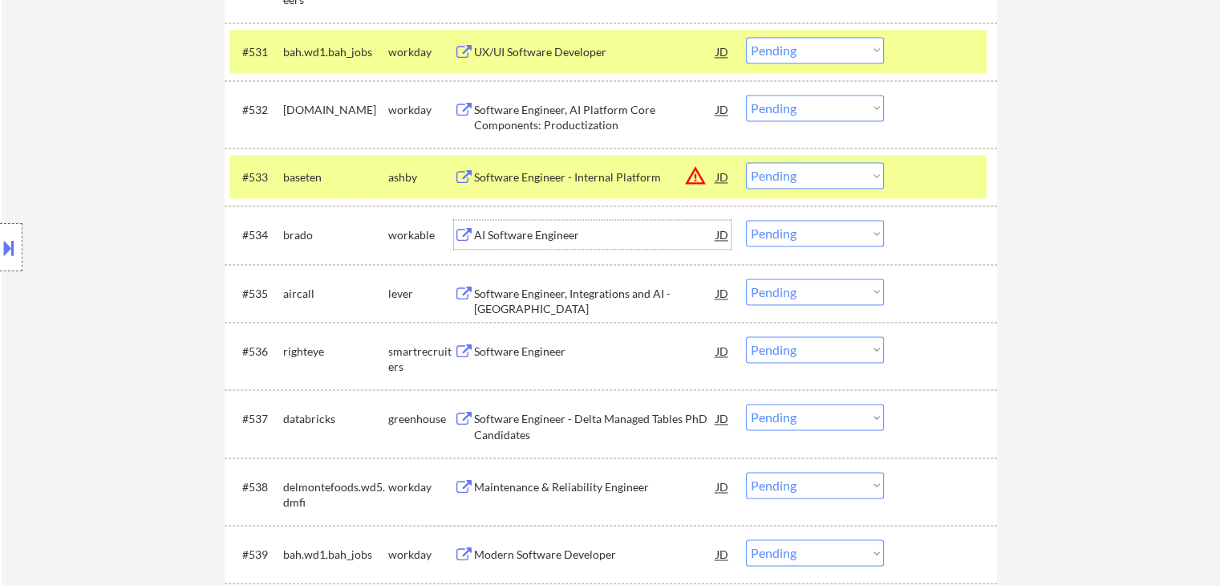
click at [521, 233] on div "AI Software Engineer" at bounding box center [595, 235] width 242 height 16
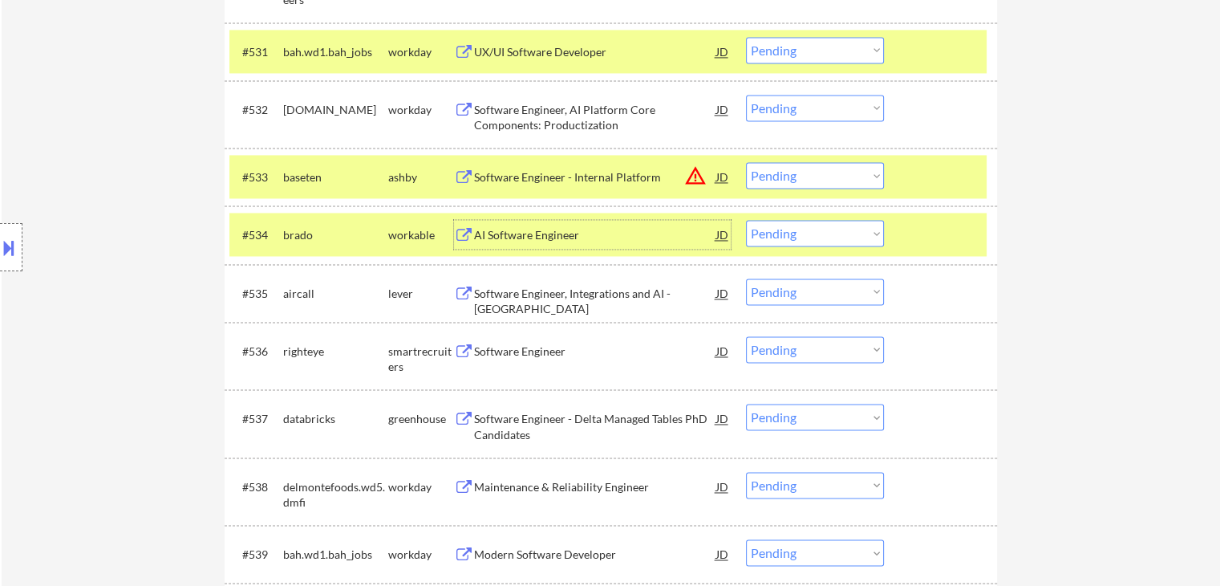
click at [793, 232] on select "Choose an option... Pending Applied Excluded (Questions) Excluded (Expired) Exc…" at bounding box center [815, 233] width 138 height 26
click at [746, 220] on select "Choose an option... Pending Applied Excluded (Questions) Excluded (Expired) Exc…" at bounding box center [815, 233] width 138 height 26
select select ""pending""
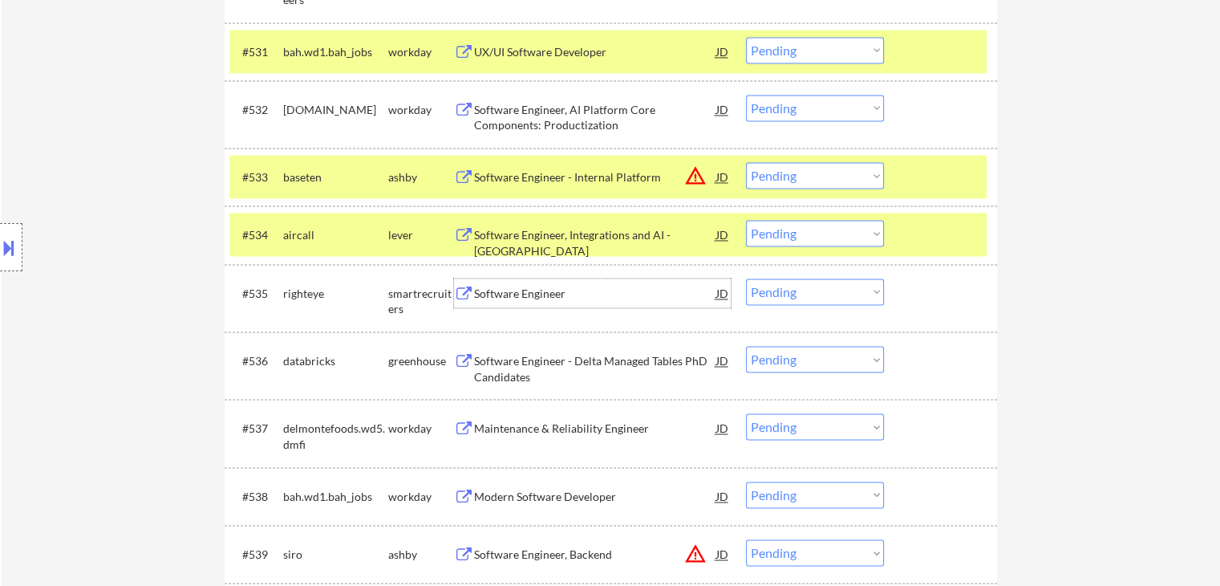
click at [475, 290] on div "Software Engineer" at bounding box center [595, 294] width 242 height 16
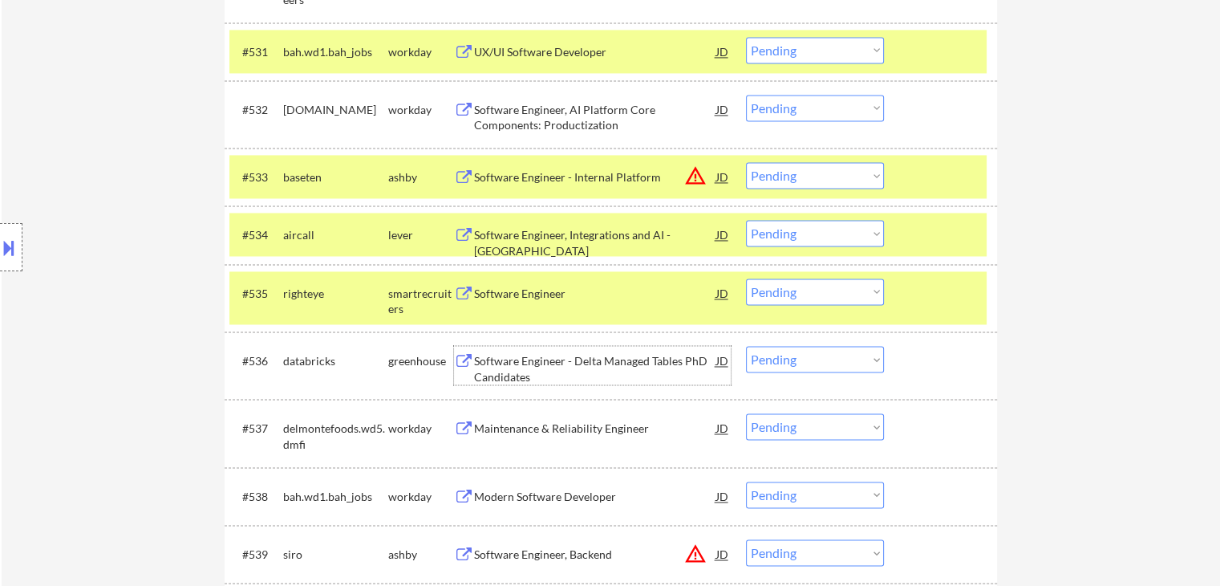
click at [476, 354] on div "Software Engineer - Delta Managed Tables PhD Candidates" at bounding box center [595, 368] width 242 height 31
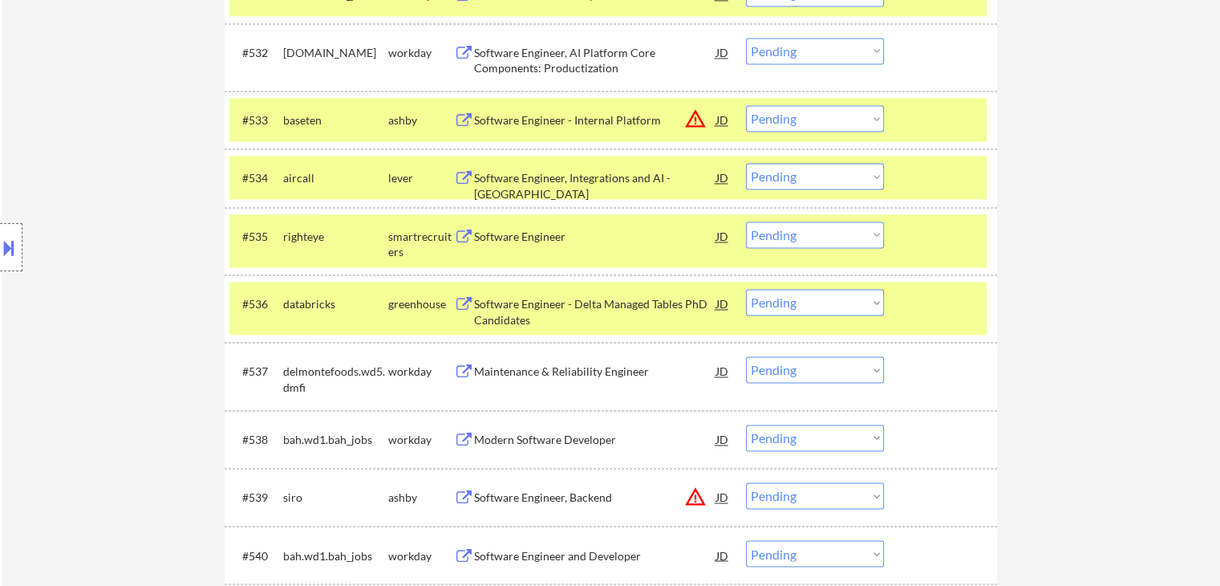
scroll to position [2567, 0]
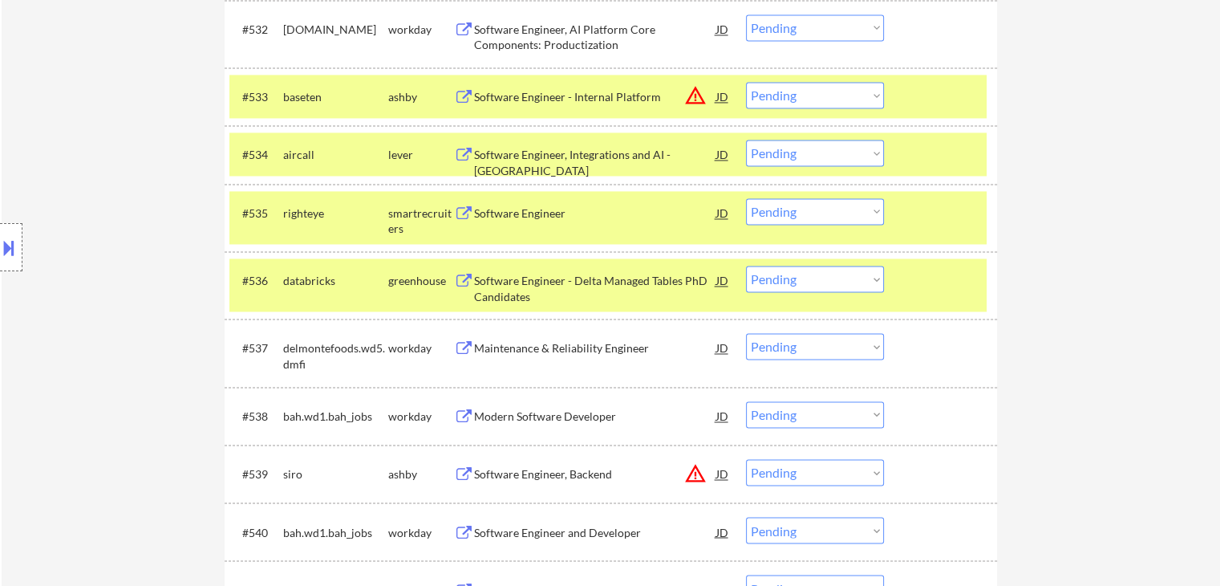
click at [482, 476] on div "Software Engineer, Backend" at bounding box center [595, 474] width 242 height 16
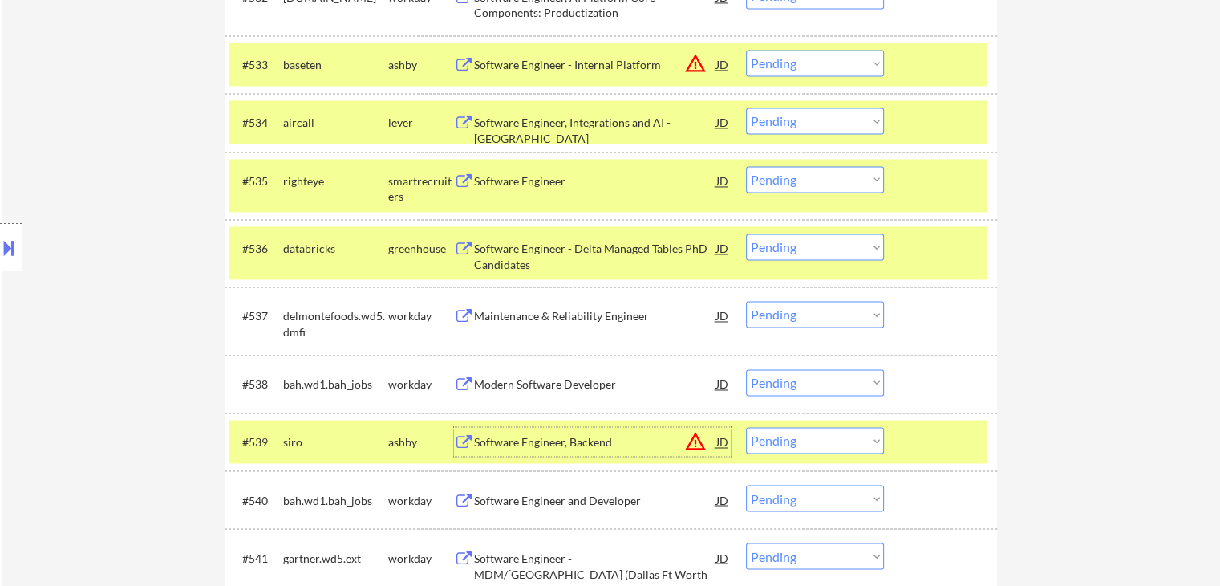
scroll to position [2647, 0]
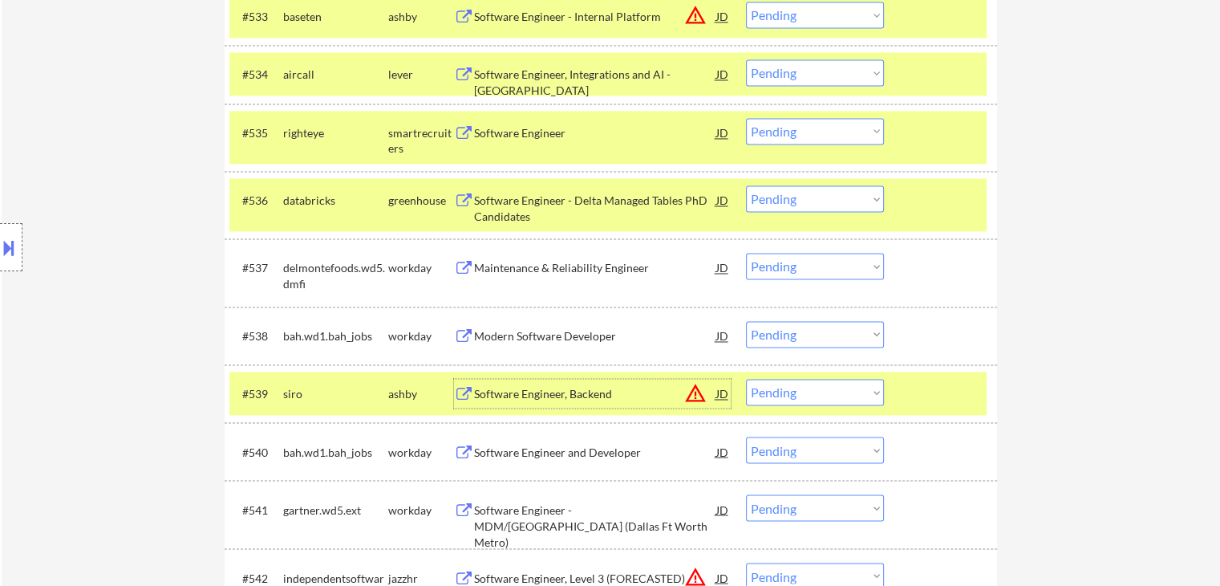
click at [821, 395] on select "Choose an option... Pending Applied Excluded (Questions) Excluded (Expired) Exc…" at bounding box center [815, 392] width 138 height 26
click at [746, 379] on select "Choose an option... Pending Applied Excluded (Questions) Excluded (Expired) Exc…" at bounding box center [815, 392] width 138 height 26
select select ""pending""
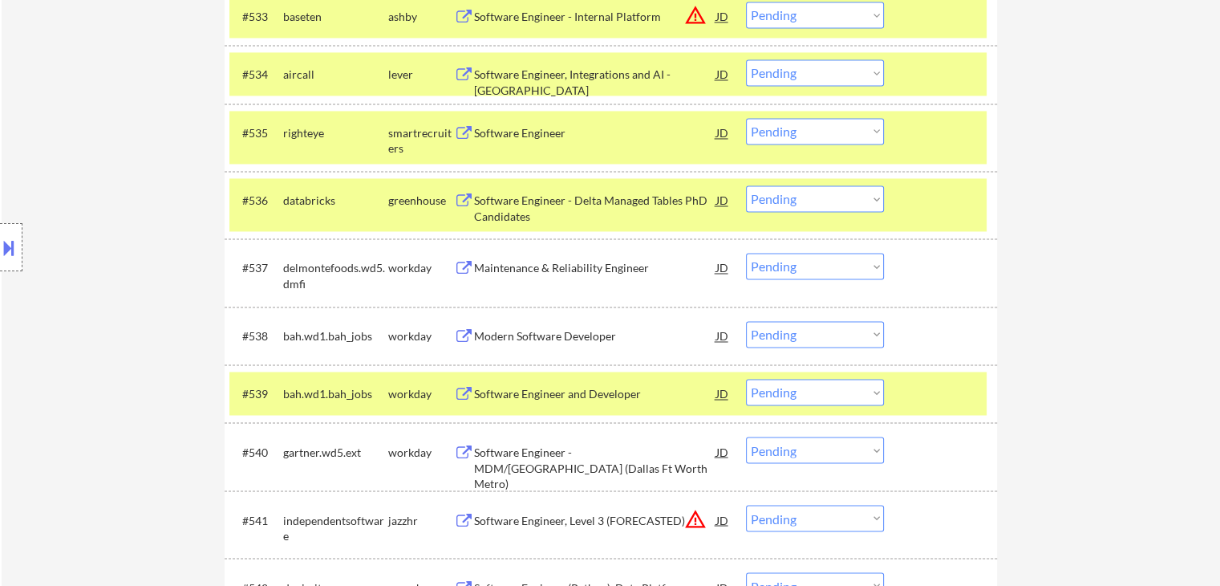
click at [812, 129] on select "Choose an option... Pending Applied Excluded (Questions) Excluded (Expired) Exc…" at bounding box center [815, 131] width 138 height 26
click at [746, 118] on select "Choose an option... Pending Applied Excluded (Questions) Excluded (Expired) Exc…" at bounding box center [815, 131] width 138 height 26
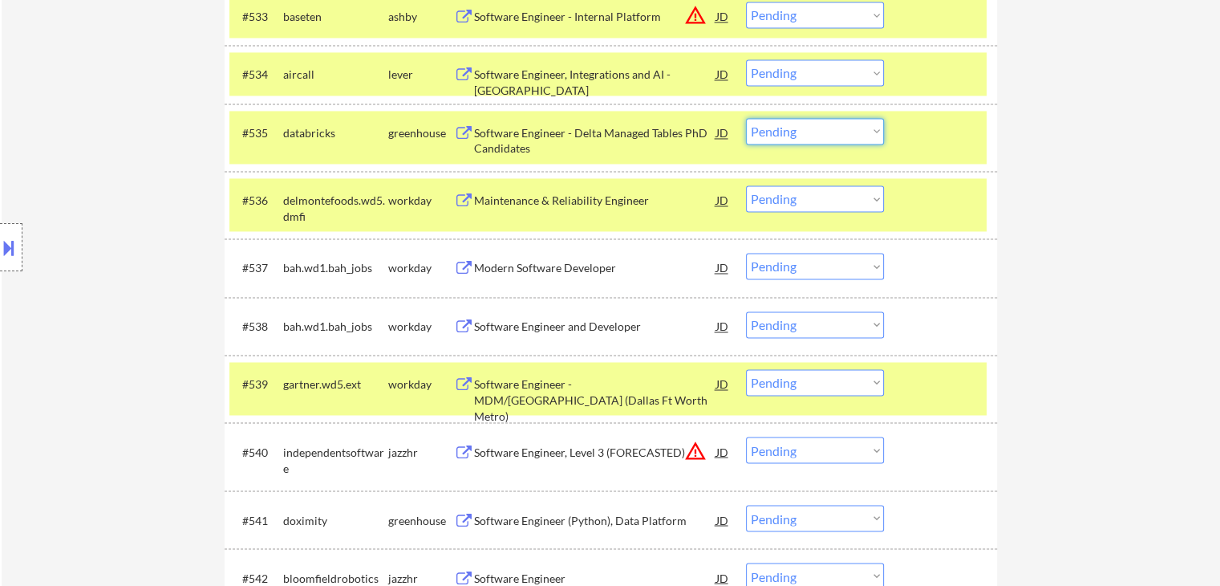
click at [805, 131] on select "Choose an option... Pending Applied Excluded (Questions) Excluded (Expired) Exc…" at bounding box center [815, 131] width 138 height 26
click at [746, 118] on select "Choose an option... Pending Applied Excluded (Questions) Excluded (Expired) Exc…" at bounding box center [815, 131] width 138 height 26
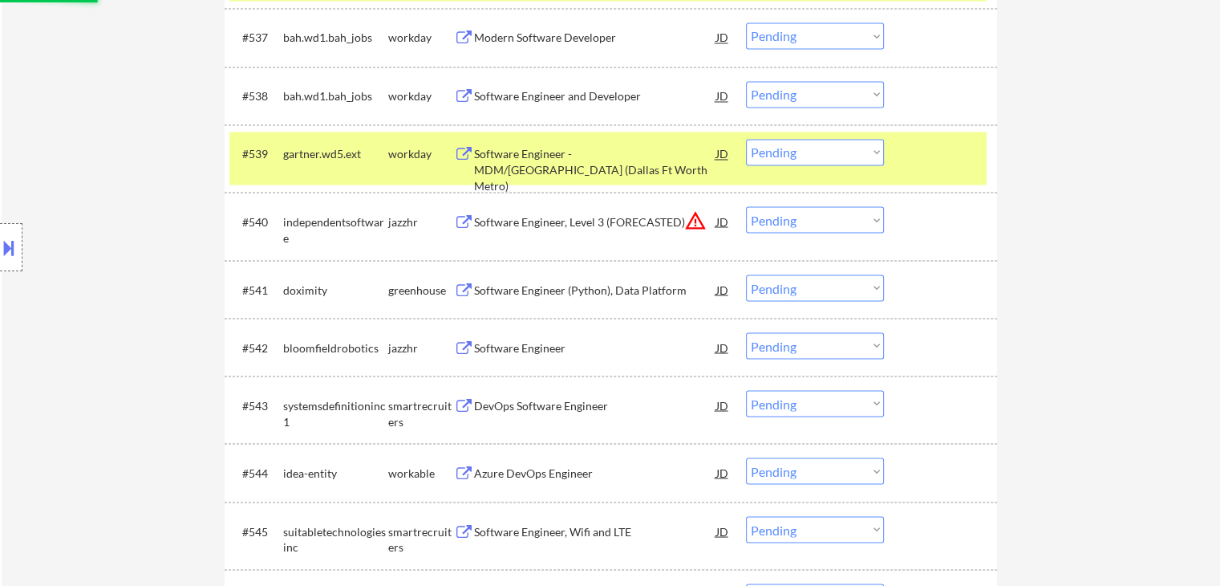
scroll to position [2888, 0]
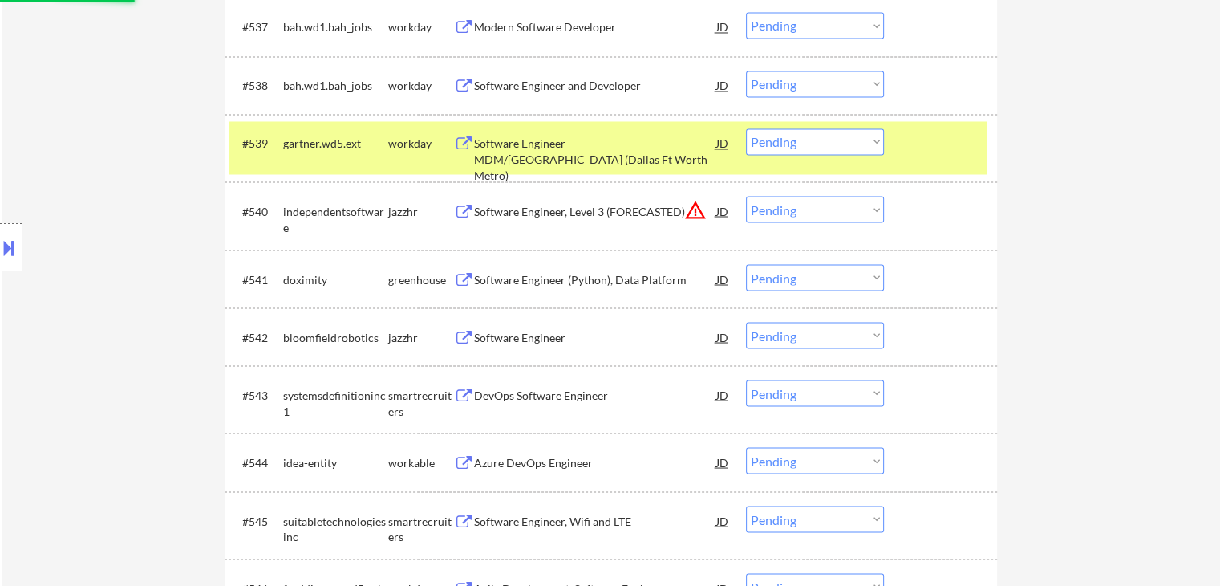
select select ""pending""
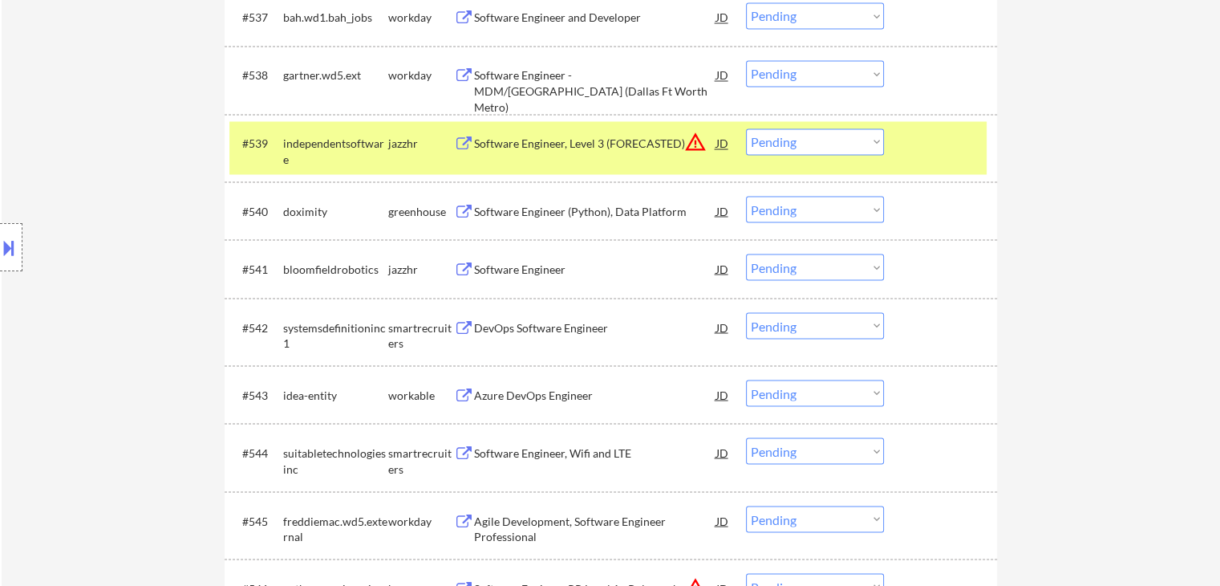
click at [532, 138] on div "Software Engineer, Level 3 (FORECASTED)" at bounding box center [595, 144] width 242 height 16
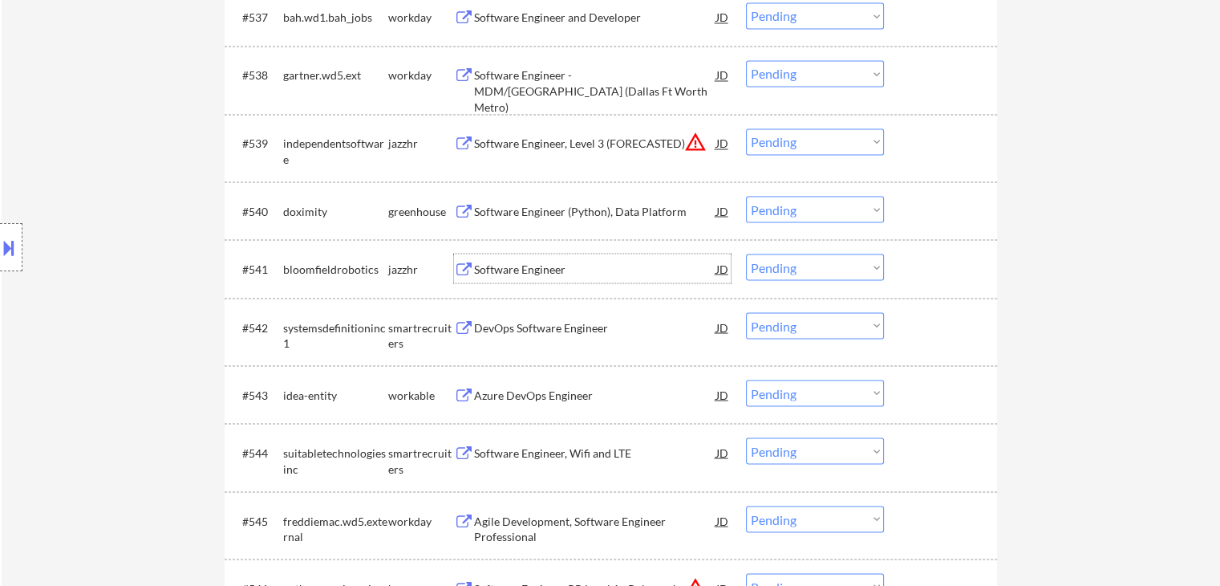
click at [512, 267] on div "Software Engineer" at bounding box center [595, 269] width 242 height 16
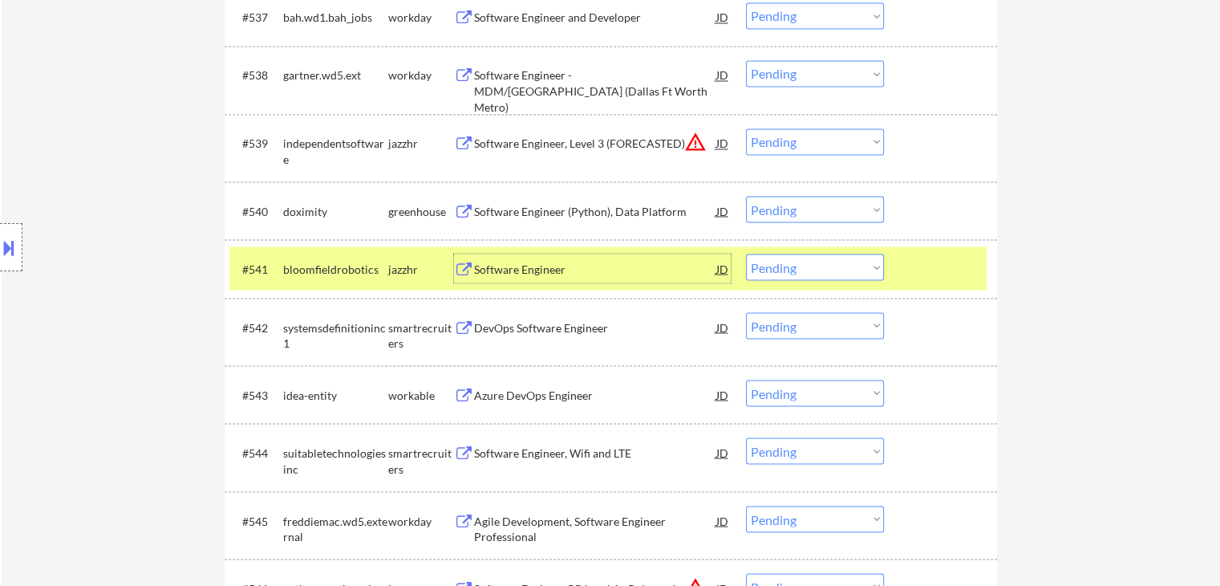
click at [549, 203] on div "Software Engineer (Python), Data Platform" at bounding box center [595, 211] width 242 height 16
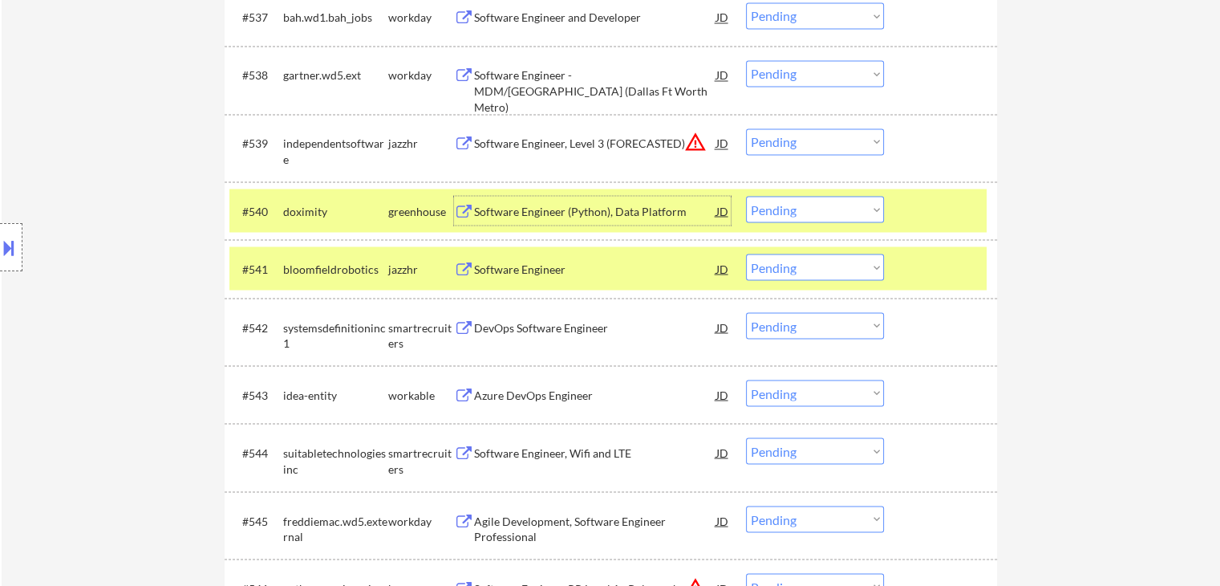
scroll to position [3048, 0]
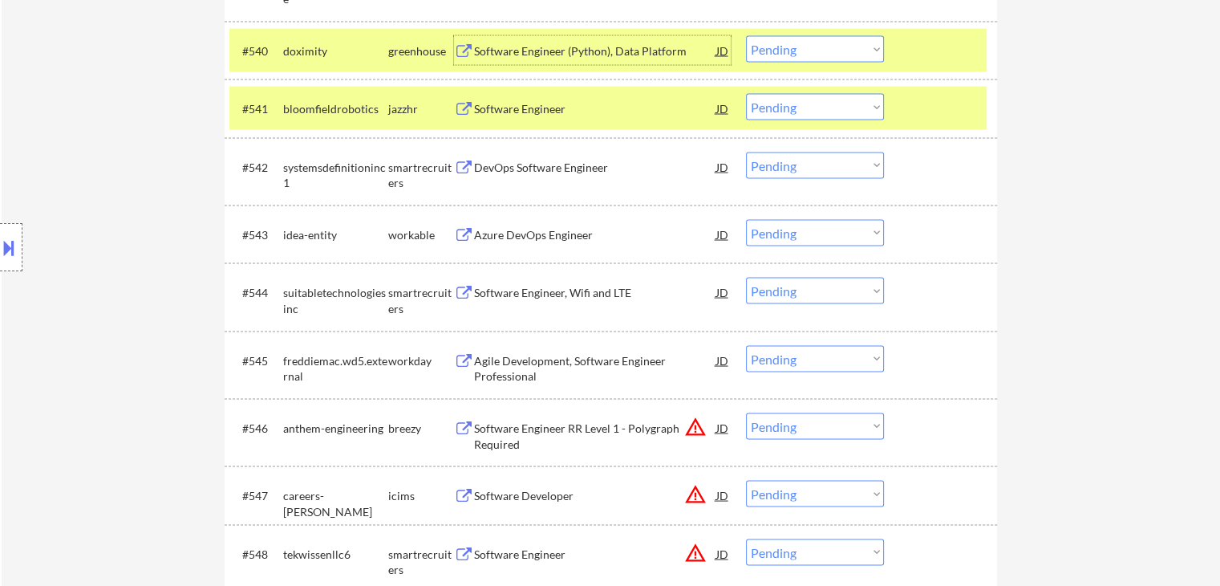
click at [491, 170] on div "DevOps Software Engineer" at bounding box center [595, 167] width 242 height 16
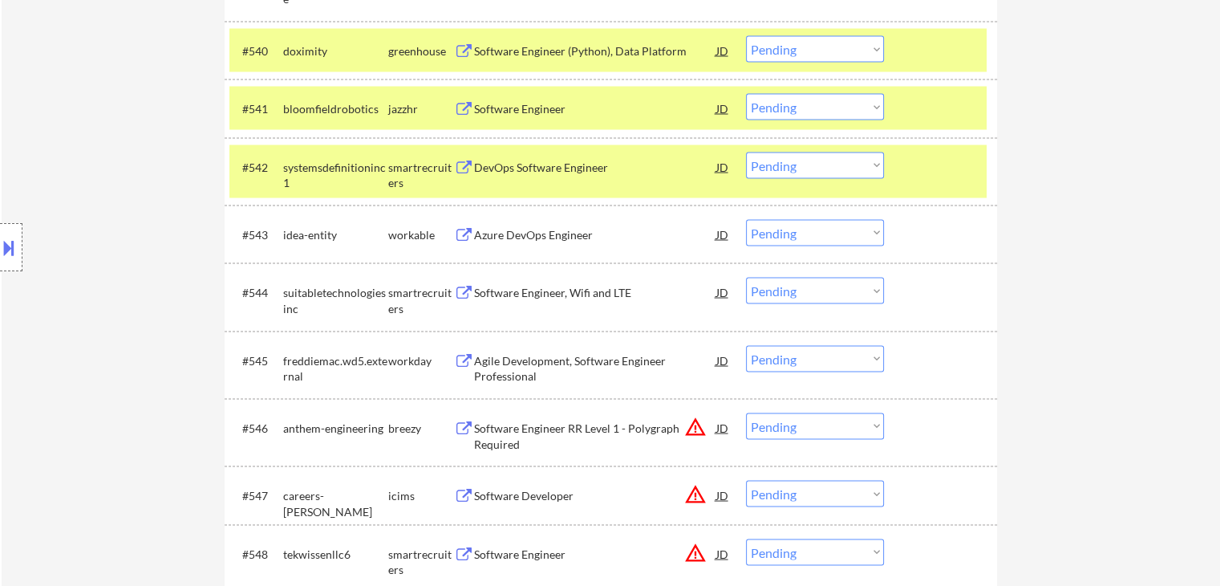
click at [479, 231] on div "Azure DevOps Engineer" at bounding box center [595, 234] width 242 height 16
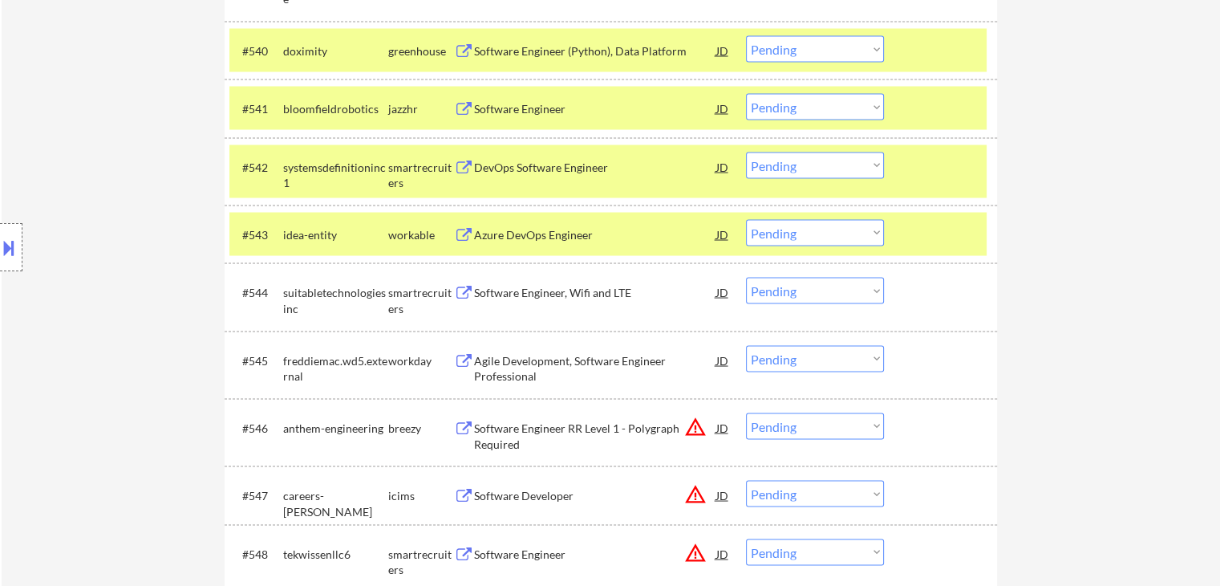
click at [492, 290] on div "Software Engineer, Wifi and LTE" at bounding box center [595, 292] width 242 height 16
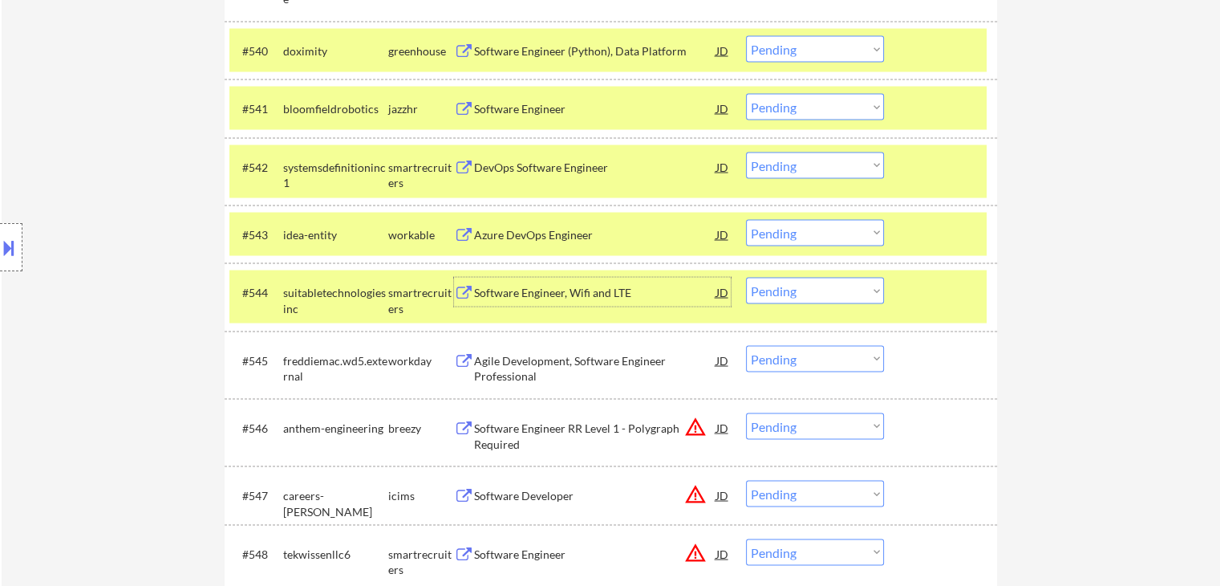
click at [793, 164] on select "Choose an option... Pending Applied Excluded (Questions) Excluded (Expired) Exc…" at bounding box center [815, 165] width 138 height 26
click at [746, 152] on select "Choose an option... Pending Applied Excluded (Questions) Excluded (Expired) Exc…" at bounding box center [815, 165] width 138 height 26
select select ""pending""
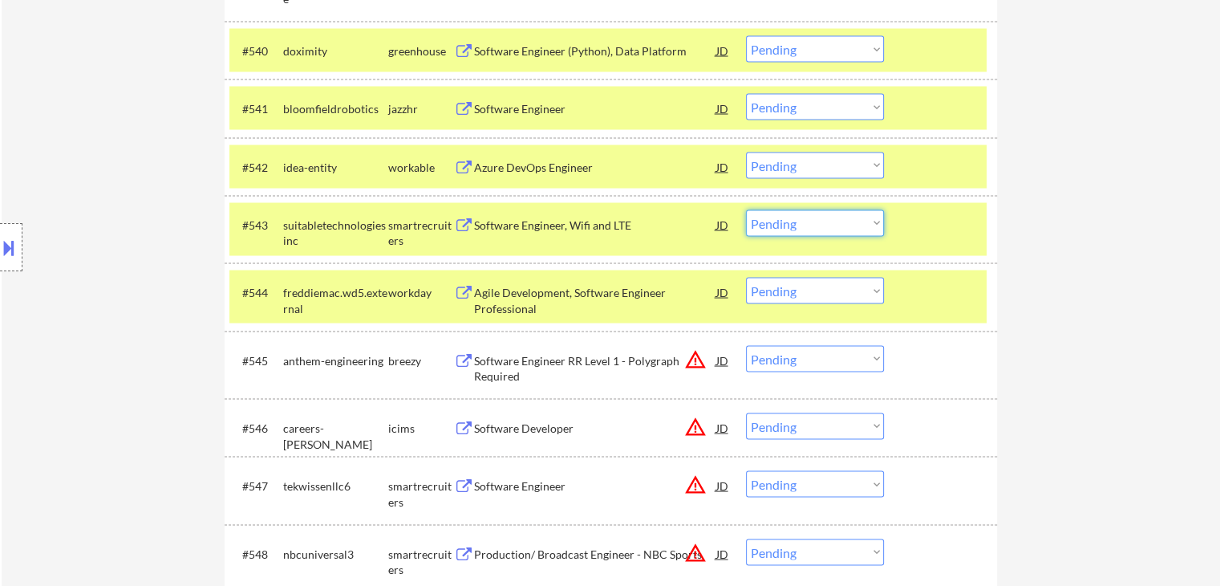
click at [786, 213] on select "Choose an option... Pending Applied Excluded (Questions) Excluded (Expired) Exc…" at bounding box center [815, 222] width 138 height 26
click at [746, 209] on select "Choose an option... Pending Applied Excluded (Questions) Excluded (Expired) Exc…" at bounding box center [815, 222] width 138 height 26
select select ""pending""
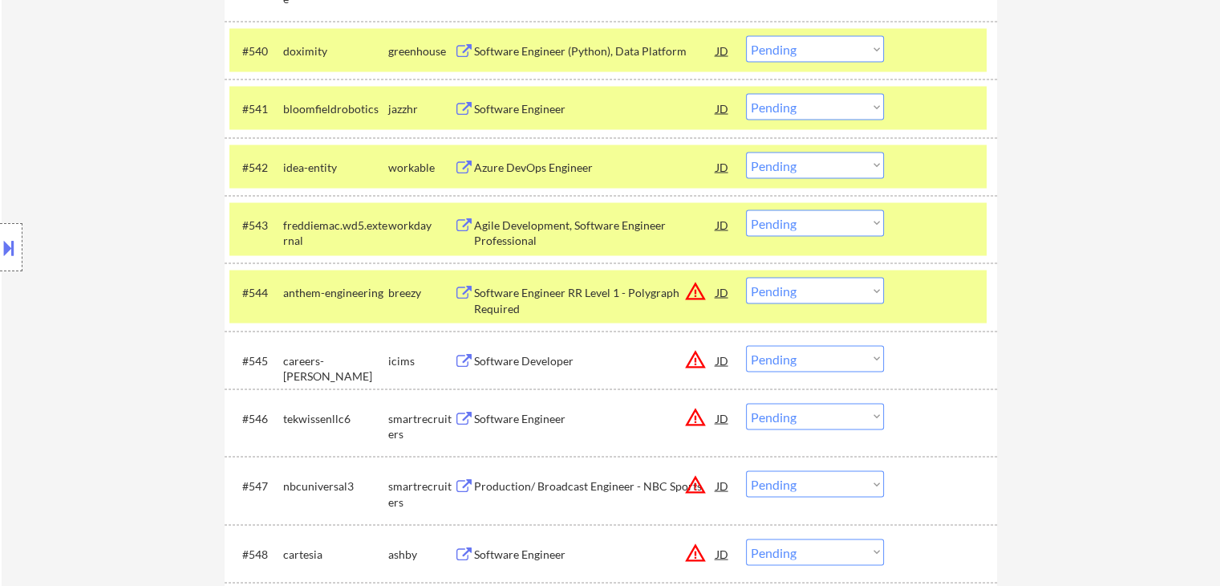
click at [809, 163] on select "Choose an option... Pending Applied Excluded (Questions) Excluded (Expired) Exc…" at bounding box center [815, 165] width 138 height 26
click at [746, 152] on select "Choose an option... Pending Applied Excluded (Questions) Excluded (Expired) Exc…" at bounding box center [815, 165] width 138 height 26
select select ""pending""
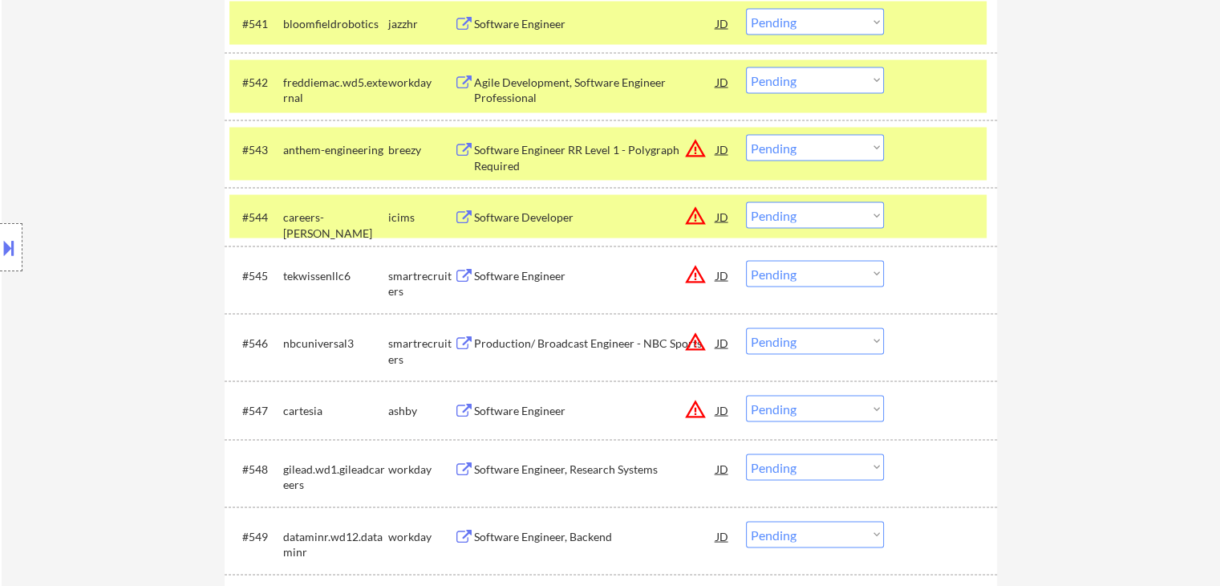
scroll to position [3208, 0]
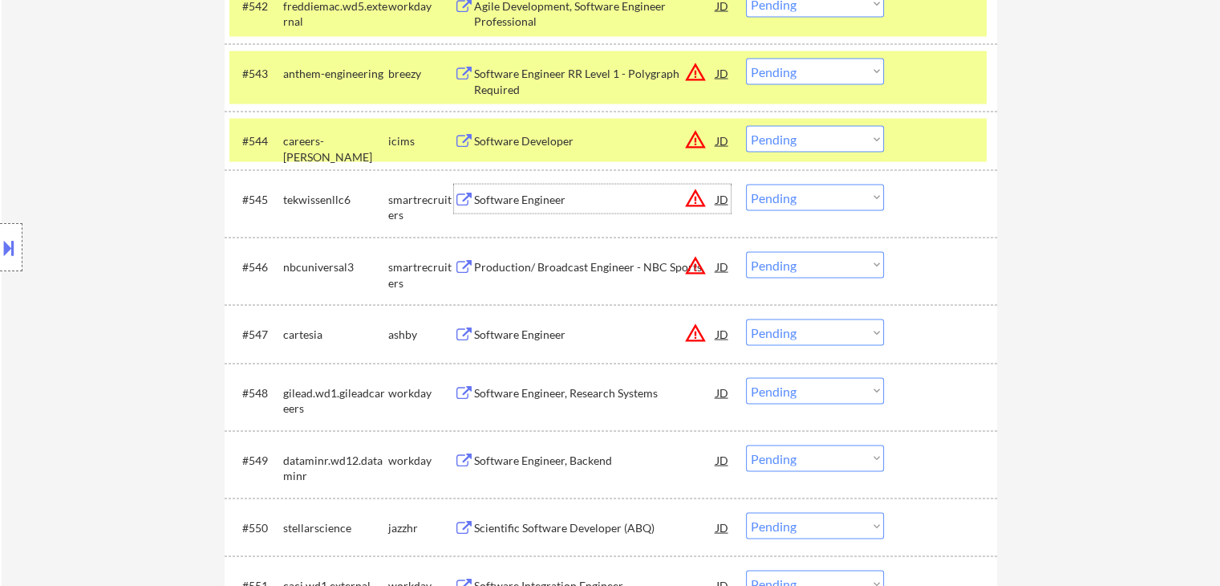
click at [507, 193] on div "Software Engineer" at bounding box center [595, 200] width 242 height 16
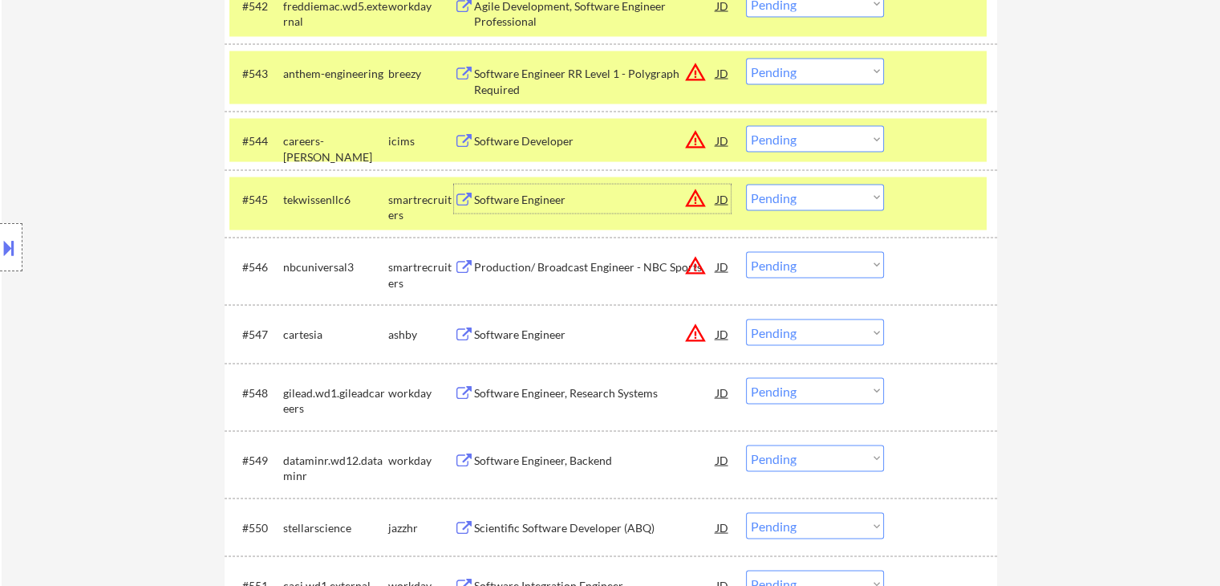
click at [477, 267] on div "Production/ Broadcast Engineer - NBC Sports" at bounding box center [595, 267] width 242 height 16
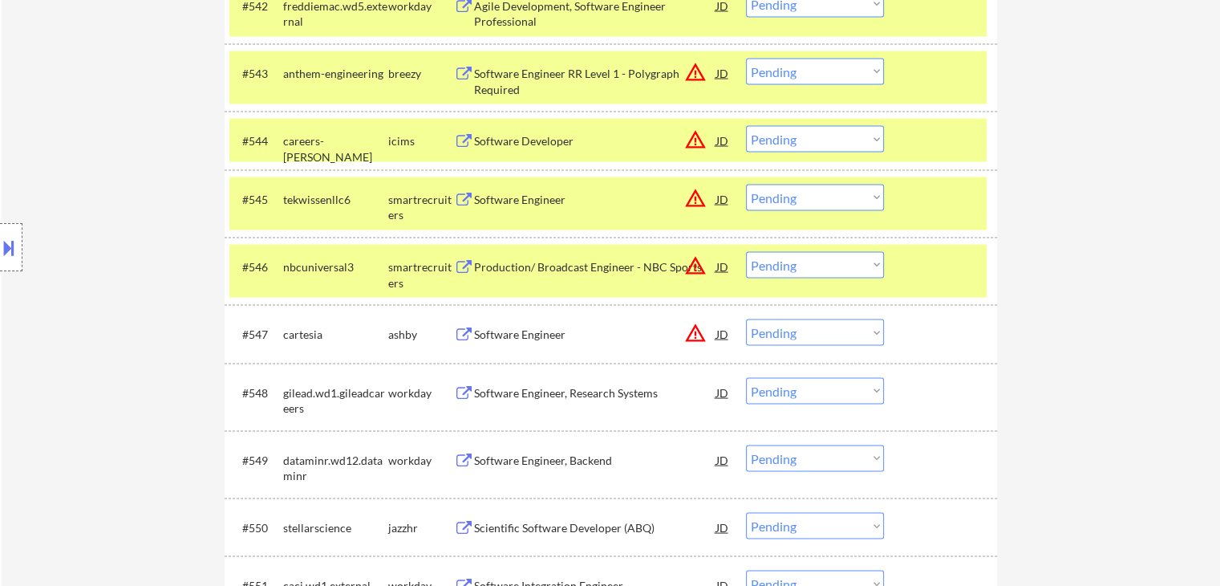
click at [468, 332] on button at bounding box center [464, 334] width 20 height 15
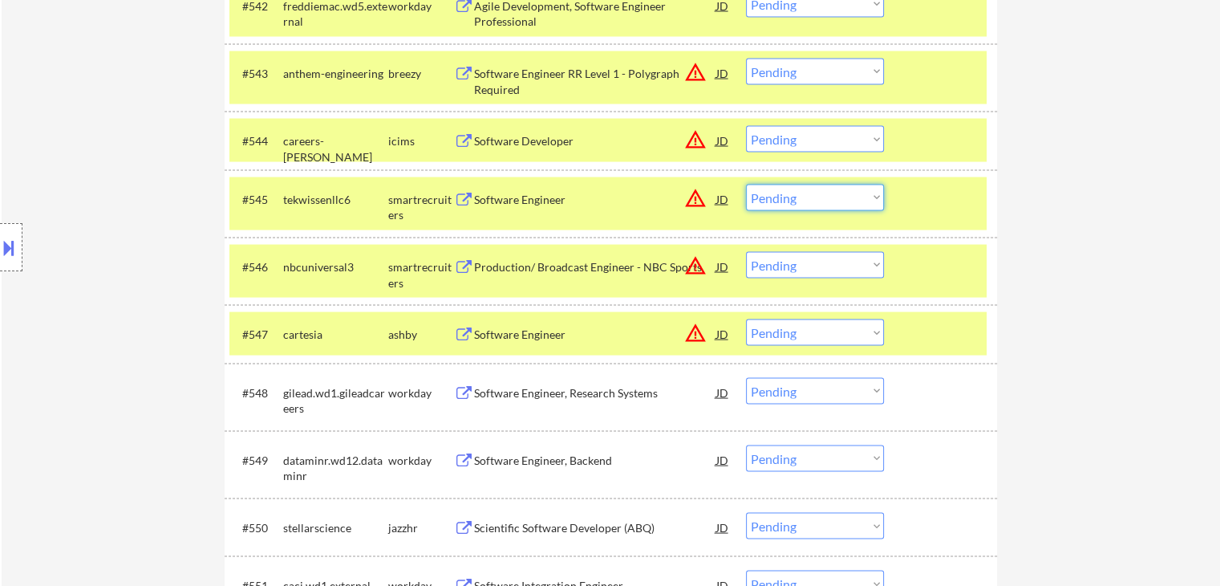
click at [796, 193] on select "Choose an option... Pending Applied Excluded (Questions) Excluded (Expired) Exc…" at bounding box center [815, 197] width 138 height 26
click at [746, 184] on select "Choose an option... Pending Applied Excluded (Questions) Excluded (Expired) Exc…" at bounding box center [815, 197] width 138 height 26
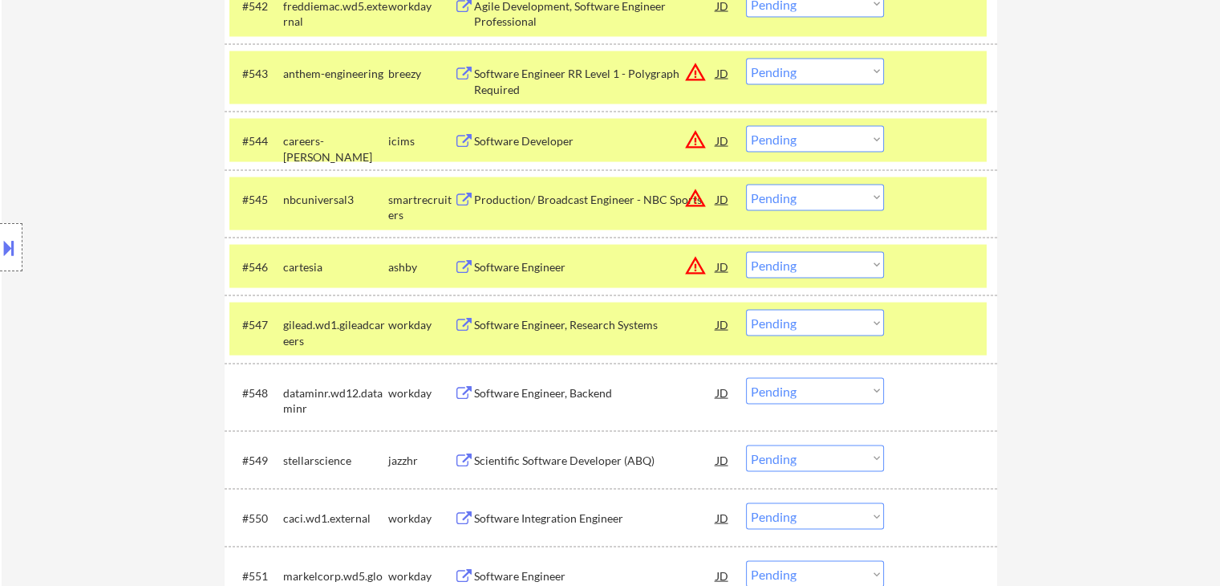
click at [810, 190] on select "Choose an option... Pending Applied Excluded (Questions) Excluded (Expired) Exc…" at bounding box center [815, 197] width 138 height 26
click at [746, 184] on select "Choose an option... Pending Applied Excluded (Questions) Excluded (Expired) Exc…" at bounding box center [815, 197] width 138 height 26
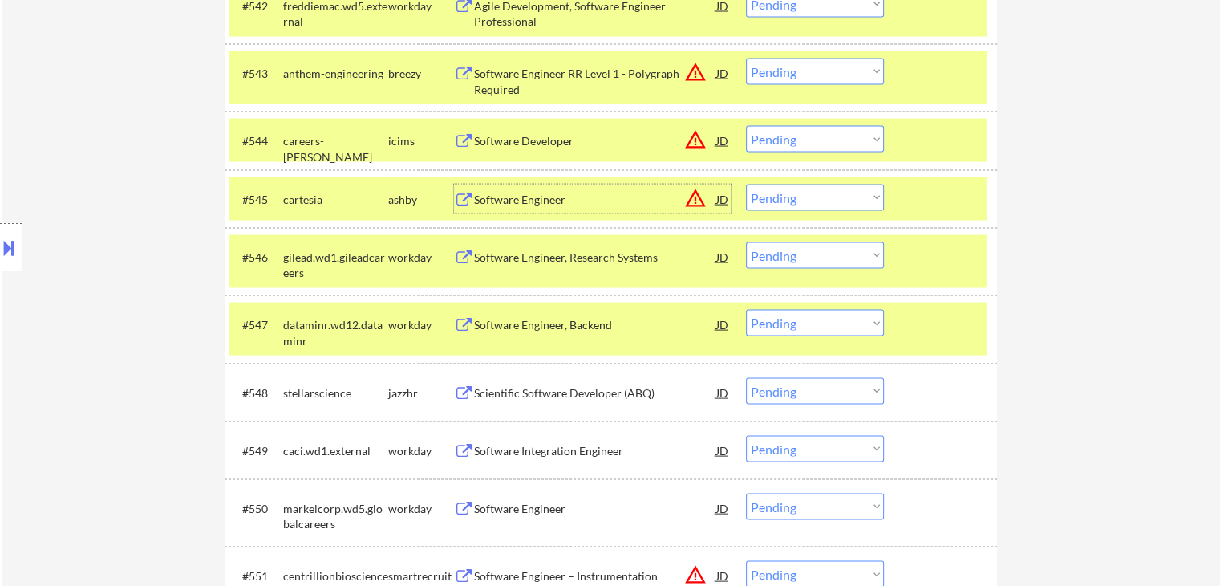
click at [482, 200] on div "Software Engineer" at bounding box center [595, 200] width 242 height 16
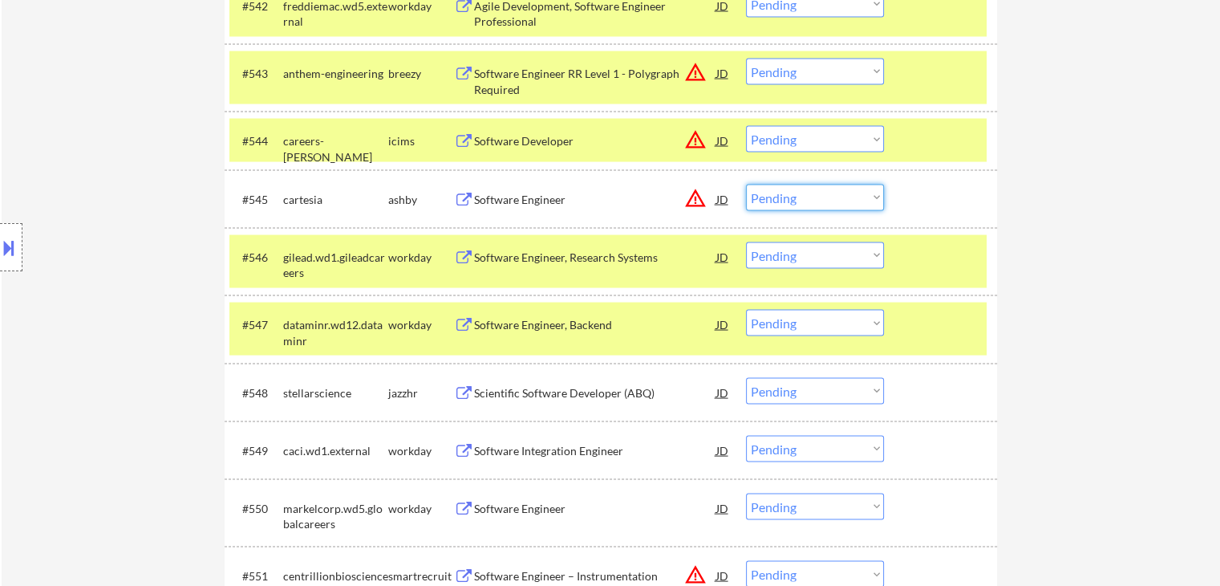
click at [804, 189] on select "Choose an option... Pending Applied Excluded (Questions) Excluded (Expired) Exc…" at bounding box center [815, 197] width 138 height 26
click at [746, 184] on select "Choose an option... Pending Applied Excluded (Questions) Excluded (Expired) Exc…" at bounding box center [815, 197] width 138 height 26
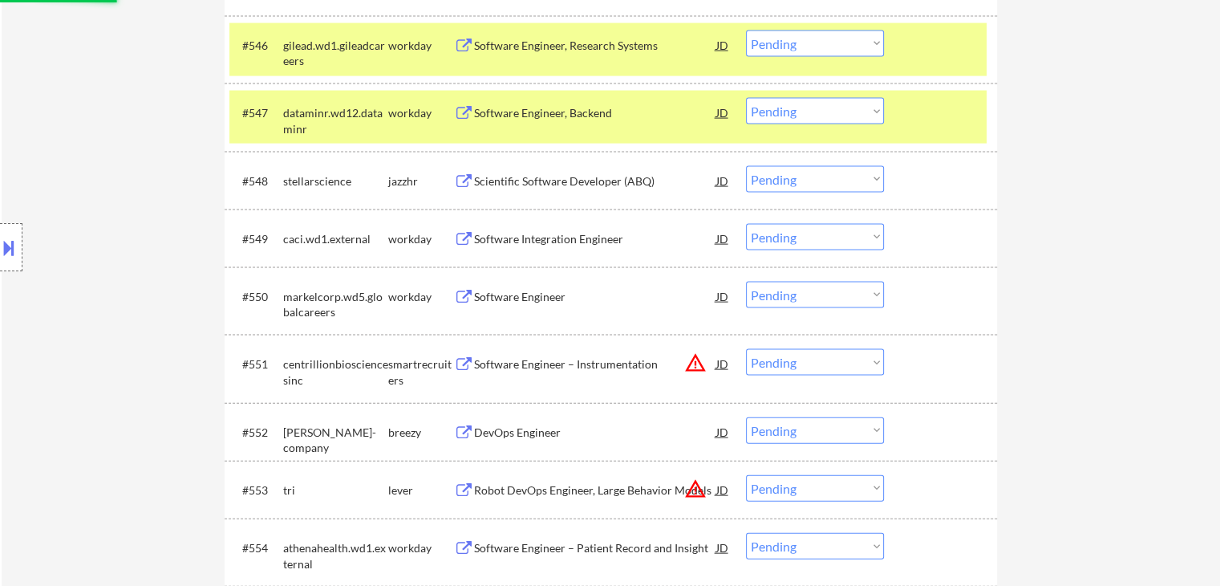
scroll to position [3449, 0]
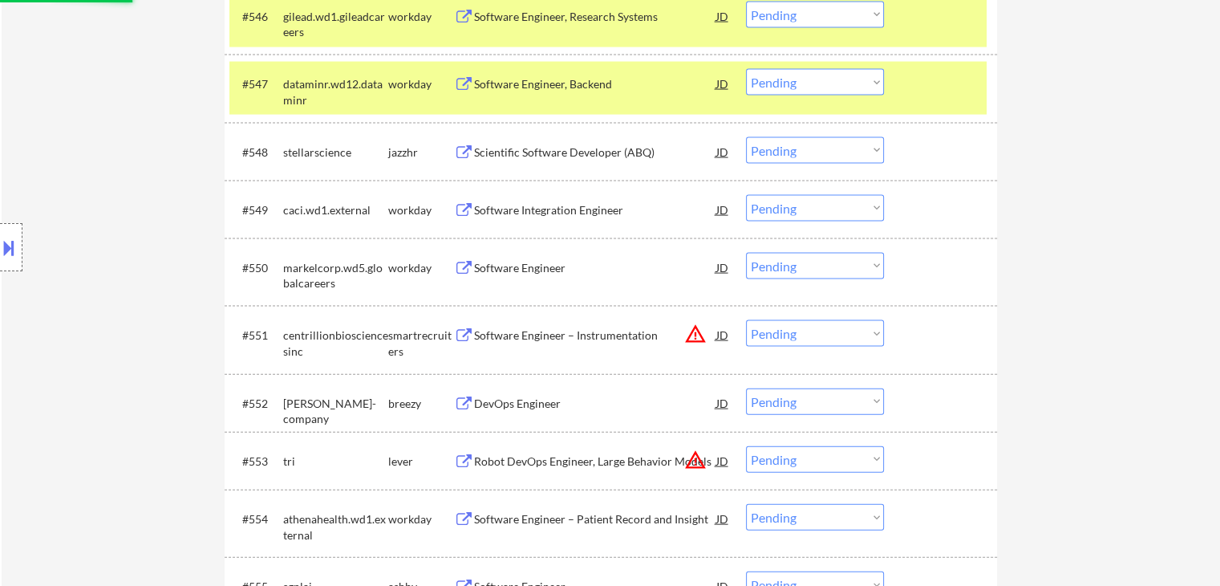
select select ""pending""
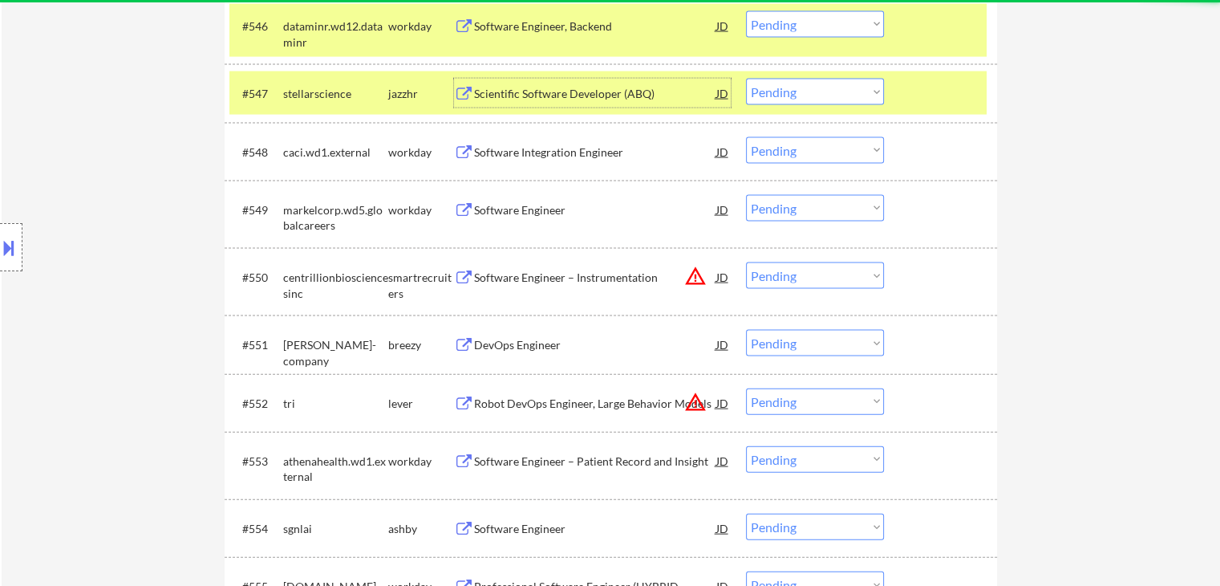
click at [509, 89] on div "Scientific Software Developer (ABQ)" at bounding box center [595, 94] width 242 height 16
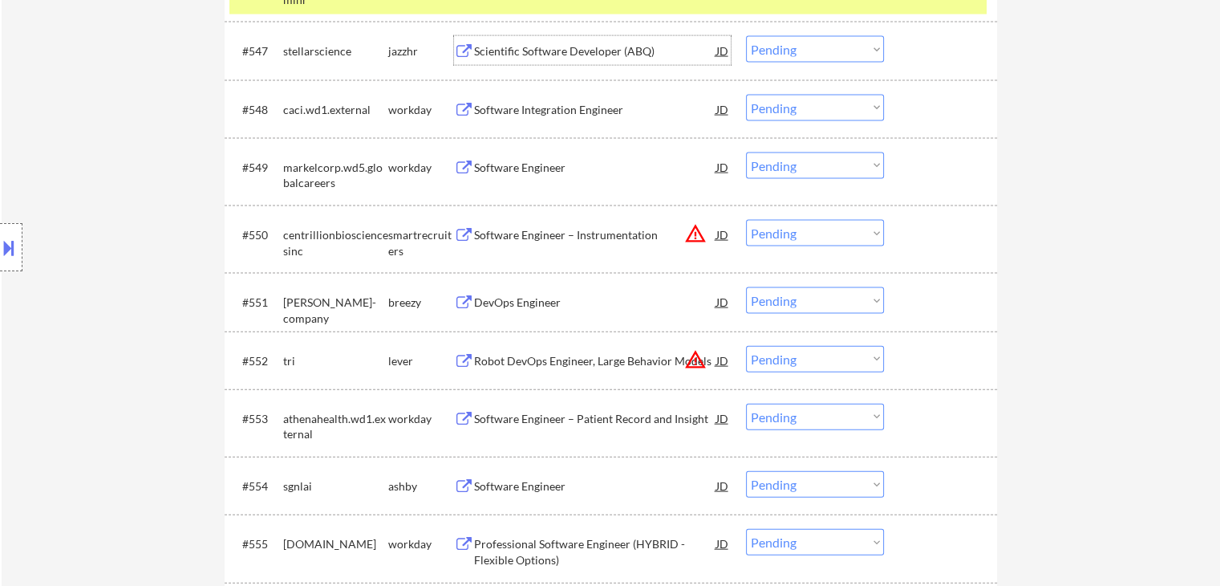
scroll to position [3529, 0]
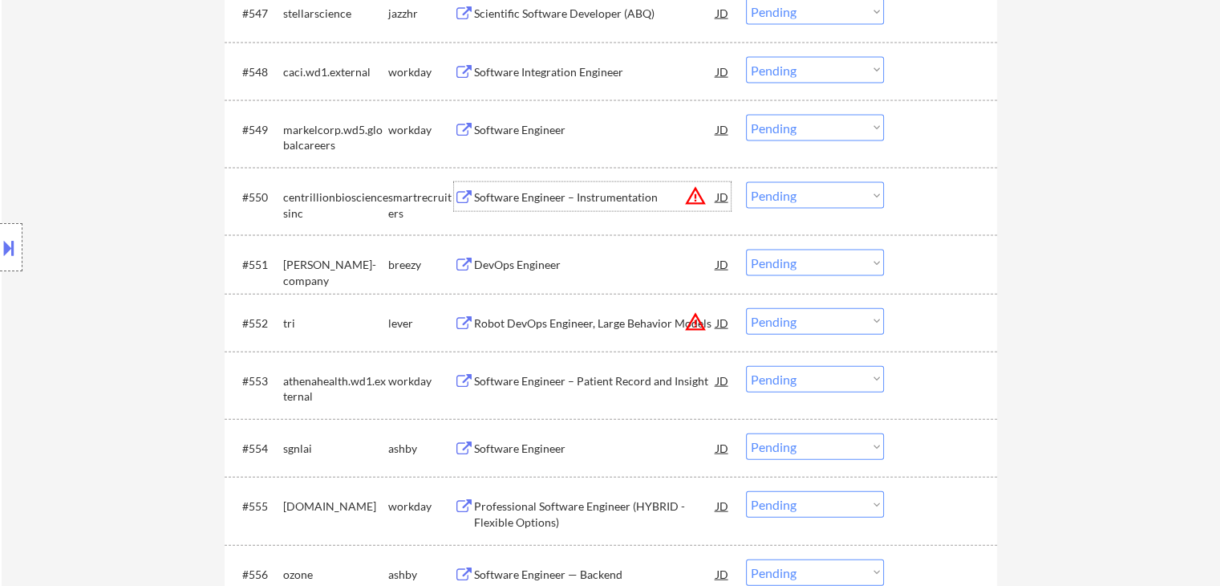
click at [504, 199] on div "Software Engineer – Instrumentation" at bounding box center [595, 197] width 242 height 16
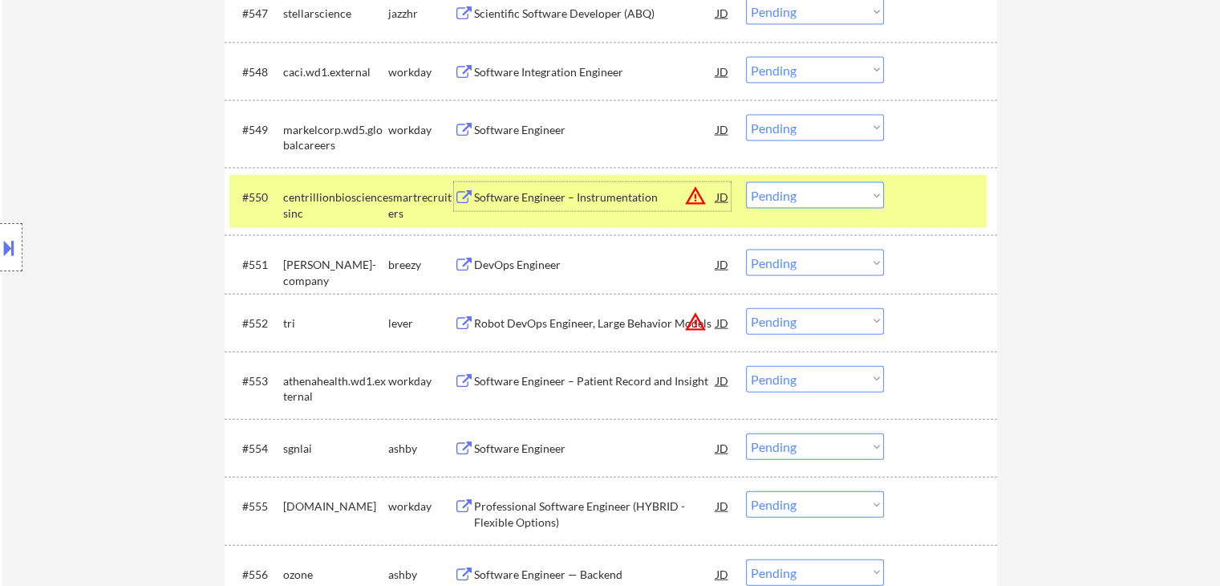
click at [827, 190] on select "Choose an option... Pending Applied Excluded (Questions) Excluded (Expired) Exc…" at bounding box center [815, 195] width 138 height 26
click at [746, 182] on select "Choose an option... Pending Applied Excluded (Questions) Excluded (Expired) Exc…" at bounding box center [815, 195] width 138 height 26
select select ""pending""
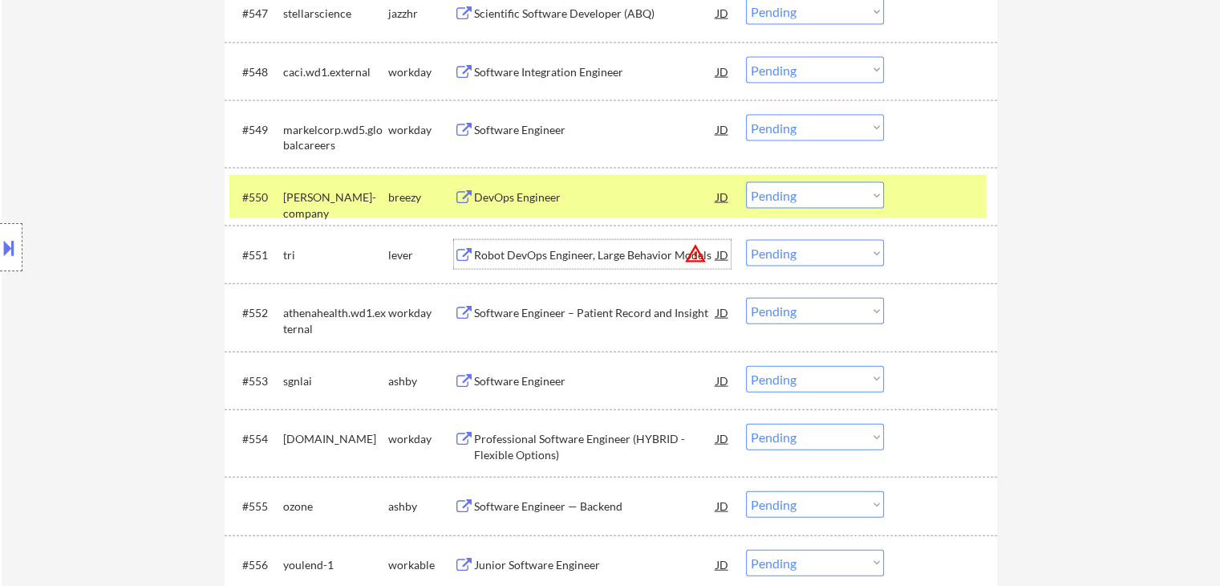
click at [522, 257] on div "Robot DevOps Engineer, Large Behavior Models" at bounding box center [595, 255] width 242 height 16
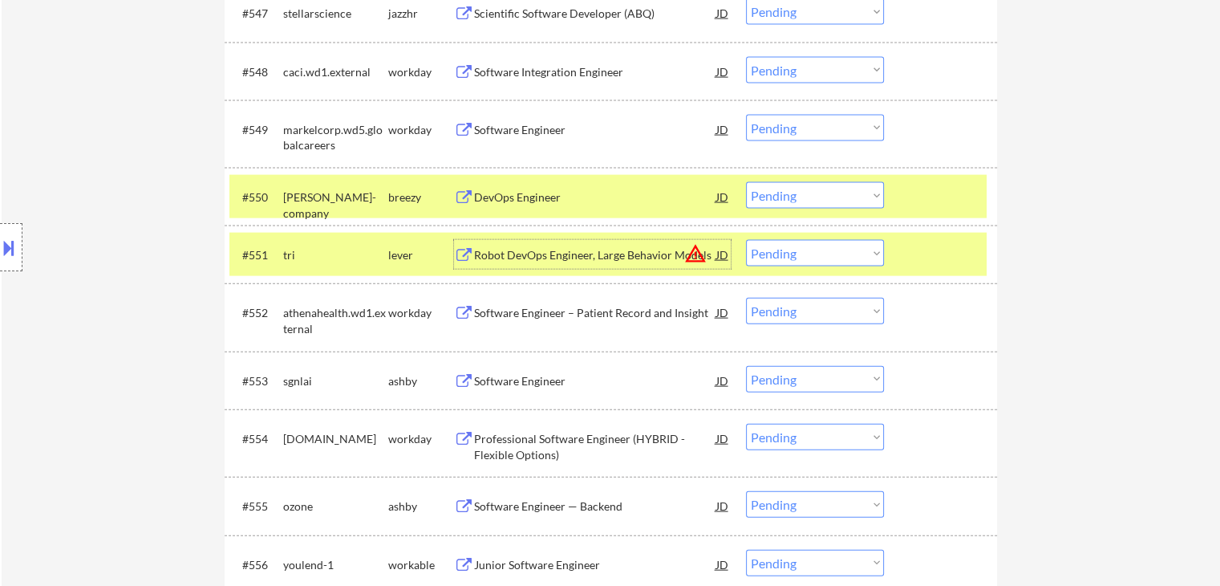
click at [780, 257] on select "Choose an option... Pending Applied Excluded (Questions) Excluded (Expired) Exc…" at bounding box center [815, 253] width 138 height 26
click at [746, 240] on select "Choose an option... Pending Applied Excluded (Questions) Excluded (Expired) Exc…" at bounding box center [815, 253] width 138 height 26
select select ""pending""
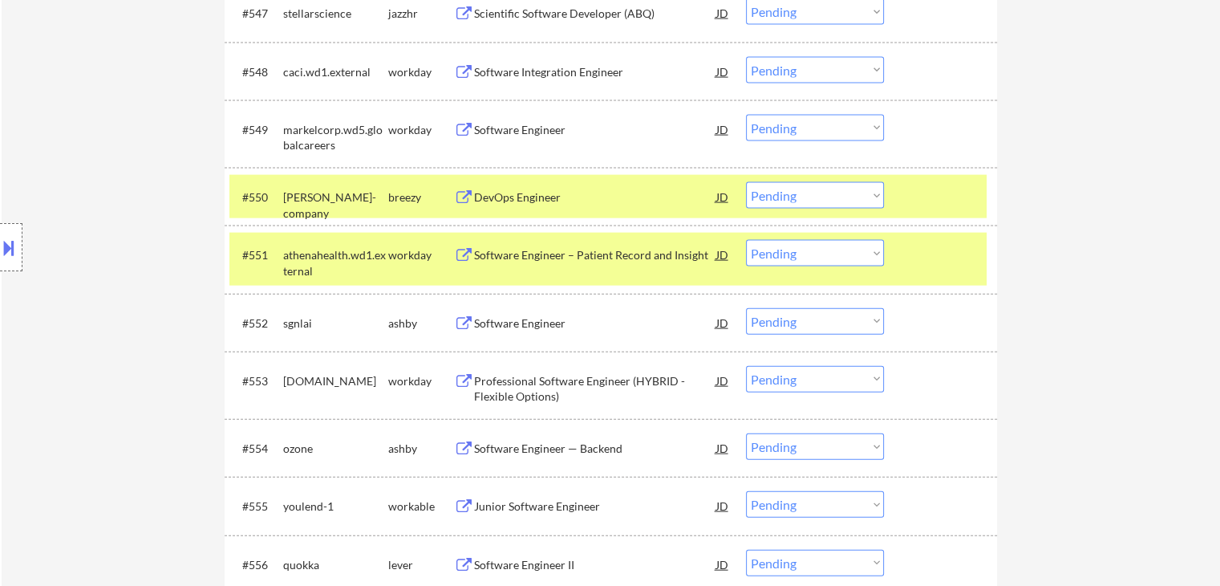
click at [483, 322] on div "Software Engineer" at bounding box center [595, 323] width 242 height 16
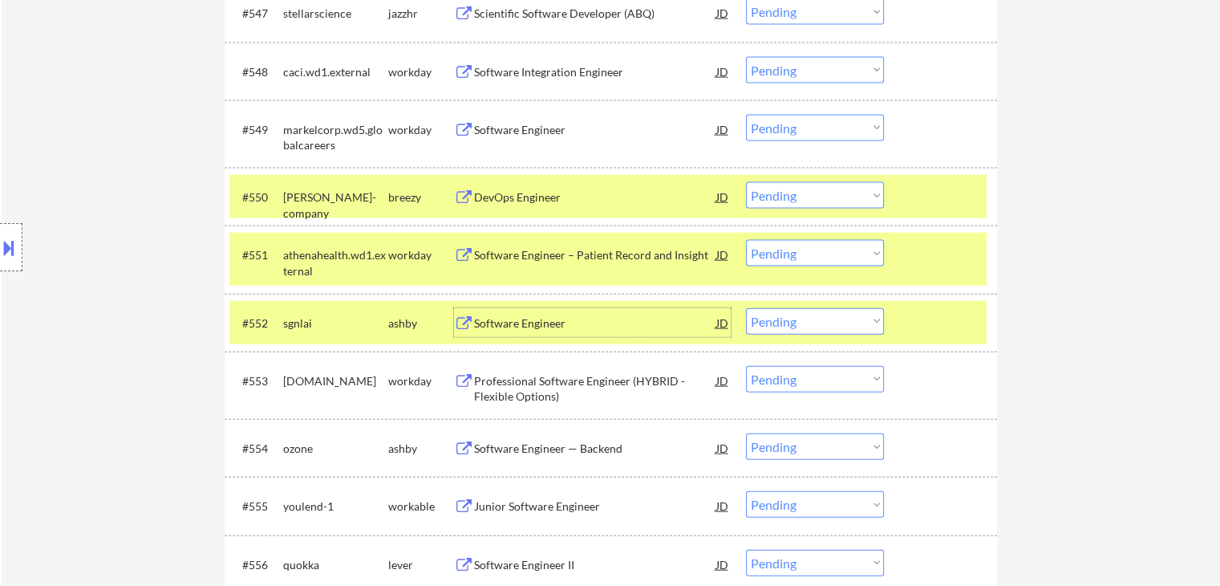
click at [809, 316] on select "Choose an option... Pending Applied Excluded (Questions) Excluded (Expired) Exc…" at bounding box center [815, 321] width 138 height 26
click at [746, 308] on select "Choose an option... Pending Applied Excluded (Questions) Excluded (Expired) Exc…" at bounding box center [815, 321] width 138 height 26
select select ""pending""
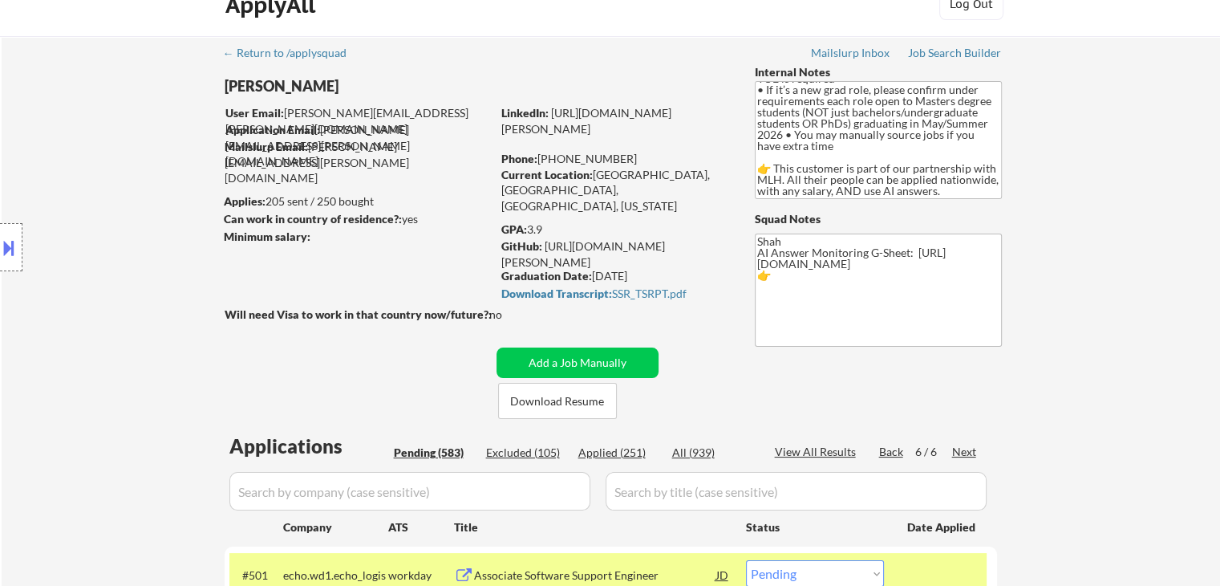
scroll to position [0, 0]
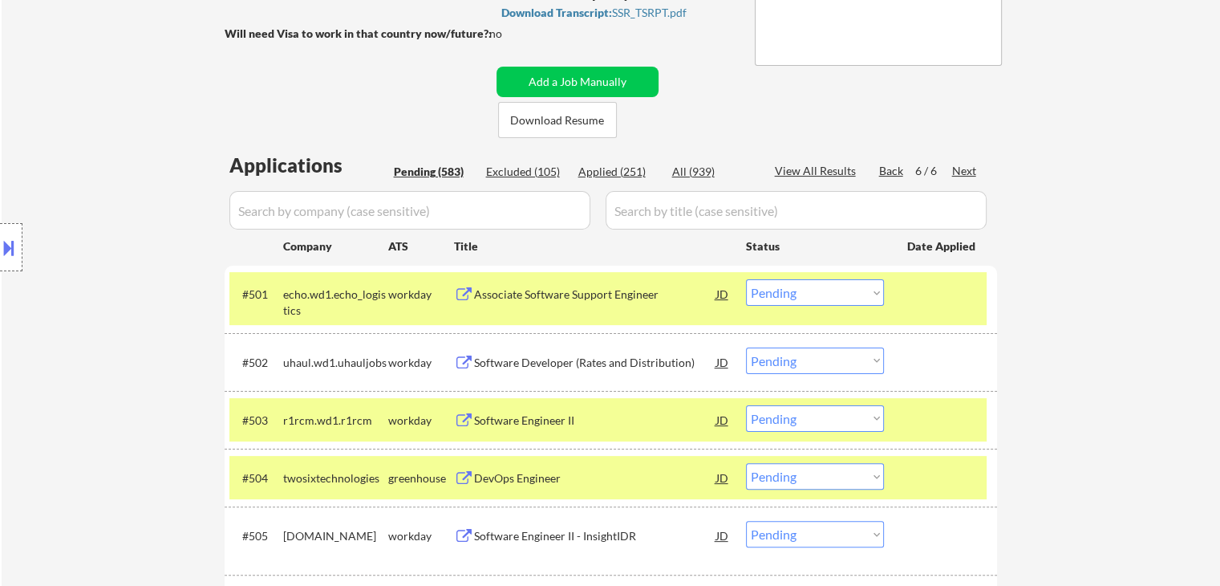
scroll to position [401, 0]
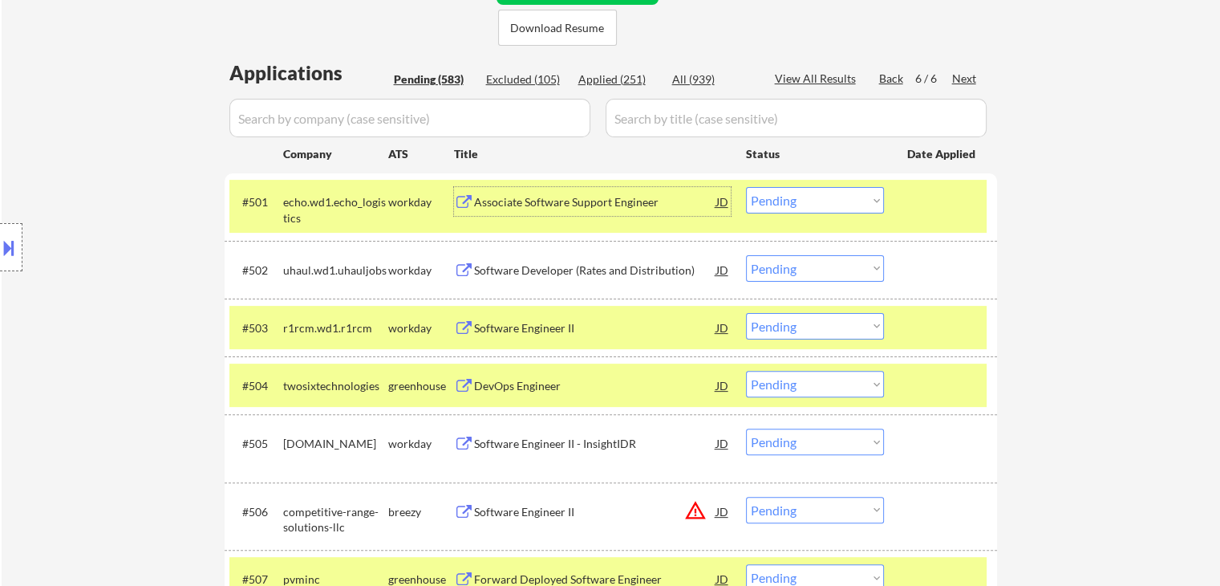
click at [488, 201] on div "Associate Software Support Engineer" at bounding box center [595, 202] width 242 height 16
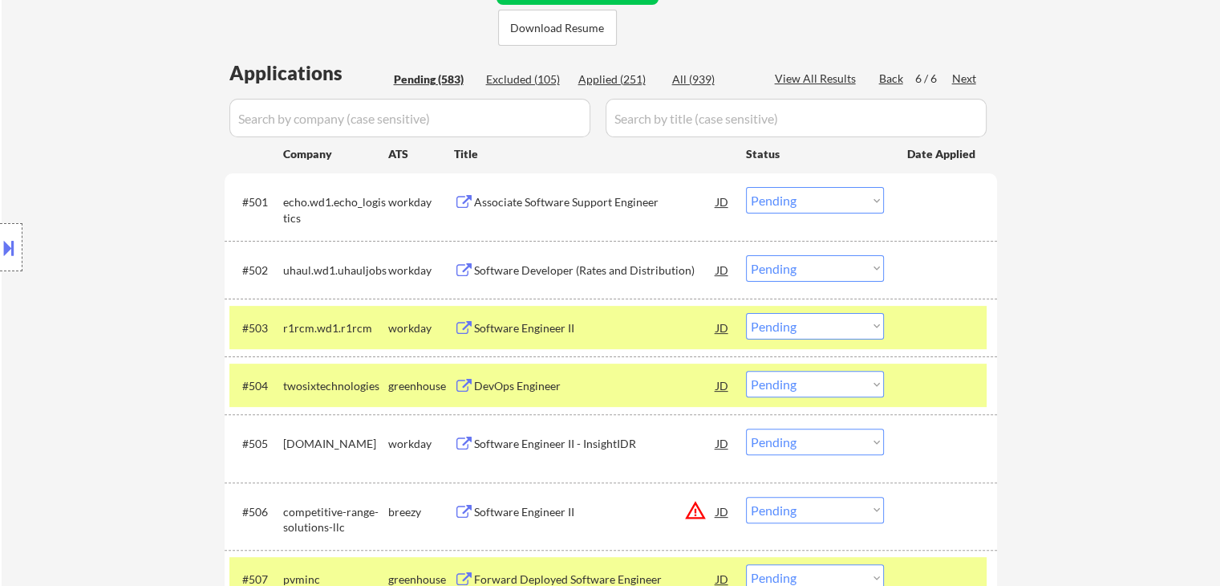
click at [463, 272] on button at bounding box center [464, 270] width 20 height 15
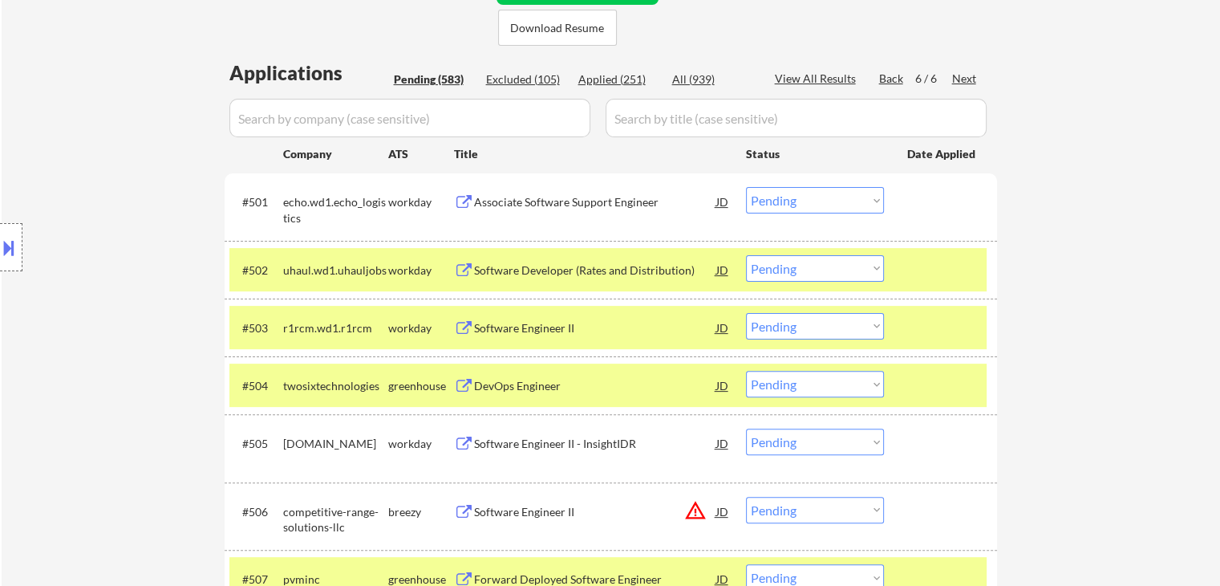
click at [488, 325] on div "Software Engineer II" at bounding box center [595, 328] width 242 height 16
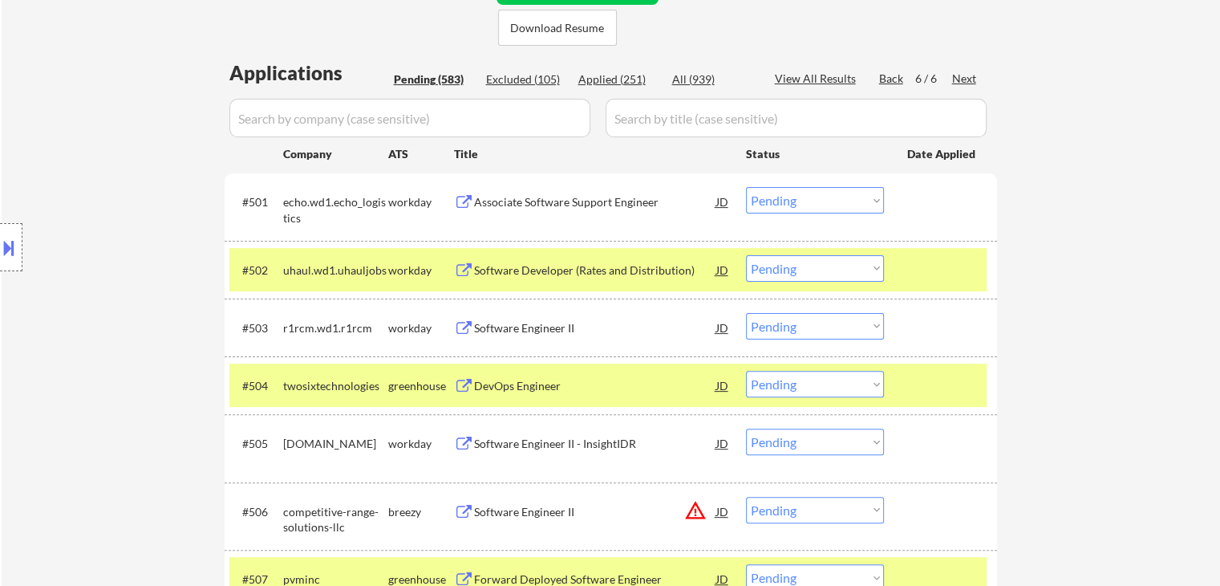
click at [496, 383] on div "DevOps Engineer" at bounding box center [595, 386] width 242 height 16
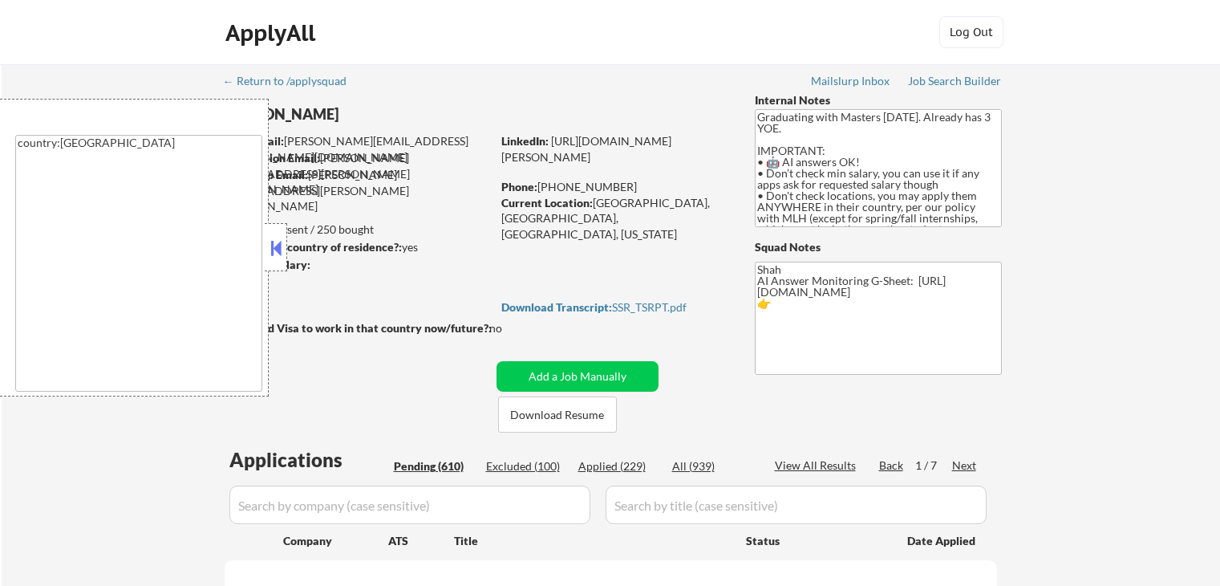
select select ""pending""
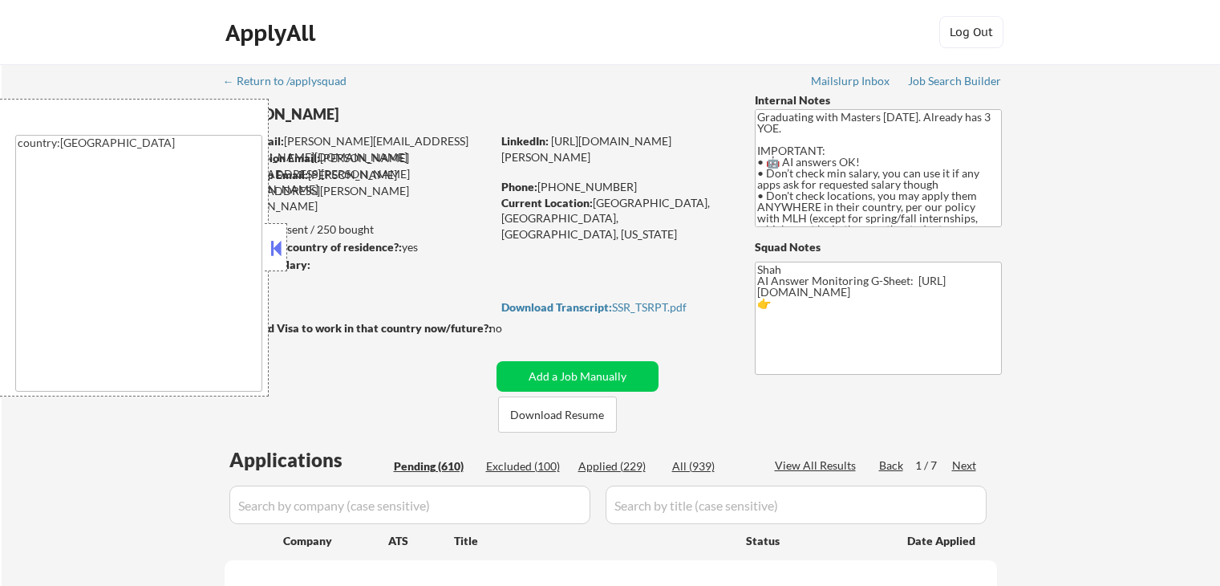
select select ""pending""
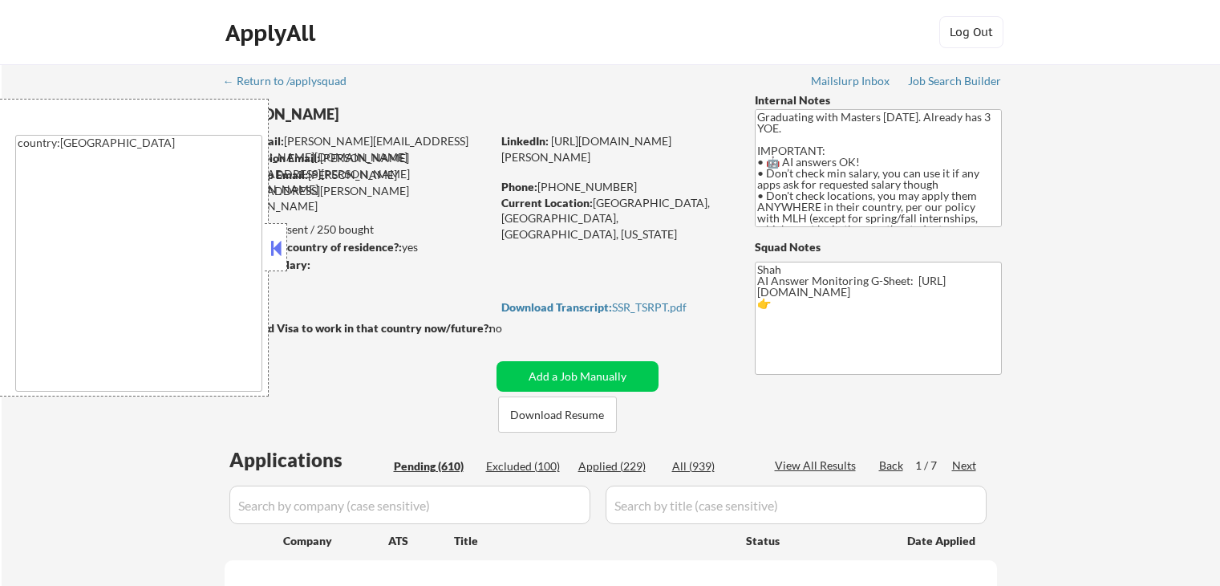
select select ""pending""
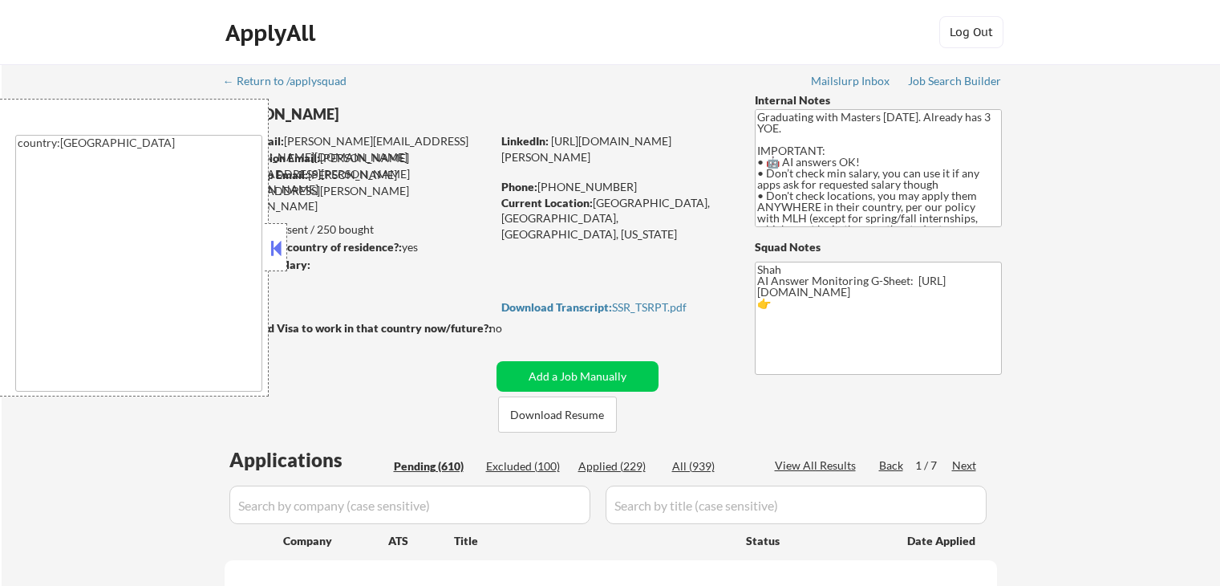
select select ""pending""
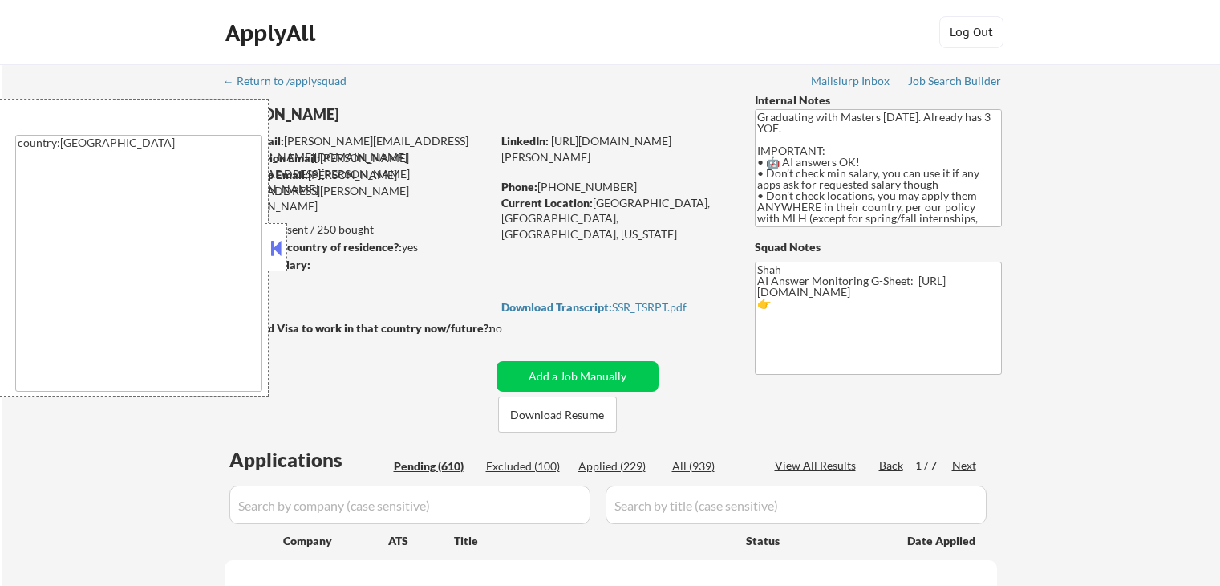
select select ""pending""
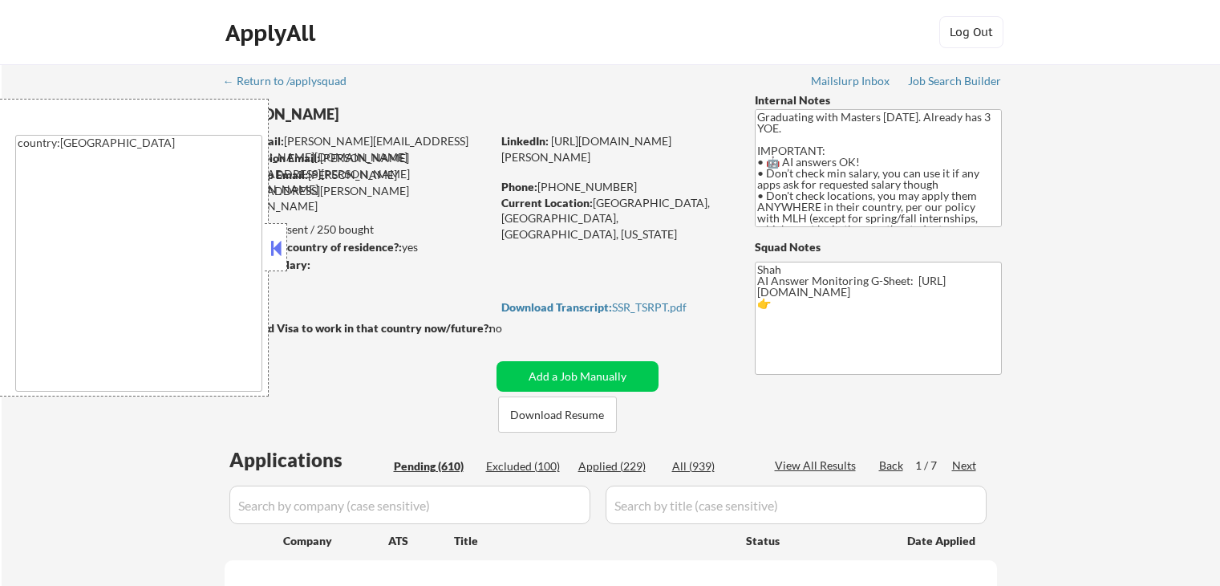
select select ""pending""
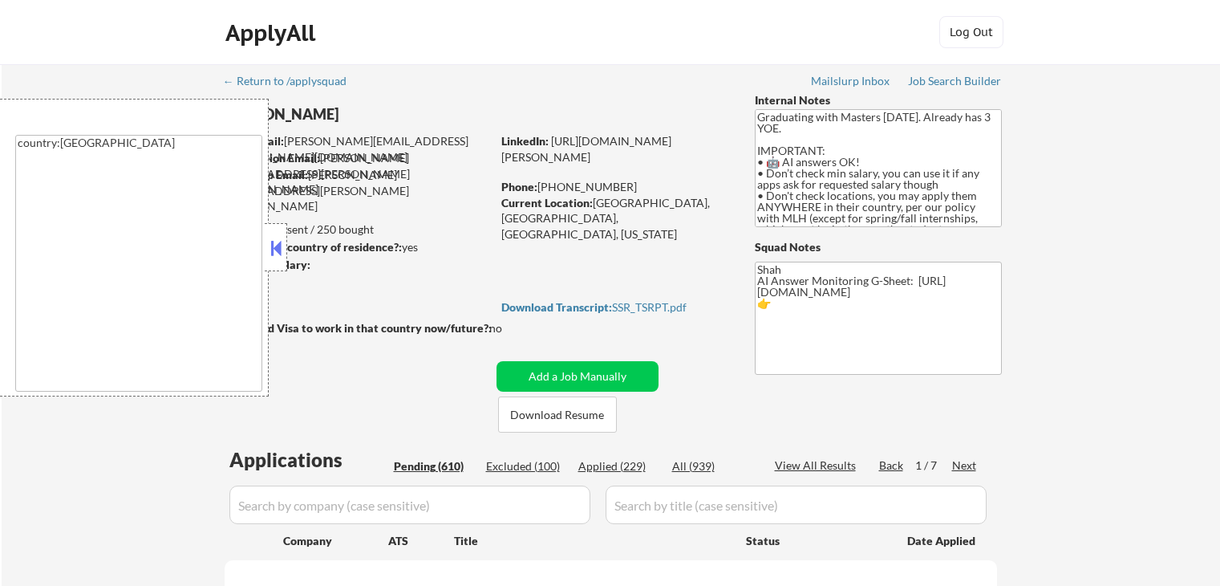
select select ""pending""
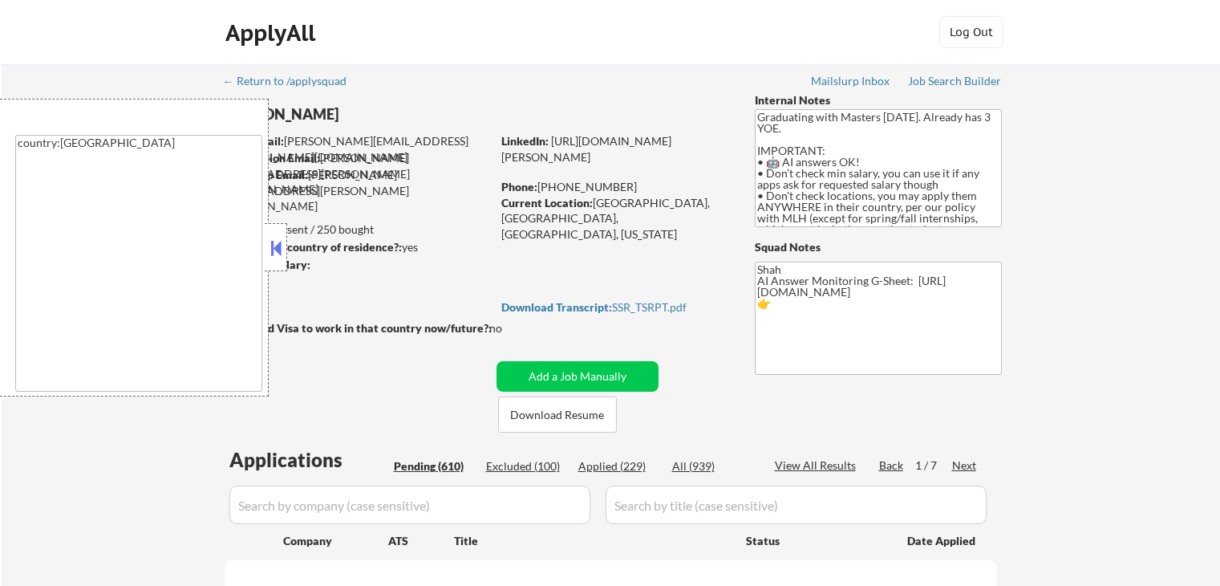
select select ""pending""
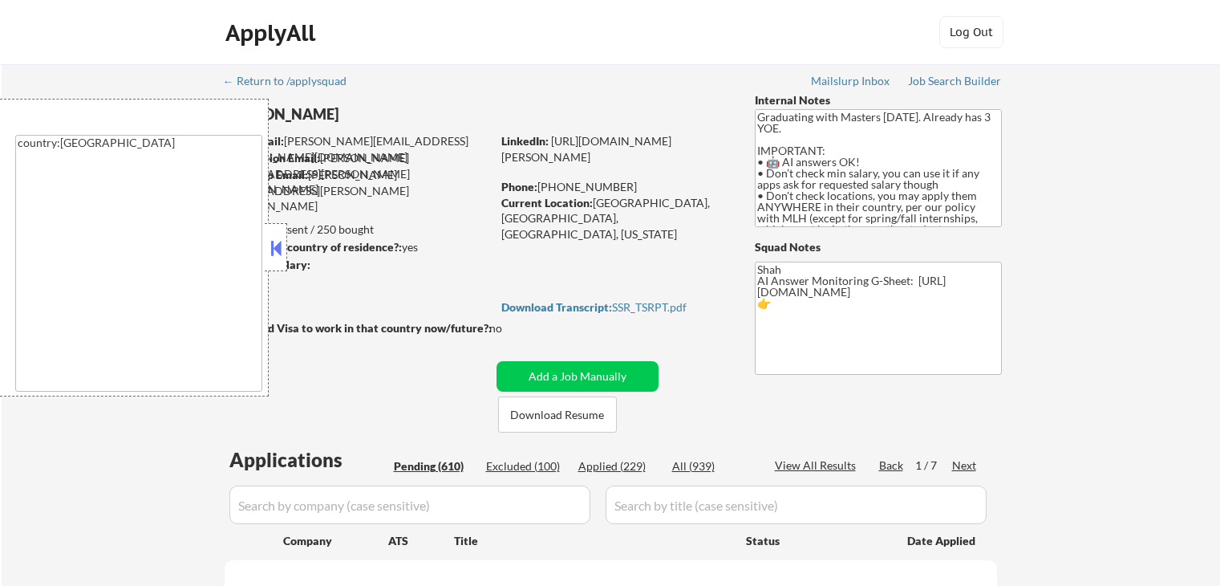
select select ""pending""
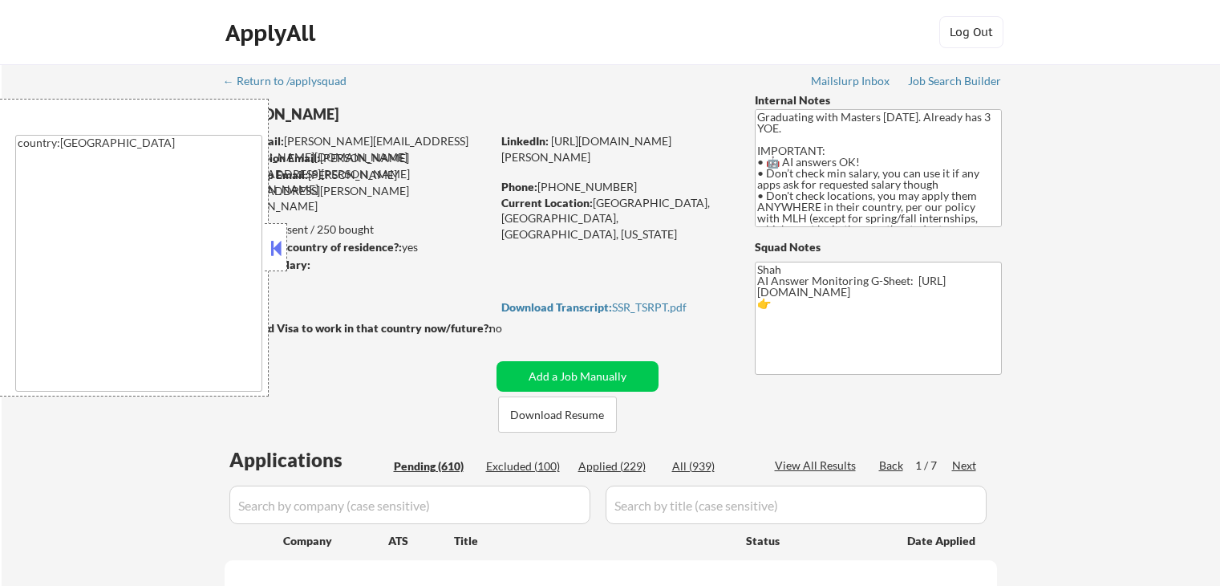
select select ""pending""
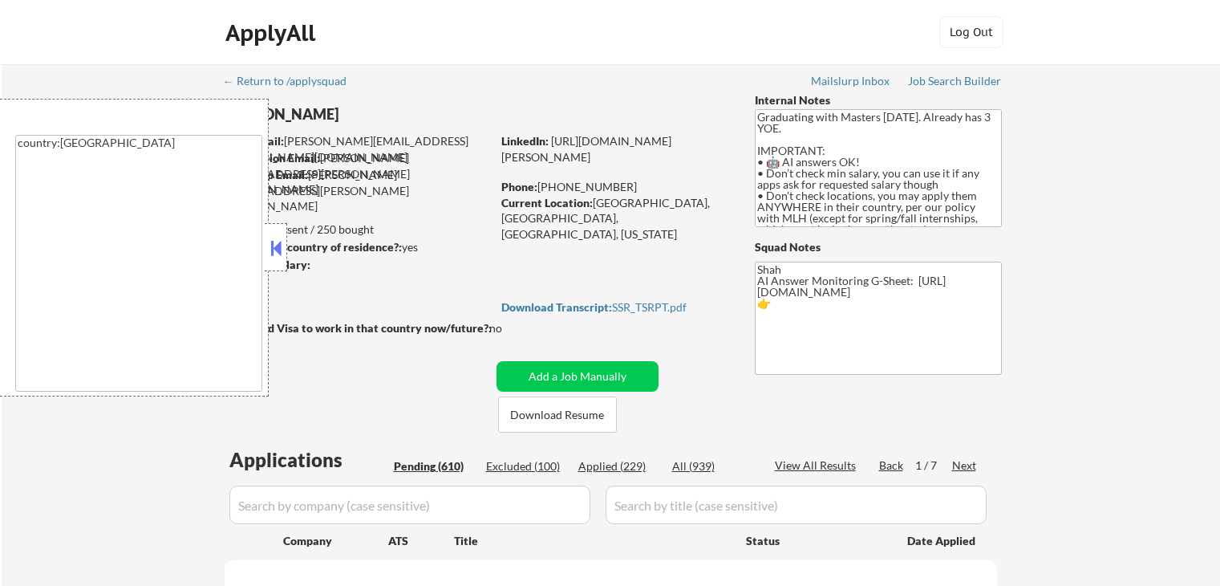
select select ""pending""
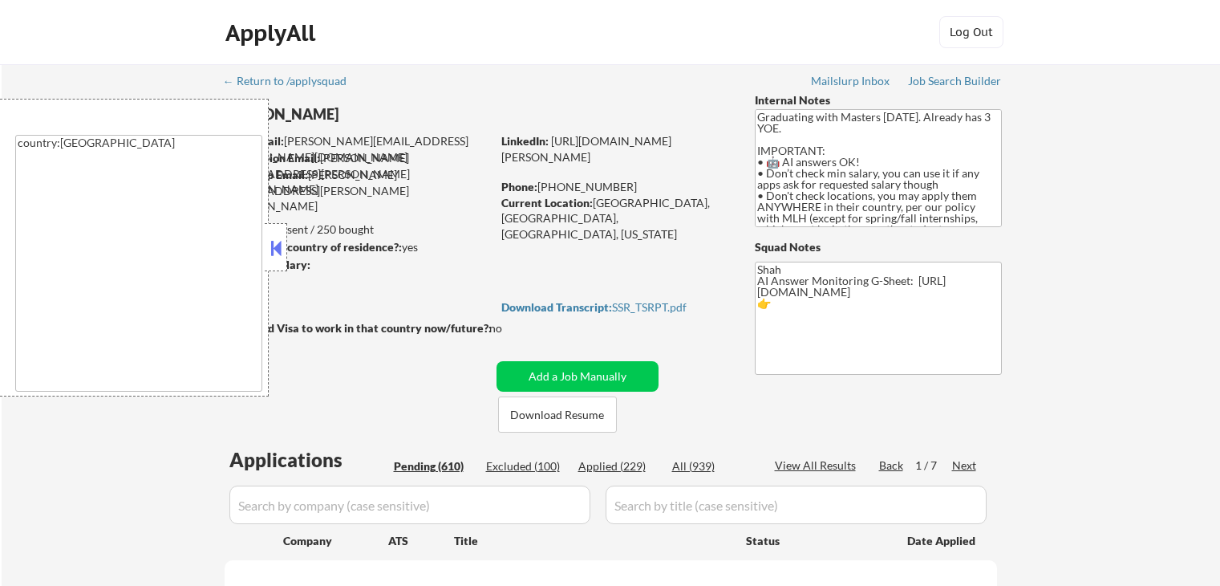
select select ""pending""
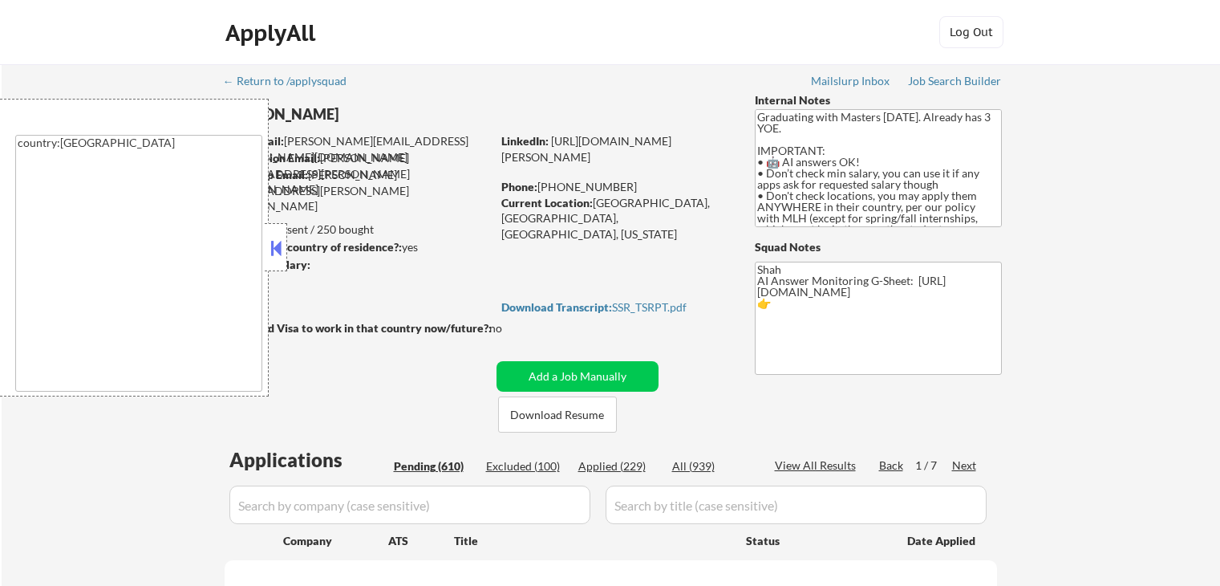
select select ""pending""
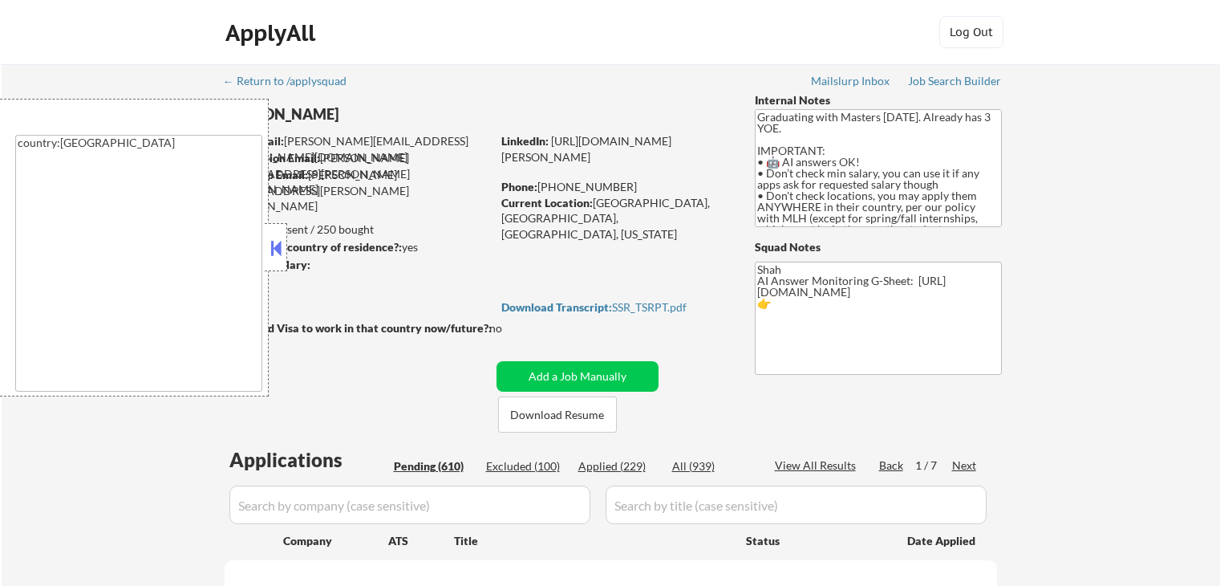
select select ""pending""
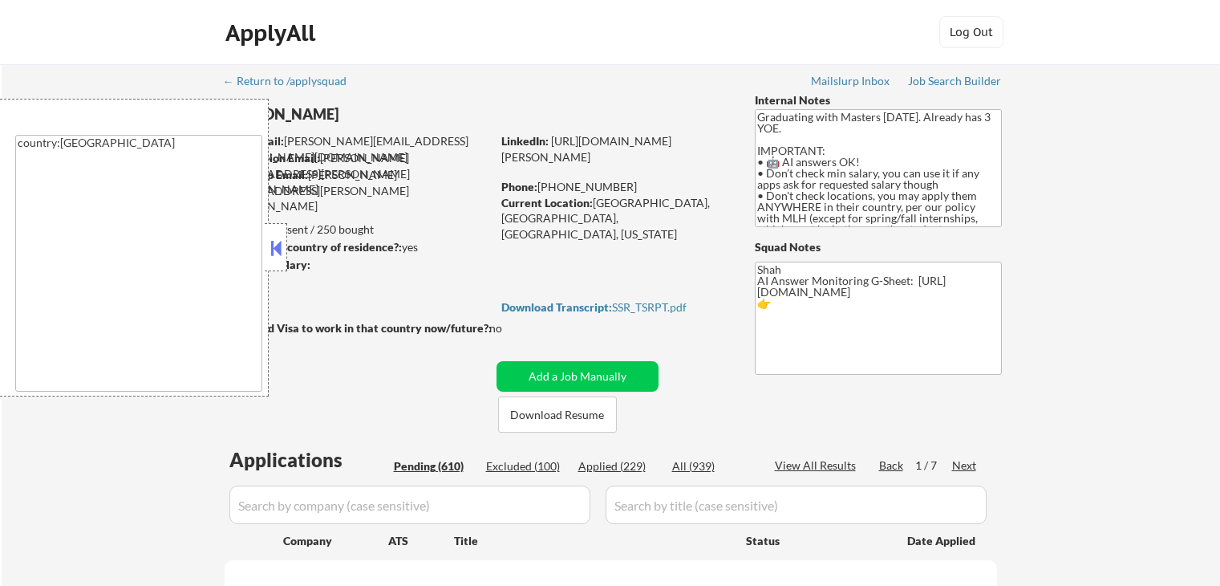
select select ""pending""
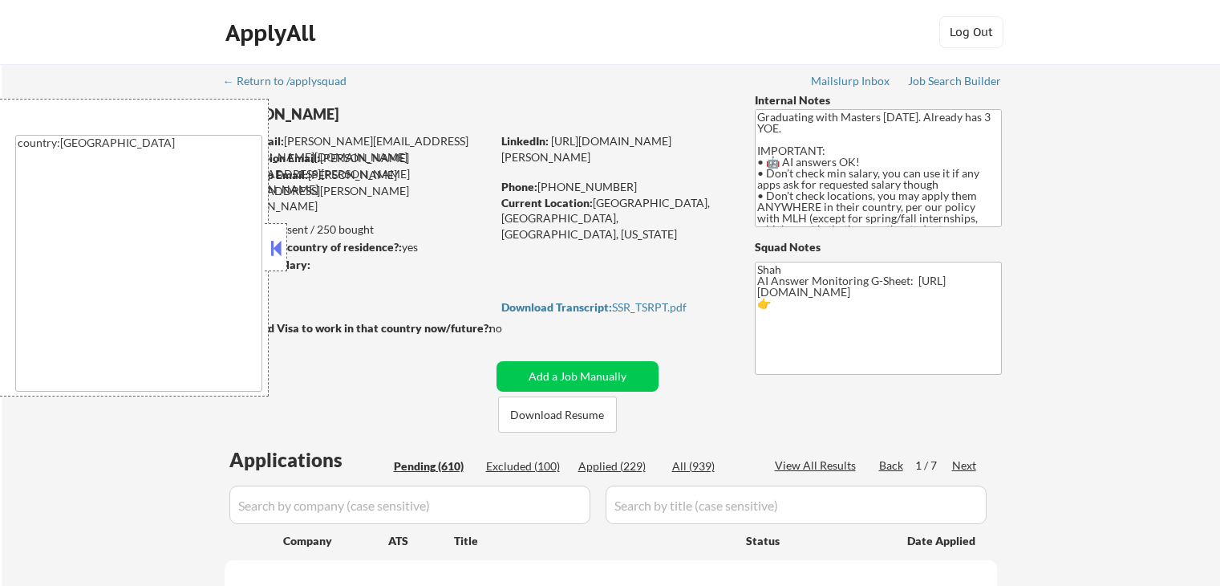
select select ""pending""
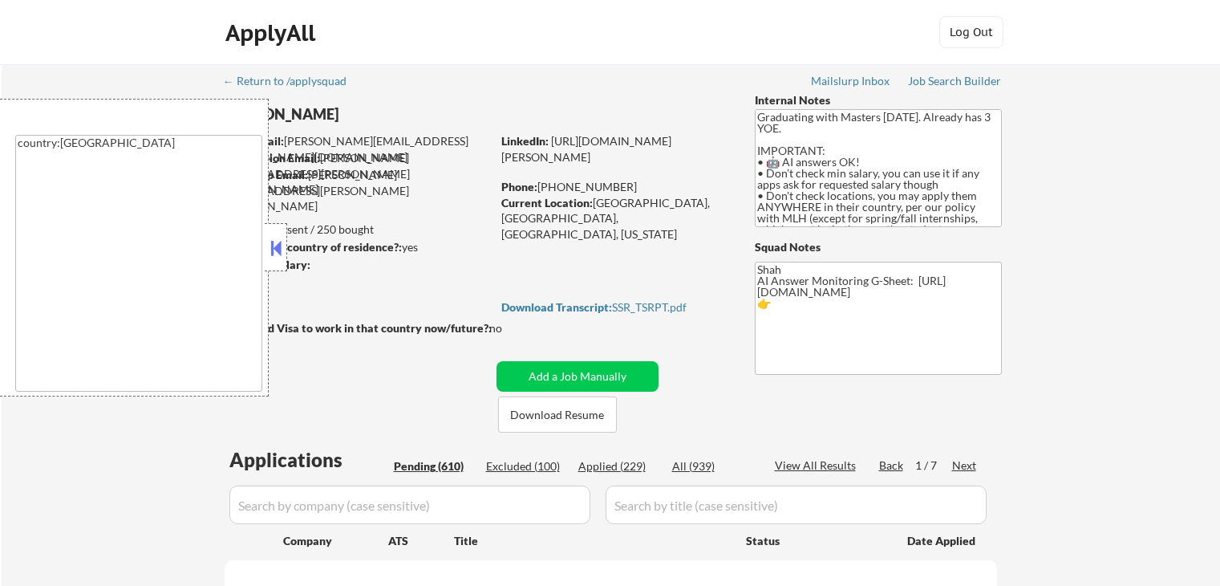
select select ""pending""
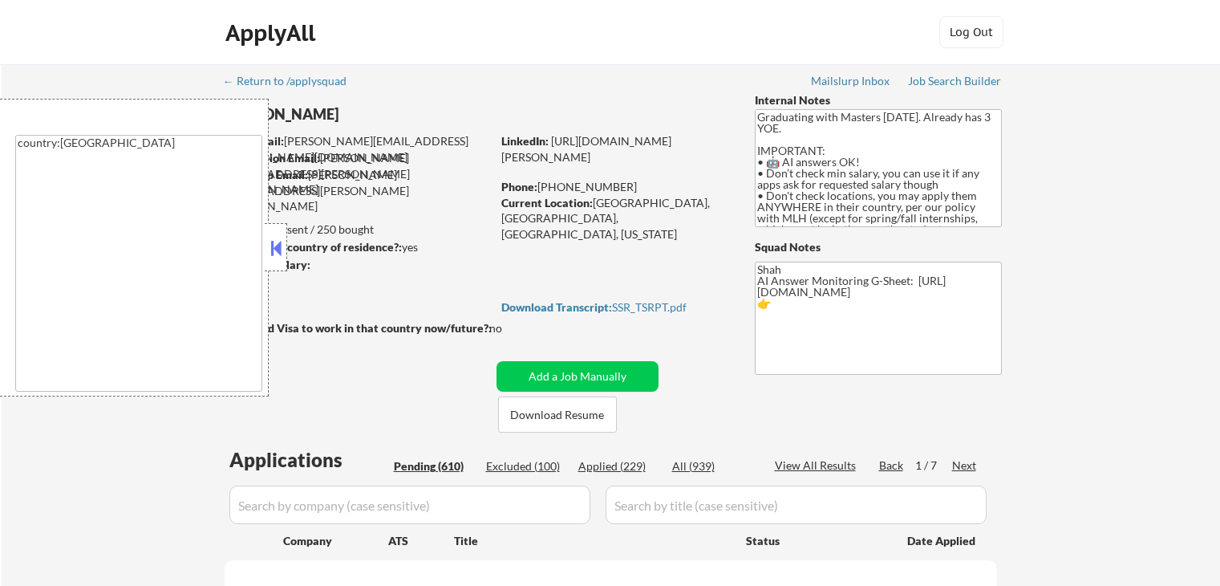
select select ""pending""
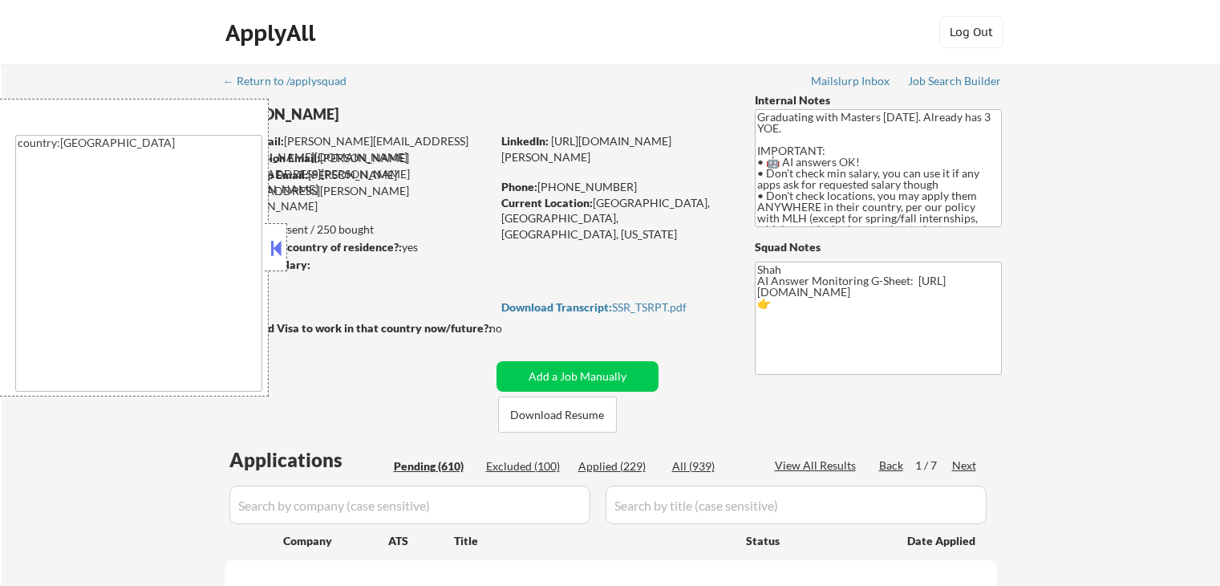
select select ""pending""
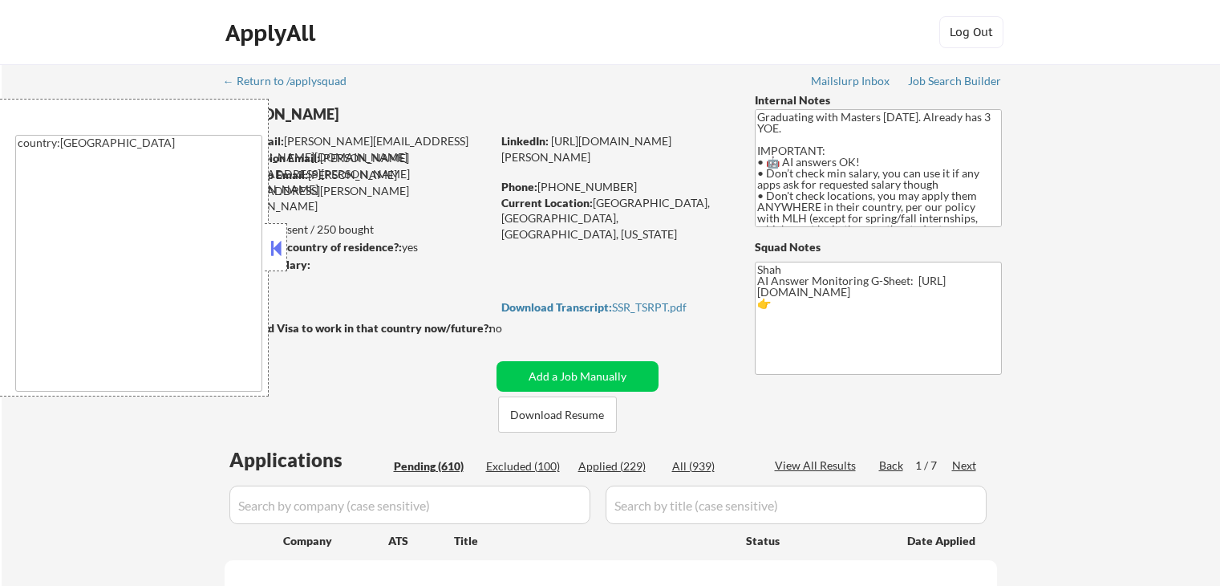
select select ""pending""
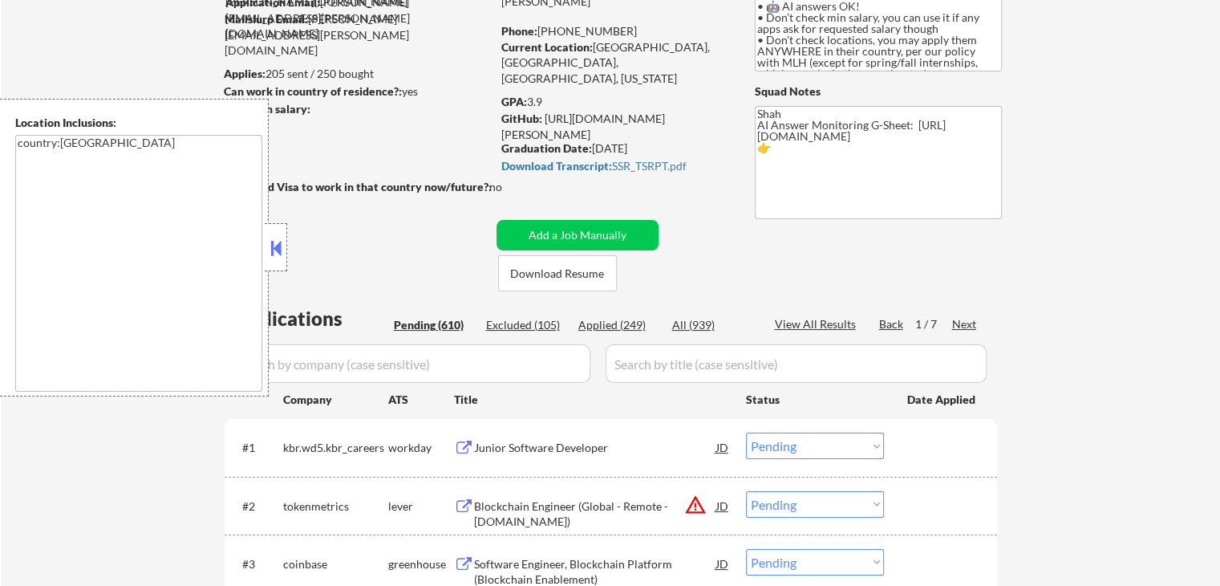
scroll to position [80, 0]
